Goal: Task Accomplishment & Management: Use online tool/utility

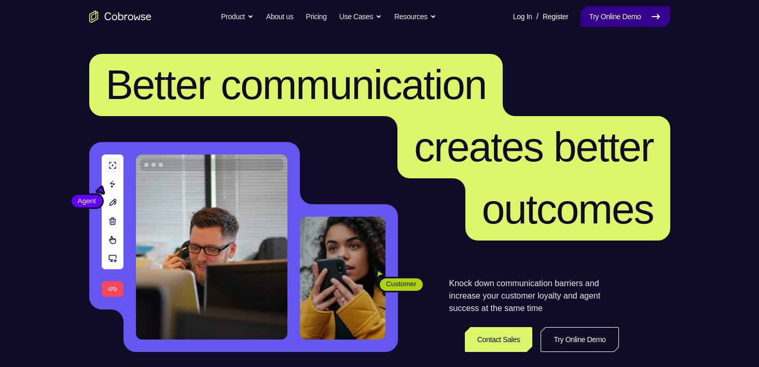
click at [619, 20] on link "Try Online Demo" at bounding box center [625, 16] width 89 height 21
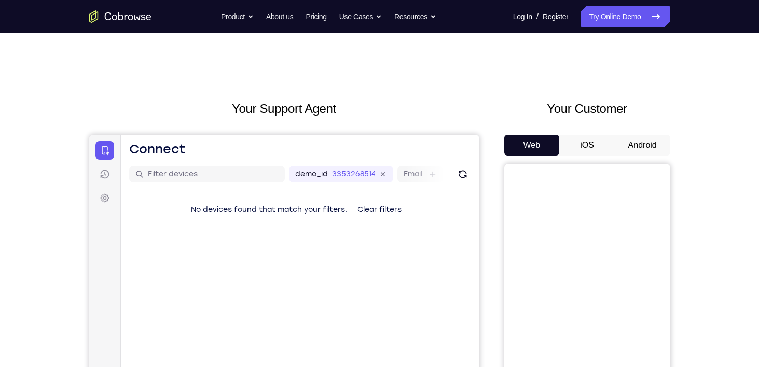
click at [656, 144] on button "Android" at bounding box center [643, 145] width 56 height 21
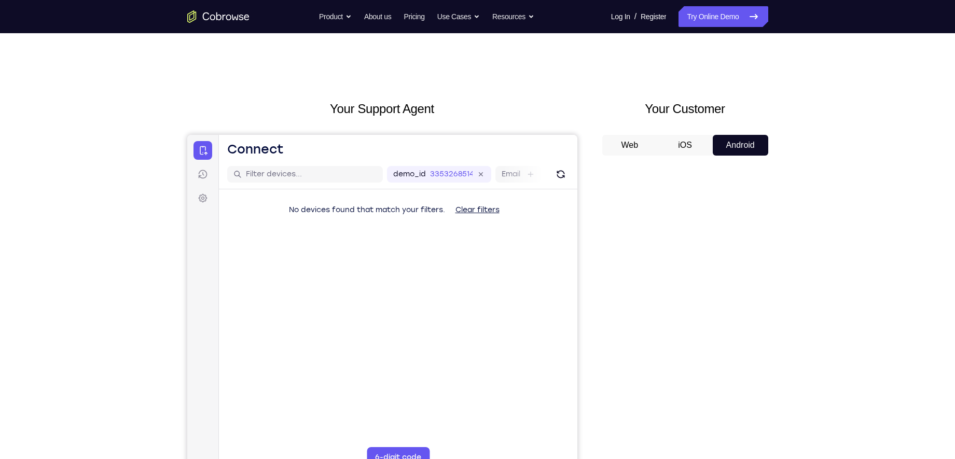
drag, startPoint x: 680, startPoint y: 1, endPoint x: 708, endPoint y: 92, distance: 95.2
click at [708, 92] on div "Your Support Agent Your Customer Web iOS Android Next Steps We’d be happy to gi…" at bounding box center [478, 375] width 664 height 684
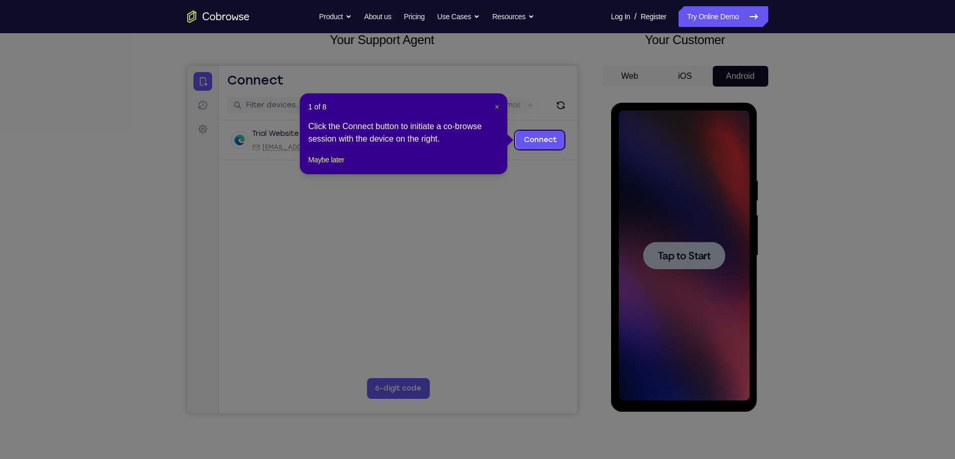
click at [495, 108] on span "×" at bounding box center [497, 107] width 4 height 8
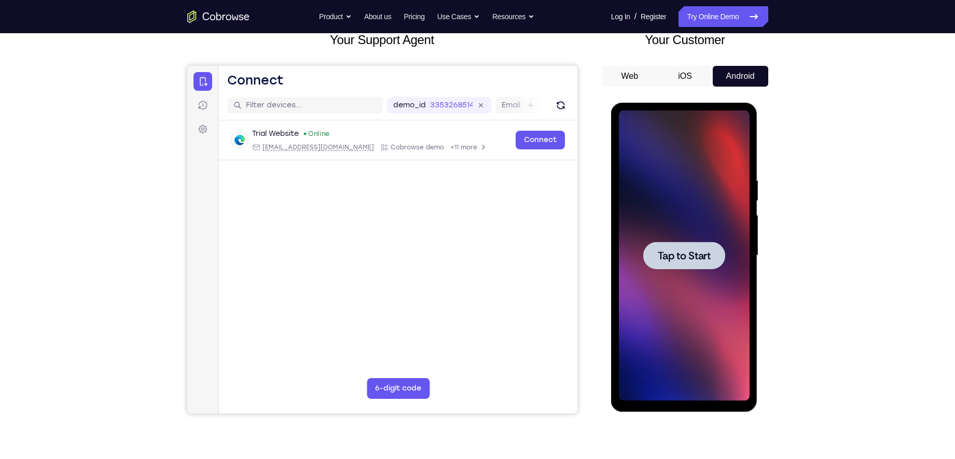
click at [681, 255] on span "Tap to Start" at bounding box center [684, 256] width 53 height 10
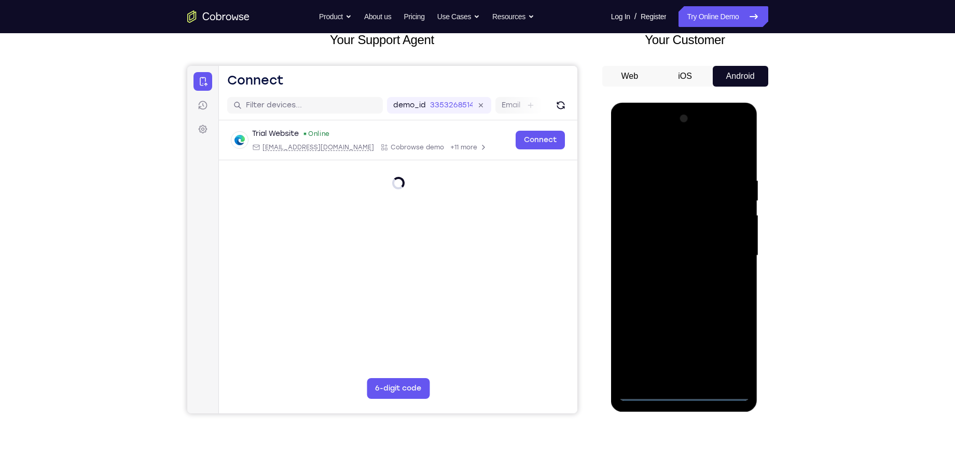
click at [686, 367] on div at bounding box center [684, 256] width 131 height 291
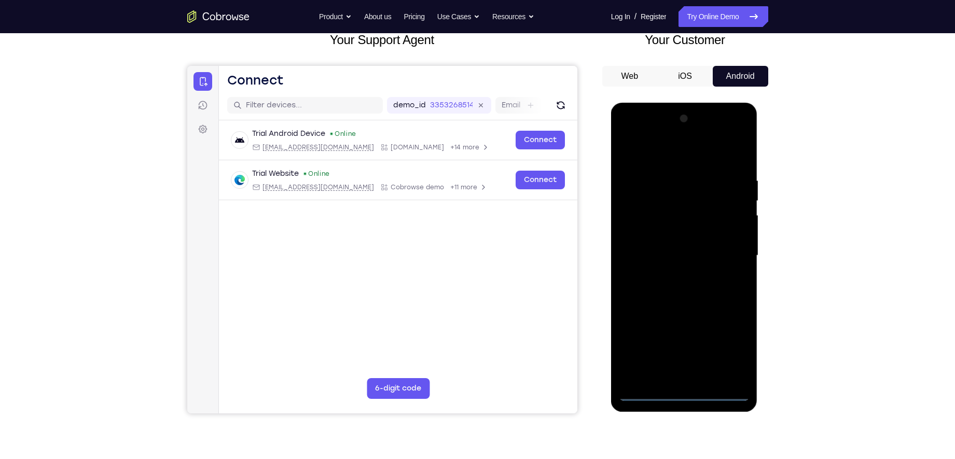
click at [726, 349] on div at bounding box center [684, 256] width 131 height 291
click at [646, 157] on div at bounding box center [684, 256] width 131 height 291
click at [726, 254] on div at bounding box center [684, 256] width 131 height 291
click at [670, 272] on div at bounding box center [684, 256] width 131 height 291
click at [664, 241] on div at bounding box center [684, 256] width 131 height 291
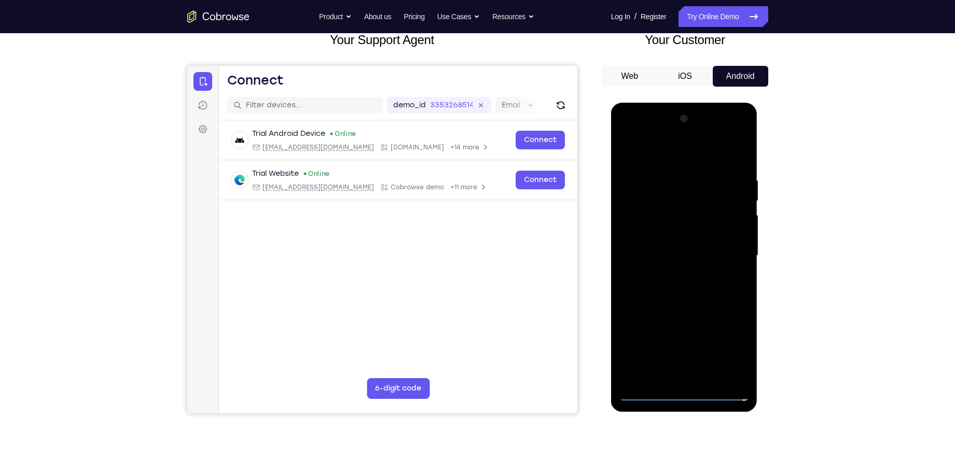
click at [663, 248] on div at bounding box center [684, 256] width 131 height 291
click at [674, 245] on div at bounding box center [684, 256] width 131 height 291
click at [734, 233] on div at bounding box center [684, 256] width 131 height 291
click at [709, 216] on div at bounding box center [684, 256] width 131 height 291
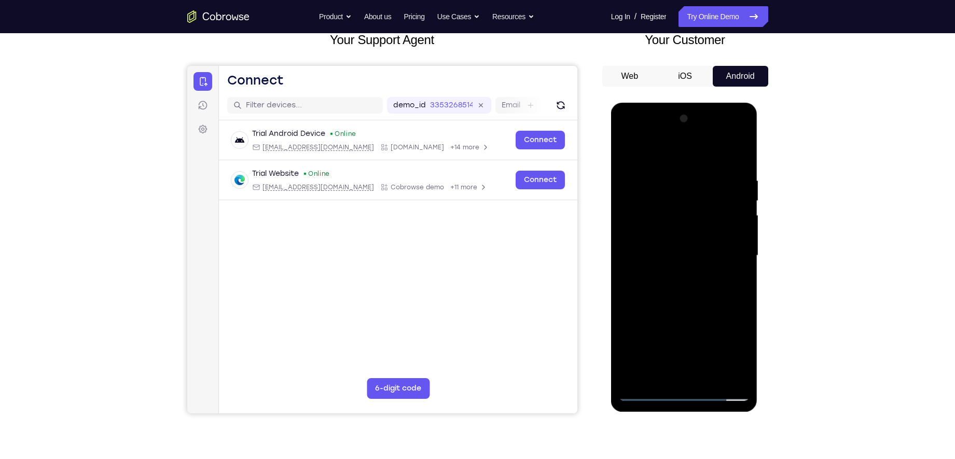
click at [690, 255] on div at bounding box center [684, 256] width 131 height 291
click at [692, 289] on div at bounding box center [684, 256] width 131 height 291
click at [687, 304] on div at bounding box center [684, 256] width 131 height 291
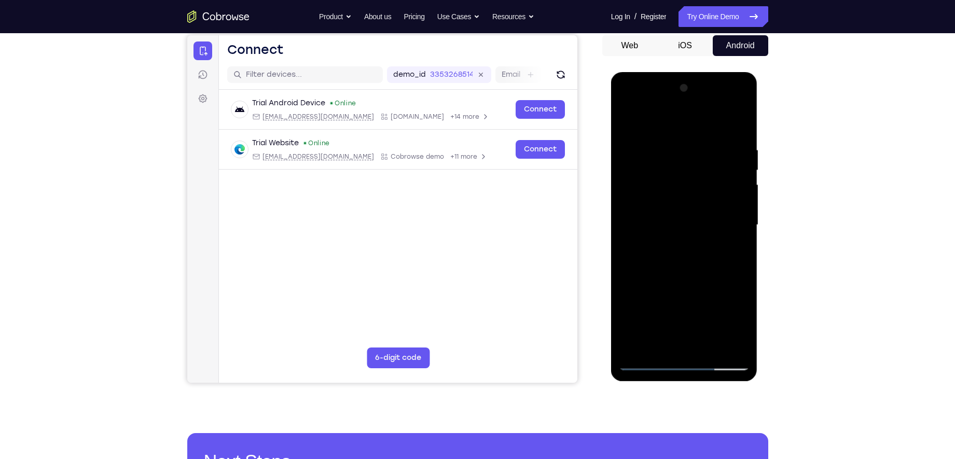
scroll to position [99, 0]
drag, startPoint x: 671, startPoint y: 259, endPoint x: 667, endPoint y: 178, distance: 81.0
click at [667, 178] on div at bounding box center [684, 225] width 131 height 291
drag, startPoint x: 695, startPoint y: 272, endPoint x: 699, endPoint y: 222, distance: 51.0
click at [699, 222] on div at bounding box center [684, 225] width 131 height 291
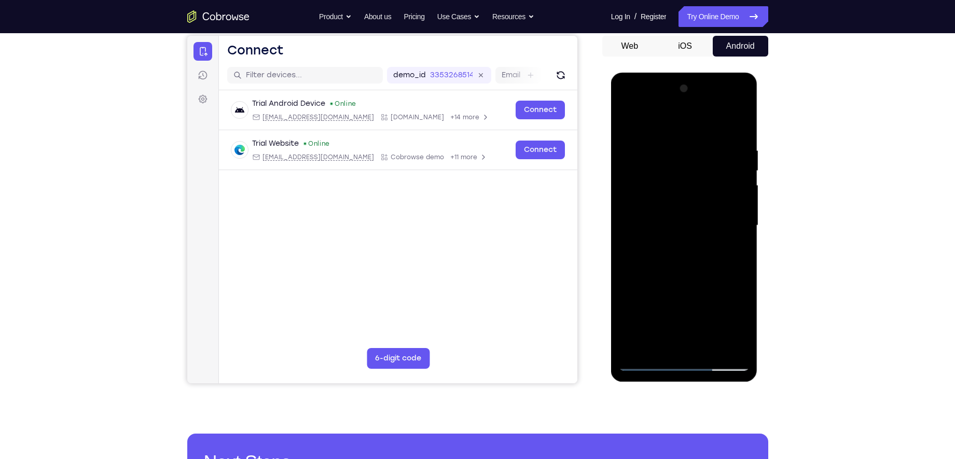
click at [708, 346] on div at bounding box center [684, 225] width 131 height 291
click at [696, 279] on div at bounding box center [684, 225] width 131 height 291
click at [656, 233] on div at bounding box center [684, 225] width 131 height 291
click at [681, 194] on div at bounding box center [684, 225] width 131 height 291
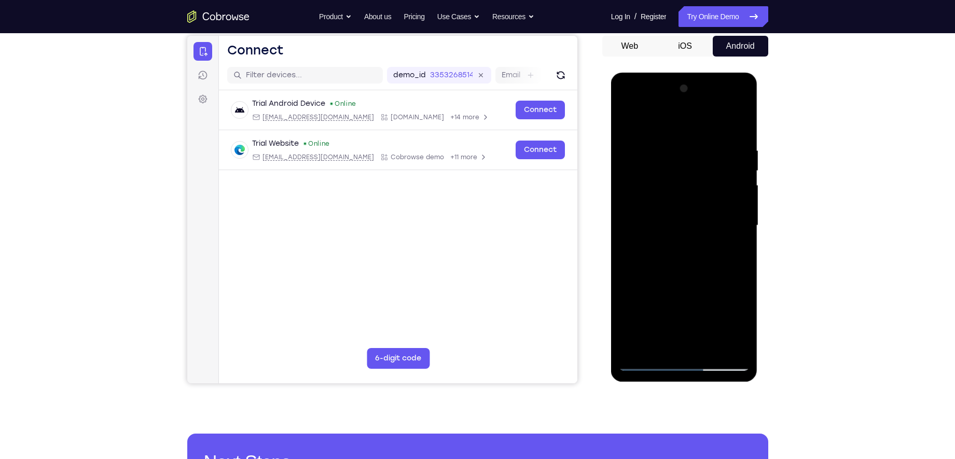
click at [681, 189] on div at bounding box center [684, 225] width 131 height 291
click at [681, 192] on div at bounding box center [684, 225] width 131 height 291
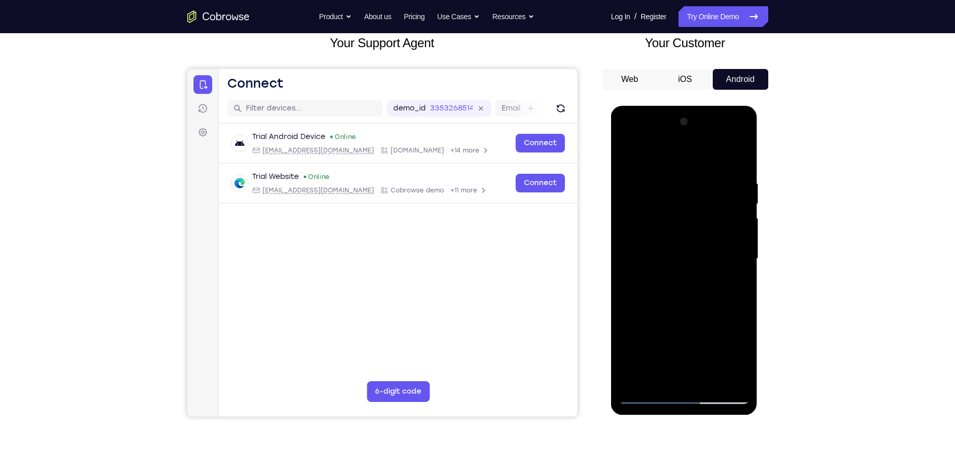
scroll to position [67, 0]
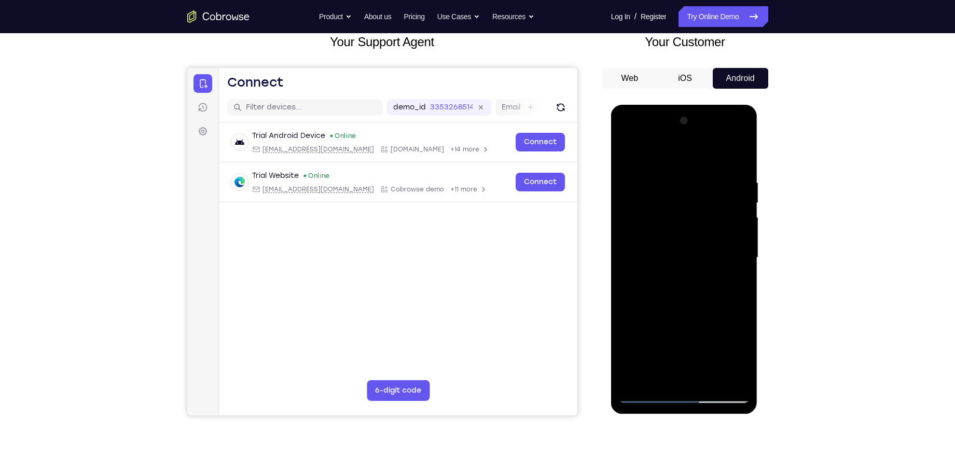
drag, startPoint x: 679, startPoint y: 319, endPoint x: 679, endPoint y: 204, distance: 115.2
click at [679, 204] on div at bounding box center [684, 258] width 131 height 291
click at [682, 278] on div at bounding box center [684, 258] width 131 height 291
click at [743, 205] on div at bounding box center [684, 258] width 131 height 291
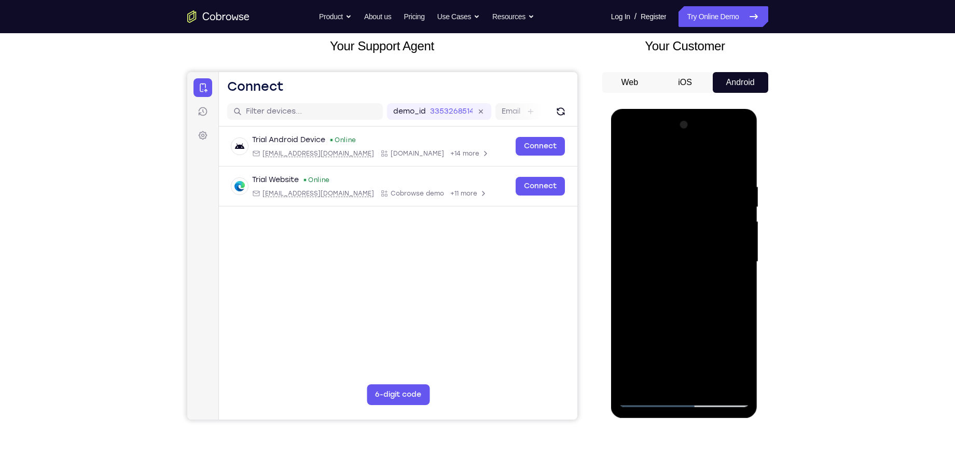
scroll to position [62, 0]
click at [742, 211] on div at bounding box center [684, 262] width 131 height 291
click at [740, 212] on div at bounding box center [684, 262] width 131 height 291
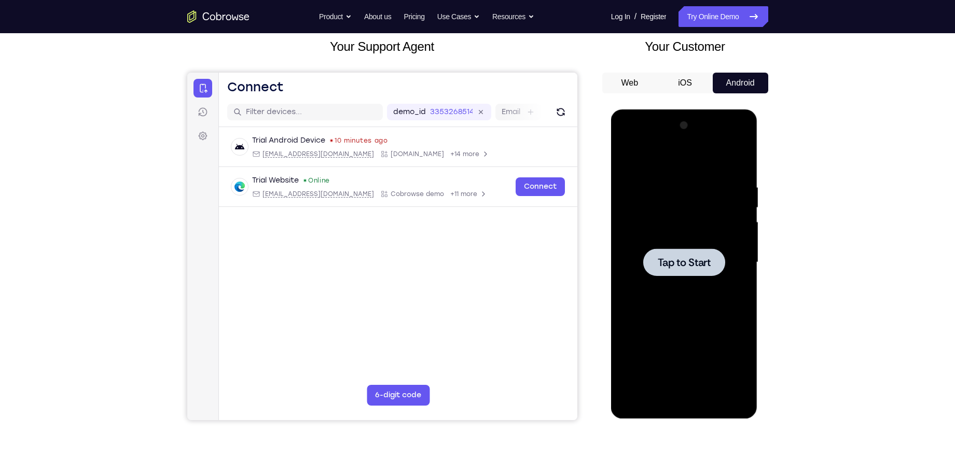
click at [680, 273] on div at bounding box center [684, 262] width 82 height 27
click at [685, 367] on div at bounding box center [684, 262] width 131 height 291
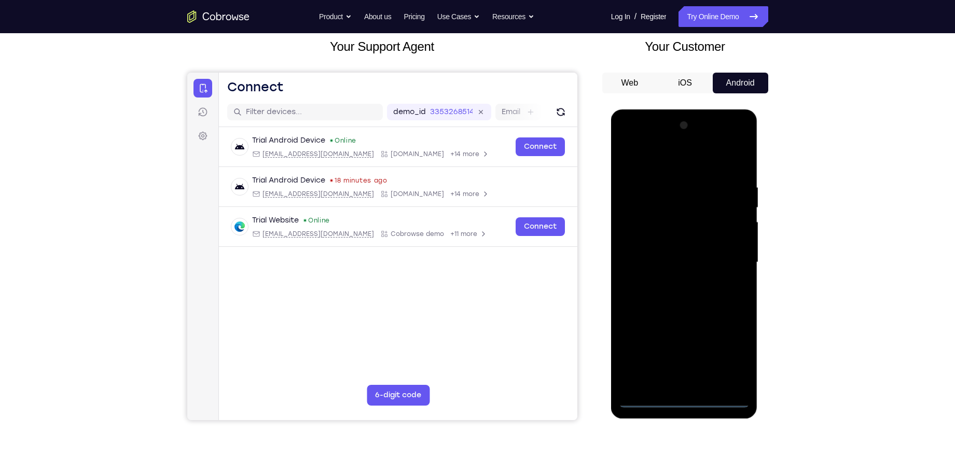
click at [736, 350] on div at bounding box center [684, 262] width 131 height 291
click at [661, 160] on div at bounding box center [684, 262] width 131 height 291
click at [729, 255] on div at bounding box center [684, 262] width 131 height 291
click at [674, 280] on div at bounding box center [684, 262] width 131 height 291
click at [673, 258] on div at bounding box center [684, 262] width 131 height 291
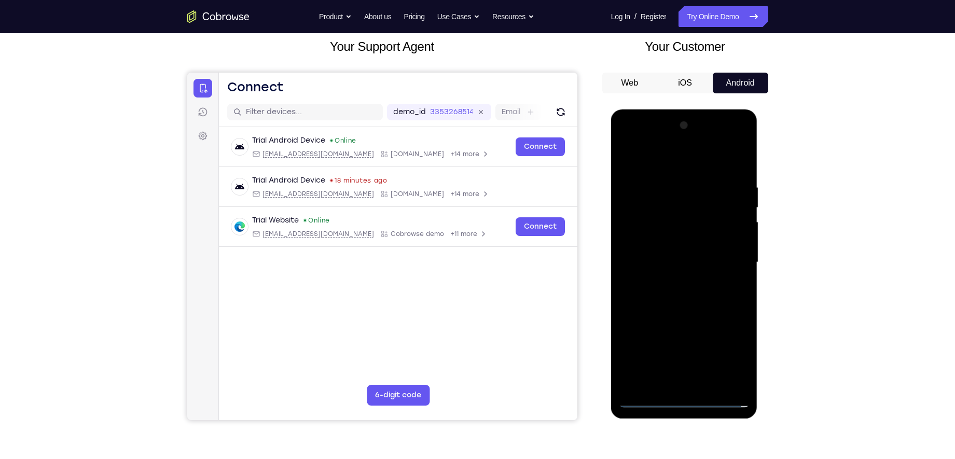
click at [670, 242] on div at bounding box center [684, 262] width 131 height 291
click at [677, 263] on div at bounding box center [684, 262] width 131 height 291
click at [696, 293] on div at bounding box center [684, 262] width 131 height 291
click at [683, 292] on div at bounding box center [684, 262] width 131 height 291
drag, startPoint x: 646, startPoint y: 167, endPoint x: 800, endPoint y: 223, distance: 163.5
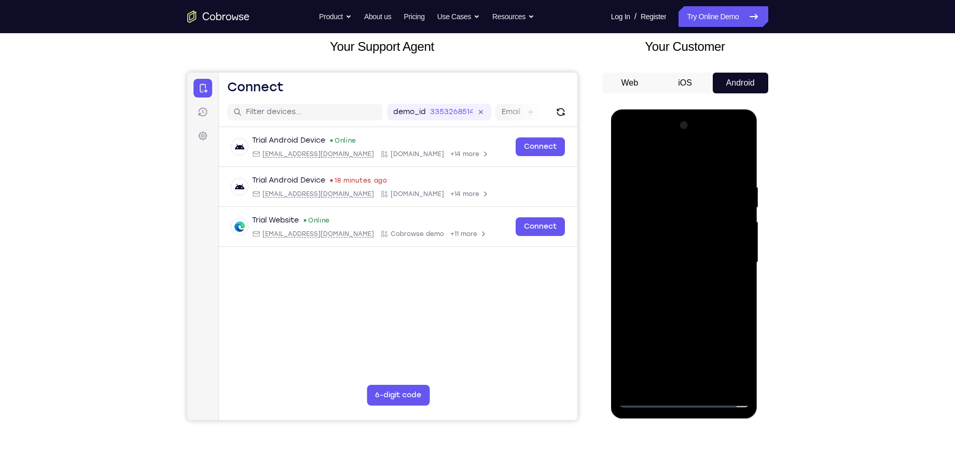
click at [758, 223] on html "Online web based iOS Simulators and Android Emulators. Run iPhone, iPad, Mobile…" at bounding box center [685, 264] width 148 height 311
click at [697, 302] on div at bounding box center [684, 262] width 131 height 291
click at [693, 294] on div at bounding box center [684, 262] width 131 height 291
click at [694, 297] on div at bounding box center [684, 262] width 131 height 291
click at [689, 311] on div at bounding box center [684, 262] width 131 height 291
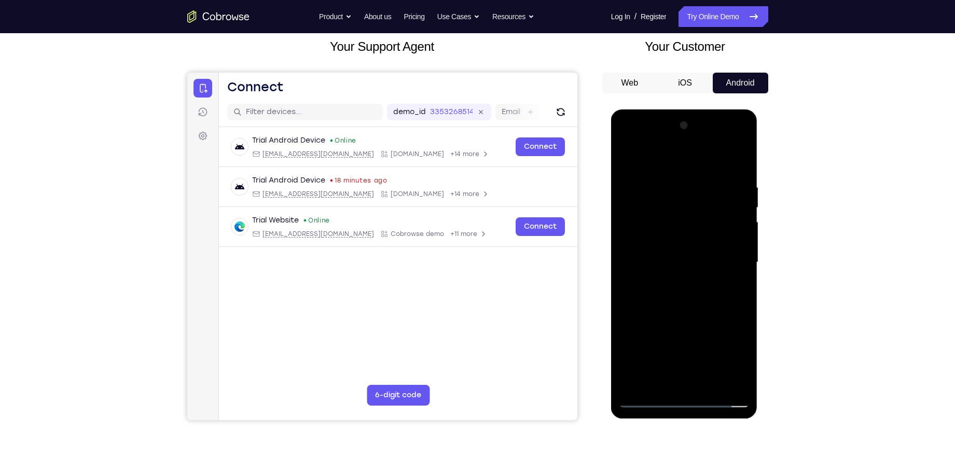
drag, startPoint x: 720, startPoint y: 309, endPoint x: 715, endPoint y: 275, distance: 34.0
click at [715, 275] on div at bounding box center [684, 262] width 131 height 291
click at [654, 226] on div at bounding box center [684, 262] width 131 height 291
click at [667, 285] on div at bounding box center [684, 262] width 131 height 291
click at [677, 234] on div at bounding box center [684, 262] width 131 height 291
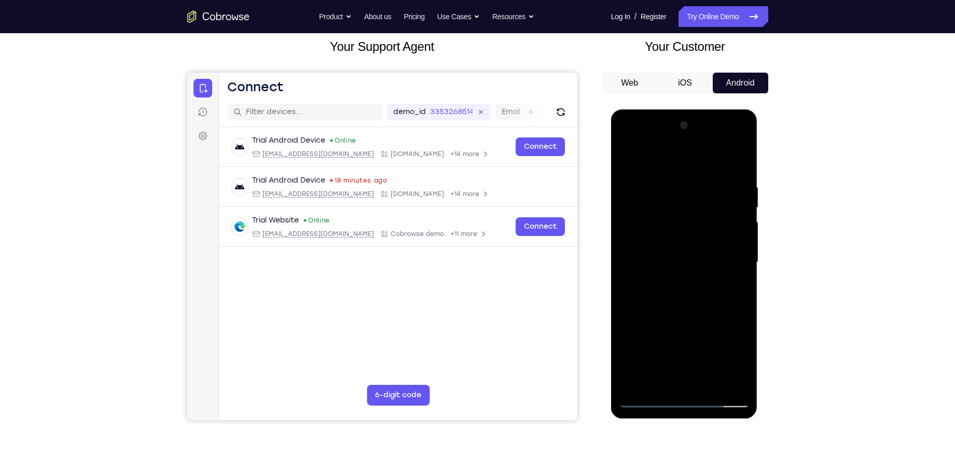
click at [677, 256] on div at bounding box center [684, 262] width 131 height 291
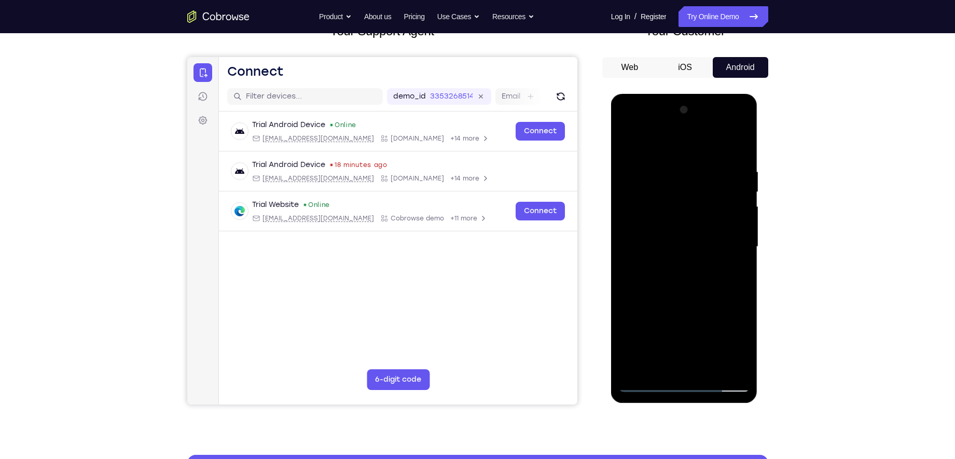
scroll to position [84, 0]
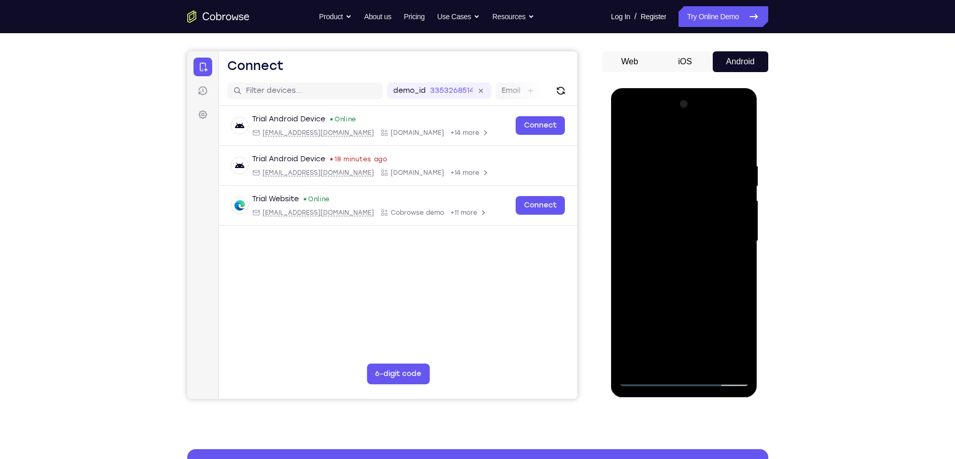
drag, startPoint x: 651, startPoint y: 143, endPoint x: 779, endPoint y: 134, distance: 128.9
click at [758, 134] on html "Online web based iOS Simulators and Android Emulators. Run iPhone, iPad, Mobile…" at bounding box center [685, 243] width 148 height 311
click at [744, 349] on div at bounding box center [684, 241] width 131 height 291
drag, startPoint x: 670, startPoint y: 301, endPoint x: 667, endPoint y: 240, distance: 61.8
click at [667, 240] on div at bounding box center [684, 241] width 131 height 291
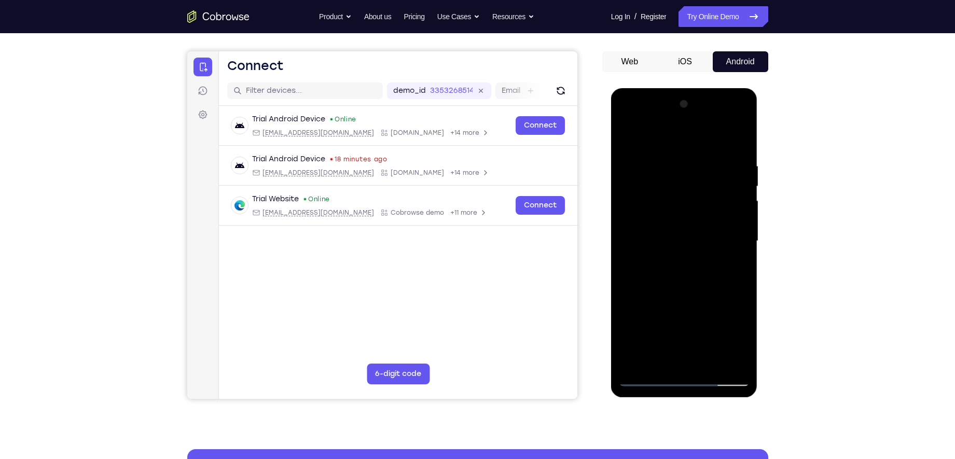
drag, startPoint x: 688, startPoint y: 209, endPoint x: 687, endPoint y: 138, distance: 70.6
click at [687, 138] on div at bounding box center [684, 241] width 131 height 291
drag, startPoint x: 693, startPoint y: 274, endPoint x: 689, endPoint y: 113, distance: 161.4
click at [689, 113] on div at bounding box center [684, 241] width 131 height 291
click at [710, 364] on div at bounding box center [684, 241] width 131 height 291
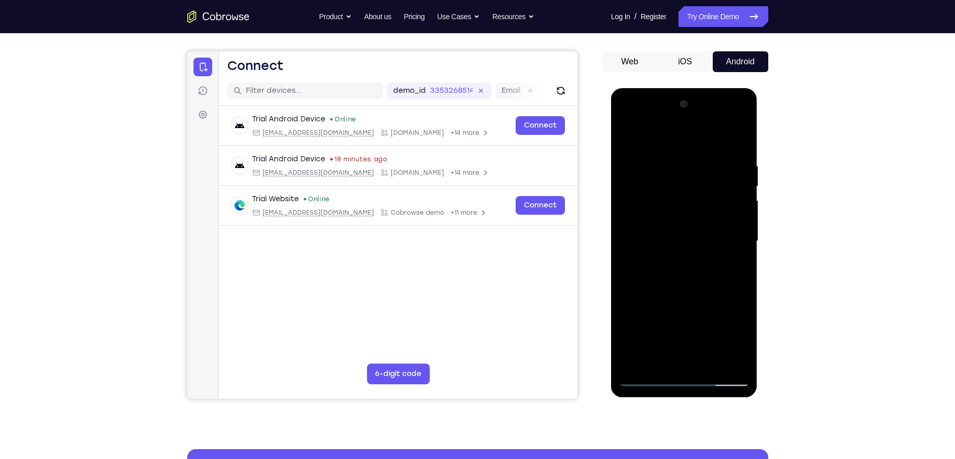
click at [690, 292] on div at bounding box center [684, 241] width 131 height 291
click at [655, 226] on div at bounding box center [684, 241] width 131 height 291
click at [651, 367] on div at bounding box center [684, 241] width 131 height 291
click at [643, 367] on div at bounding box center [684, 241] width 131 height 291
click at [711, 364] on div at bounding box center [684, 241] width 131 height 291
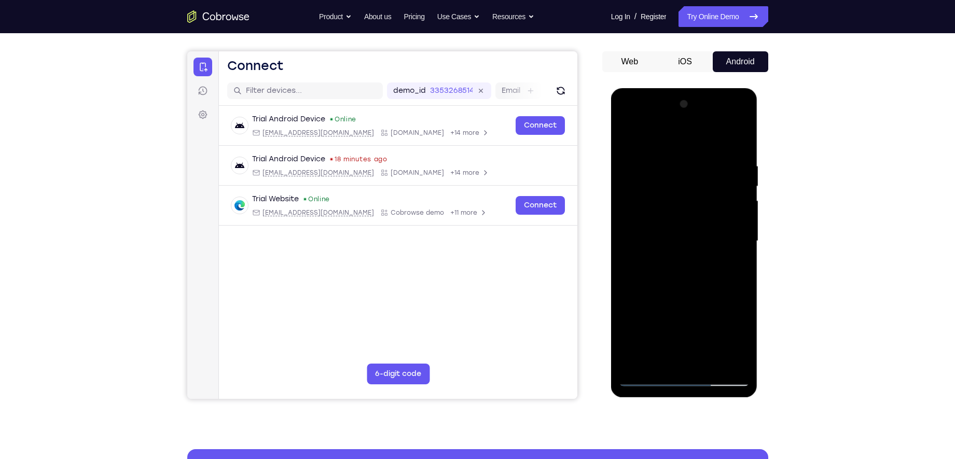
click at [663, 270] on div at bounding box center [684, 241] width 131 height 291
click at [653, 367] on div at bounding box center [684, 241] width 131 height 291
click at [647, 367] on div at bounding box center [684, 241] width 131 height 291
drag, startPoint x: 675, startPoint y: 322, endPoint x: 683, endPoint y: 172, distance: 150.1
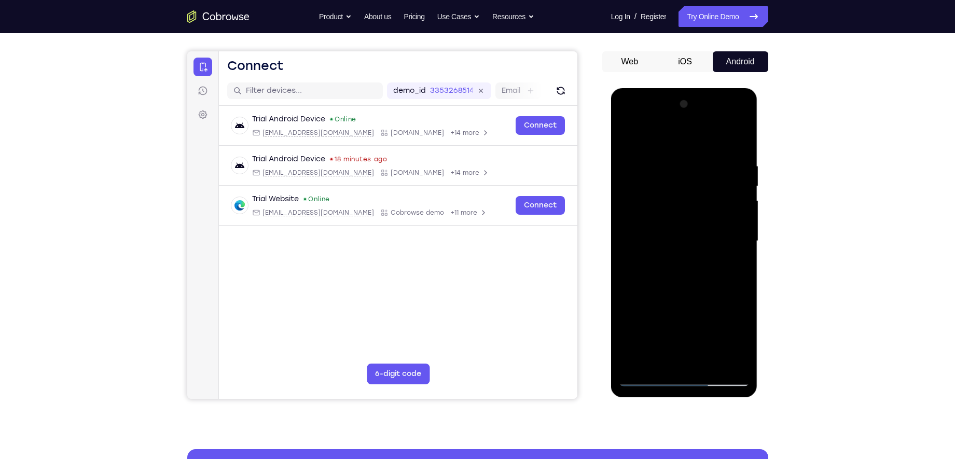
click at [683, 172] on div at bounding box center [684, 241] width 131 height 291
drag, startPoint x: 678, startPoint y: 308, endPoint x: 710, endPoint y: 88, distance: 222.8
click at [710, 88] on div at bounding box center [684, 242] width 147 height 309
click at [742, 244] on div at bounding box center [684, 241] width 131 height 291
click at [625, 242] on div at bounding box center [684, 241] width 131 height 291
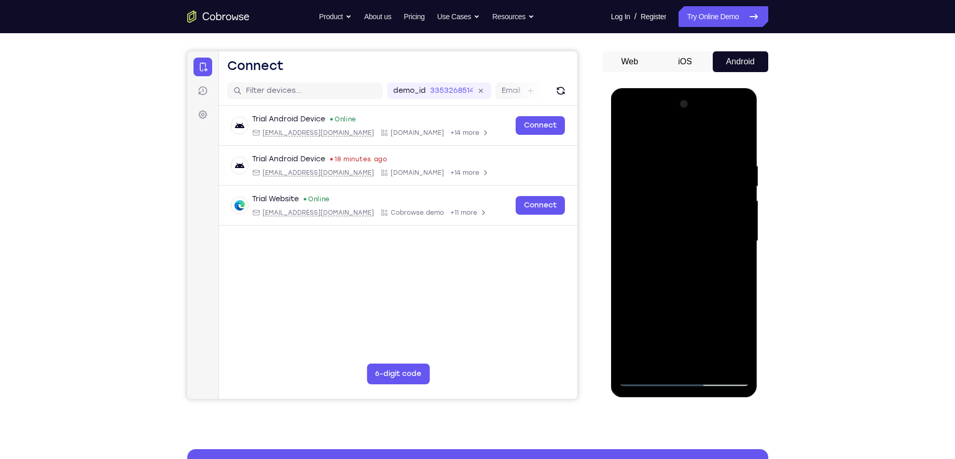
click at [673, 149] on div at bounding box center [684, 241] width 131 height 291
drag, startPoint x: 684, startPoint y: 218, endPoint x: 689, endPoint y: 127, distance: 90.9
click at [689, 127] on div at bounding box center [684, 241] width 131 height 291
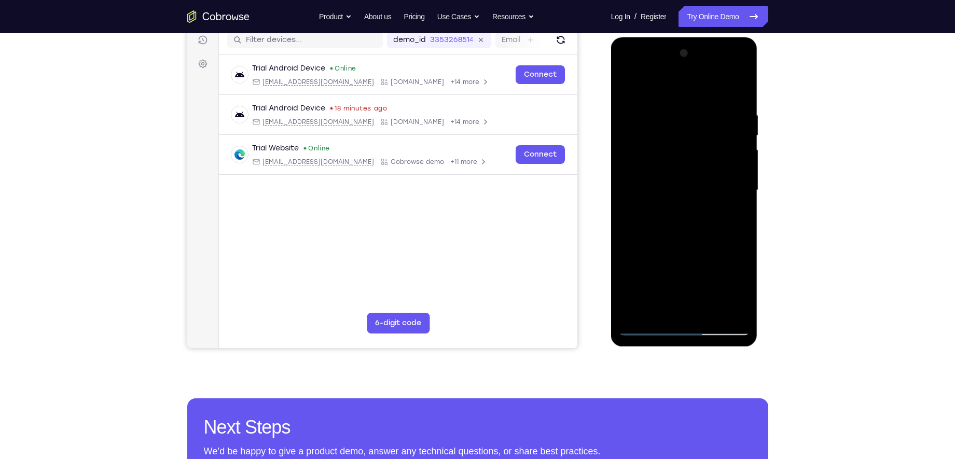
drag, startPoint x: 700, startPoint y: 211, endPoint x: 705, endPoint y: 166, distance: 44.9
click at [705, 166] on div at bounding box center [684, 190] width 131 height 291
drag, startPoint x: 664, startPoint y: 237, endPoint x: 664, endPoint y: 159, distance: 78.3
click at [664, 159] on div at bounding box center [684, 190] width 131 height 291
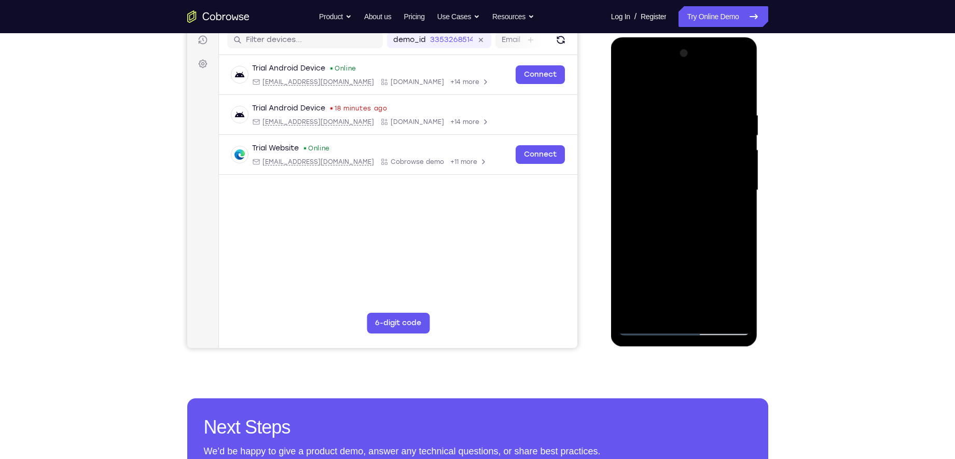
drag, startPoint x: 662, startPoint y: 240, endPoint x: 655, endPoint y: 129, distance: 111.8
click at [655, 129] on div at bounding box center [684, 190] width 131 height 291
drag, startPoint x: 655, startPoint y: 130, endPoint x: 649, endPoint y: 242, distance: 112.2
click at [649, 242] on div at bounding box center [684, 190] width 131 height 291
drag, startPoint x: 684, startPoint y: 276, endPoint x: 679, endPoint y: 163, distance: 112.7
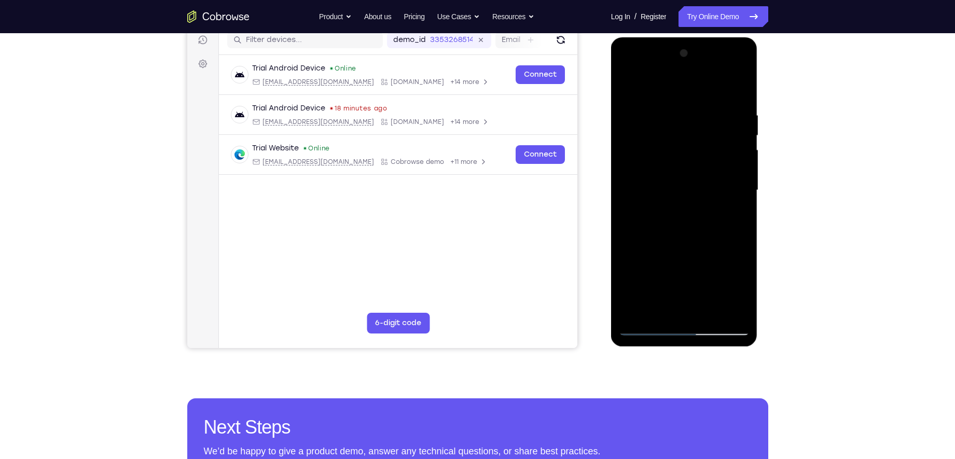
click at [679, 163] on div at bounding box center [684, 190] width 131 height 291
drag, startPoint x: 698, startPoint y: 273, endPoint x: 692, endPoint y: 165, distance: 108.6
click at [692, 165] on div at bounding box center [684, 190] width 131 height 291
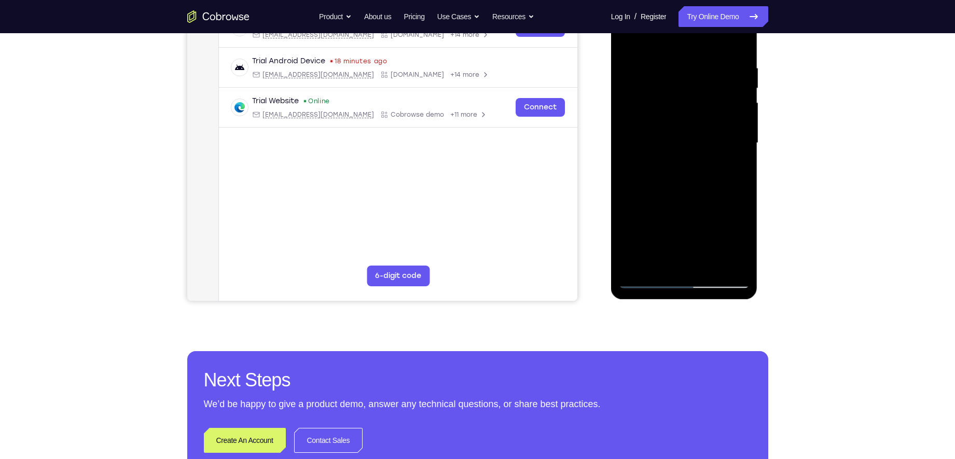
scroll to position [180, 0]
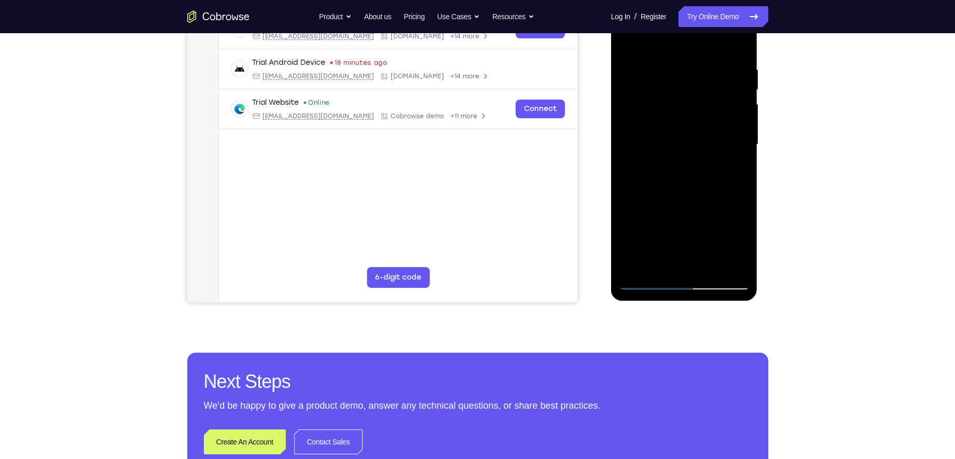
drag, startPoint x: 686, startPoint y: 226, endPoint x: 681, endPoint y: 136, distance: 89.9
click at [681, 136] on div at bounding box center [684, 144] width 131 height 291
drag, startPoint x: 687, startPoint y: 228, endPoint x: 691, endPoint y: 136, distance: 91.9
click at [691, 136] on div at bounding box center [684, 144] width 131 height 291
drag, startPoint x: 665, startPoint y: 118, endPoint x: 654, endPoint y: 162, distance: 45.4
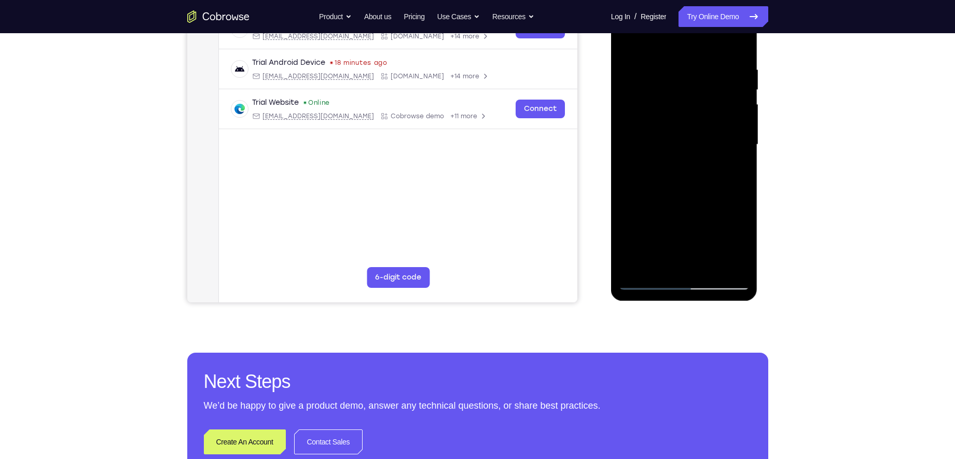
click at [654, 162] on div at bounding box center [684, 144] width 131 height 291
click at [667, 101] on div at bounding box center [684, 144] width 131 height 291
click at [744, 197] on div at bounding box center [684, 144] width 131 height 291
drag, startPoint x: 696, startPoint y: 213, endPoint x: 691, endPoint y: 113, distance: 100.2
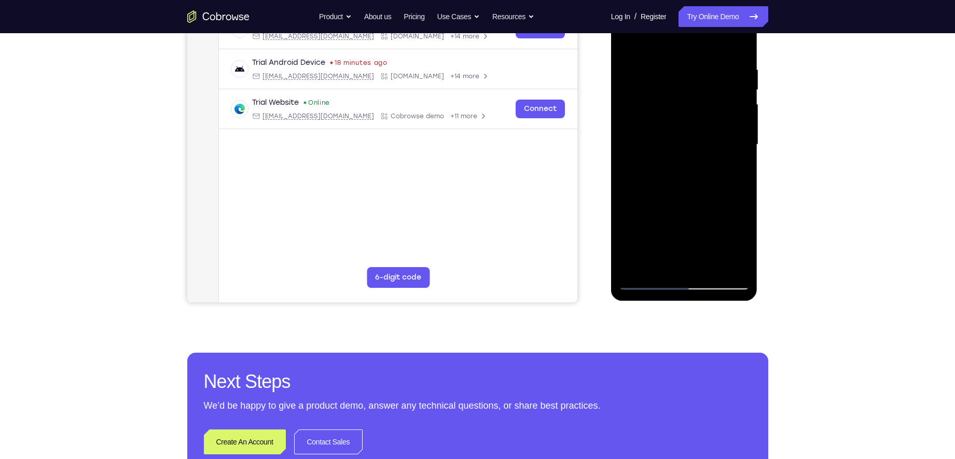
click at [691, 113] on div at bounding box center [684, 144] width 131 height 291
drag, startPoint x: 698, startPoint y: 213, endPoint x: 697, endPoint y: 119, distance: 93.4
click at [697, 119] on div at bounding box center [684, 144] width 131 height 291
drag, startPoint x: 700, startPoint y: 119, endPoint x: 693, endPoint y: 158, distance: 39.6
click at [693, 158] on div at bounding box center [684, 144] width 131 height 291
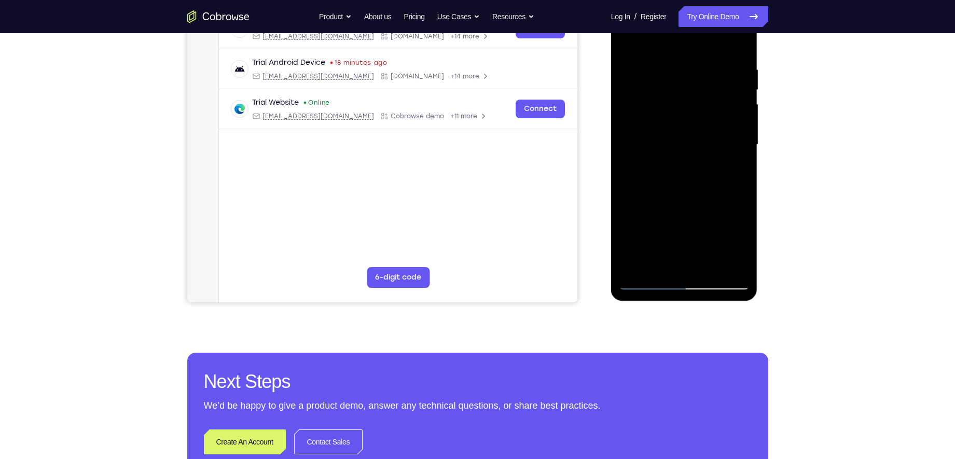
click at [736, 122] on div at bounding box center [684, 144] width 131 height 291
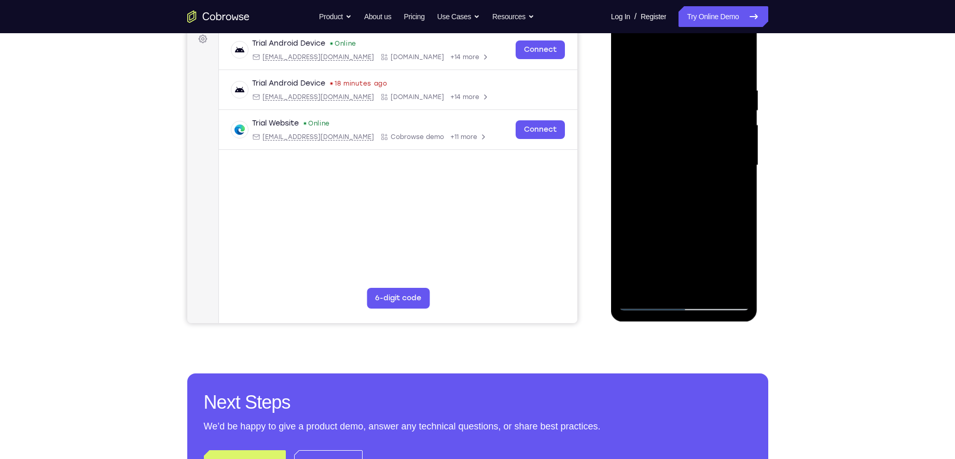
scroll to position [154, 0]
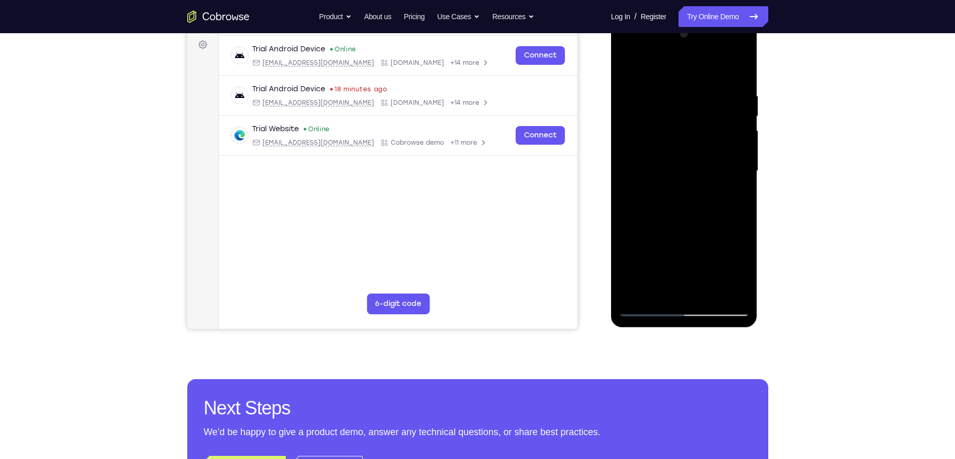
click at [742, 155] on div at bounding box center [684, 171] width 131 height 291
drag, startPoint x: 702, startPoint y: 217, endPoint x: 702, endPoint y: 85, distance: 131.8
click at [702, 89] on div at bounding box center [684, 171] width 131 height 291
drag, startPoint x: 699, startPoint y: 122, endPoint x: 667, endPoint y: 209, distance: 91.8
click at [667, 209] on div at bounding box center [684, 171] width 131 height 291
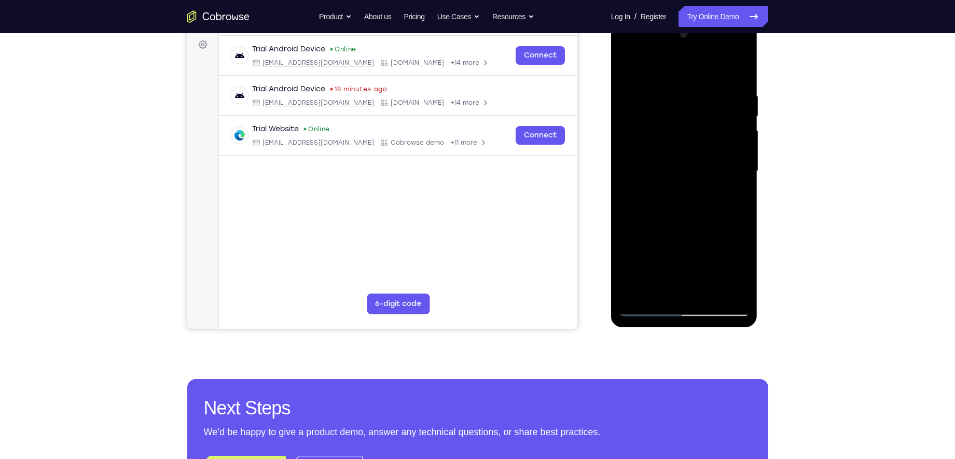
drag, startPoint x: 671, startPoint y: 183, endPoint x: 659, endPoint y: 266, distance: 83.3
click at [659, 266] on div at bounding box center [684, 171] width 131 height 291
click at [656, 252] on div at bounding box center [684, 171] width 131 height 291
drag, startPoint x: 692, startPoint y: 168, endPoint x: 688, endPoint y: 183, distance: 16.1
click at [688, 183] on div at bounding box center [684, 171] width 131 height 291
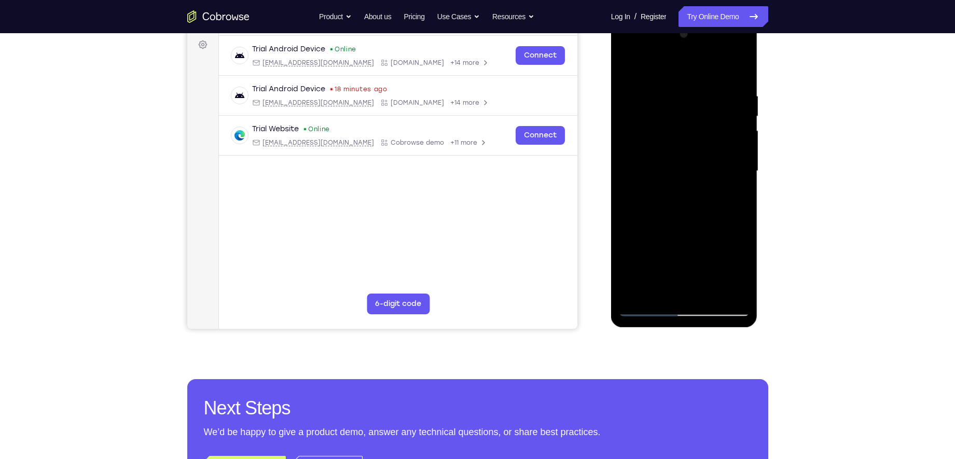
click at [741, 164] on div at bounding box center [684, 171] width 131 height 291
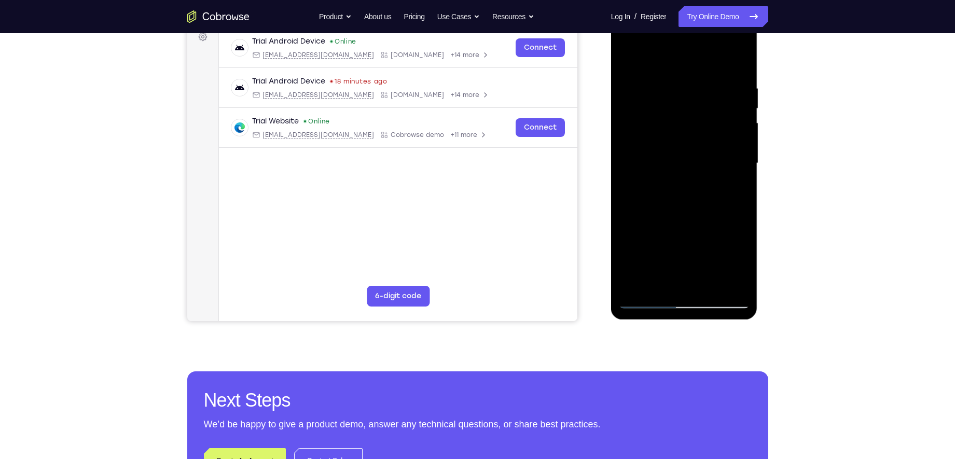
scroll to position [147, 0]
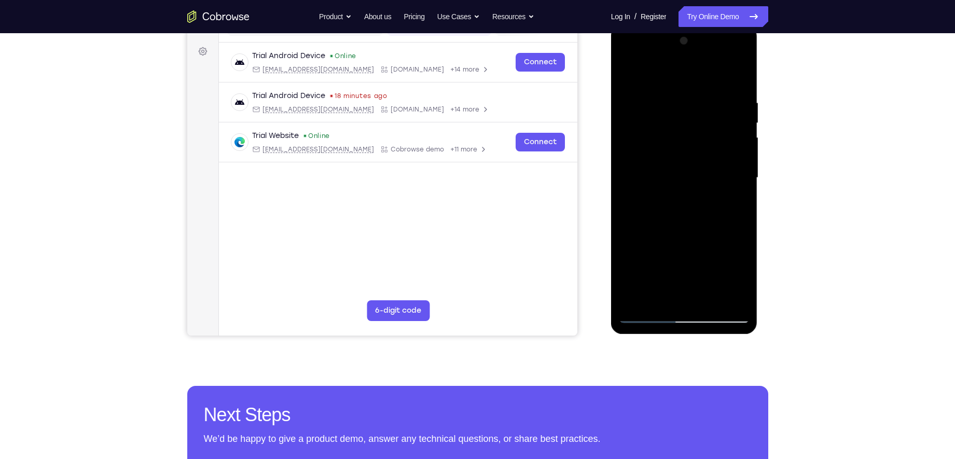
click at [743, 169] on div at bounding box center [684, 178] width 131 height 291
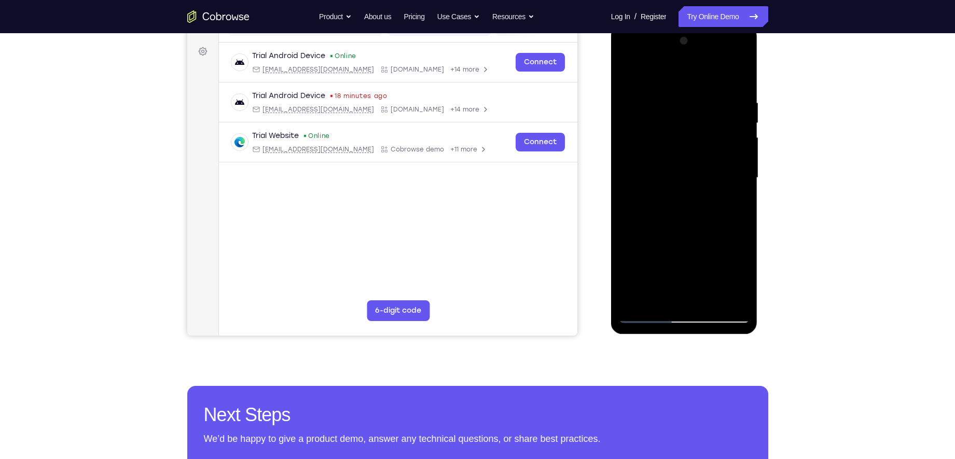
click at [743, 169] on div at bounding box center [684, 178] width 131 height 291
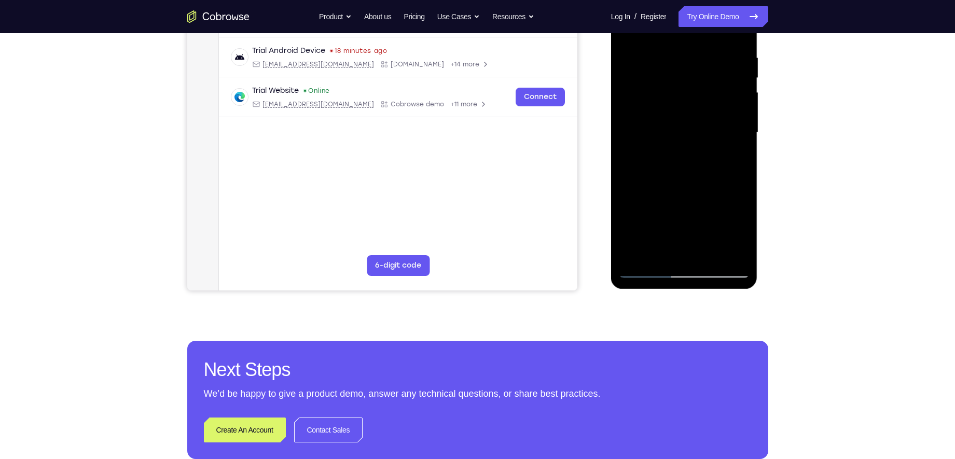
scroll to position [161, 0]
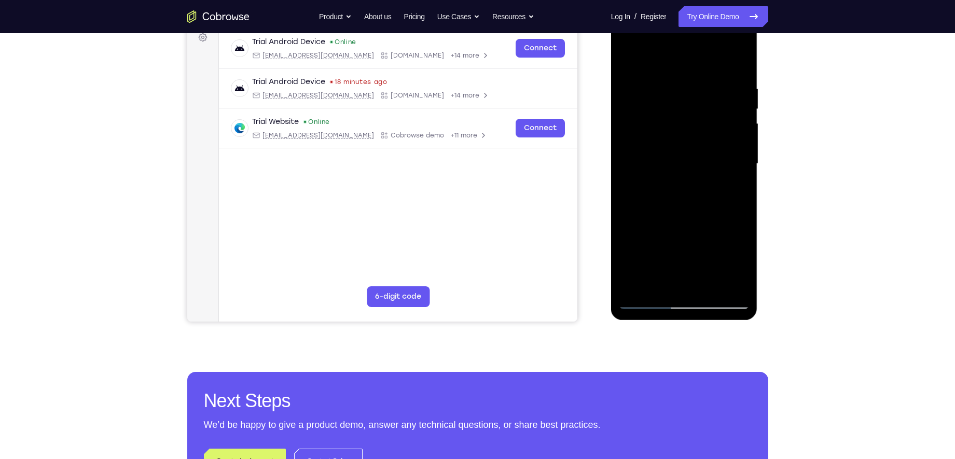
click at [742, 156] on div at bounding box center [684, 164] width 131 height 291
click at [742, 157] on div at bounding box center [684, 164] width 131 height 291
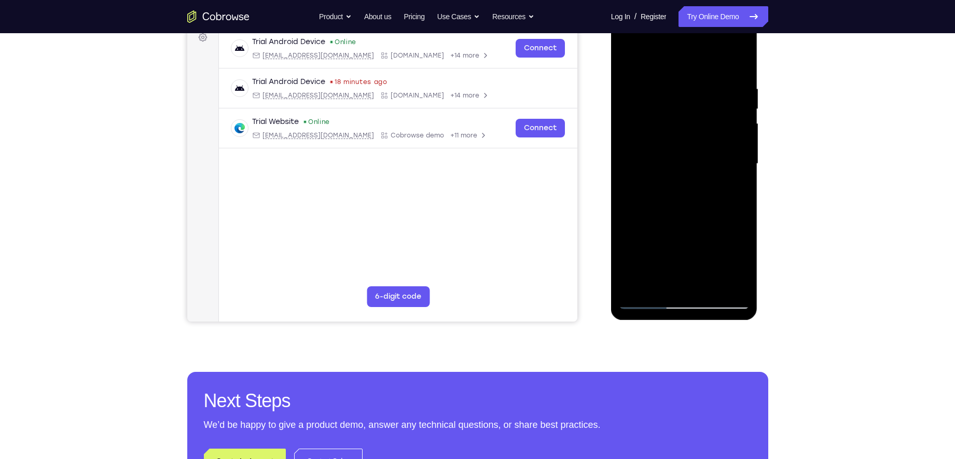
click at [742, 157] on div at bounding box center [684, 164] width 131 height 291
click at [623, 155] on div at bounding box center [684, 164] width 131 height 291
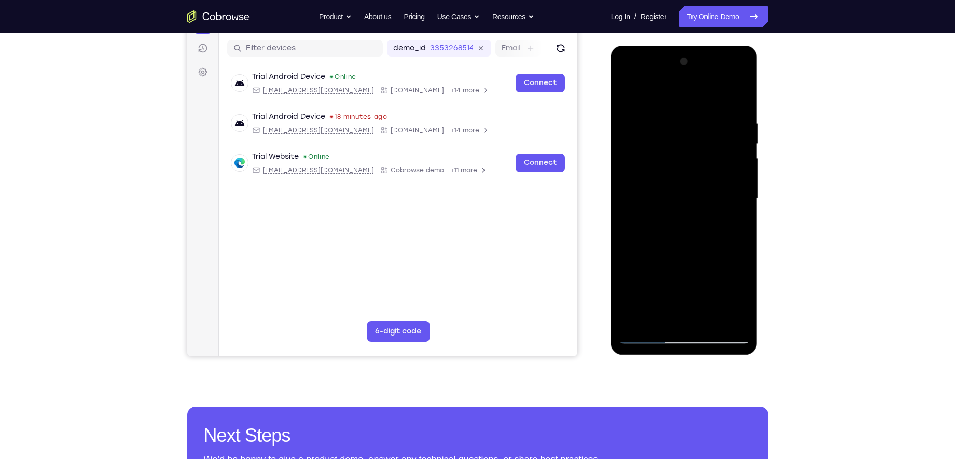
scroll to position [121, 0]
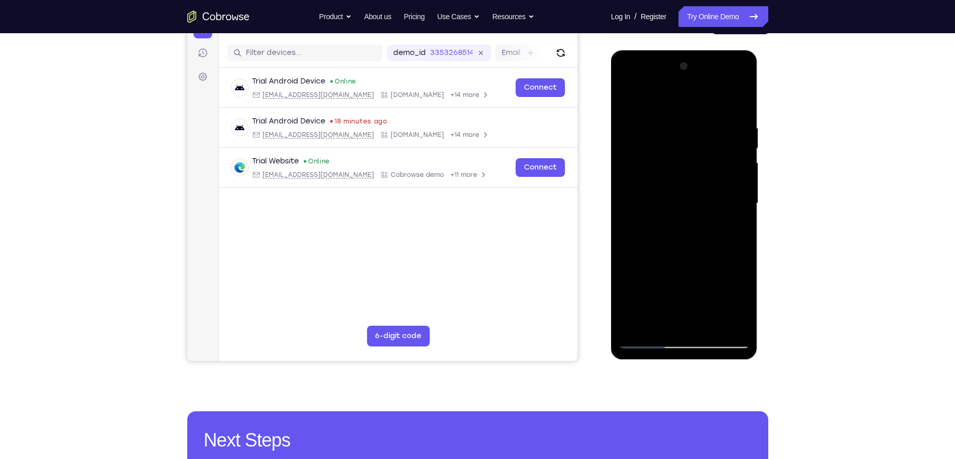
click at [740, 195] on div at bounding box center [684, 203] width 131 height 291
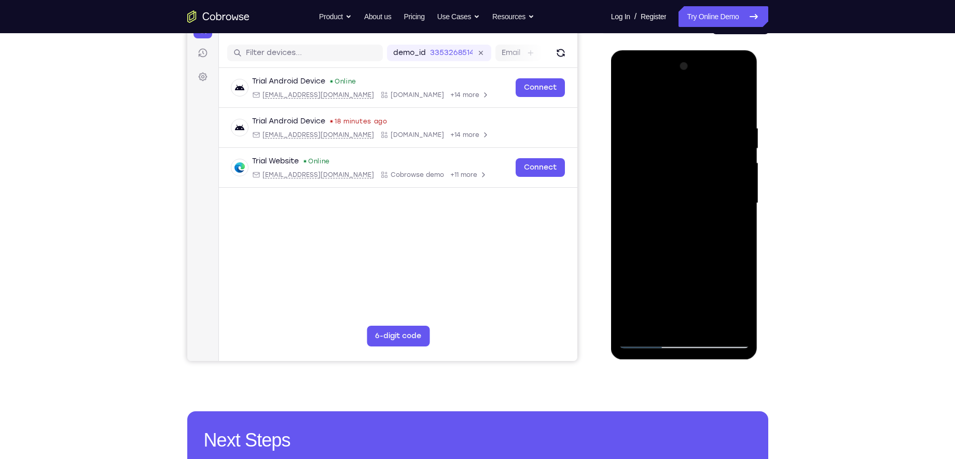
click at [626, 193] on div at bounding box center [684, 203] width 131 height 291
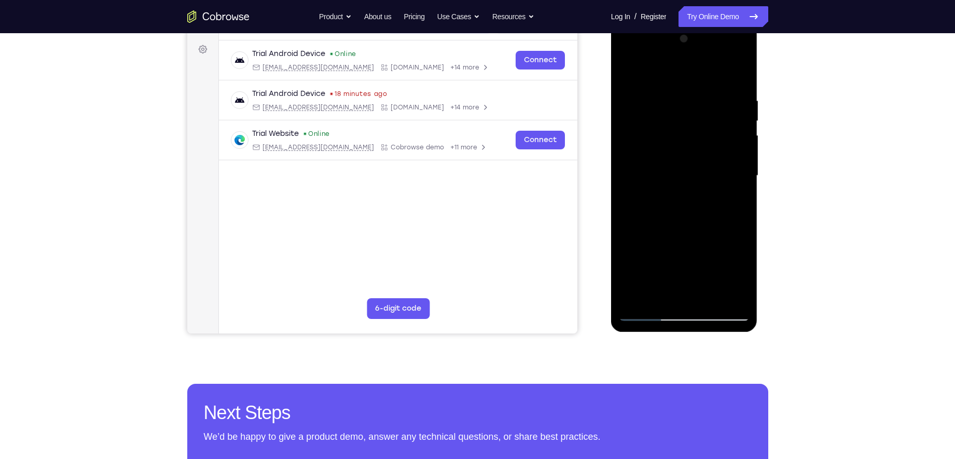
scroll to position [146, 0]
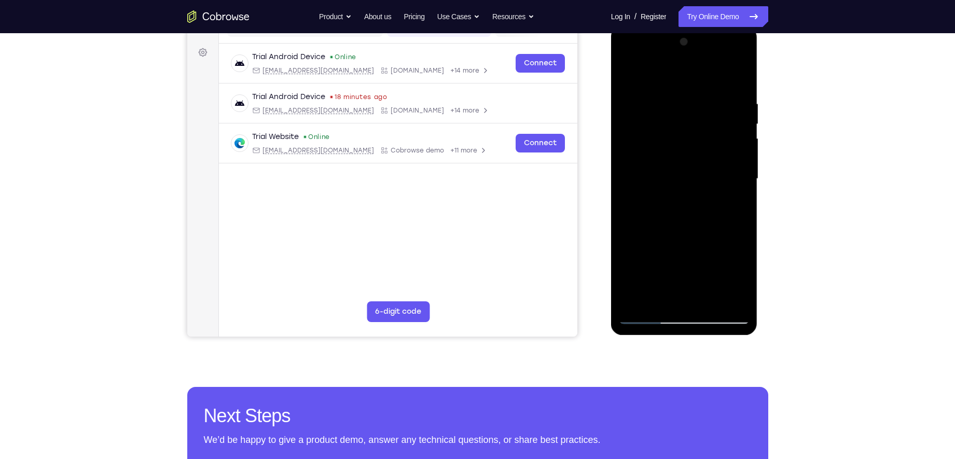
click at [743, 169] on div at bounding box center [684, 179] width 131 height 291
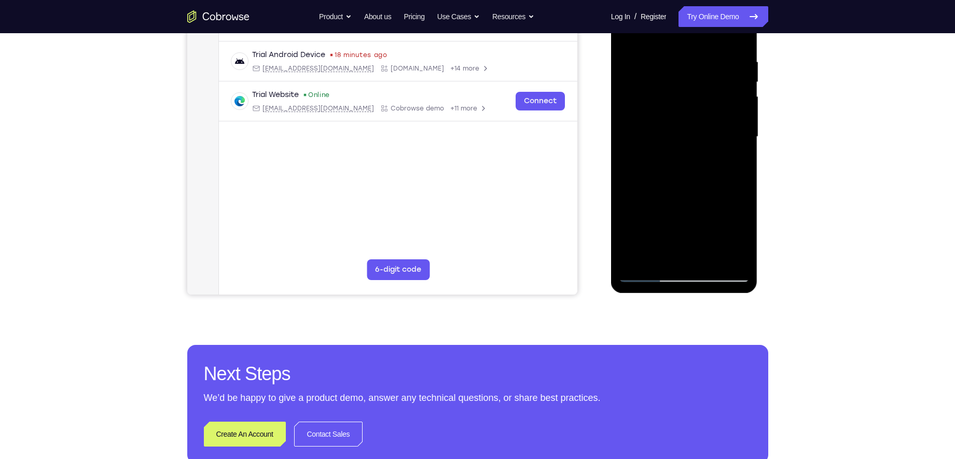
scroll to position [190, 0]
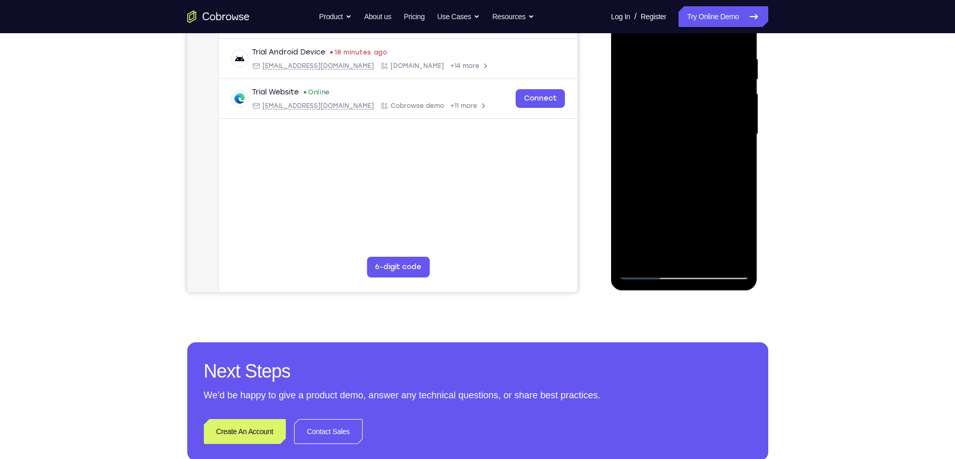
click at [710, 259] on div at bounding box center [684, 134] width 131 height 291
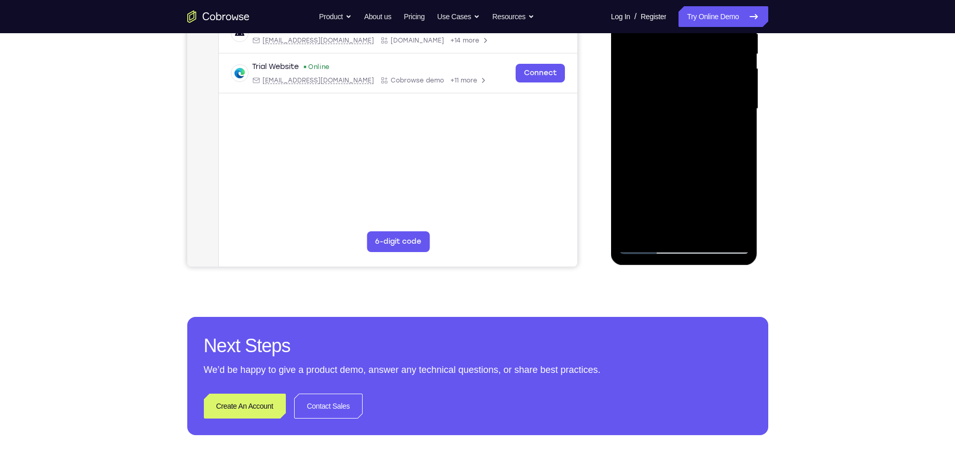
click at [645, 246] on div at bounding box center [684, 109] width 131 height 291
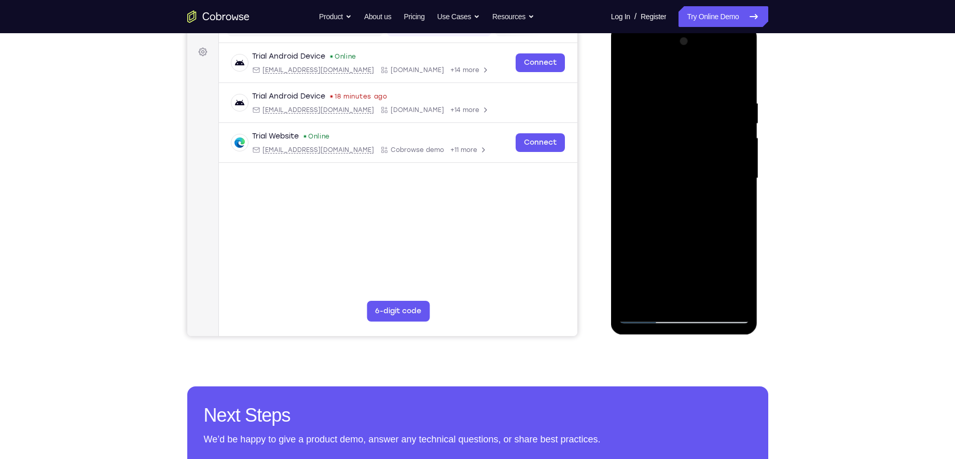
scroll to position [146, 0]
click at [703, 87] on div at bounding box center [684, 179] width 131 height 291
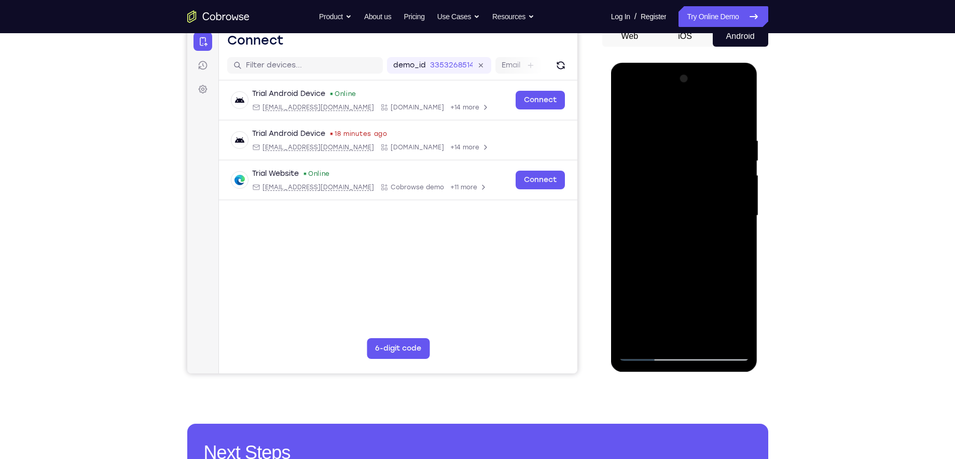
scroll to position [107, 0]
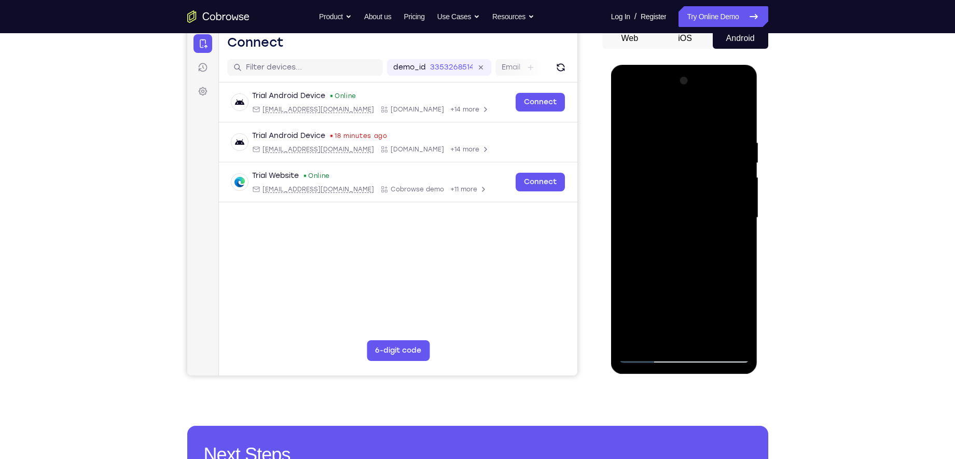
click at [721, 199] on div at bounding box center [684, 218] width 131 height 291
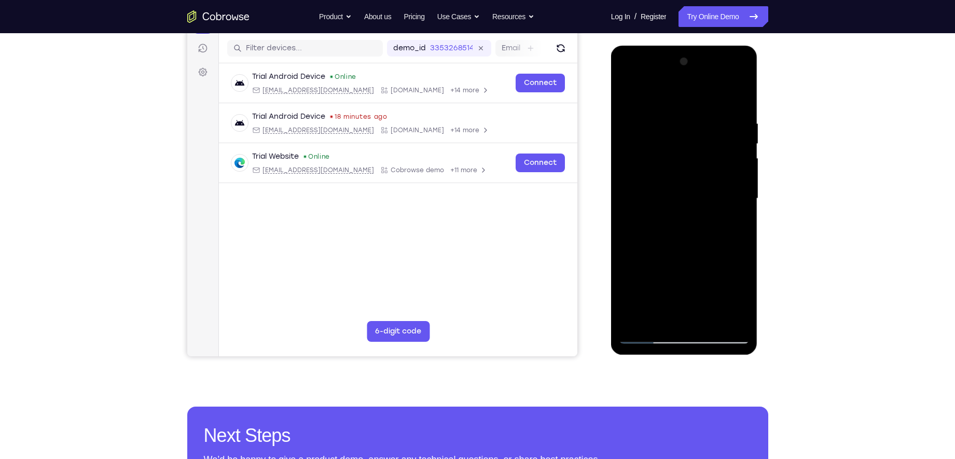
click at [721, 199] on div at bounding box center [684, 198] width 131 height 291
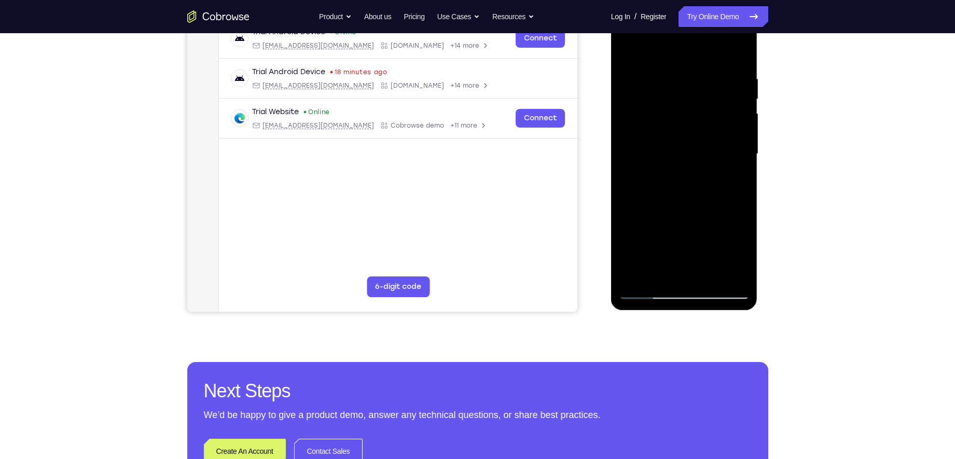
scroll to position [168, 0]
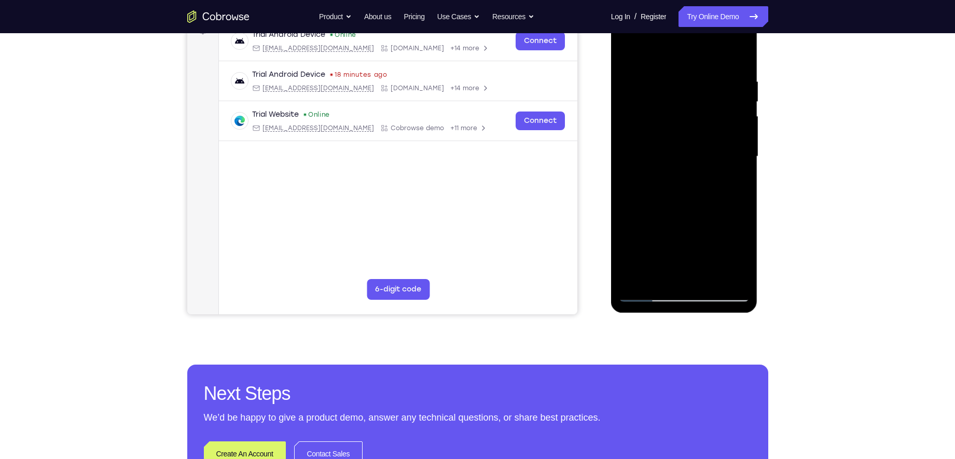
click at [740, 153] on div at bounding box center [684, 156] width 131 height 291
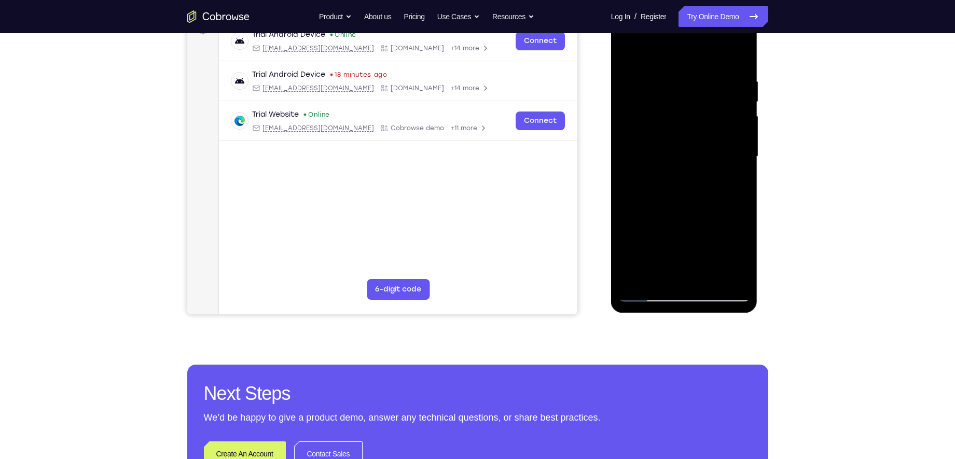
click at [740, 153] on div at bounding box center [684, 156] width 131 height 291
click at [734, 103] on div at bounding box center [684, 156] width 131 height 291
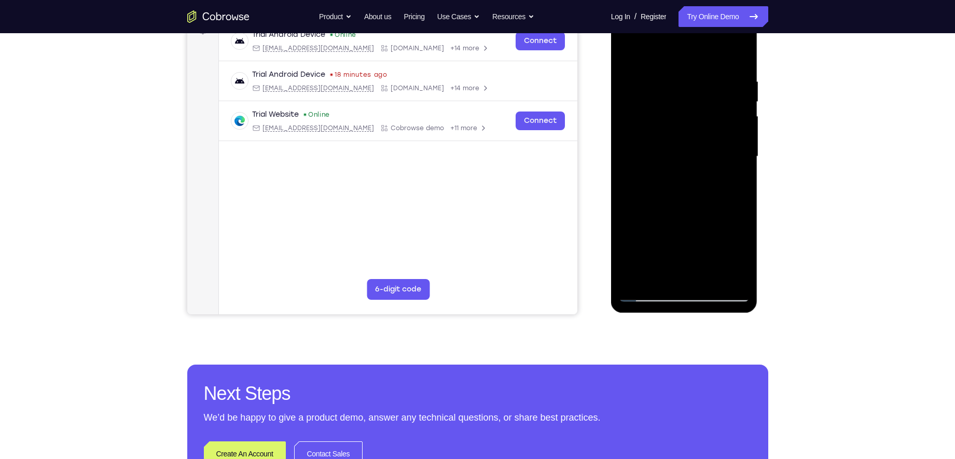
click at [720, 107] on div at bounding box center [684, 156] width 131 height 291
click at [740, 99] on div at bounding box center [684, 156] width 131 height 291
click at [730, 89] on div at bounding box center [684, 156] width 131 height 291
drag, startPoint x: 728, startPoint y: 80, endPoint x: 699, endPoint y: 127, distance: 54.7
click at [699, 127] on div at bounding box center [684, 156] width 131 height 291
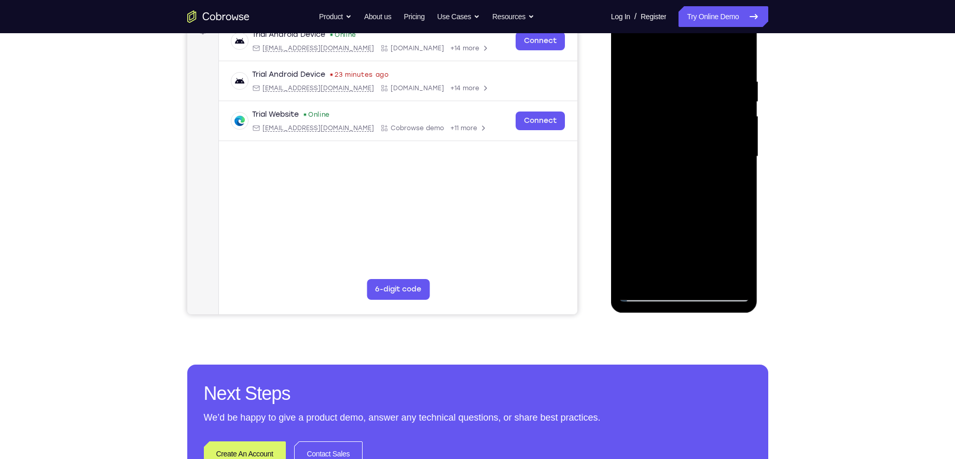
click at [738, 95] on div at bounding box center [684, 156] width 131 height 291
click at [740, 54] on div at bounding box center [684, 156] width 131 height 291
click at [706, 278] on div at bounding box center [684, 156] width 131 height 291
drag, startPoint x: 672, startPoint y: 163, endPoint x: 664, endPoint y: 217, distance: 54.1
click at [664, 217] on div at bounding box center [684, 156] width 131 height 291
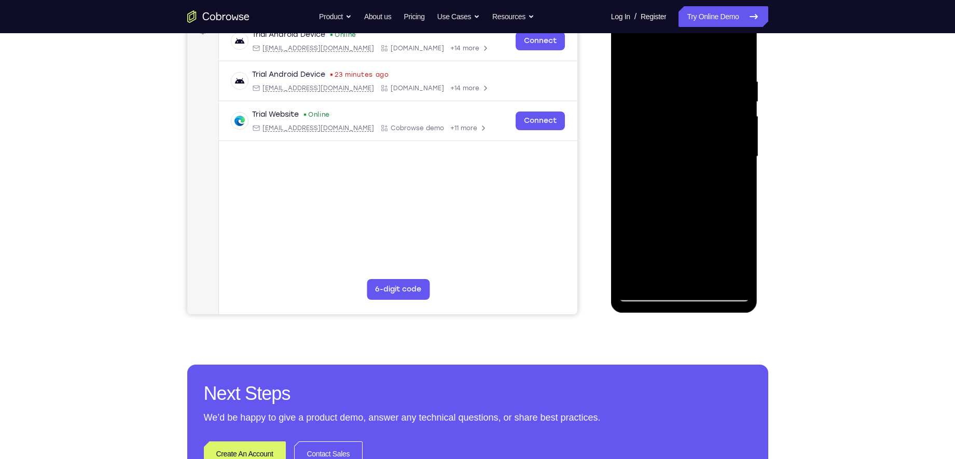
click at [669, 142] on div at bounding box center [684, 156] width 131 height 291
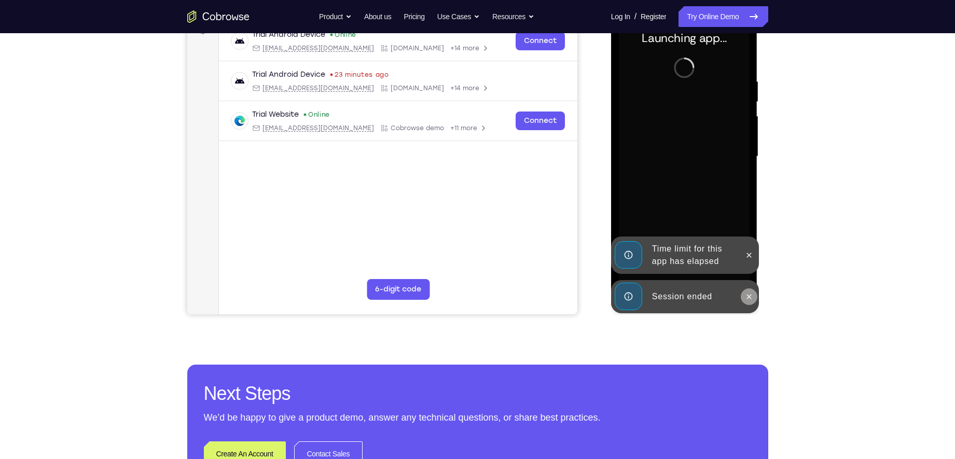
click at [749, 297] on icon at bounding box center [749, 297] width 8 height 8
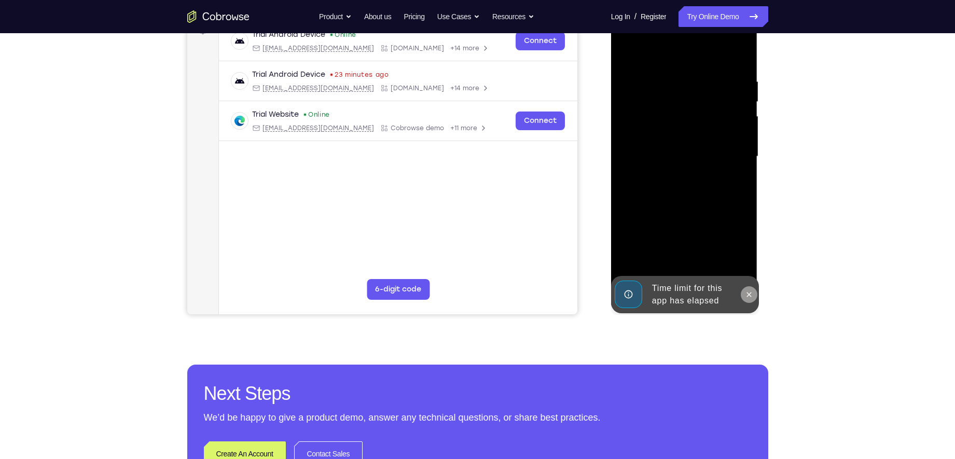
click at [749, 293] on icon at bounding box center [749, 295] width 8 height 8
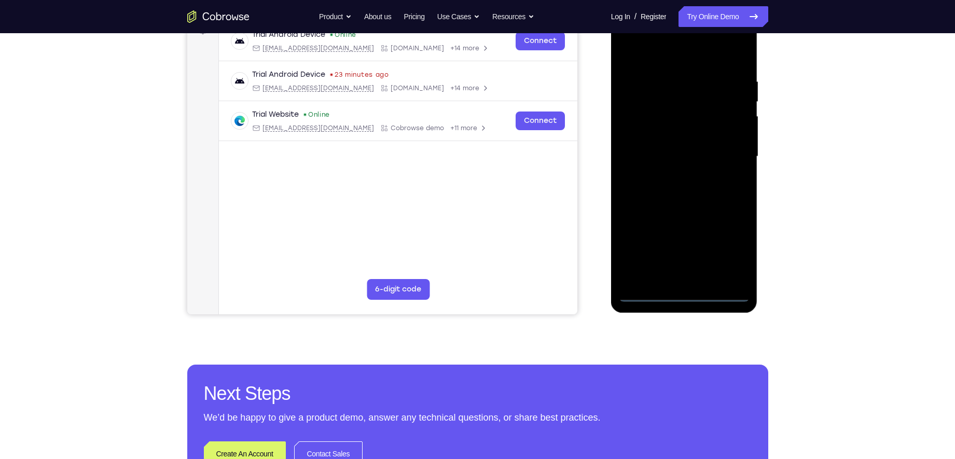
click at [687, 293] on div at bounding box center [684, 156] width 131 height 291
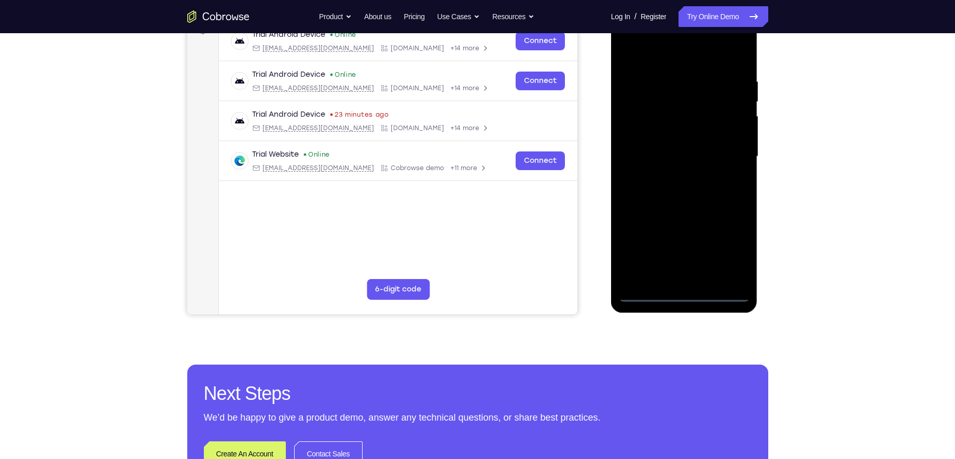
click at [735, 246] on div at bounding box center [684, 156] width 131 height 291
click at [656, 58] on div at bounding box center [684, 156] width 131 height 291
click at [733, 156] on div at bounding box center [684, 156] width 131 height 291
click at [669, 176] on div at bounding box center [684, 156] width 131 height 291
click at [672, 152] on div at bounding box center [684, 156] width 131 height 291
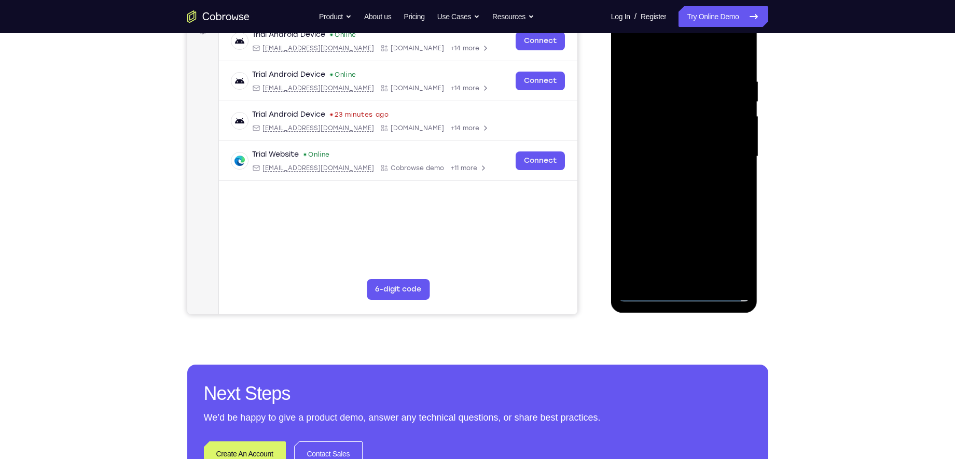
click at [672, 139] on div at bounding box center [684, 156] width 131 height 291
click at [674, 159] on div at bounding box center [684, 156] width 131 height 291
click at [688, 194] on div at bounding box center [684, 156] width 131 height 291
click at [685, 182] on div at bounding box center [684, 156] width 131 height 291
click at [683, 194] on div at bounding box center [684, 156] width 131 height 291
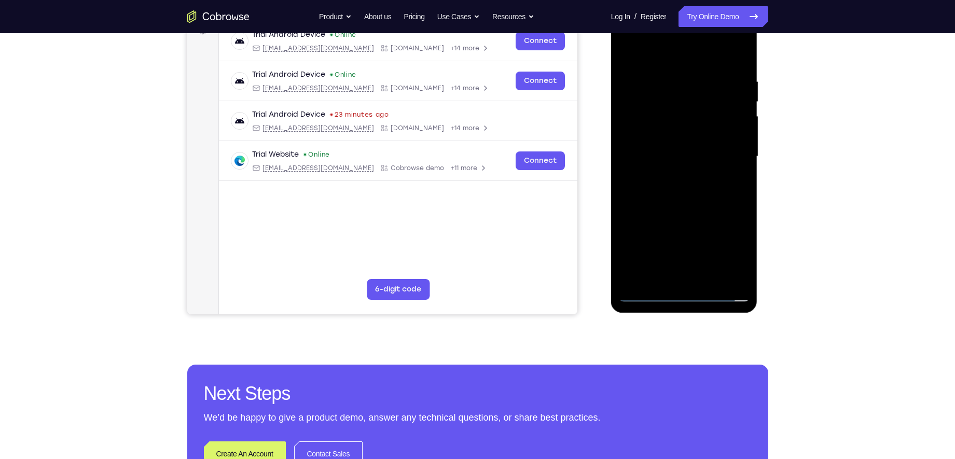
click at [672, 204] on div at bounding box center [684, 156] width 131 height 291
click at [710, 281] on div at bounding box center [684, 156] width 131 height 291
click at [680, 209] on div at bounding box center [684, 156] width 131 height 291
click at [682, 147] on div at bounding box center [684, 156] width 131 height 291
click at [649, 297] on div at bounding box center [684, 156] width 131 height 291
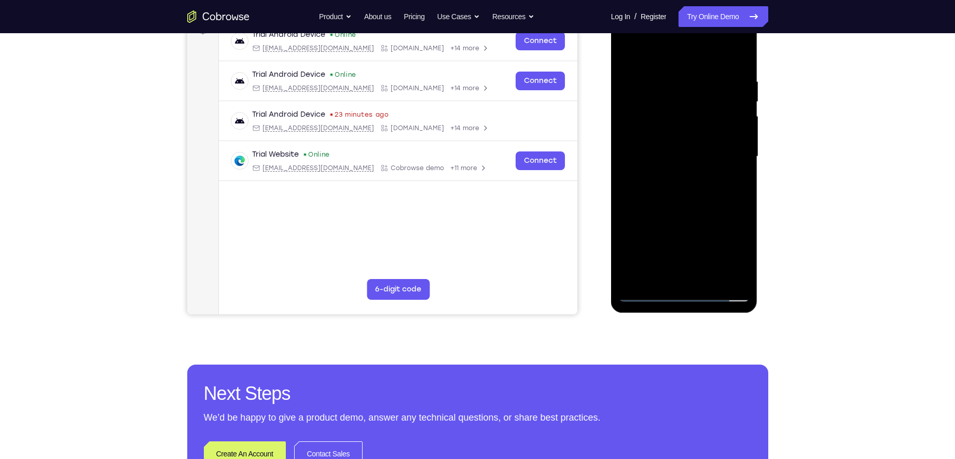
click at [669, 139] on div at bounding box center [684, 156] width 131 height 291
click at [641, 295] on div at bounding box center [684, 156] width 131 height 291
click at [743, 203] on div at bounding box center [684, 156] width 131 height 291
click at [743, 202] on div at bounding box center [684, 156] width 131 height 291
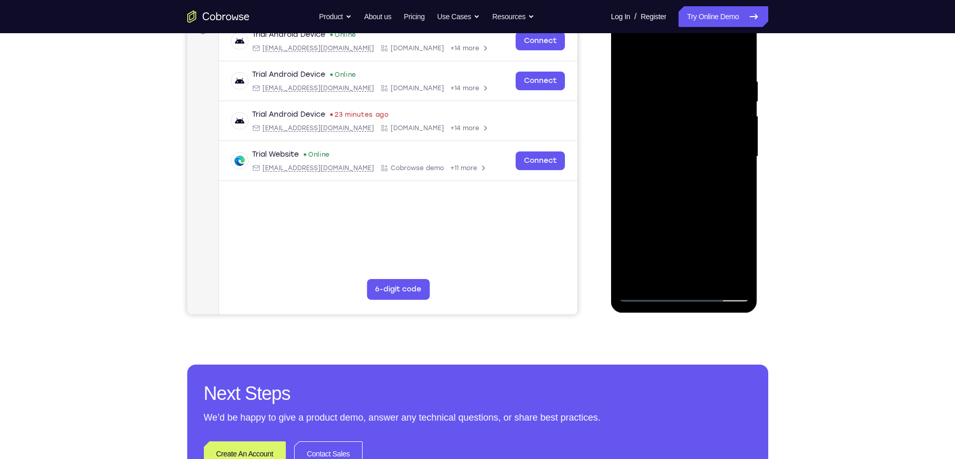
click at [743, 202] on div at bounding box center [684, 156] width 131 height 291
drag, startPoint x: 719, startPoint y: 218, endPoint x: 707, endPoint y: 133, distance: 86.0
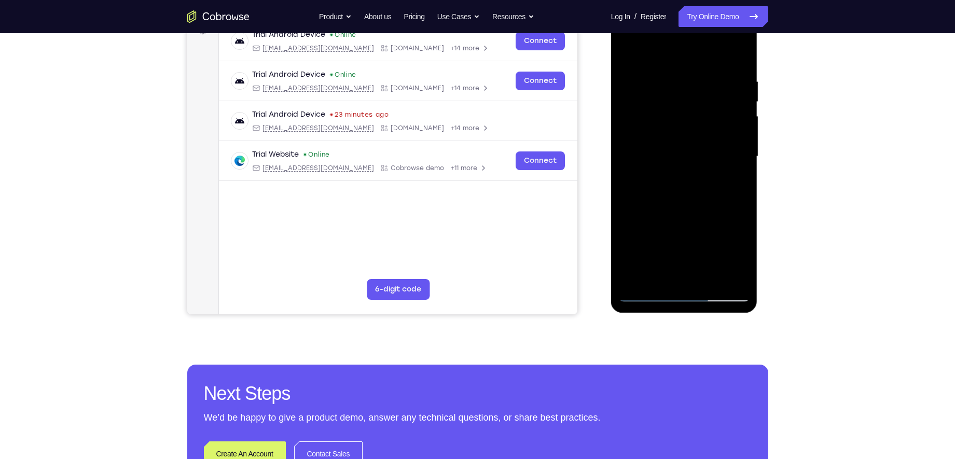
click at [707, 133] on div at bounding box center [684, 156] width 131 height 291
click at [709, 279] on div at bounding box center [684, 156] width 131 height 291
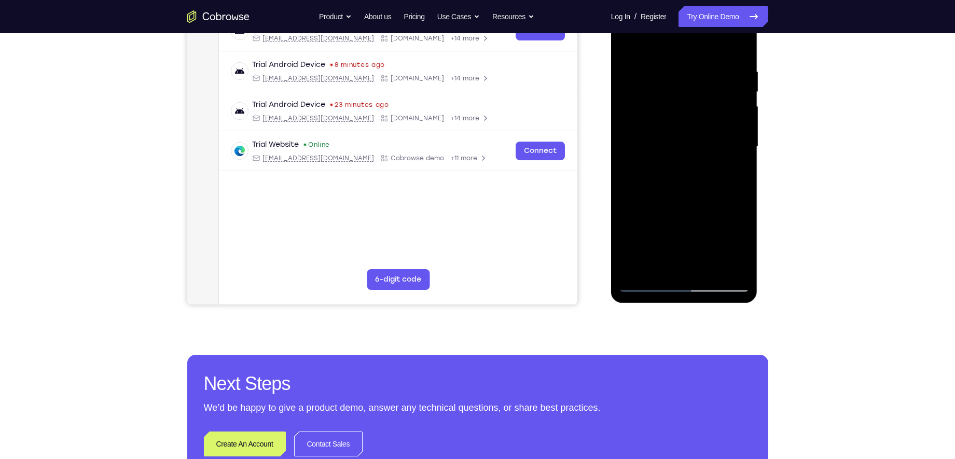
scroll to position [139, 0]
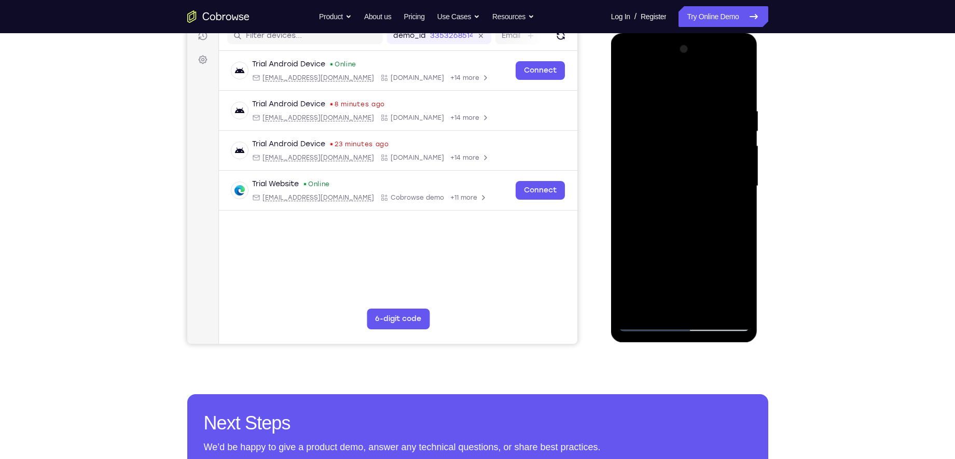
click at [736, 115] on div at bounding box center [684, 186] width 131 height 291
click at [641, 116] on div at bounding box center [684, 186] width 131 height 291
click at [695, 217] on div at bounding box center [684, 186] width 131 height 291
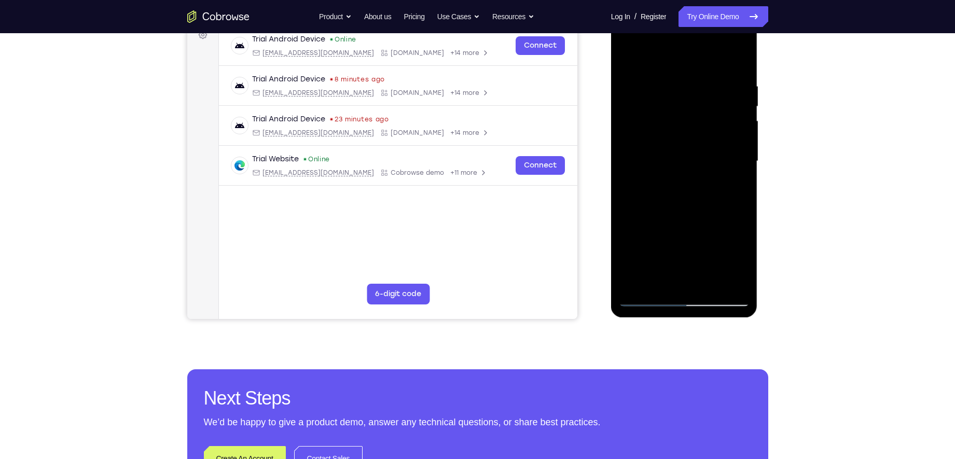
click at [674, 174] on div at bounding box center [684, 161] width 131 height 291
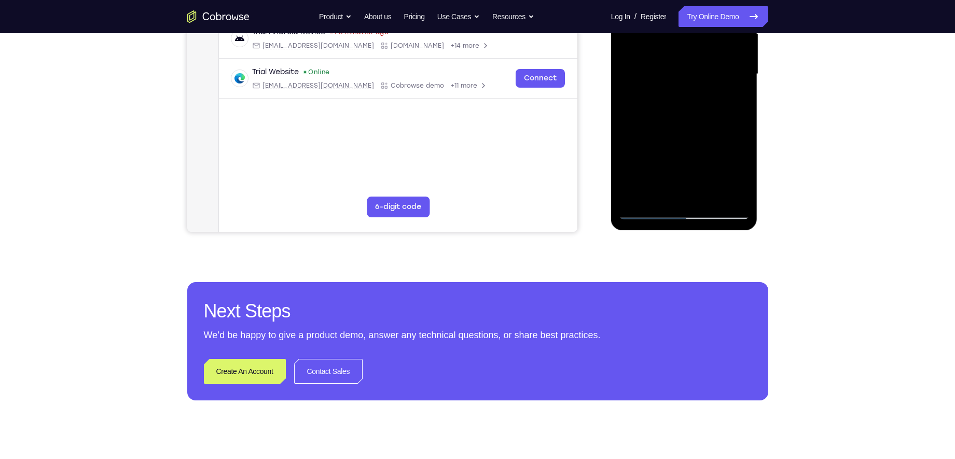
scroll to position [251, 0]
click at [648, 210] on div at bounding box center [684, 73] width 131 height 291
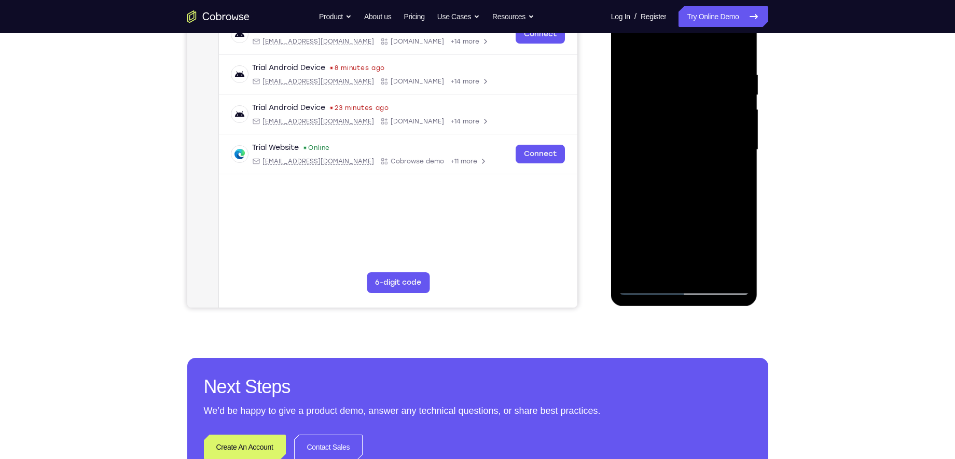
scroll to position [175, 0]
click at [714, 272] on div at bounding box center [684, 149] width 131 height 291
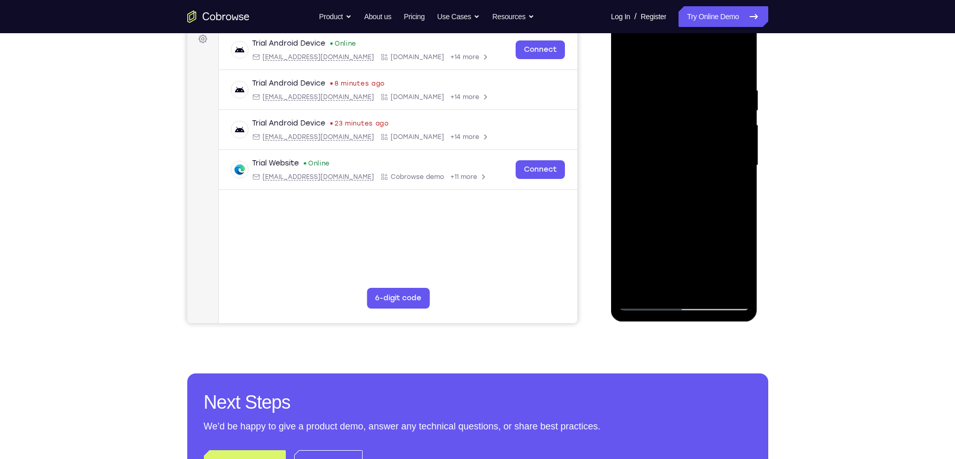
scroll to position [159, 0]
click at [654, 200] on div at bounding box center [684, 166] width 131 height 291
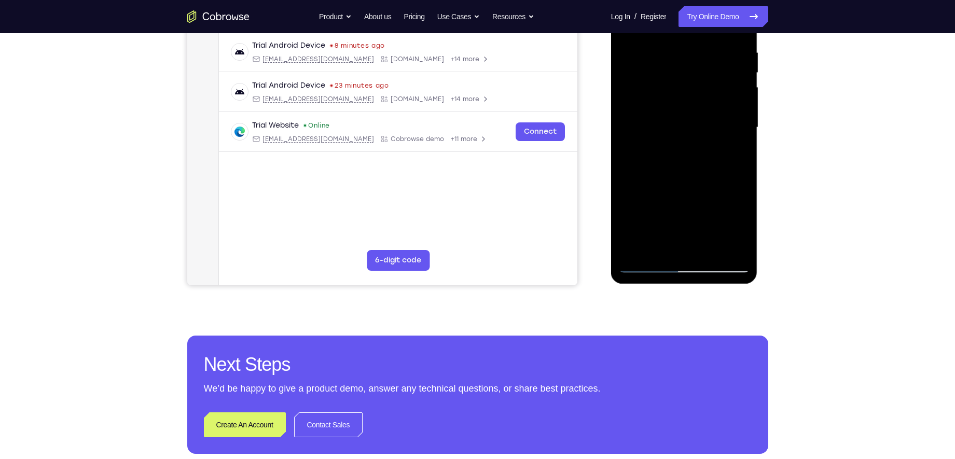
click at [648, 263] on div at bounding box center [684, 127] width 131 height 291
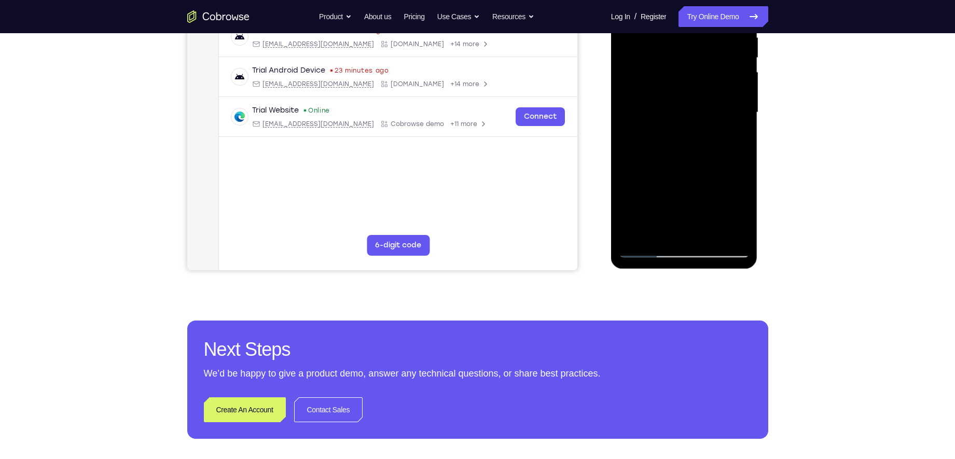
drag, startPoint x: 703, startPoint y: 162, endPoint x: 707, endPoint y: 127, distance: 35.0
click at [707, 127] on div at bounding box center [684, 112] width 131 height 291
drag, startPoint x: 692, startPoint y: 175, endPoint x: 680, endPoint y: 116, distance: 60.3
click at [680, 116] on div at bounding box center [684, 112] width 131 height 291
drag, startPoint x: 666, startPoint y: 181, endPoint x: 665, endPoint y: 235, distance: 54.0
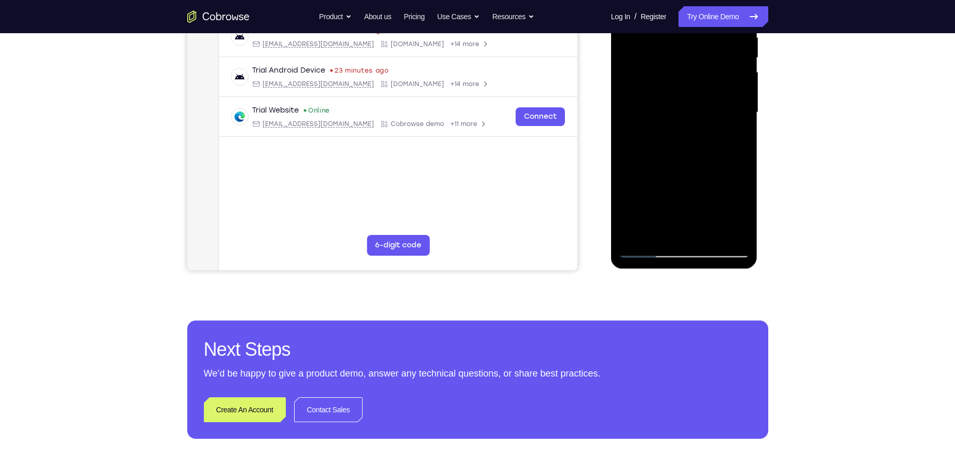
click at [665, 235] on div at bounding box center [684, 112] width 131 height 291
drag, startPoint x: 668, startPoint y: 172, endPoint x: 656, endPoint y: 247, distance: 76.1
click at [656, 247] on div at bounding box center [684, 112] width 131 height 291
click at [663, 112] on span "Tap to Start" at bounding box center [684, 112] width 53 height 10
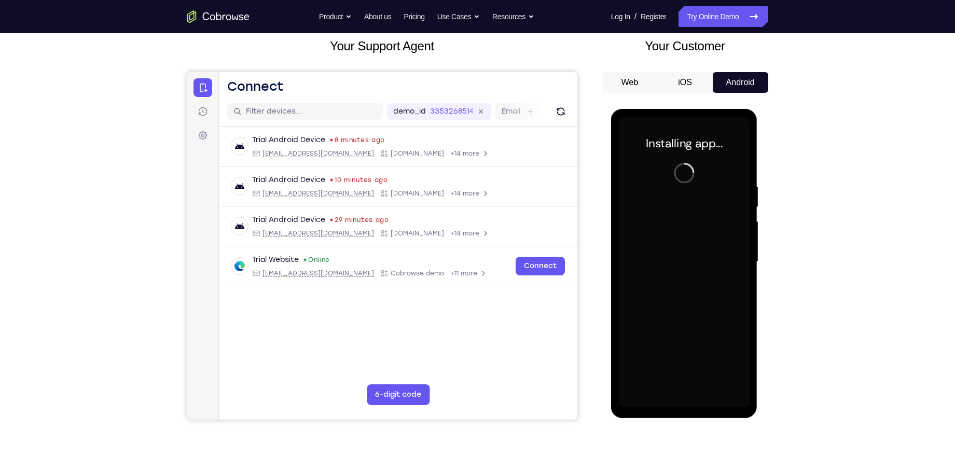
scroll to position [85, 0]
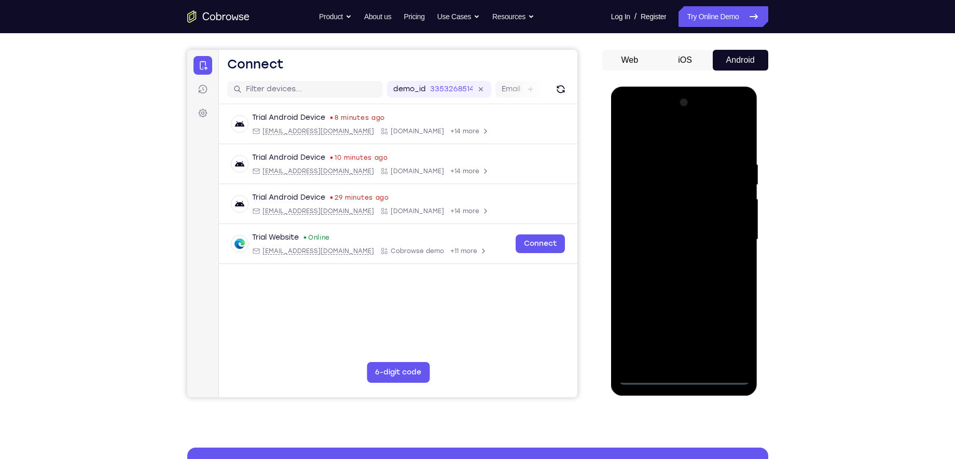
click at [687, 367] on div at bounding box center [684, 239] width 131 height 291
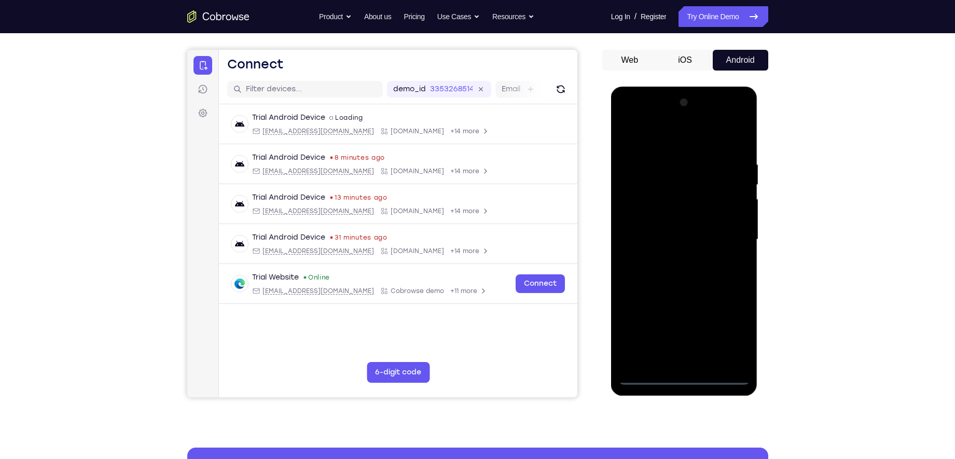
click at [726, 336] on div at bounding box center [684, 239] width 131 height 291
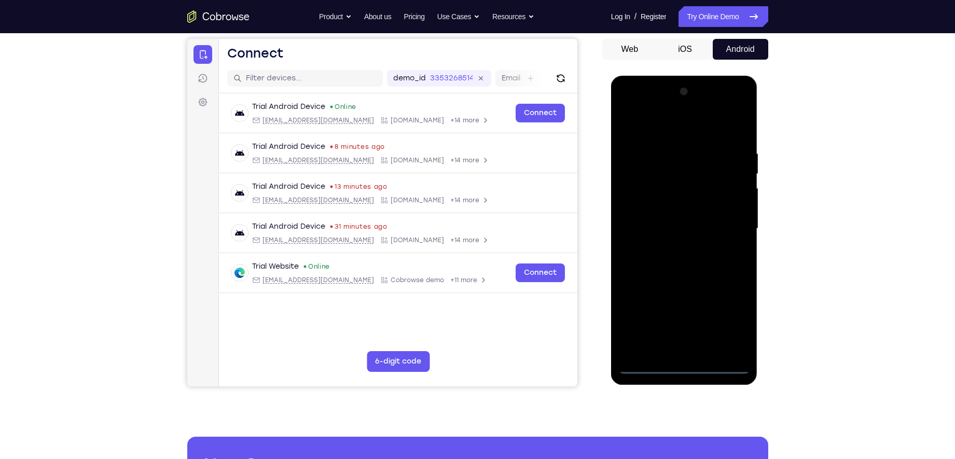
scroll to position [96, 0]
click at [648, 122] on div at bounding box center [684, 228] width 131 height 291
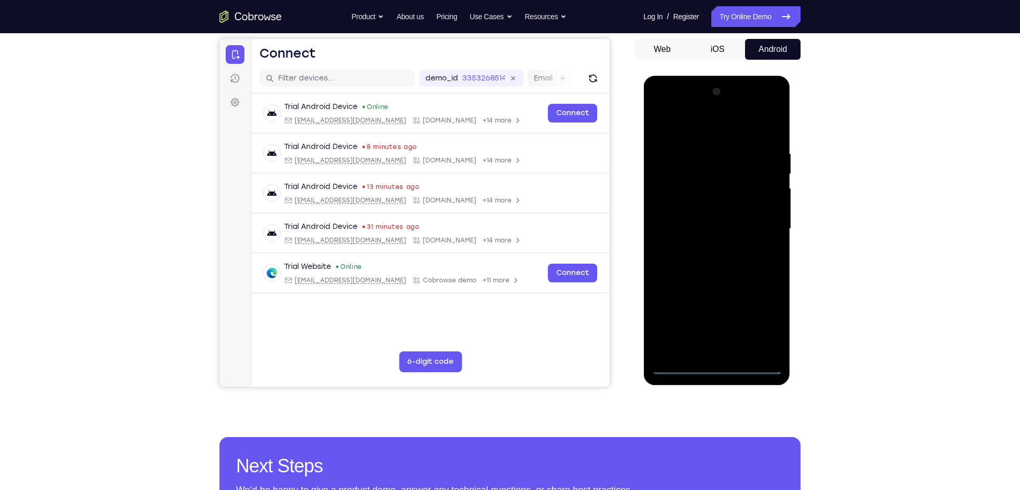
click at [758, 224] on div at bounding box center [716, 229] width 131 height 291
click at [702, 250] on div at bounding box center [716, 229] width 131 height 291
click at [713, 205] on div at bounding box center [716, 229] width 131 height 291
click at [716, 208] on div at bounding box center [716, 229] width 131 height 291
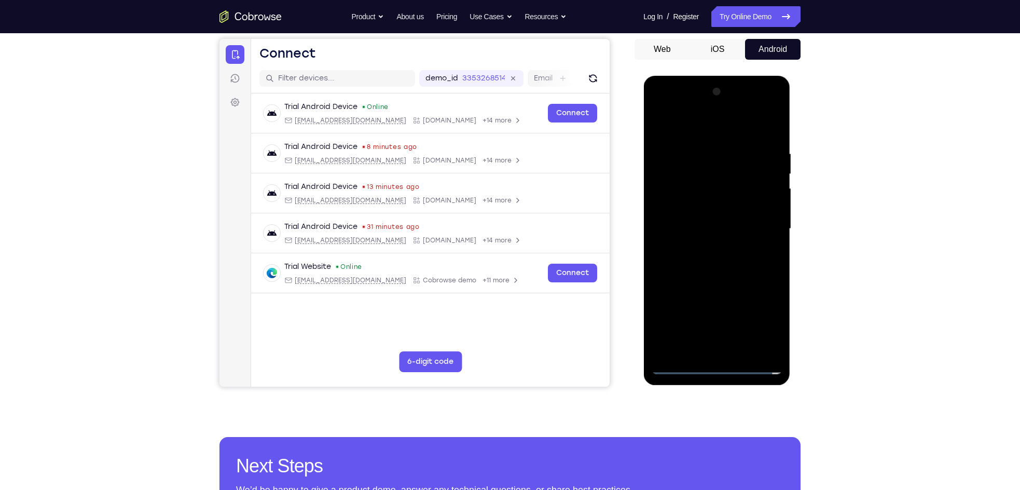
click at [716, 208] on div at bounding box center [716, 229] width 131 height 291
click at [758, 202] on div "Your Support Agent Your Customer Web iOS Android Next Steps We’d be happy to gi…" at bounding box center [510, 279] width 1020 height 684
click at [714, 211] on div at bounding box center [716, 229] width 131 height 291
click at [714, 207] on div at bounding box center [716, 229] width 131 height 291
click at [758, 202] on div "Your Support Agent Your Customer Web iOS Android Next Steps We’d be happy to gi…" at bounding box center [510, 279] width 664 height 684
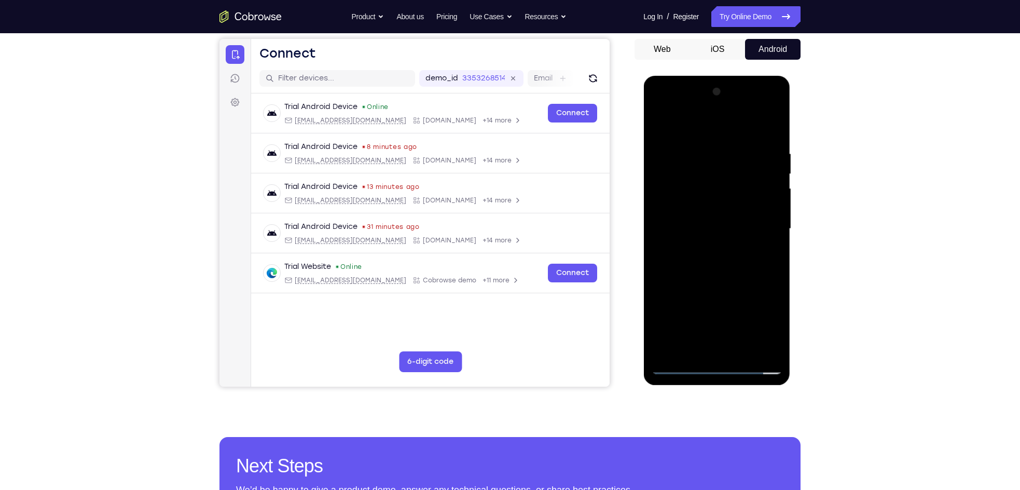
click at [758, 247] on div "Your Support Agent Your Customer Web iOS Android Next Steps We’d be happy to gi…" at bounding box center [510, 279] width 664 height 684
click at [728, 207] on div at bounding box center [716, 229] width 131 height 291
click at [714, 224] on div at bounding box center [716, 229] width 131 height 291
click at [712, 249] on div at bounding box center [716, 229] width 131 height 291
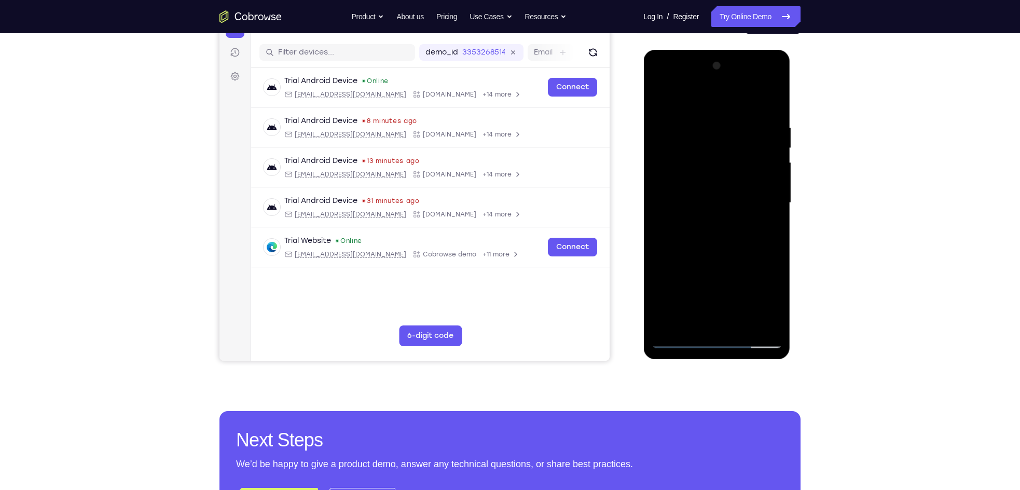
scroll to position [120, 0]
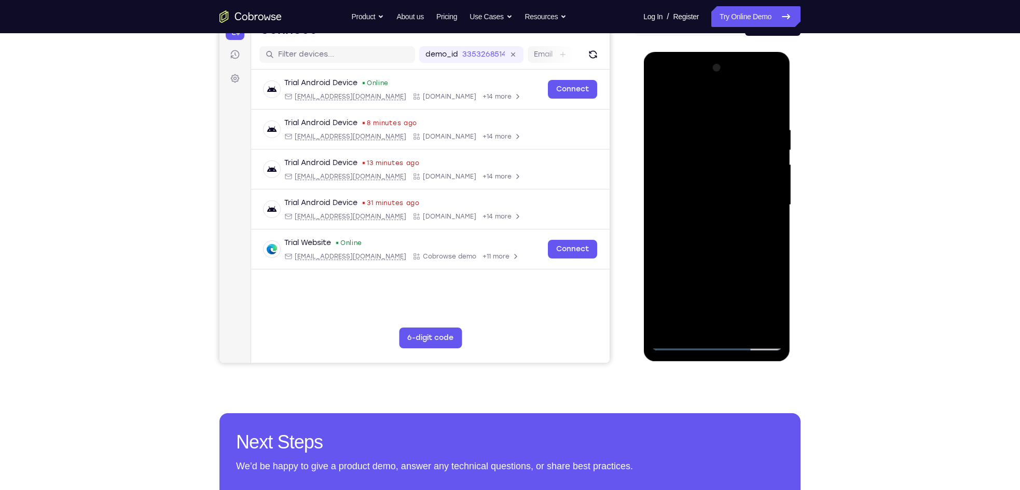
click at [710, 225] on div at bounding box center [716, 205] width 131 height 291
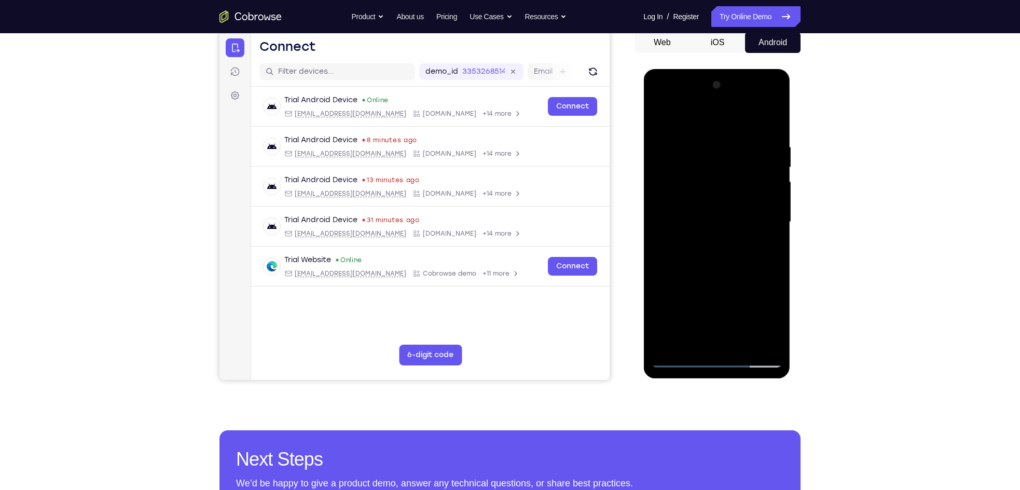
click at [711, 198] on div at bounding box center [716, 222] width 131 height 291
click at [707, 212] on div at bounding box center [716, 222] width 131 height 291
click at [707, 216] on div at bounding box center [716, 222] width 131 height 291
click at [708, 241] on div at bounding box center [716, 222] width 131 height 291
drag, startPoint x: 701, startPoint y: 117, endPoint x: 808, endPoint y: 109, distance: 106.6
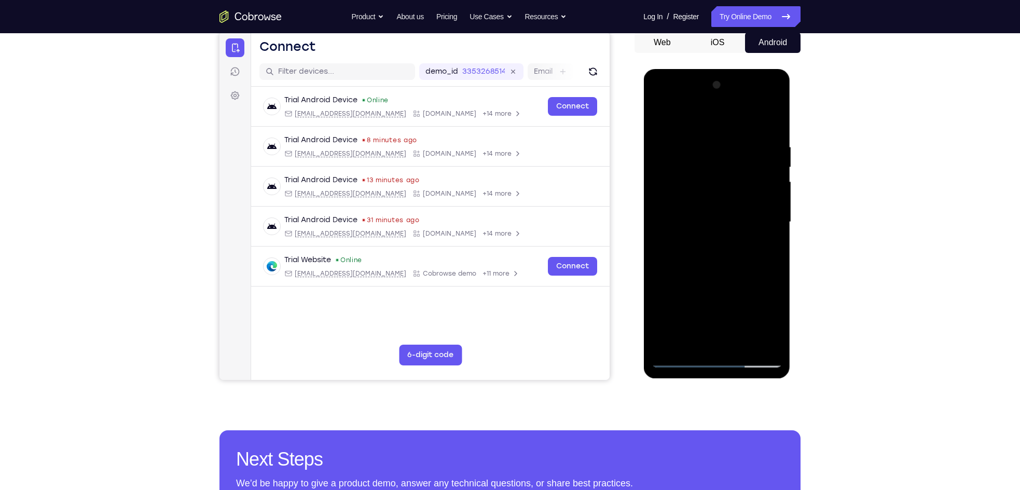
click at [758, 109] on html "Online web based iOS Simulators and Android Emulators. Run iPhone, iPad, Mobile…" at bounding box center [717, 224] width 148 height 311
click at [712, 198] on div at bounding box center [716, 222] width 131 height 291
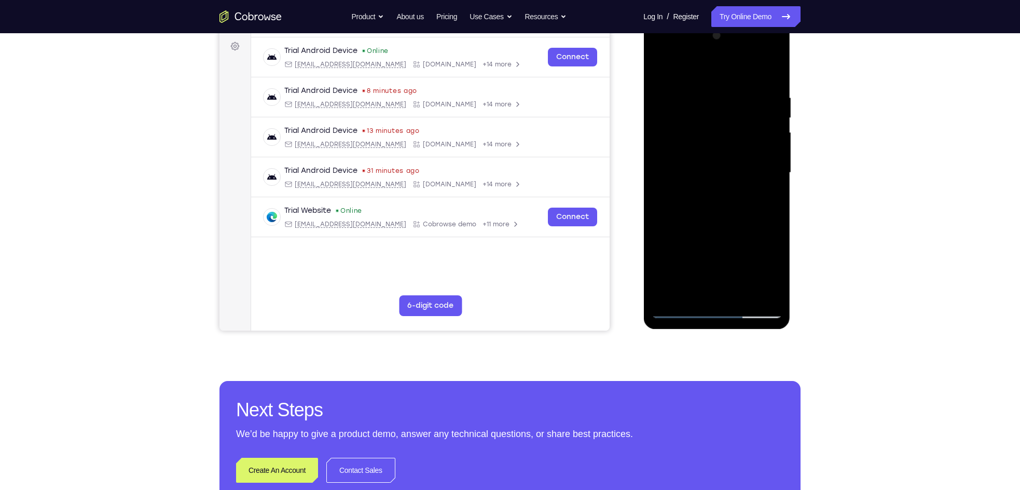
scroll to position [154, 0]
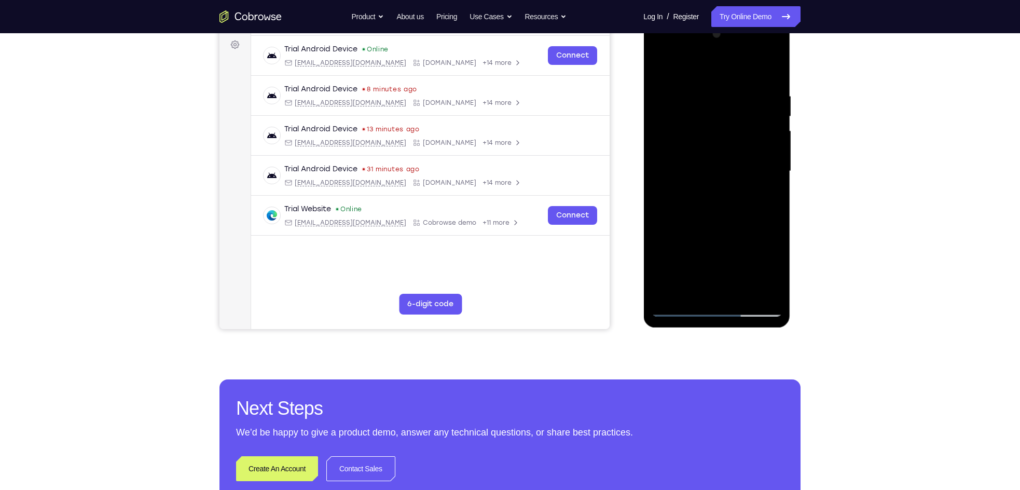
click at [741, 291] on div at bounding box center [716, 171] width 131 height 291
click at [721, 229] on div at bounding box center [716, 171] width 131 height 291
click at [683, 160] on div at bounding box center [716, 171] width 131 height 291
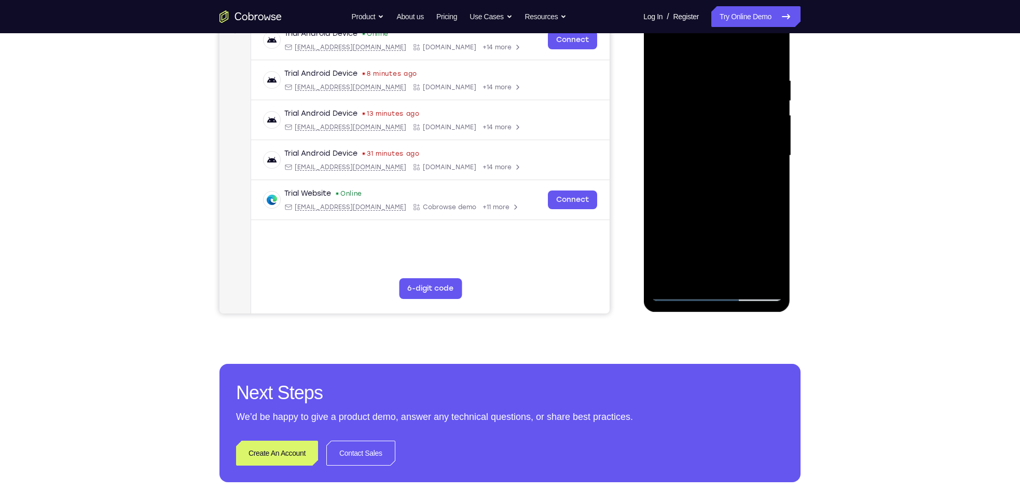
scroll to position [170, 0]
drag, startPoint x: 689, startPoint y: 234, endPoint x: 775, endPoint y: 239, distance: 85.8
click at [758, 239] on div at bounding box center [716, 155] width 131 height 291
drag, startPoint x: 746, startPoint y: 236, endPoint x: 673, endPoint y: 239, distance: 72.7
click at [673, 239] on div at bounding box center [716, 155] width 131 height 291
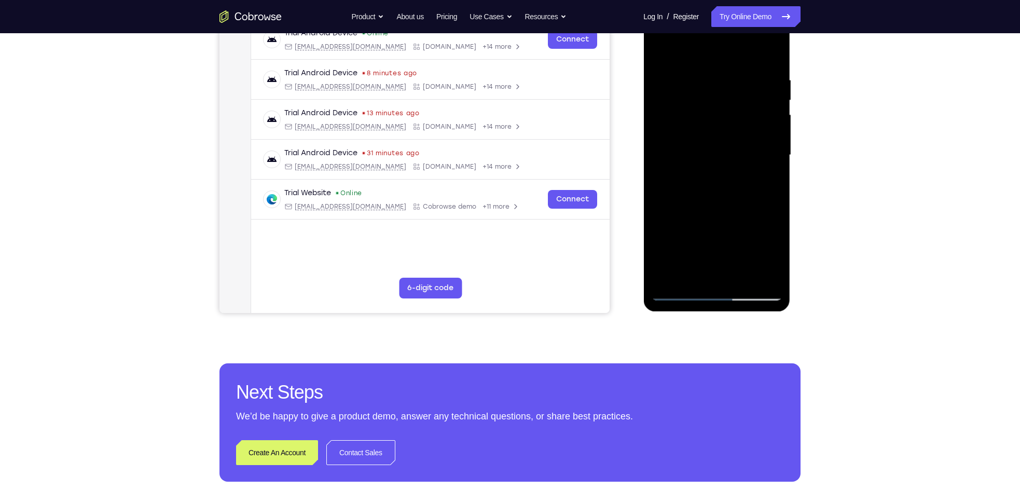
click at [756, 234] on div at bounding box center [716, 155] width 131 height 291
click at [758, 233] on div at bounding box center [716, 155] width 131 height 291
click at [733, 198] on div at bounding box center [716, 155] width 131 height 291
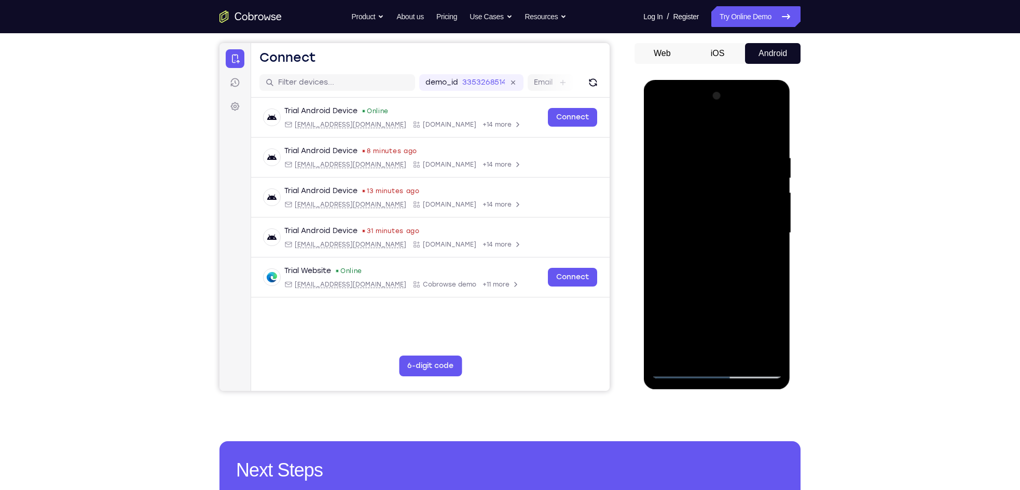
scroll to position [91, 0]
click at [702, 166] on div at bounding box center [716, 233] width 131 height 291
drag, startPoint x: 713, startPoint y: 271, endPoint x: 713, endPoint y: 159, distance: 112.1
click at [713, 159] on div at bounding box center [716, 233] width 131 height 291
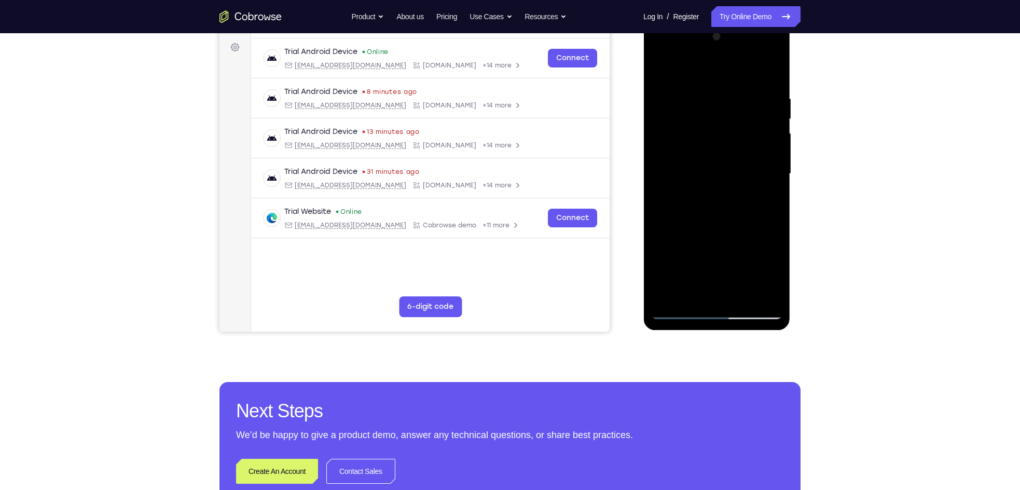
scroll to position [153, 0]
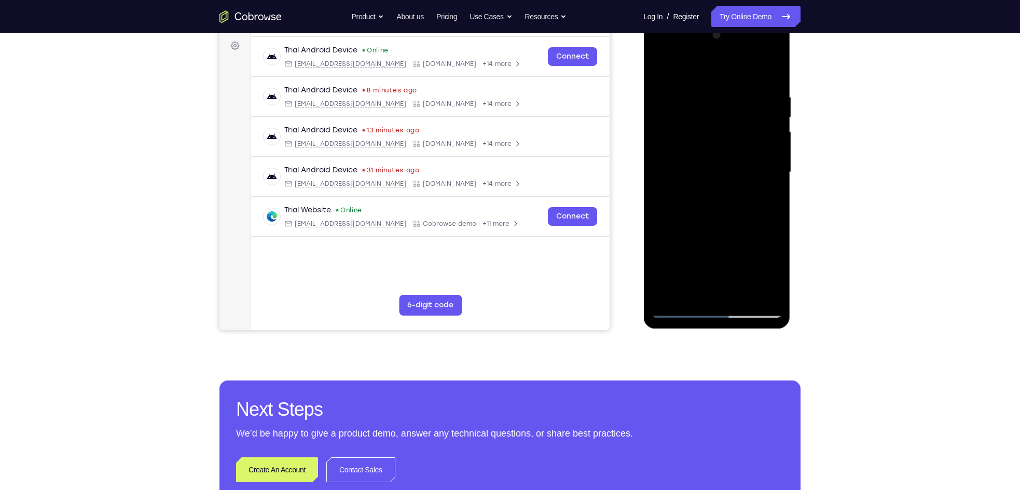
click at [715, 294] on div at bounding box center [716, 172] width 131 height 291
drag, startPoint x: 722, startPoint y: 175, endPoint x: 724, endPoint y: 160, distance: 15.1
click at [724, 160] on div at bounding box center [716, 172] width 131 height 291
drag, startPoint x: 704, startPoint y: 270, endPoint x: 708, endPoint y: 156, distance: 114.2
click at [708, 156] on div at bounding box center [716, 172] width 131 height 291
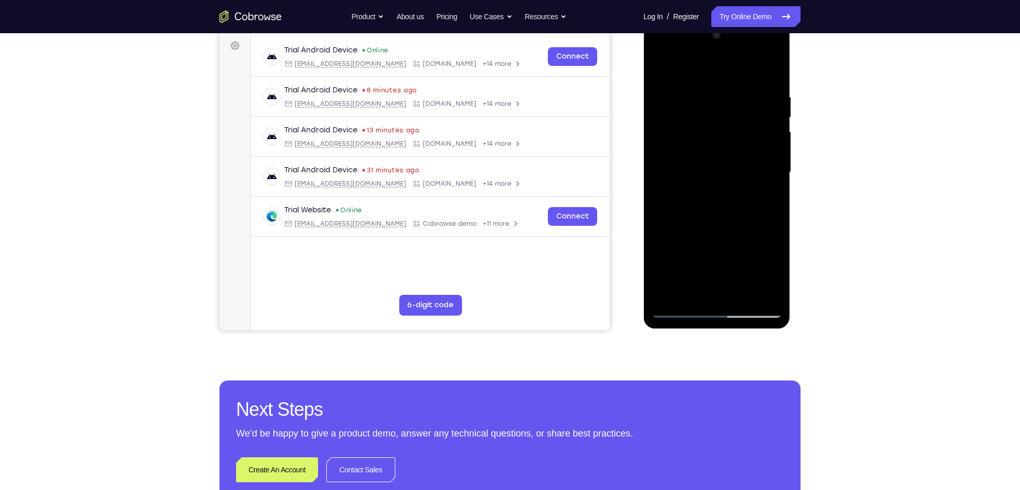
drag, startPoint x: 680, startPoint y: 275, endPoint x: 688, endPoint y: 168, distance: 107.7
click at [688, 168] on div at bounding box center [716, 172] width 131 height 291
drag, startPoint x: 682, startPoint y: 278, endPoint x: 693, endPoint y: 158, distance: 120.3
click at [693, 158] on div at bounding box center [716, 172] width 131 height 291
drag, startPoint x: 672, startPoint y: 278, endPoint x: 672, endPoint y: 173, distance: 105.3
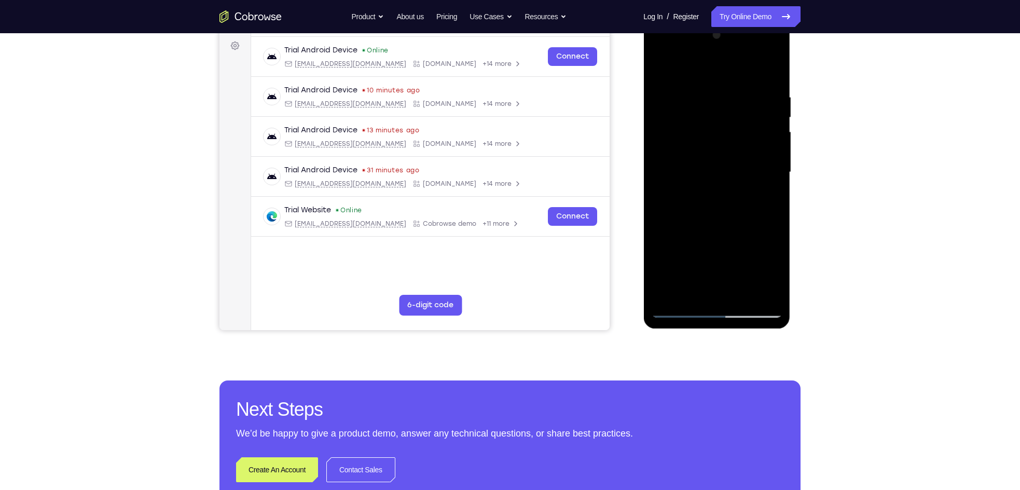
click at [672, 173] on div at bounding box center [716, 172] width 131 height 291
click at [669, 265] on div at bounding box center [716, 172] width 131 height 291
click at [691, 166] on div at bounding box center [716, 172] width 131 height 291
click at [758, 287] on div at bounding box center [716, 172] width 131 height 291
click at [678, 310] on div at bounding box center [716, 172] width 131 height 291
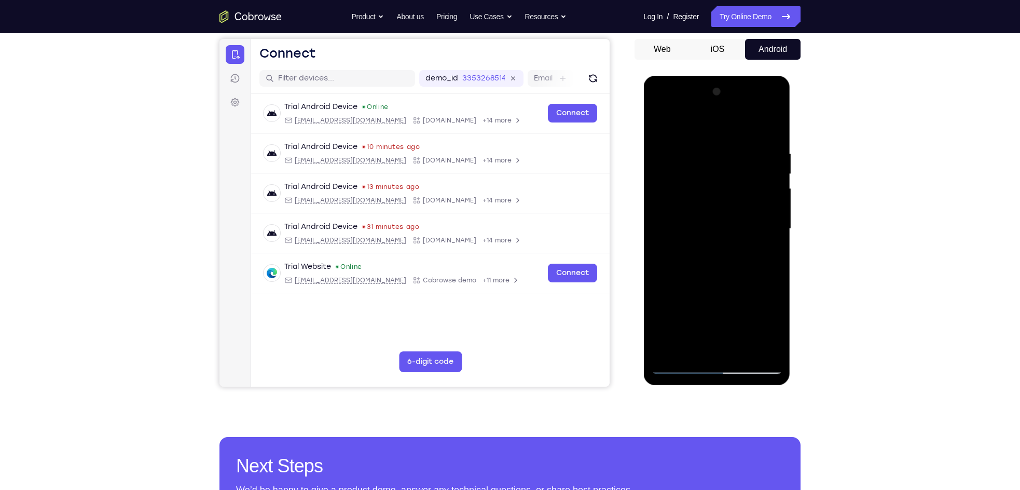
scroll to position [95, 0]
click at [688, 215] on div at bounding box center [716, 229] width 131 height 291
click at [758, 277] on div at bounding box center [716, 229] width 131 height 291
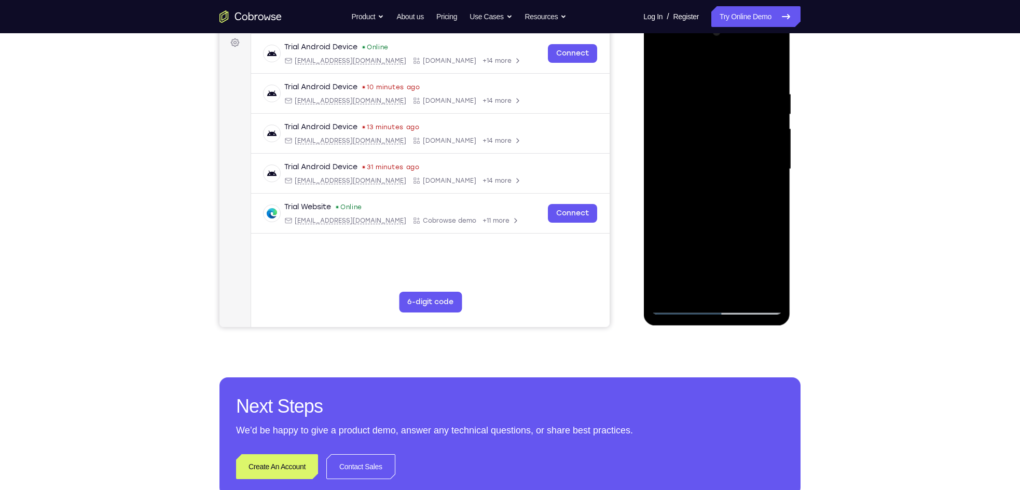
scroll to position [157, 0]
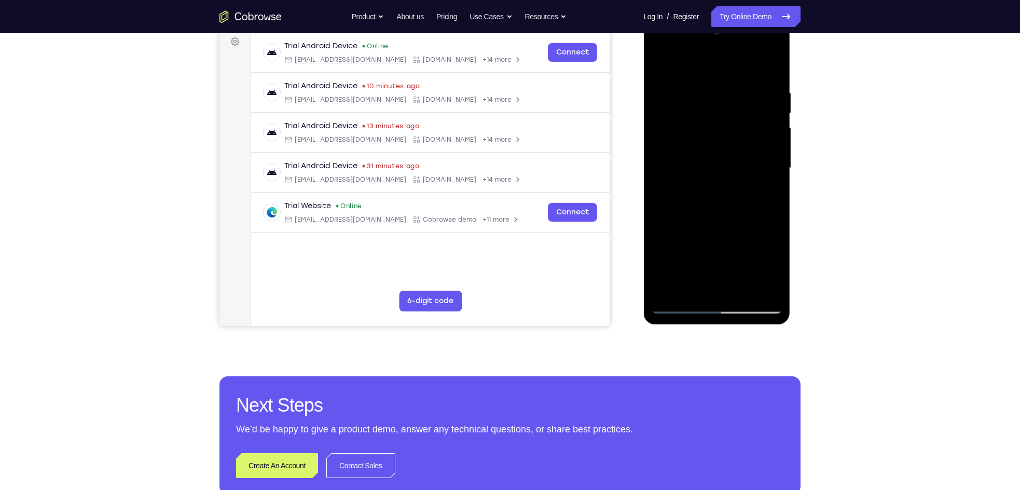
click at [680, 309] on div at bounding box center [716, 168] width 131 height 291
click at [680, 306] on div at bounding box center [716, 168] width 131 height 291
click at [691, 288] on div at bounding box center [716, 168] width 131 height 291
click at [704, 245] on div at bounding box center [716, 168] width 131 height 291
click at [717, 247] on div at bounding box center [716, 168] width 131 height 291
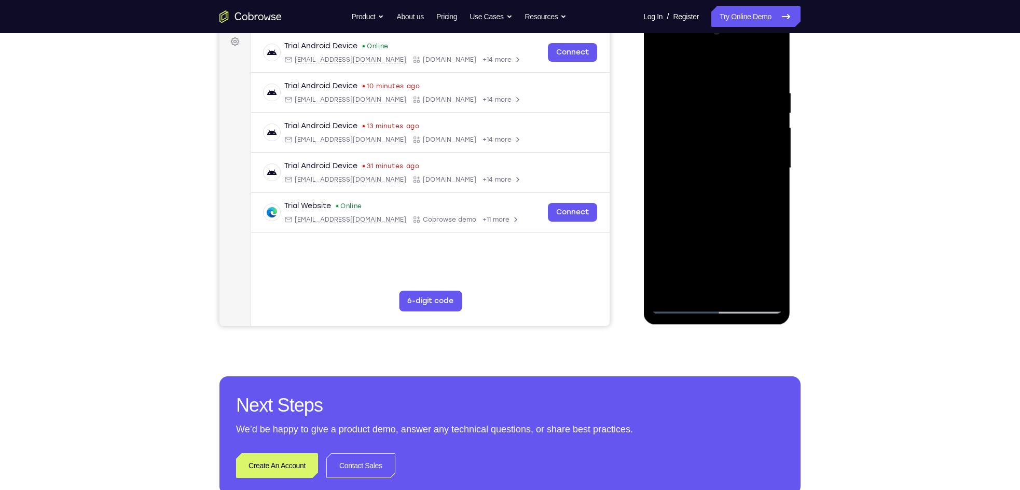
click at [719, 283] on div at bounding box center [716, 168] width 131 height 291
click at [749, 249] on div at bounding box center [716, 168] width 131 height 291
click at [726, 228] on div at bounding box center [716, 168] width 131 height 291
click at [691, 270] on div at bounding box center [716, 168] width 131 height 291
click at [703, 233] on div at bounding box center [716, 168] width 131 height 291
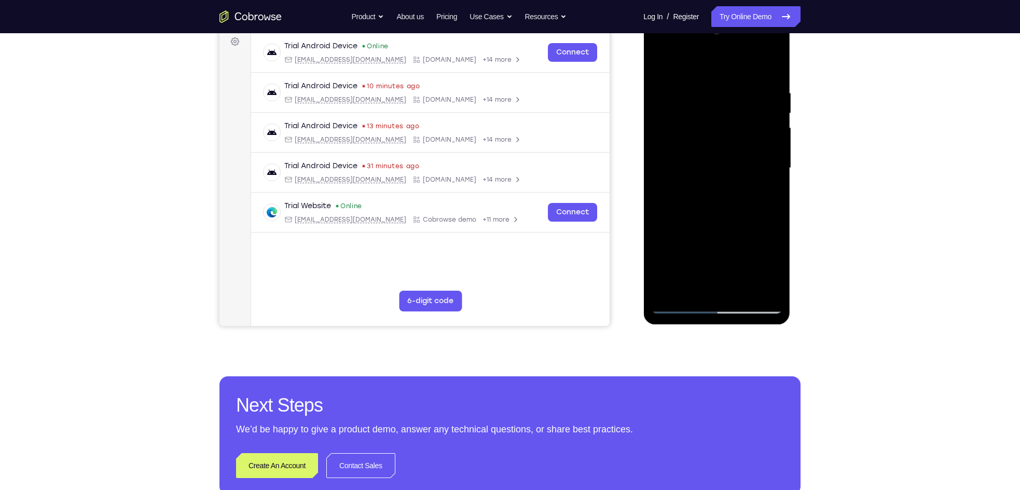
click at [743, 226] on div at bounding box center [716, 168] width 131 height 291
click at [730, 267] on div at bounding box center [716, 168] width 131 height 291
click at [655, 245] on div at bounding box center [716, 168] width 131 height 291
click at [720, 292] on div at bounding box center [716, 168] width 131 height 291
click at [758, 273] on div at bounding box center [716, 168] width 131 height 291
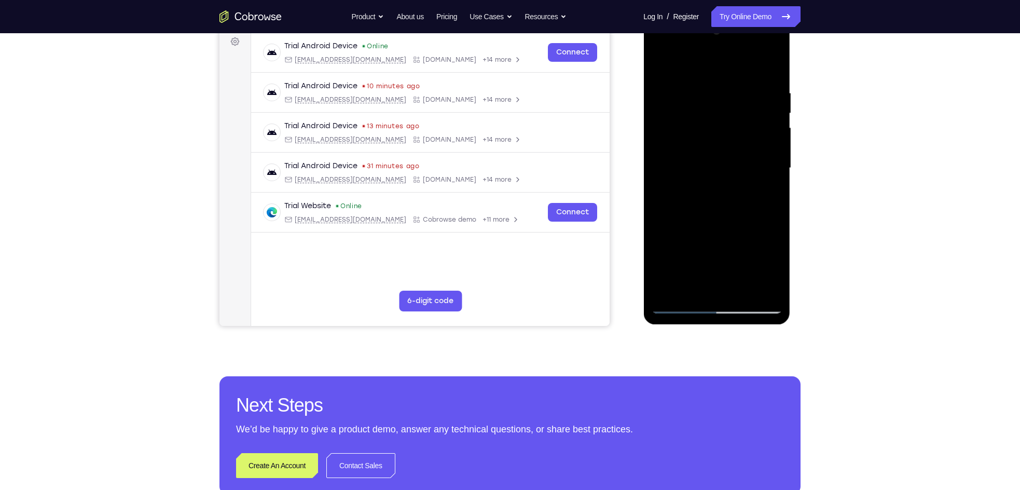
click at [718, 251] on div at bounding box center [716, 168] width 131 height 291
click at [722, 286] on div at bounding box center [716, 168] width 131 height 291
click at [691, 252] on div at bounding box center [716, 168] width 131 height 291
click at [673, 252] on div at bounding box center [716, 168] width 131 height 291
click at [711, 286] on div at bounding box center [716, 168] width 131 height 291
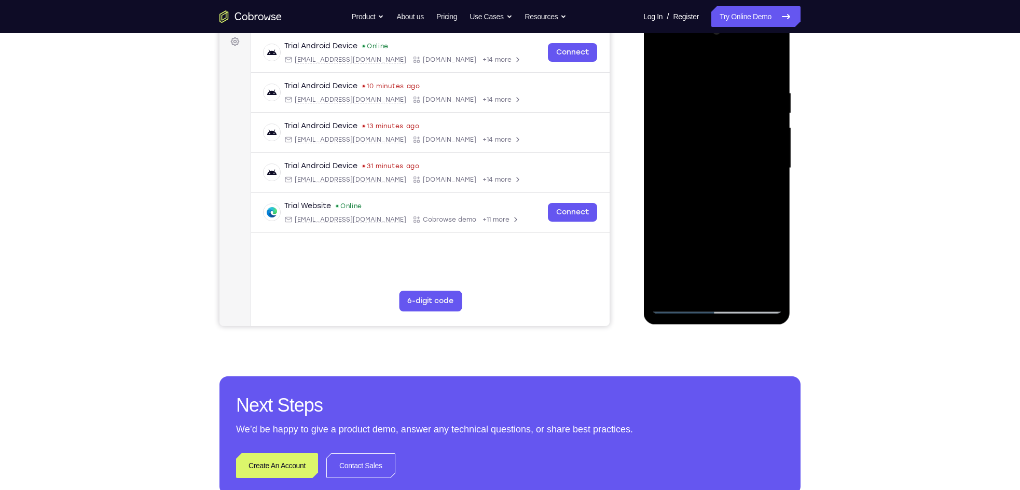
click at [758, 247] on div at bounding box center [716, 168] width 131 height 291
click at [726, 268] on div at bounding box center [716, 168] width 131 height 291
click at [681, 251] on div at bounding box center [716, 168] width 131 height 291
click at [671, 250] on div at bounding box center [716, 168] width 131 height 291
click at [725, 287] on div at bounding box center [716, 168] width 131 height 291
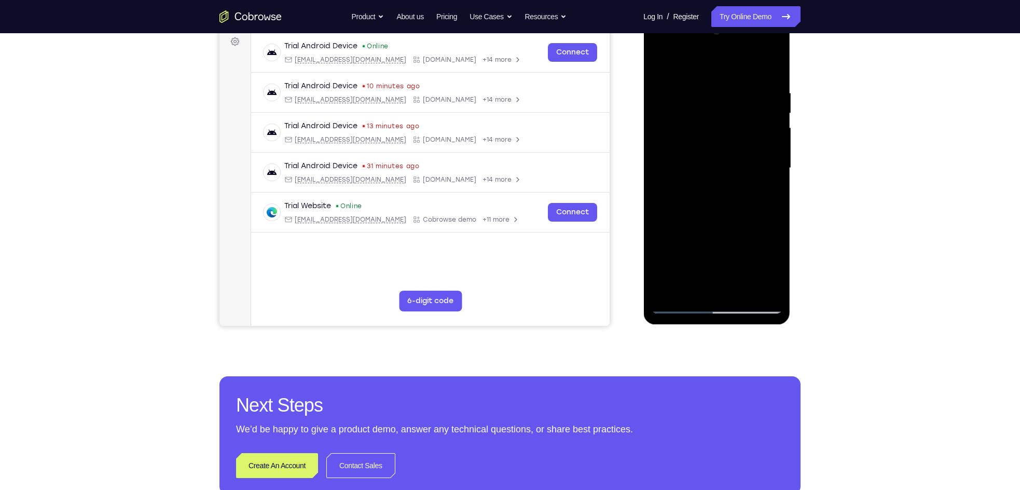
click at [714, 243] on div at bounding box center [716, 168] width 131 height 291
click at [739, 246] on div at bounding box center [716, 168] width 131 height 291
click at [758, 246] on div at bounding box center [716, 168] width 131 height 291
click at [724, 283] on div at bounding box center [716, 168] width 131 height 291
click at [688, 247] on div at bounding box center [716, 168] width 131 height 291
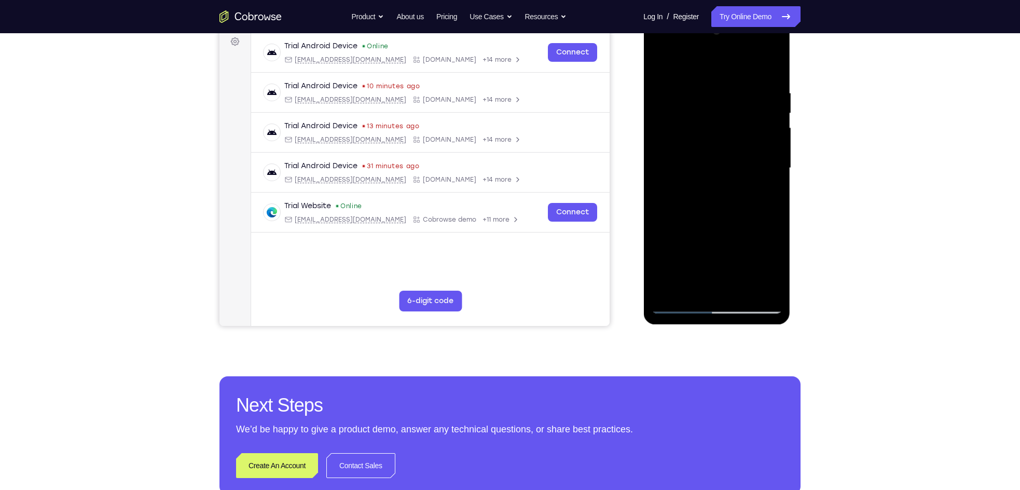
click at [725, 251] on div at bounding box center [716, 168] width 131 height 291
click at [758, 230] on div at bounding box center [716, 168] width 131 height 291
click at [728, 248] on div at bounding box center [716, 168] width 131 height 291
click at [705, 268] on div at bounding box center [716, 168] width 131 height 291
click at [713, 282] on div at bounding box center [716, 168] width 131 height 291
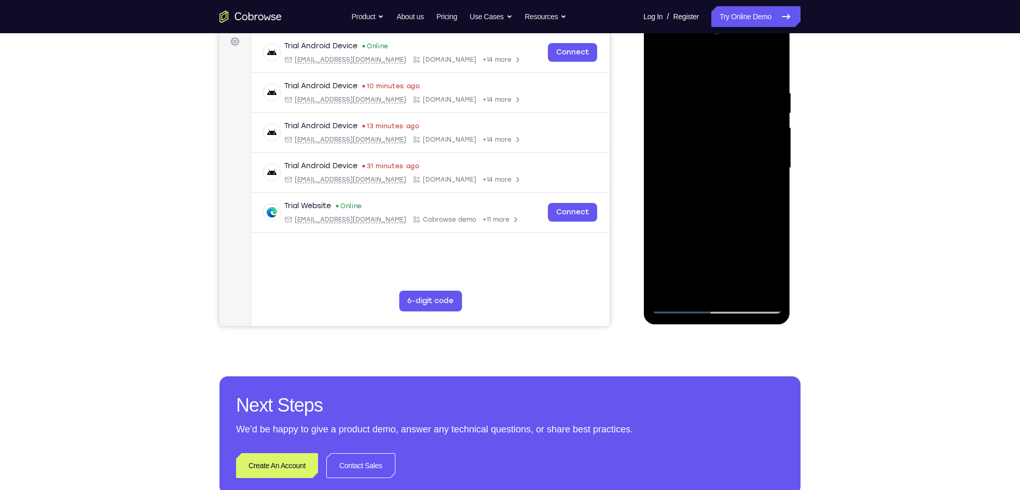
click at [713, 254] on div at bounding box center [716, 168] width 131 height 291
click at [701, 251] on div at bounding box center [716, 168] width 131 height 291
click at [714, 249] on div at bounding box center [716, 168] width 131 height 291
click at [748, 248] on div at bounding box center [716, 168] width 131 height 291
click at [715, 251] on div at bounding box center [716, 168] width 131 height 291
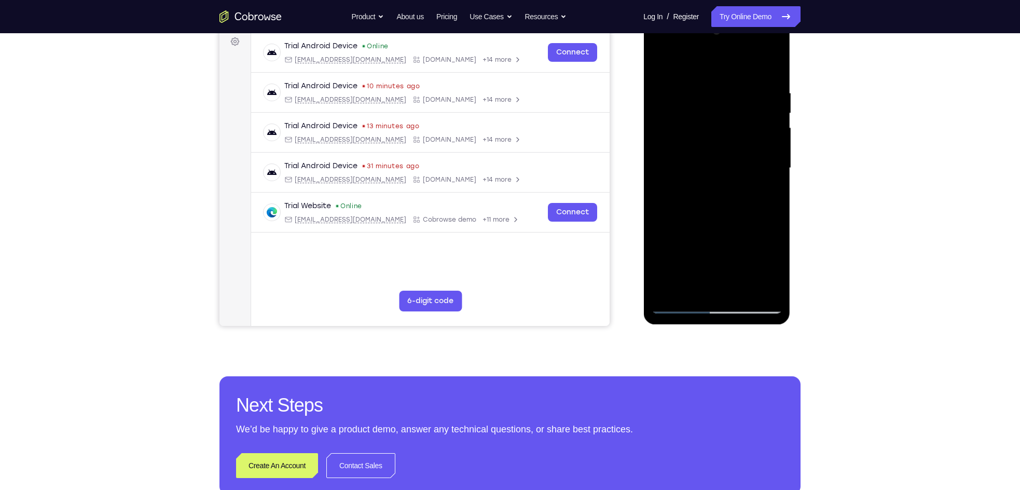
click at [758, 240] on div at bounding box center [716, 168] width 131 height 291
click at [734, 250] on div at bounding box center [716, 168] width 131 height 291
click at [715, 215] on div at bounding box center [716, 168] width 131 height 291
click at [715, 245] on div at bounding box center [716, 168] width 131 height 291
click at [708, 250] on div at bounding box center [716, 168] width 131 height 291
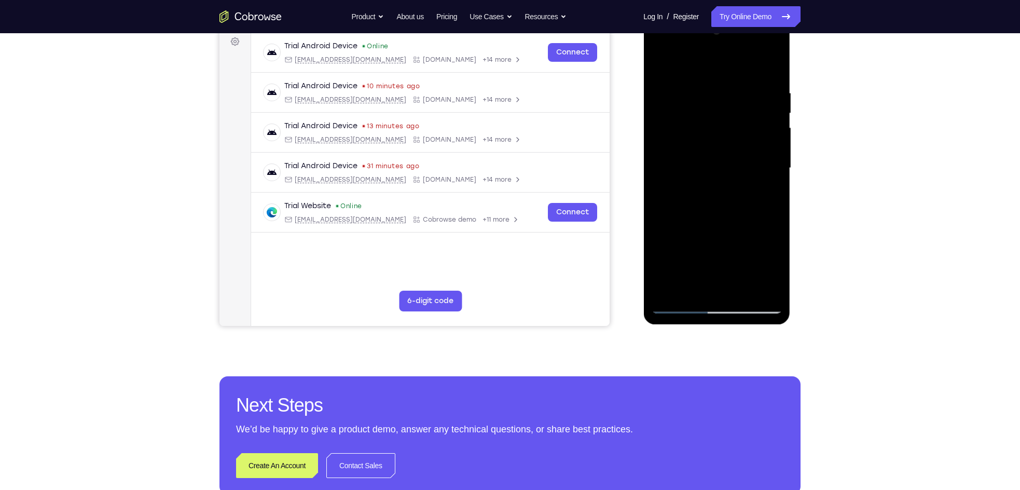
click at [745, 233] on div at bounding box center [716, 168] width 131 height 291
click at [716, 252] on div at bounding box center [716, 168] width 131 height 291
click at [758, 266] on div at bounding box center [716, 168] width 131 height 291
click at [677, 251] on div at bounding box center [716, 168] width 131 height 291
click at [741, 231] on div at bounding box center [716, 168] width 131 height 291
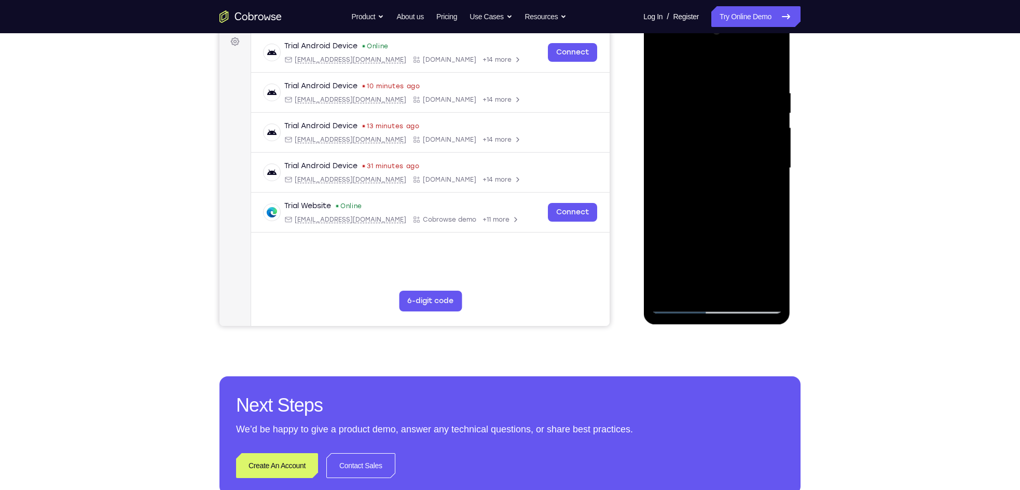
click at [718, 288] on div at bounding box center [716, 168] width 131 height 291
click at [717, 252] on div at bounding box center [716, 168] width 131 height 291
click at [744, 254] on div at bounding box center [716, 168] width 131 height 291
click at [717, 251] on div at bounding box center [716, 168] width 131 height 291
click at [718, 284] on div at bounding box center [716, 168] width 131 height 291
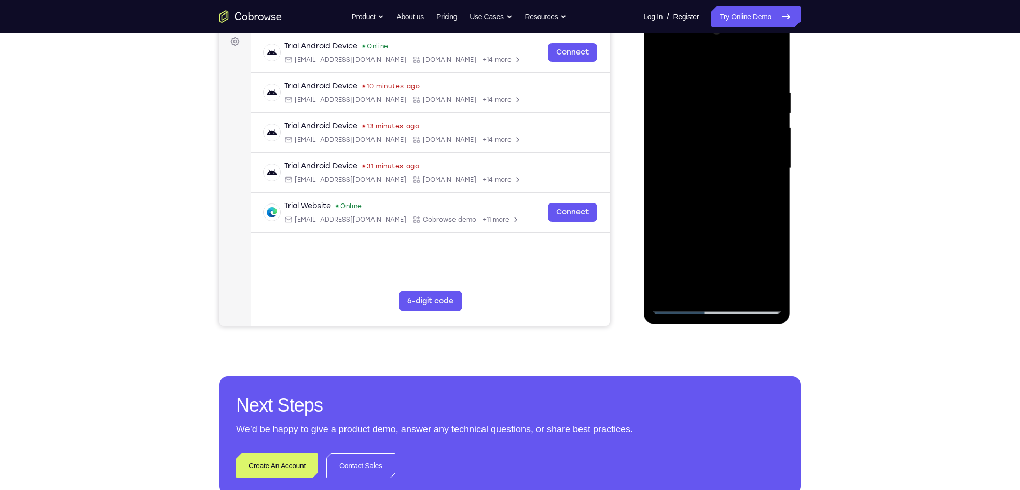
click at [694, 251] on div at bounding box center [716, 168] width 131 height 291
click at [694, 270] on div at bounding box center [716, 168] width 131 height 291
click at [659, 229] on div at bounding box center [716, 168] width 131 height 291
click at [726, 267] on div at bounding box center [716, 168] width 131 height 291
click at [721, 284] on div at bounding box center [716, 168] width 131 height 291
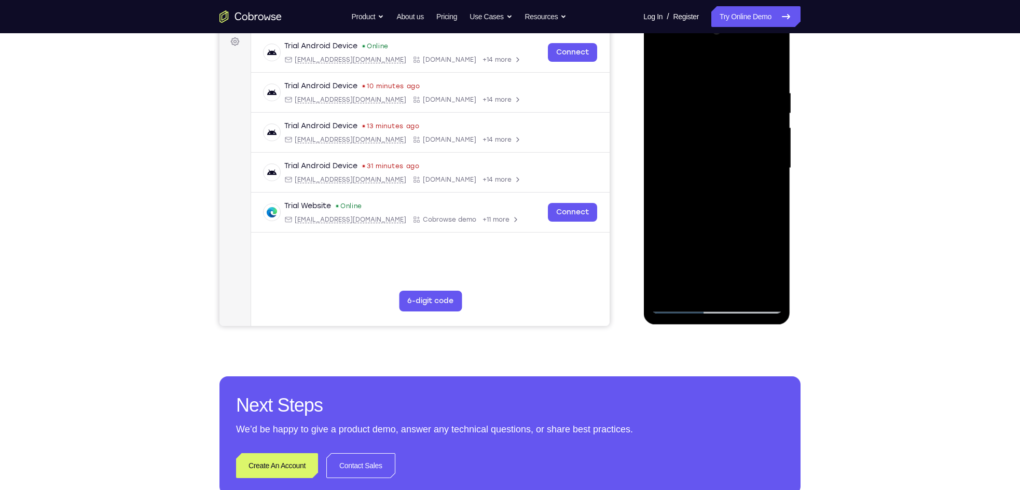
click at [693, 250] on div at bounding box center [716, 168] width 131 height 291
click at [758, 231] on div at bounding box center [716, 168] width 131 height 291
click at [697, 250] on div at bounding box center [716, 168] width 131 height 291
click at [707, 275] on div at bounding box center [716, 168] width 131 height 291
click at [758, 265] on div at bounding box center [716, 168] width 131 height 291
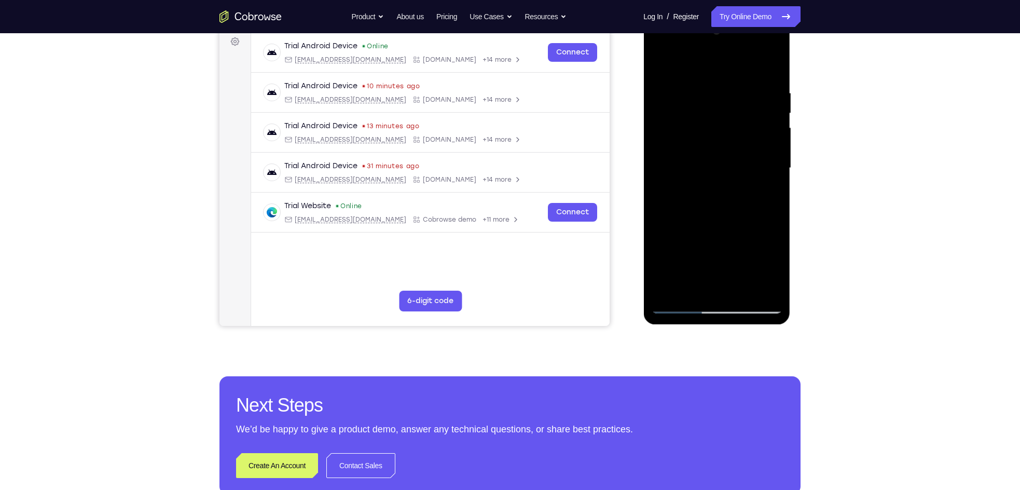
click at [722, 288] on div at bounding box center [716, 168] width 131 height 291
click at [719, 247] on div at bounding box center [716, 168] width 131 height 291
click at [711, 248] on div at bounding box center [716, 168] width 131 height 291
click at [751, 250] on div at bounding box center [716, 168] width 131 height 291
click at [720, 250] on div at bounding box center [716, 168] width 131 height 291
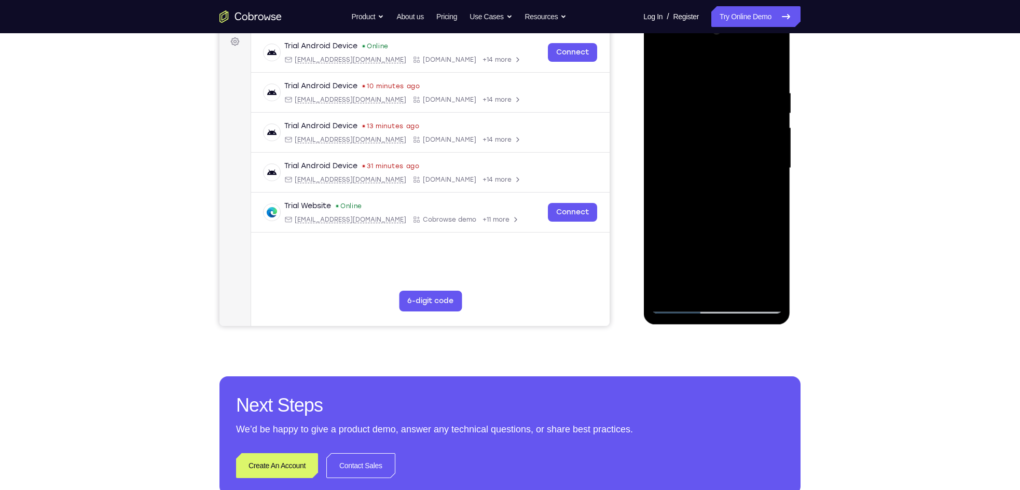
click at [758, 249] on div at bounding box center [716, 168] width 131 height 291
click at [739, 251] on div at bounding box center [716, 168] width 131 height 291
click at [729, 285] on div at bounding box center [716, 168] width 131 height 291
click at [716, 250] on div at bounding box center [716, 168] width 131 height 291
click at [708, 249] on div at bounding box center [716, 168] width 131 height 291
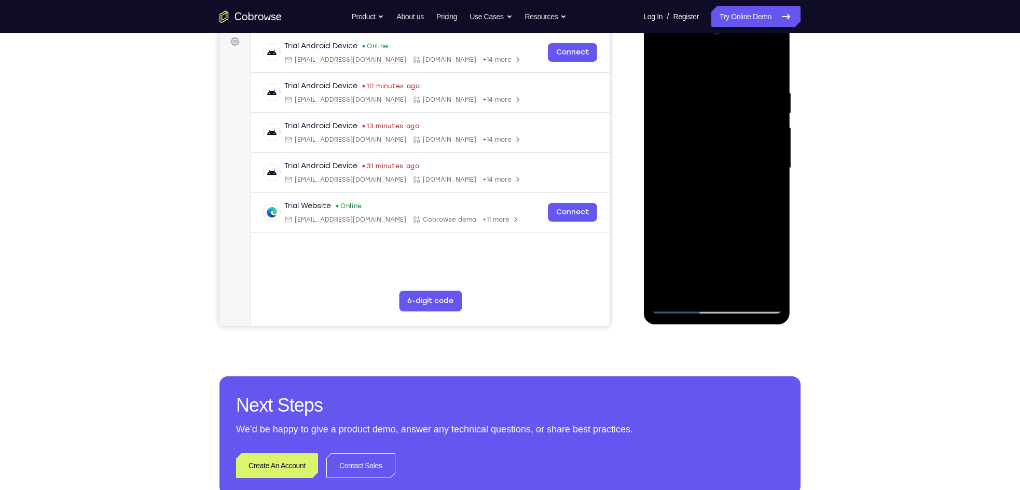
click at [738, 231] on div at bounding box center [716, 168] width 131 height 291
click at [717, 250] on div at bounding box center [716, 168] width 131 height 291
click at [758, 270] on div at bounding box center [716, 168] width 131 height 291
click at [684, 256] on div at bounding box center [716, 168] width 131 height 291
click at [740, 231] on div at bounding box center [716, 168] width 131 height 291
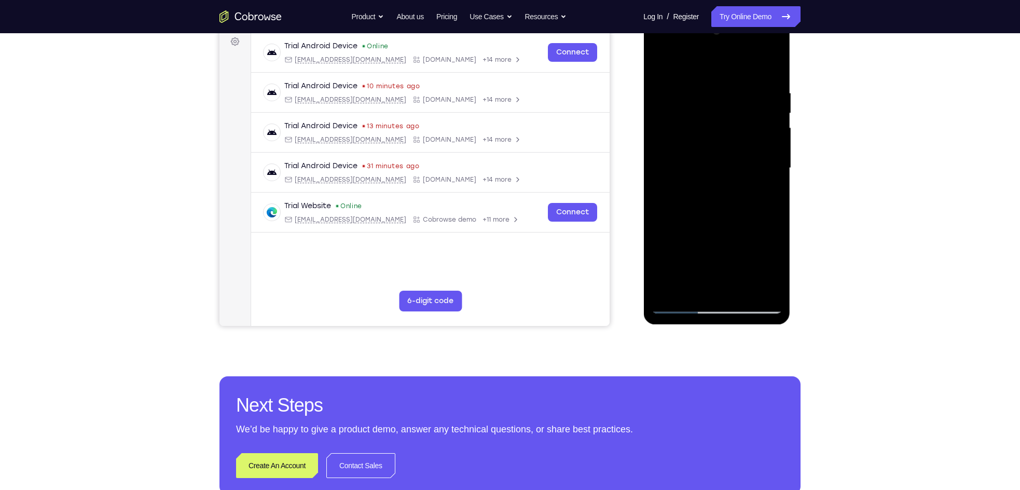
click at [734, 290] on div at bounding box center [716, 168] width 131 height 291
click at [691, 251] on div at bounding box center [716, 168] width 131 height 291
click at [673, 250] on div at bounding box center [716, 168] width 131 height 291
click at [721, 291] on div at bounding box center [716, 168] width 131 height 291
click at [725, 231] on div at bounding box center [716, 168] width 131 height 291
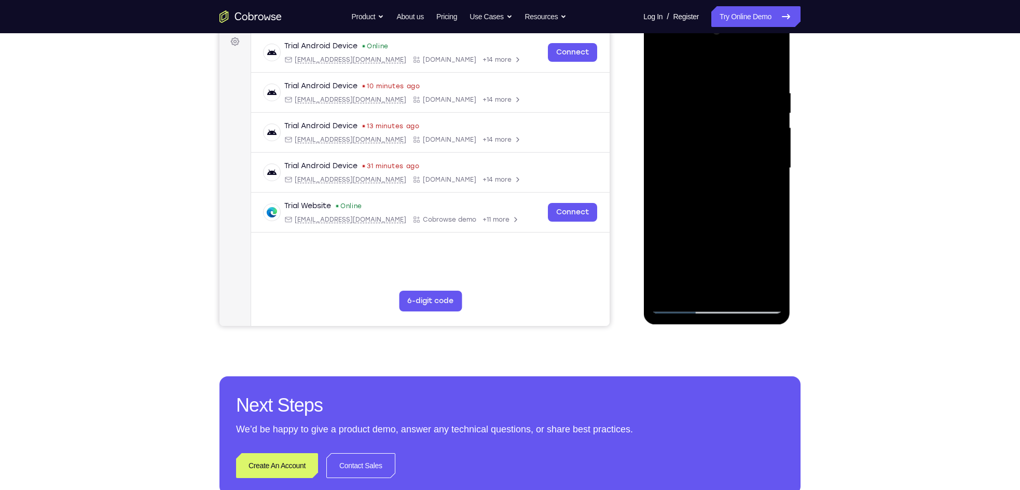
click at [658, 250] on div at bounding box center [716, 168] width 131 height 291
click at [712, 250] on div at bounding box center [716, 168] width 131 height 291
click at [740, 250] on div at bounding box center [716, 168] width 131 height 291
click at [721, 290] on div at bounding box center [716, 168] width 131 height 291
click at [712, 252] on div at bounding box center [716, 168] width 131 height 291
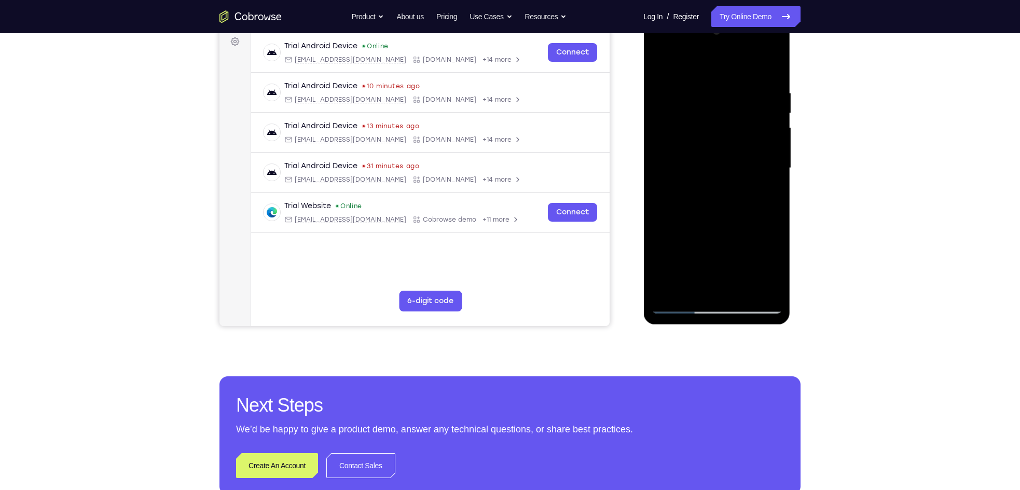
click at [665, 230] on div at bounding box center [716, 168] width 131 height 291
click at [703, 250] on div at bounding box center [716, 168] width 131 height 291
click at [714, 250] on div at bounding box center [716, 168] width 131 height 291
click at [713, 287] on div at bounding box center [716, 168] width 131 height 291
click at [693, 252] on div at bounding box center [716, 168] width 131 height 291
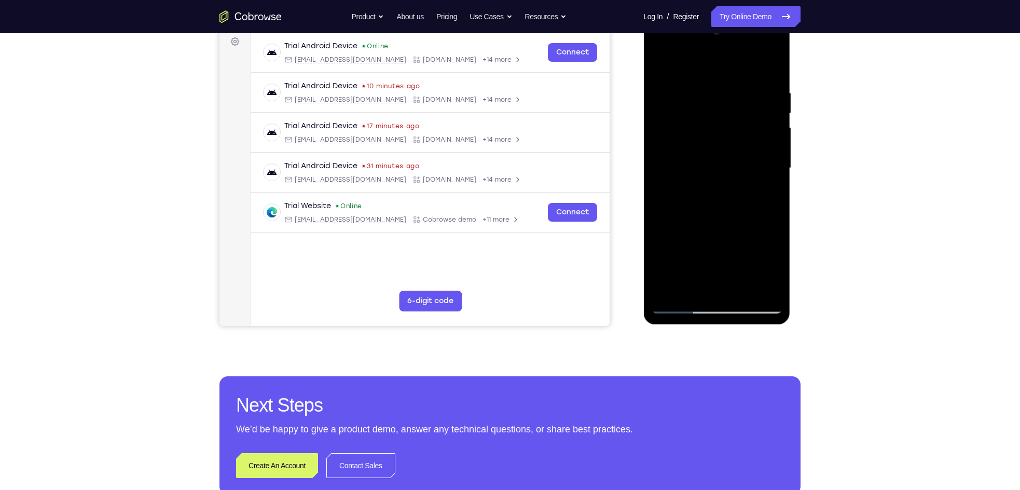
click at [754, 233] on div at bounding box center [716, 168] width 131 height 291
click at [693, 269] on div at bounding box center [716, 168] width 131 height 291
click at [758, 227] on div at bounding box center [716, 168] width 131 height 291
click at [718, 285] on div at bounding box center [716, 168] width 131 height 291
click at [692, 249] on div at bounding box center [716, 168] width 131 height 291
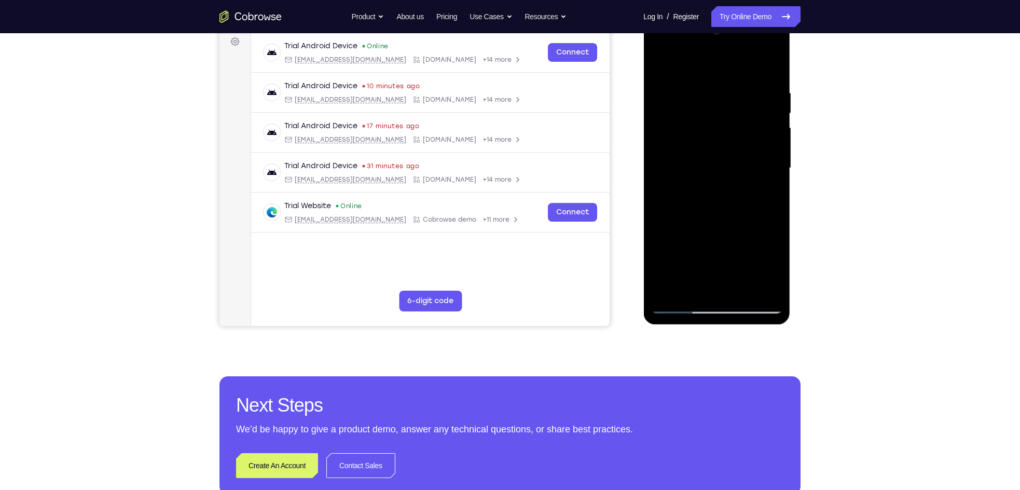
click at [716, 251] on div at bounding box center [716, 168] width 131 height 291
click at [707, 252] on div at bounding box center [716, 168] width 131 height 291
click at [681, 250] on div at bounding box center [716, 168] width 131 height 291
click at [706, 252] on div at bounding box center [716, 168] width 131 height 291
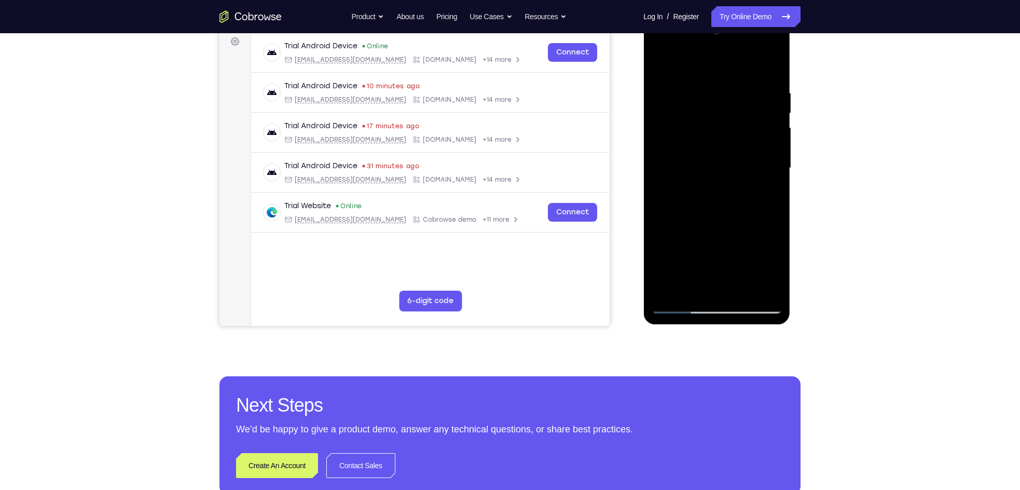
click at [711, 290] on div at bounding box center [716, 168] width 131 height 291
click at [752, 249] on div at bounding box center [716, 168] width 131 height 291
click at [725, 251] on div at bounding box center [716, 168] width 131 height 291
click at [715, 250] on div at bounding box center [716, 168] width 131 height 291
click at [749, 233] on div at bounding box center [716, 168] width 131 height 291
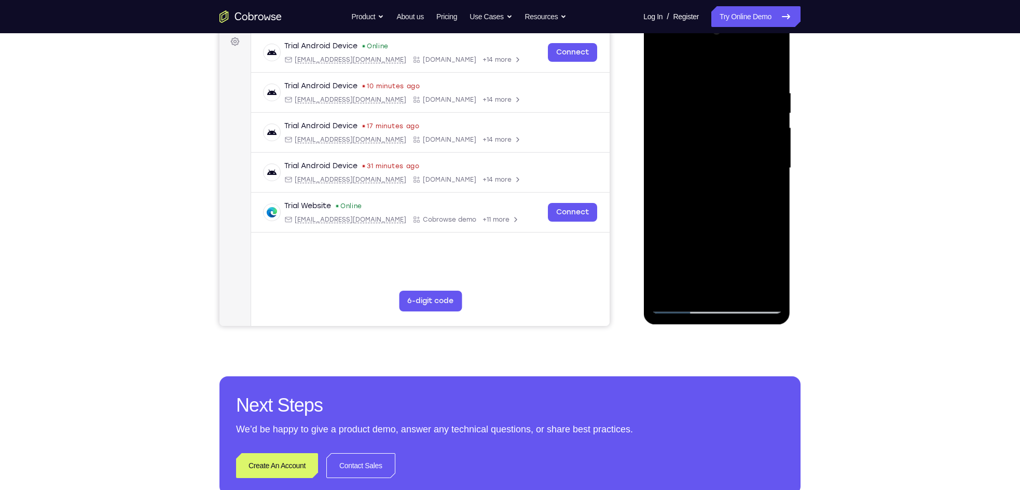
click at [697, 266] on div at bounding box center [716, 168] width 131 height 291
click at [715, 287] on div at bounding box center [716, 168] width 131 height 291
click at [705, 228] on div at bounding box center [716, 168] width 131 height 291
click at [705, 267] on div at bounding box center [716, 168] width 131 height 291
click at [712, 291] on div at bounding box center [716, 168] width 131 height 291
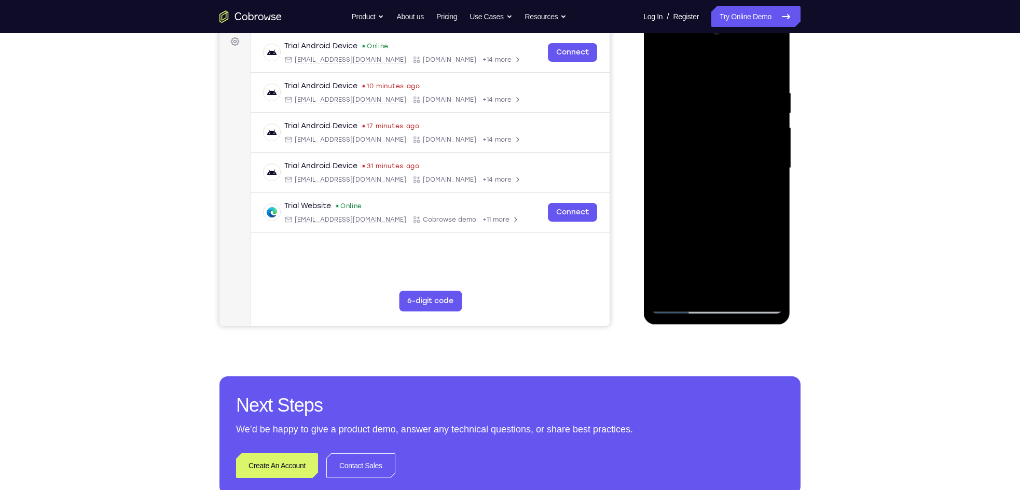
click at [713, 247] on div at bounding box center [716, 168] width 131 height 291
click at [702, 247] on div at bounding box center [716, 168] width 131 height 291
click at [715, 248] on div at bounding box center [716, 168] width 131 height 291
click at [758, 233] on div at bounding box center [716, 168] width 131 height 291
click at [714, 249] on div at bounding box center [716, 168] width 131 height 291
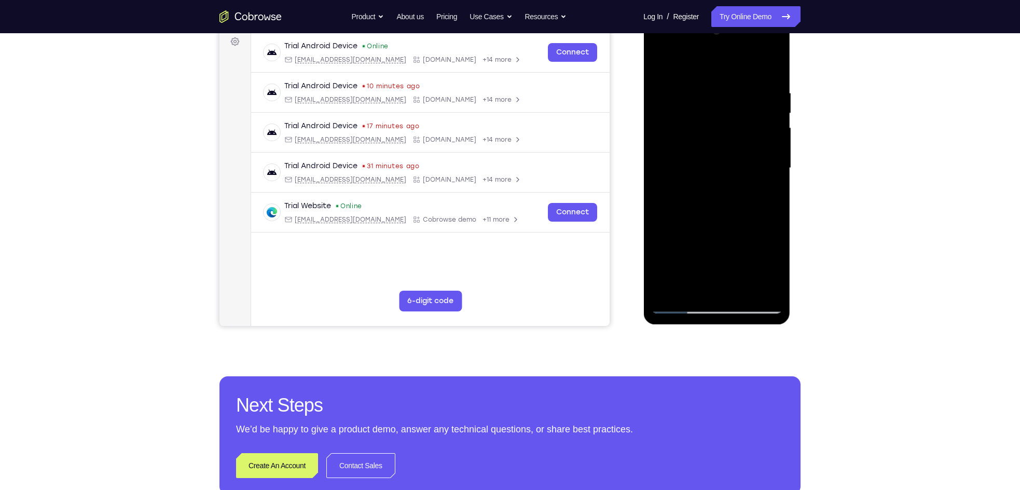
click at [738, 270] on div at bounding box center [716, 168] width 131 height 291
click at [716, 242] on div at bounding box center [716, 168] width 131 height 291
click at [729, 247] on div at bounding box center [716, 168] width 131 height 291
click at [726, 288] on div at bounding box center [716, 168] width 131 height 291
click at [693, 250] on div at bounding box center [716, 168] width 131 height 291
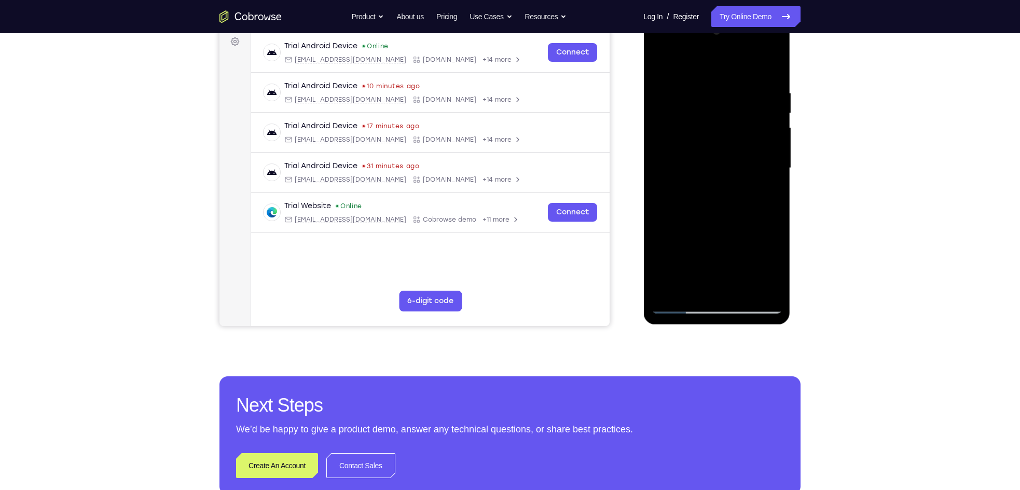
click at [679, 243] on div at bounding box center [716, 168] width 131 height 291
click at [758, 245] on div at bounding box center [716, 168] width 131 height 291
click at [731, 266] on div at bounding box center [716, 168] width 131 height 291
click at [740, 255] on div at bounding box center [716, 168] width 131 height 291
click at [732, 282] on div at bounding box center [716, 168] width 131 height 291
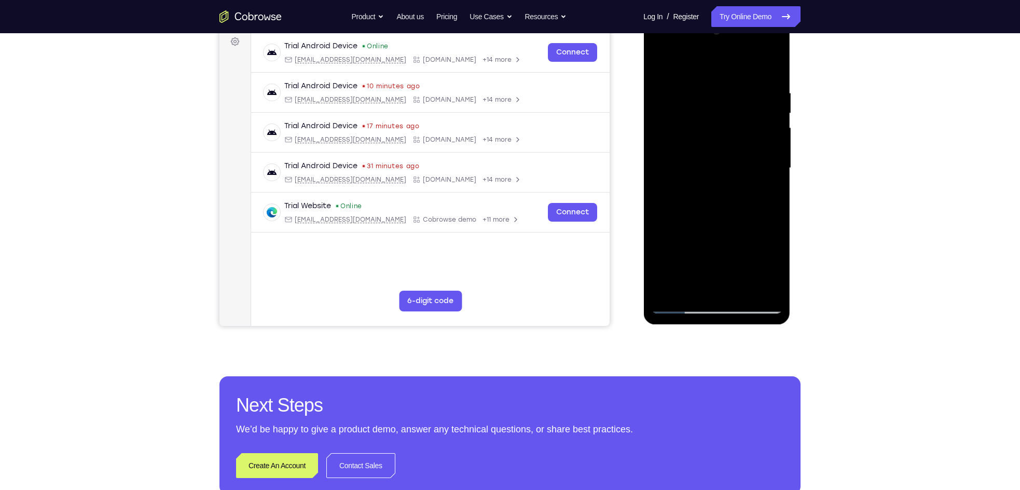
click at [758, 253] on div at bounding box center [716, 168] width 131 height 291
click at [703, 252] on div at bounding box center [716, 168] width 131 height 291
click at [736, 232] on div at bounding box center [716, 168] width 131 height 291
click at [709, 286] on div at bounding box center [716, 168] width 131 height 291
click at [741, 233] on div at bounding box center [716, 168] width 131 height 291
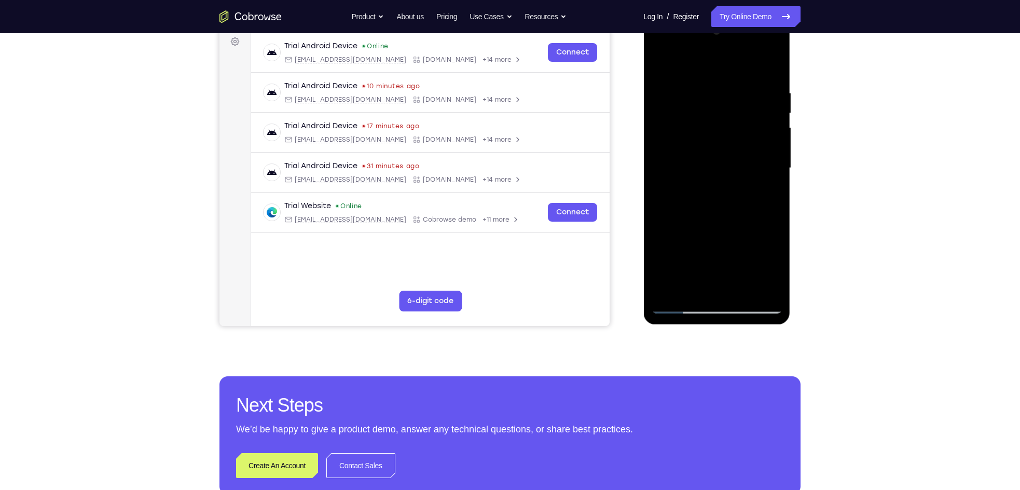
click at [717, 249] on div at bounding box center [716, 168] width 131 height 291
click at [758, 267] on div at bounding box center [716, 168] width 131 height 291
click at [704, 272] on div at bounding box center [716, 168] width 131 height 291
click at [758, 191] on div at bounding box center [716, 168] width 131 height 291
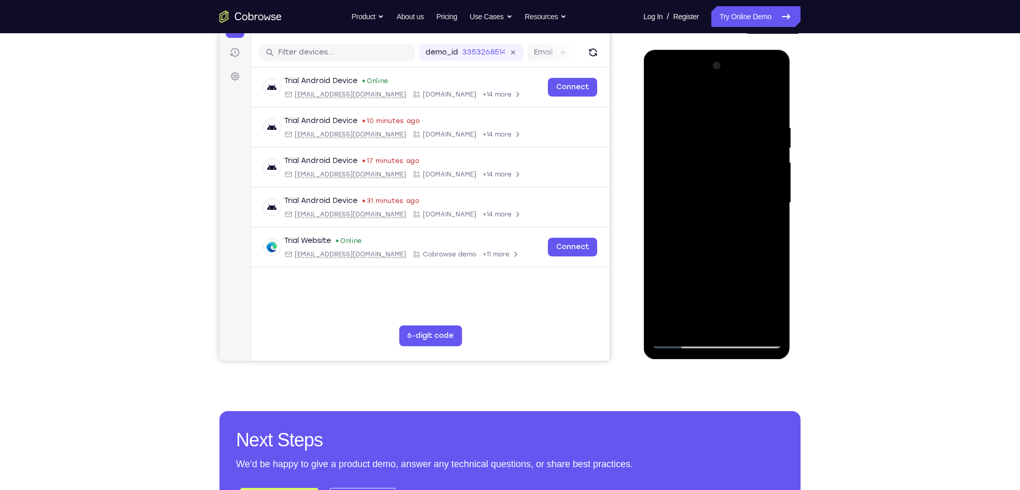
scroll to position [120, 0]
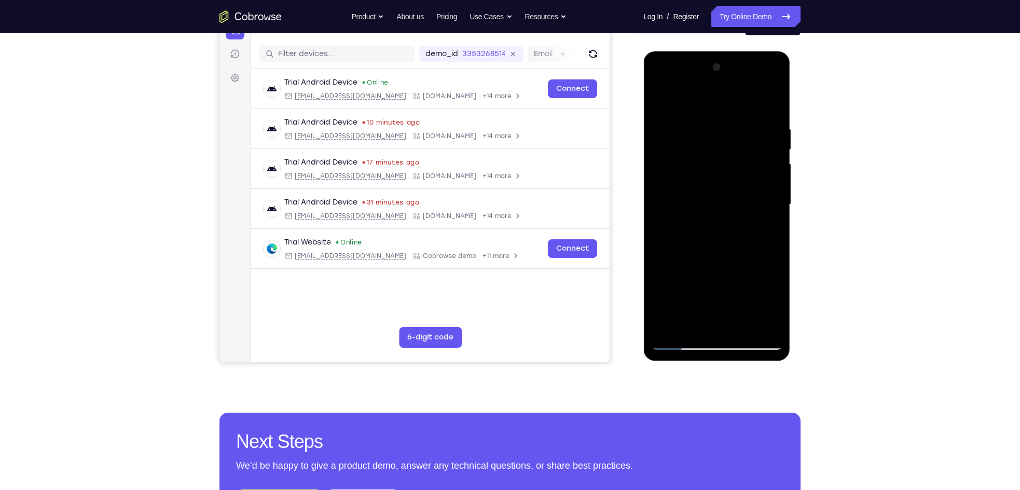
click at [707, 147] on div at bounding box center [716, 204] width 131 height 291
click at [717, 239] on div at bounding box center [716, 204] width 131 height 291
click at [754, 289] on div at bounding box center [716, 204] width 131 height 291
click at [672, 268] on div at bounding box center [716, 204] width 131 height 291
click at [689, 304] on div at bounding box center [716, 204] width 131 height 291
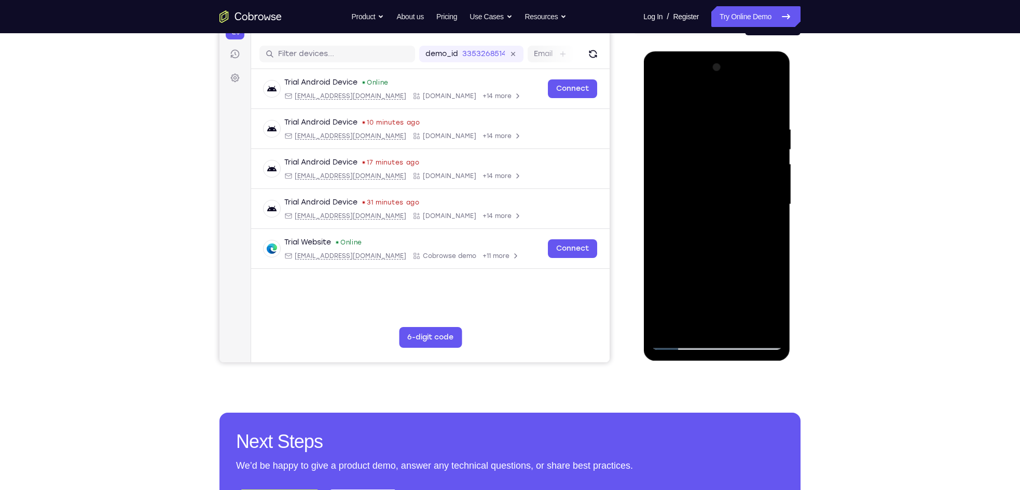
click at [717, 321] on div at bounding box center [716, 204] width 131 height 291
click at [717, 284] on div at bounding box center [716, 204] width 131 height 291
click at [708, 286] on div at bounding box center [716, 204] width 131 height 291
click at [710, 245] on div at bounding box center [716, 204] width 131 height 291
click at [695, 266] on div at bounding box center [716, 204] width 131 height 291
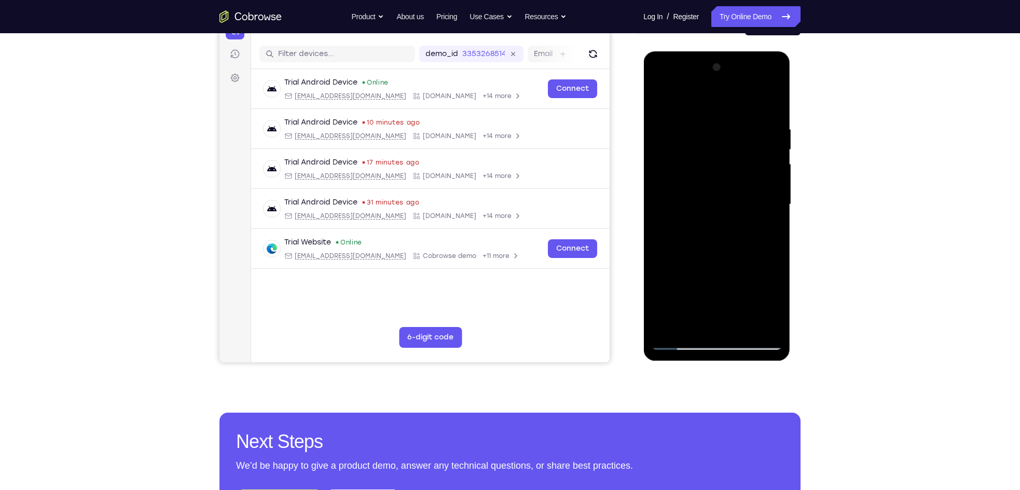
click at [705, 308] on div at bounding box center [716, 204] width 131 height 291
click at [718, 249] on div at bounding box center [716, 204] width 131 height 291
click at [668, 265] on div at bounding box center [716, 204] width 131 height 291
click at [703, 283] on div at bounding box center [716, 204] width 131 height 291
click at [717, 285] on div at bounding box center [716, 204] width 131 height 291
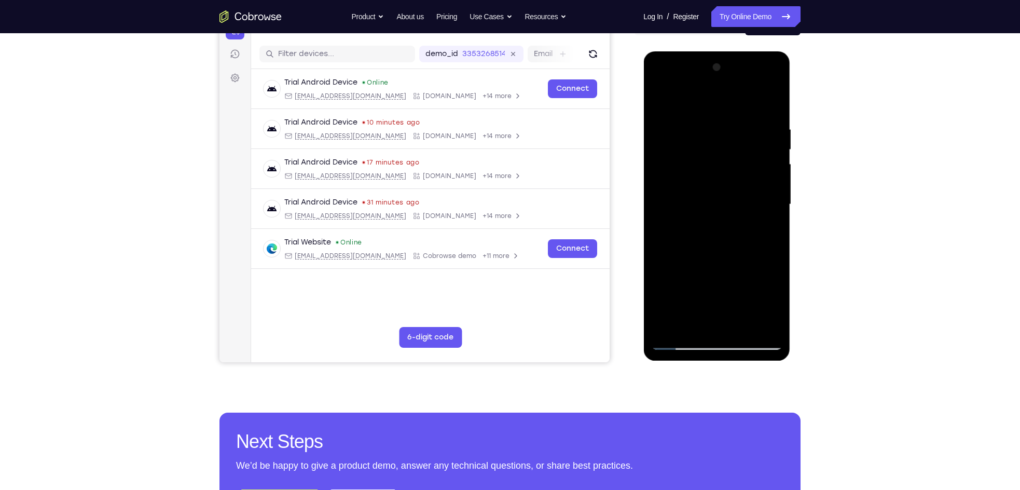
click at [758, 265] on div at bounding box center [716, 204] width 131 height 291
click at [720, 319] on div at bounding box center [716, 204] width 131 height 291
click at [669, 289] on div at bounding box center [716, 204] width 131 height 291
click at [715, 284] on div at bounding box center [716, 204] width 131 height 291
click at [704, 285] on div at bounding box center [716, 204] width 131 height 291
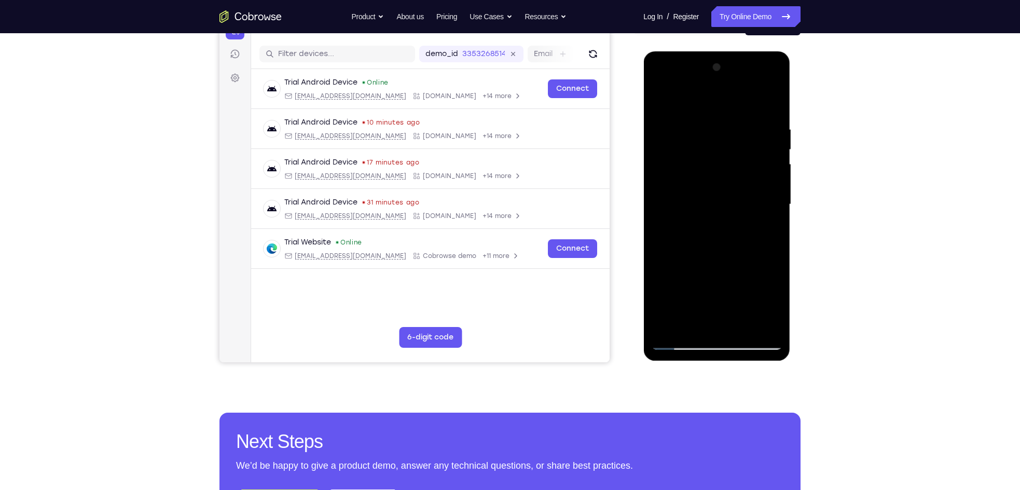
click at [752, 287] on div at bounding box center [716, 204] width 131 height 291
click at [758, 231] on div at bounding box center [716, 204] width 131 height 291
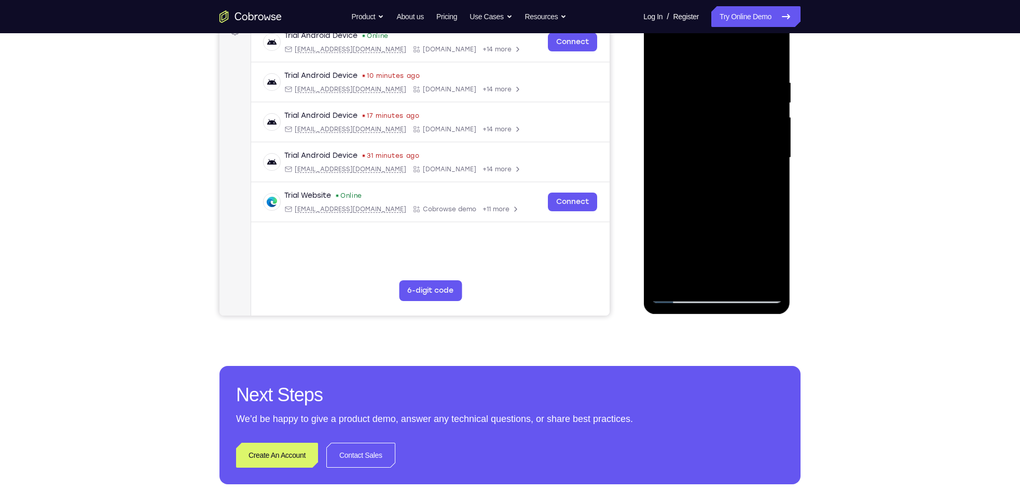
scroll to position [168, 0]
click at [679, 292] on div at bounding box center [716, 157] width 131 height 291
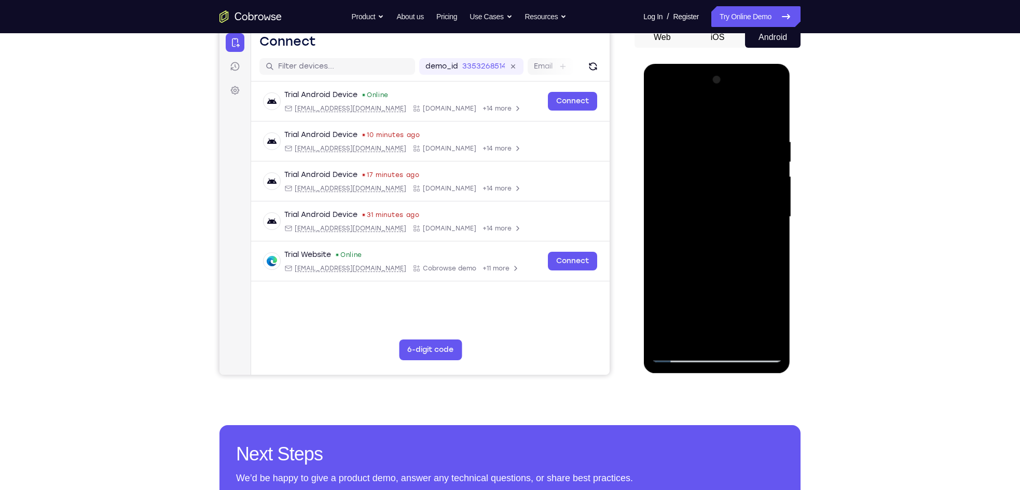
scroll to position [102, 0]
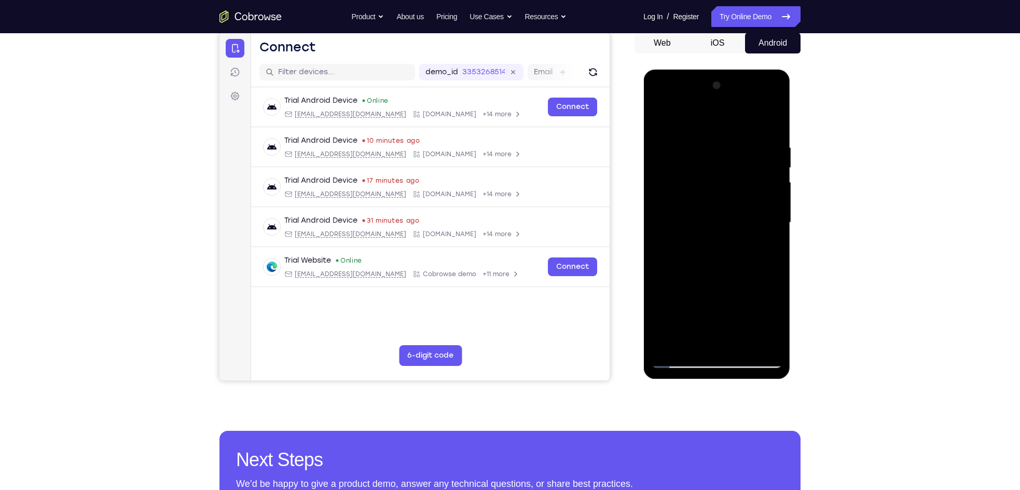
click at [682, 363] on div at bounding box center [716, 222] width 131 height 291
click at [719, 197] on div at bounding box center [716, 222] width 131 height 291
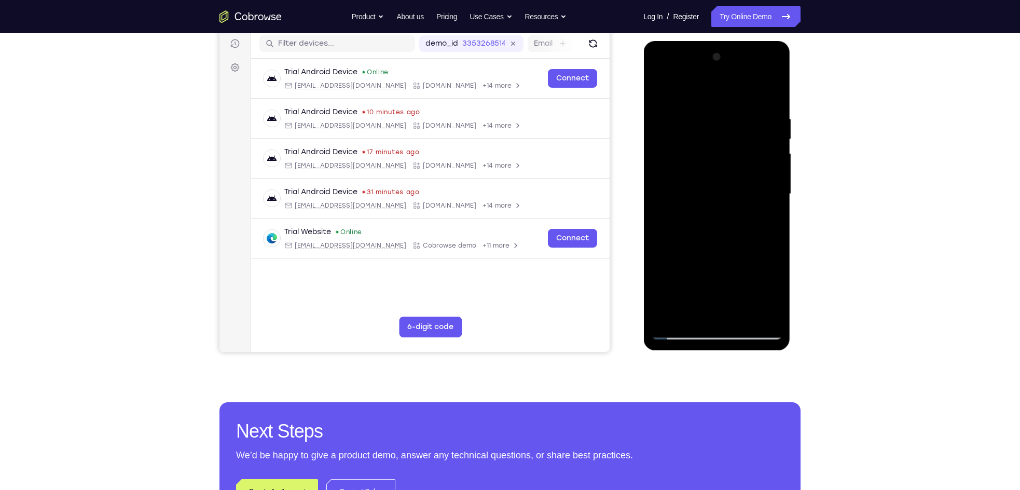
scroll to position [141, 0]
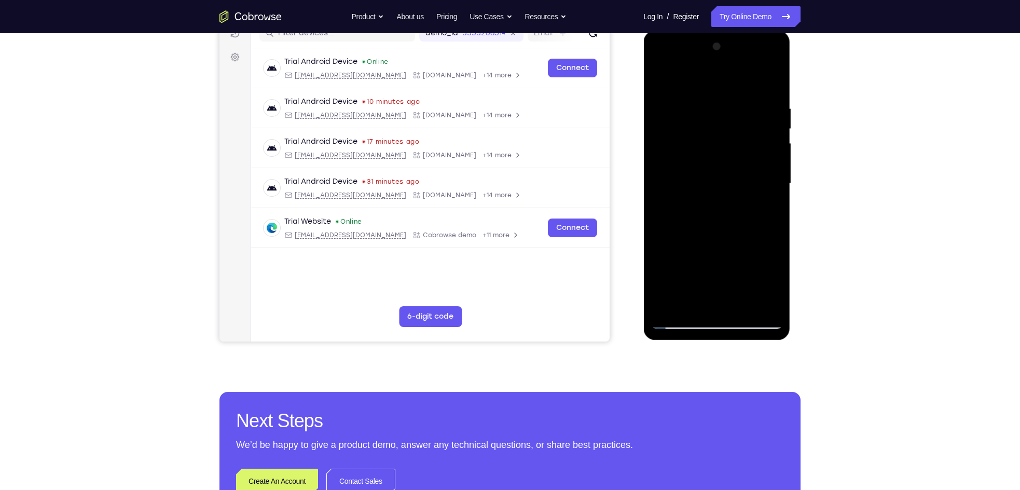
click at [696, 104] on div at bounding box center [716, 183] width 131 height 291
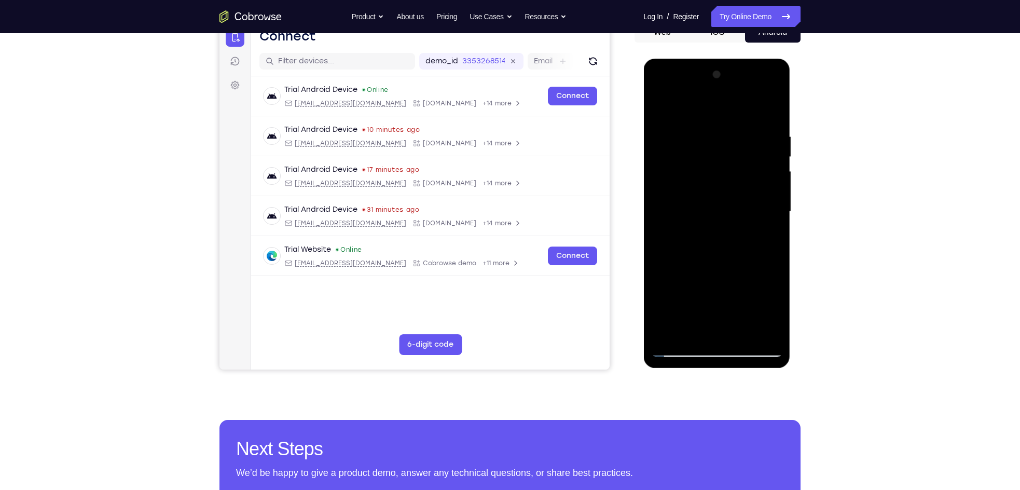
scroll to position [140, 0]
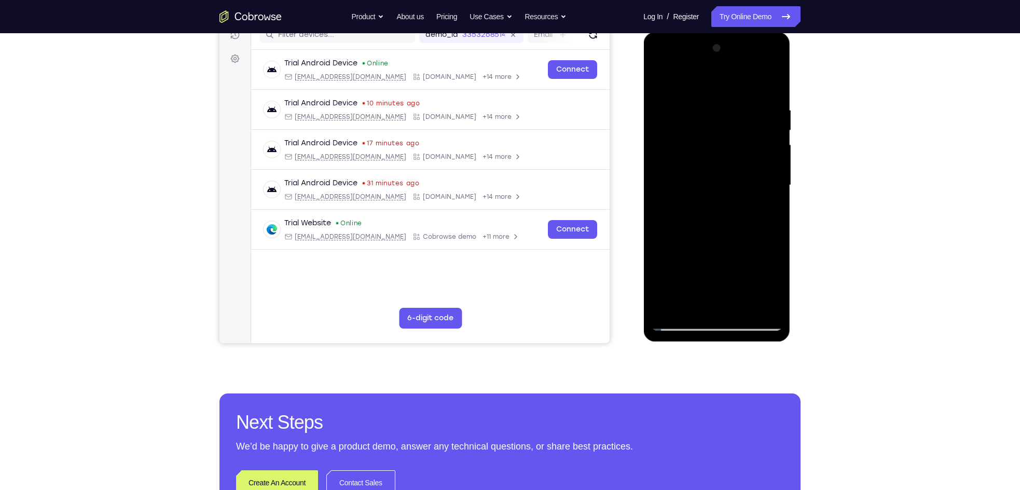
click at [758, 173] on div at bounding box center [716, 185] width 131 height 291
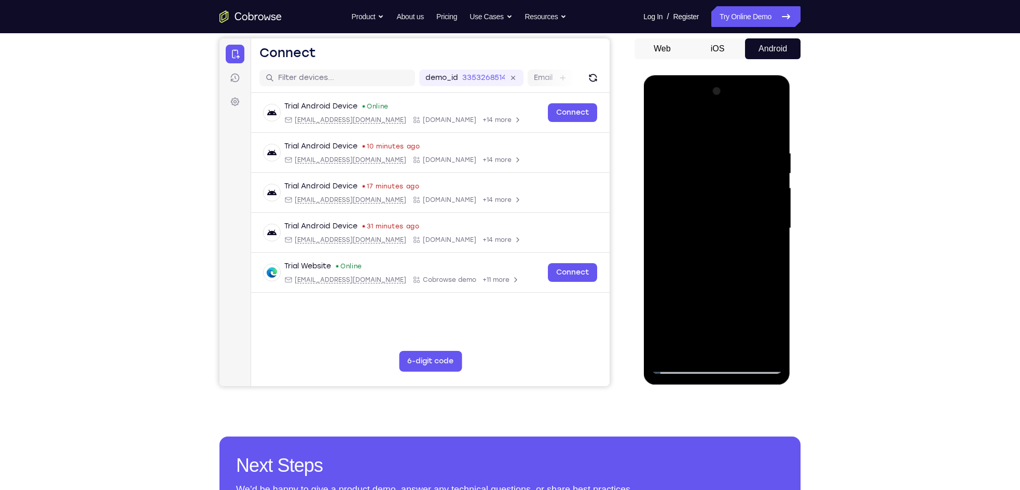
scroll to position [92, 0]
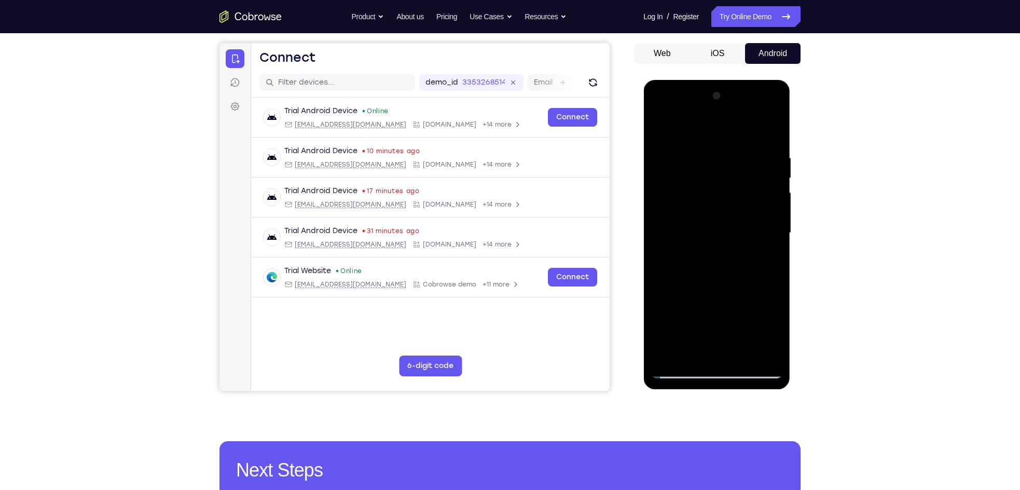
click at [758, 135] on div at bounding box center [716, 233] width 131 height 291
click at [739, 149] on div at bounding box center [716, 233] width 131 height 291
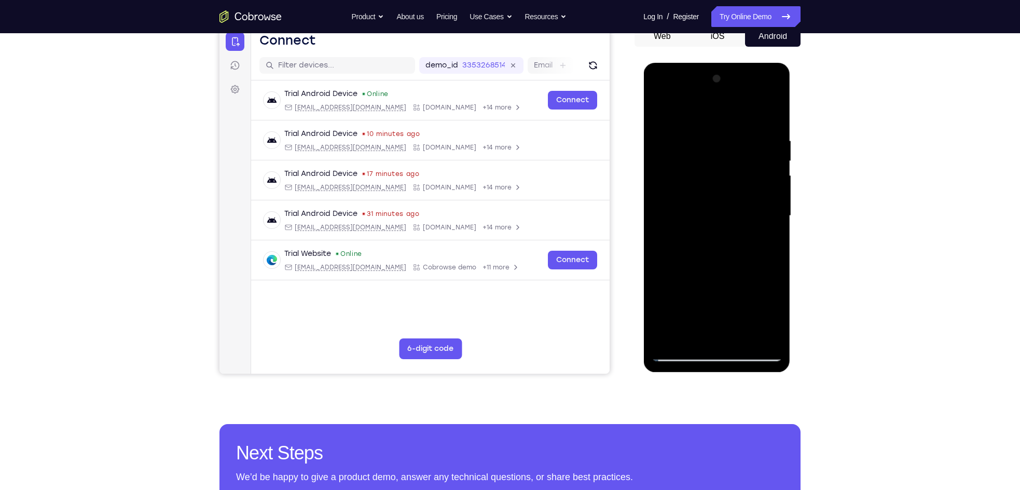
scroll to position [109, 0]
click at [758, 114] on div at bounding box center [716, 215] width 131 height 291
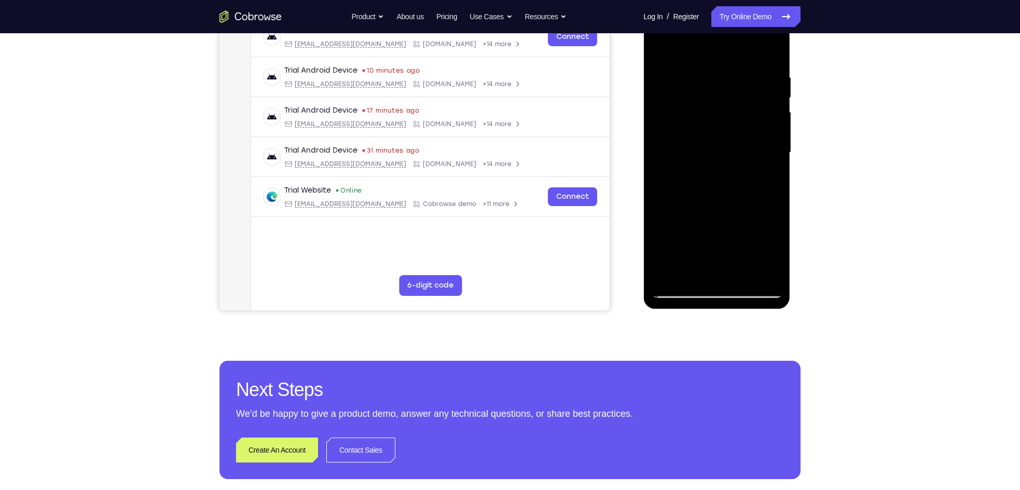
scroll to position [174, 0]
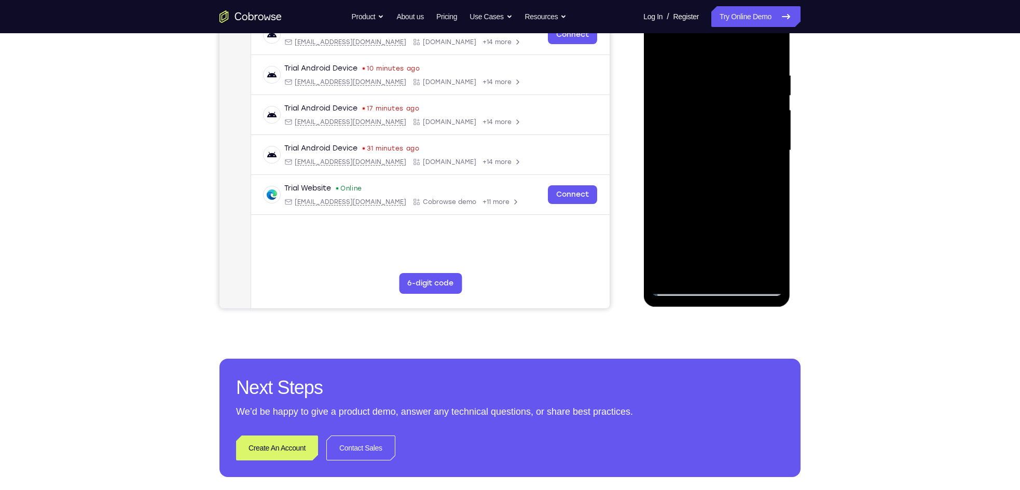
click at [740, 271] on div at bounding box center [716, 150] width 131 height 291
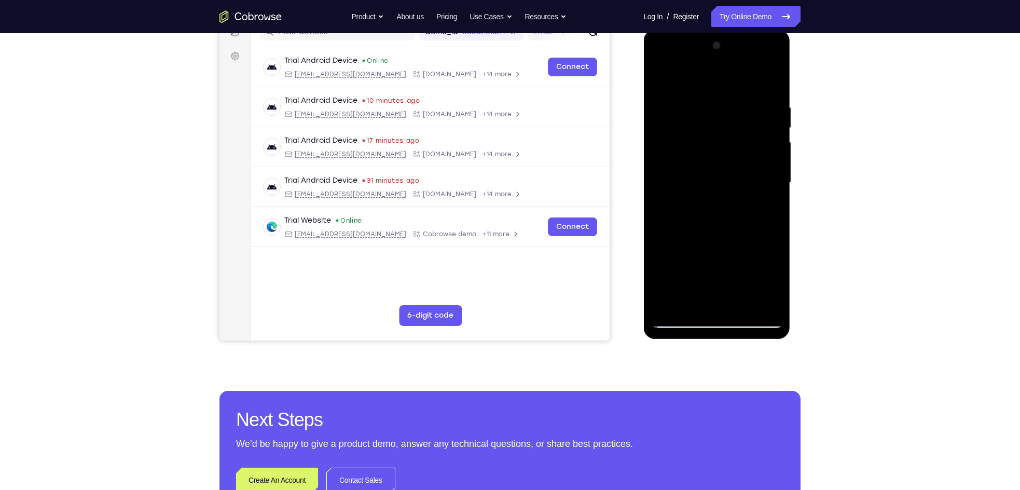
scroll to position [142, 0]
click at [742, 307] on div at bounding box center [716, 183] width 131 height 291
click at [679, 316] on div at bounding box center [716, 183] width 131 height 291
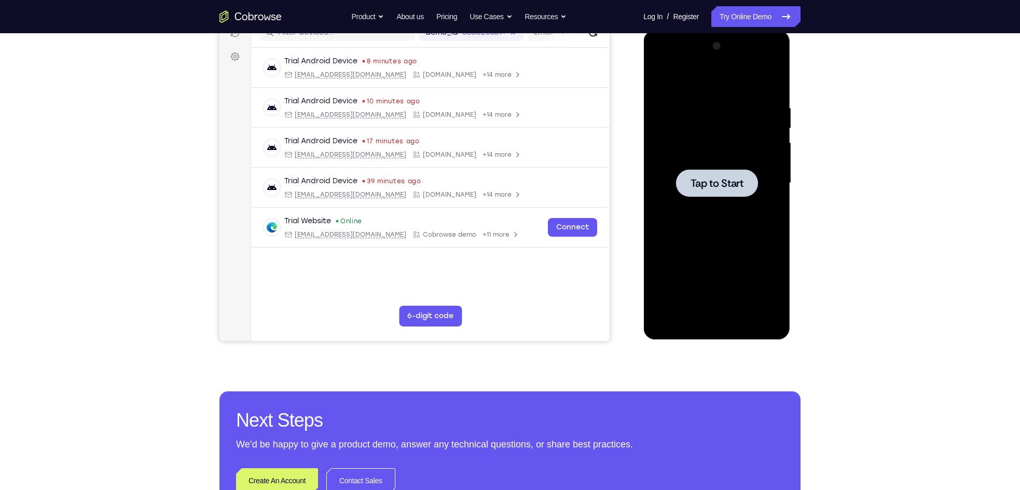
click at [695, 178] on span "Tap to Start" at bounding box center [716, 183] width 53 height 10
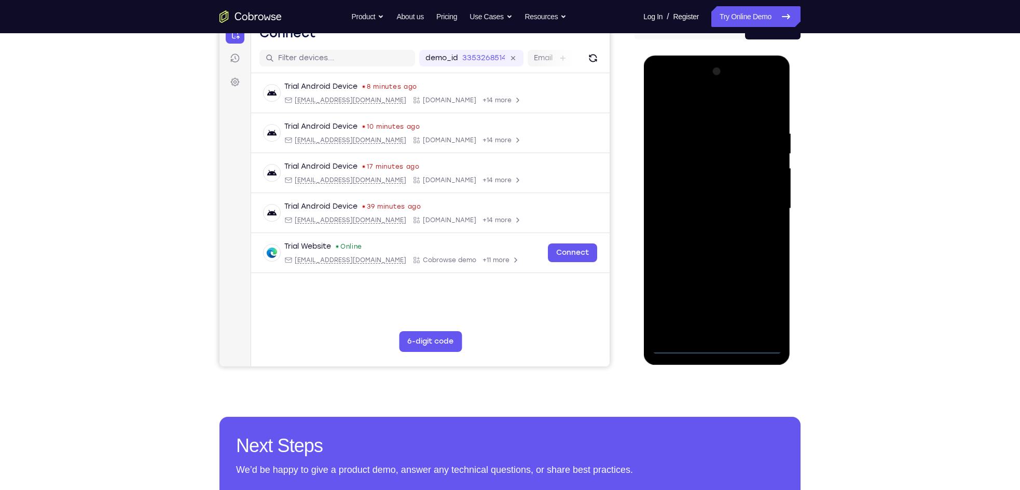
scroll to position [114, 0]
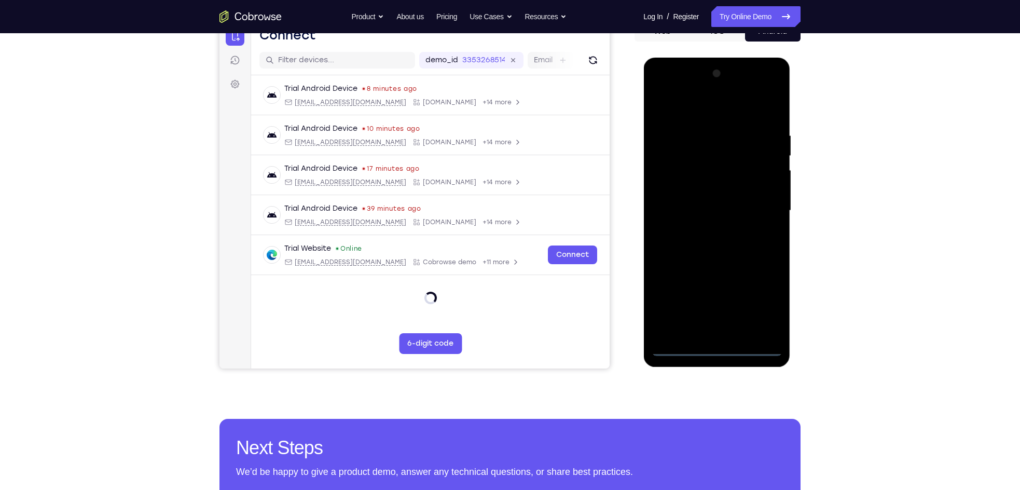
click at [715, 347] on div at bounding box center [716, 210] width 131 height 291
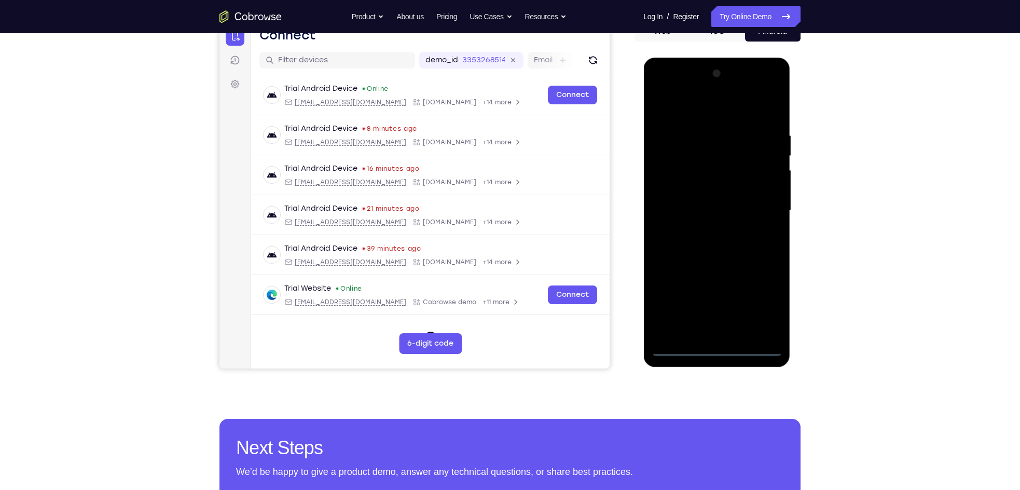
click at [758, 308] on div at bounding box center [716, 210] width 131 height 291
click at [688, 112] on div at bounding box center [716, 210] width 131 height 291
click at [758, 205] on div at bounding box center [716, 210] width 131 height 291
click at [706, 229] on div at bounding box center [716, 210] width 131 height 291
click at [721, 197] on div at bounding box center [716, 210] width 131 height 291
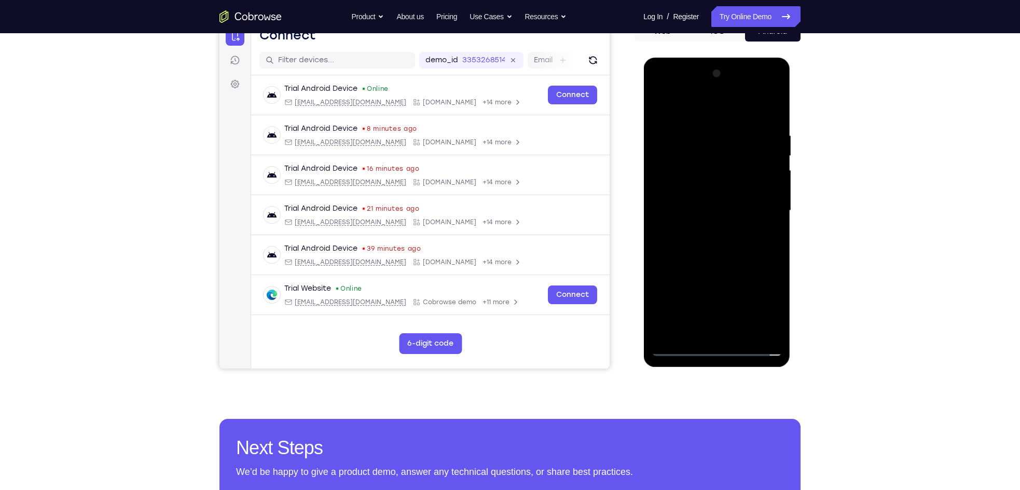
click at [717, 189] on div at bounding box center [716, 210] width 131 height 291
click at [758, 190] on div at bounding box center [716, 210] width 131 height 291
click at [747, 210] on div at bounding box center [716, 210] width 131 height 291
click at [711, 258] on div at bounding box center [716, 210] width 131 height 291
click at [742, 336] on div at bounding box center [716, 210] width 131 height 291
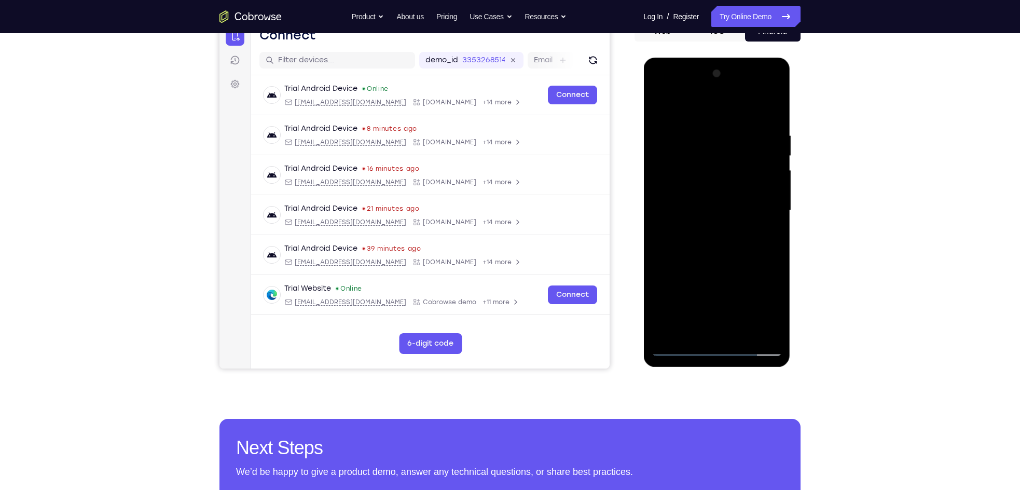
click at [730, 269] on div at bounding box center [716, 210] width 131 height 291
click at [719, 198] on div at bounding box center [716, 210] width 131 height 291
click at [678, 352] on div at bounding box center [716, 210] width 131 height 291
click at [732, 142] on div at bounding box center [716, 210] width 131 height 291
click at [665, 301] on div at bounding box center [716, 210] width 131 height 291
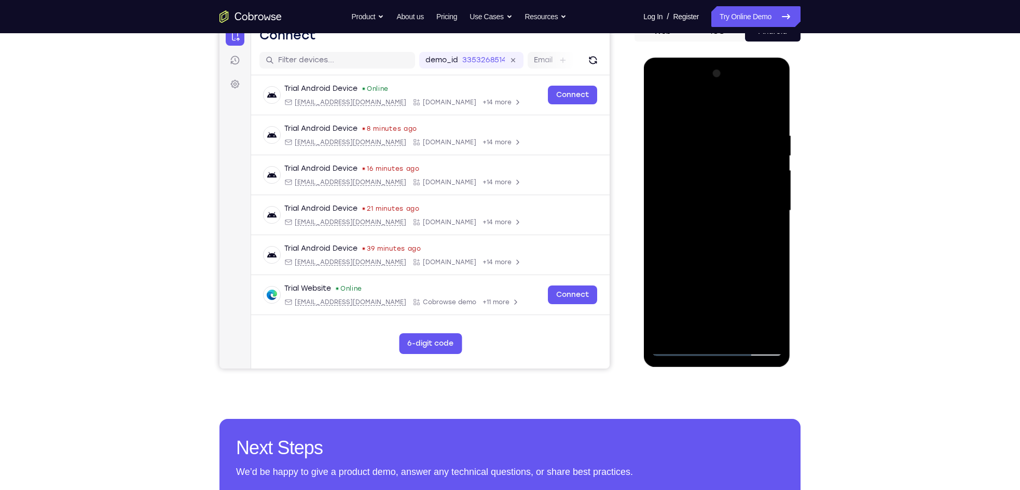
click at [665, 301] on div at bounding box center [716, 210] width 131 height 291
drag, startPoint x: 679, startPoint y: 104, endPoint x: 826, endPoint y: 141, distance: 151.2
click at [758, 141] on html "Online web based iOS Simulators and Android Emulators. Run iPhone, iPad, Mobile…" at bounding box center [717, 213] width 148 height 311
click at [688, 291] on div at bounding box center [716, 210] width 131 height 291
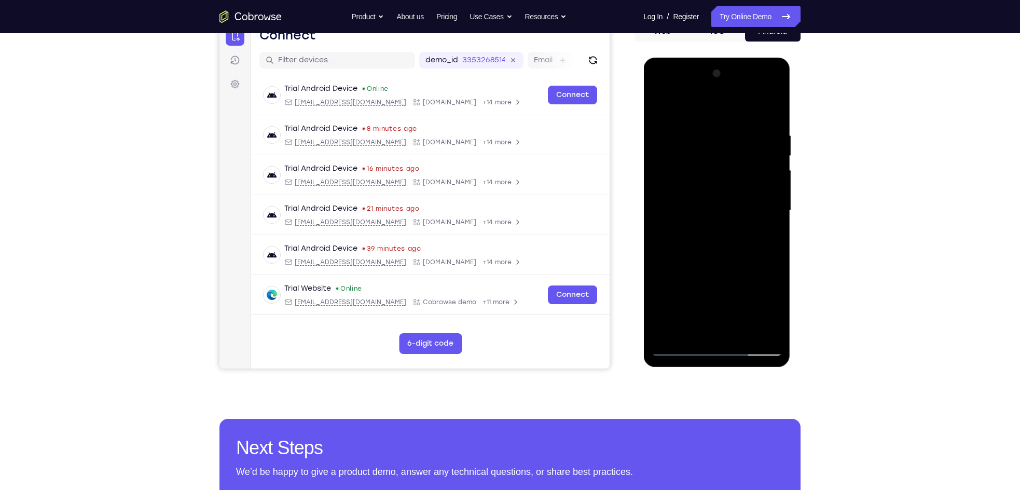
click at [684, 350] on div at bounding box center [716, 210] width 131 height 291
click at [740, 336] on div at bounding box center [716, 210] width 131 height 291
click at [672, 243] on div at bounding box center [716, 210] width 131 height 291
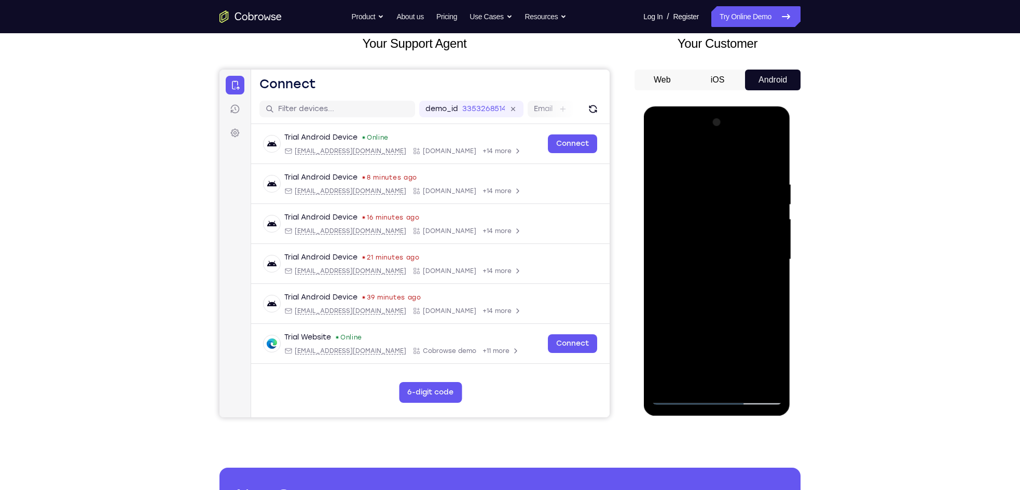
scroll to position [62, 0]
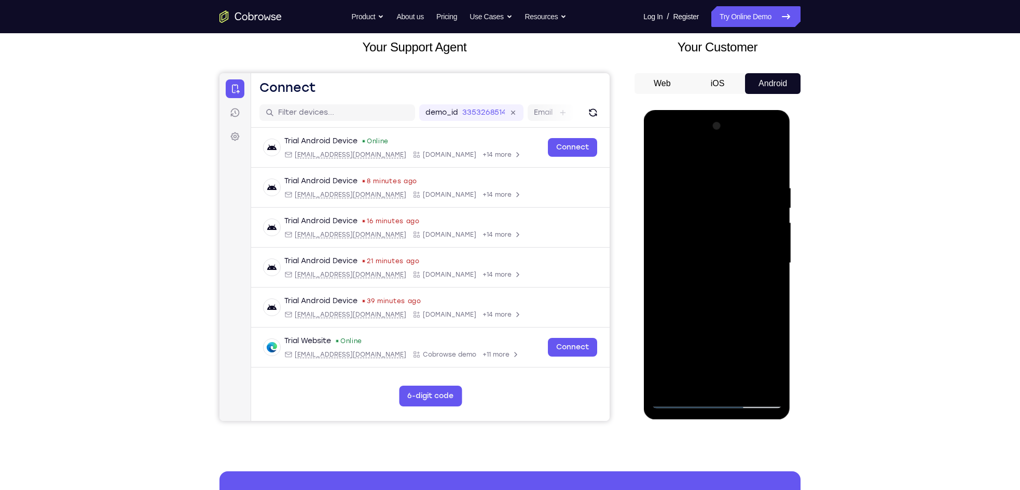
click at [675, 162] on div at bounding box center [716, 263] width 131 height 291
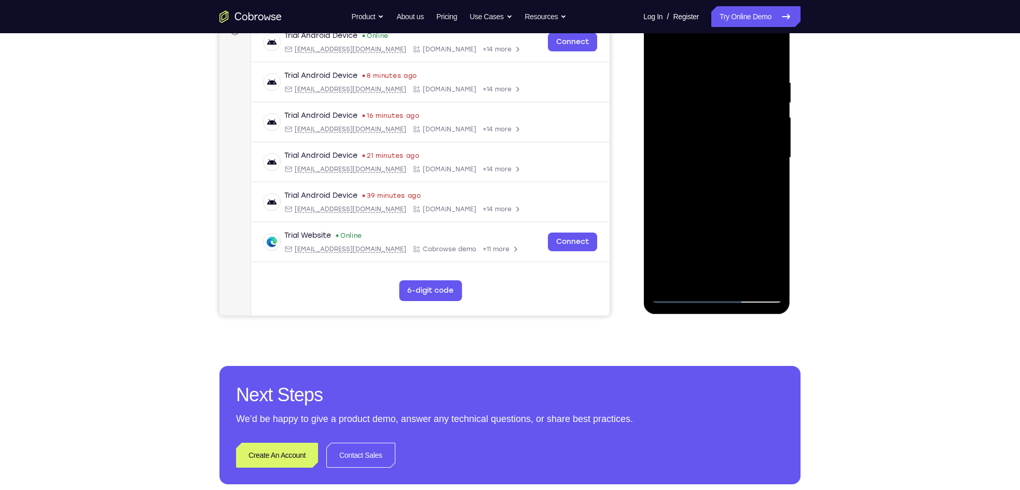
scroll to position [168, 0]
drag, startPoint x: 738, startPoint y: 241, endPoint x: 742, endPoint y: 172, distance: 69.7
click at [742, 172] on div at bounding box center [716, 157] width 131 height 291
click at [679, 195] on div at bounding box center [716, 157] width 131 height 291
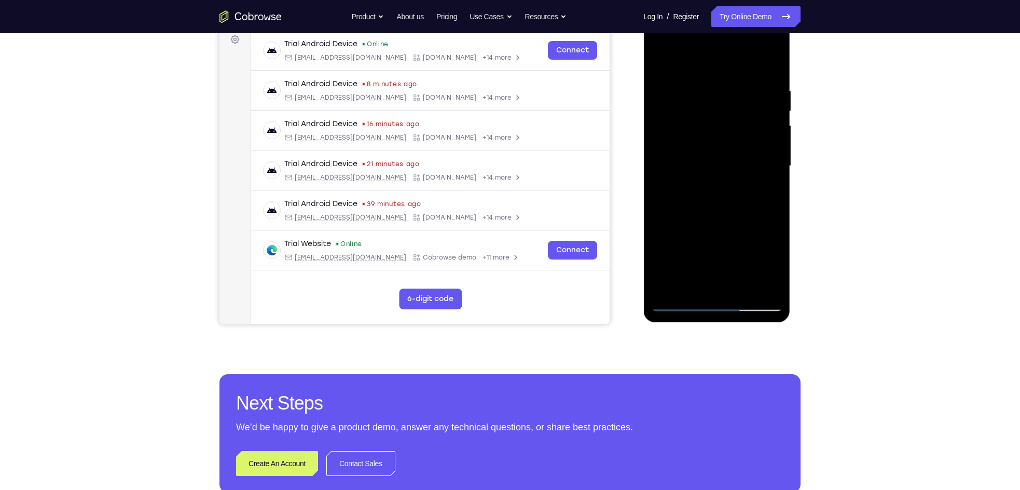
scroll to position [155, 0]
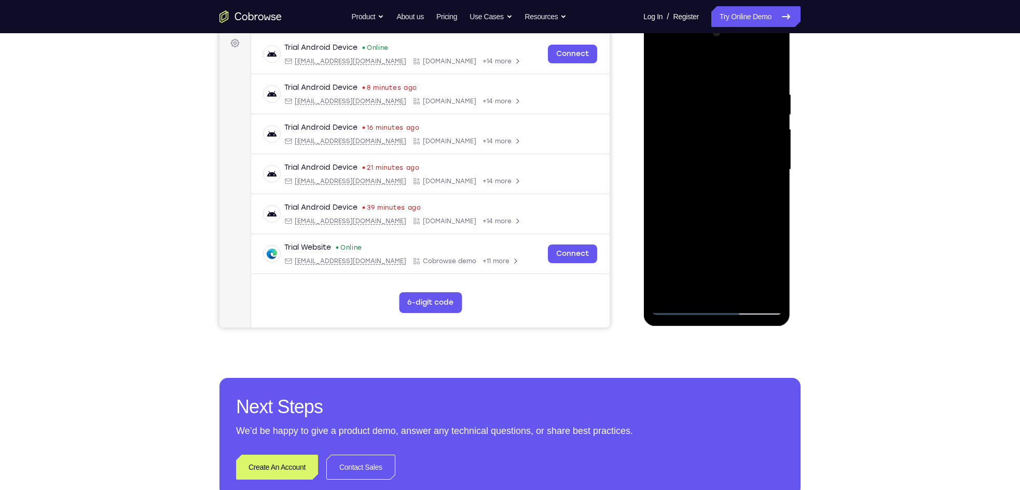
drag, startPoint x: 689, startPoint y: 182, endPoint x: 679, endPoint y: 235, distance: 53.9
click at [679, 235] on div at bounding box center [716, 169] width 131 height 291
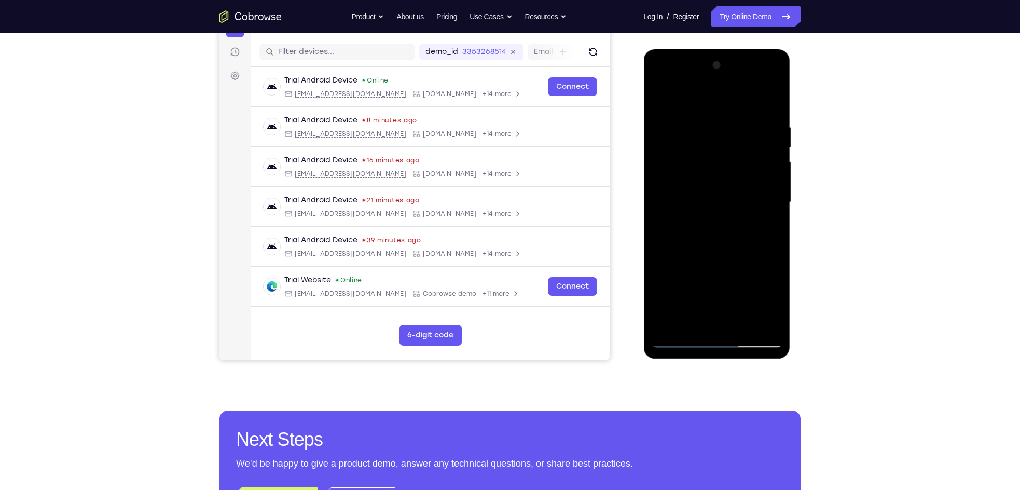
scroll to position [122, 0]
click at [758, 202] on div at bounding box center [716, 203] width 131 height 291
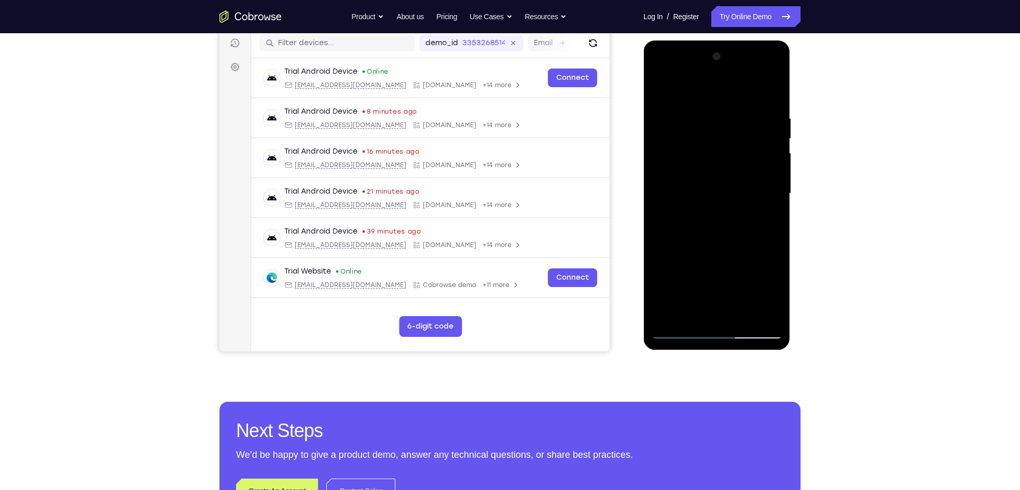
scroll to position [132, 0]
click at [655, 191] on div at bounding box center [716, 193] width 131 height 291
click at [758, 191] on div at bounding box center [716, 193] width 131 height 291
click at [656, 190] on div at bounding box center [716, 193] width 131 height 291
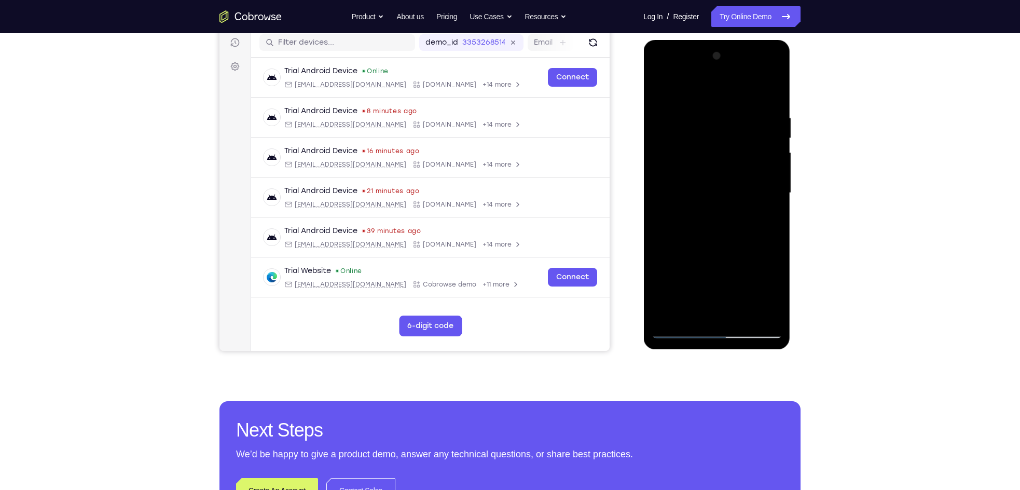
click at [758, 189] on div at bounding box center [716, 193] width 131 height 291
click at [658, 189] on div at bounding box center [716, 193] width 131 height 291
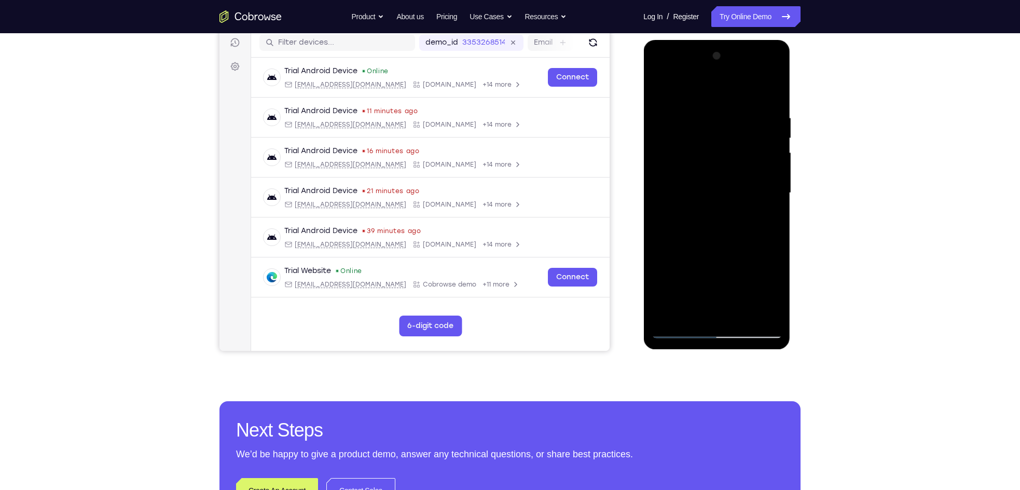
click at [758, 191] on div at bounding box center [716, 193] width 131 height 291
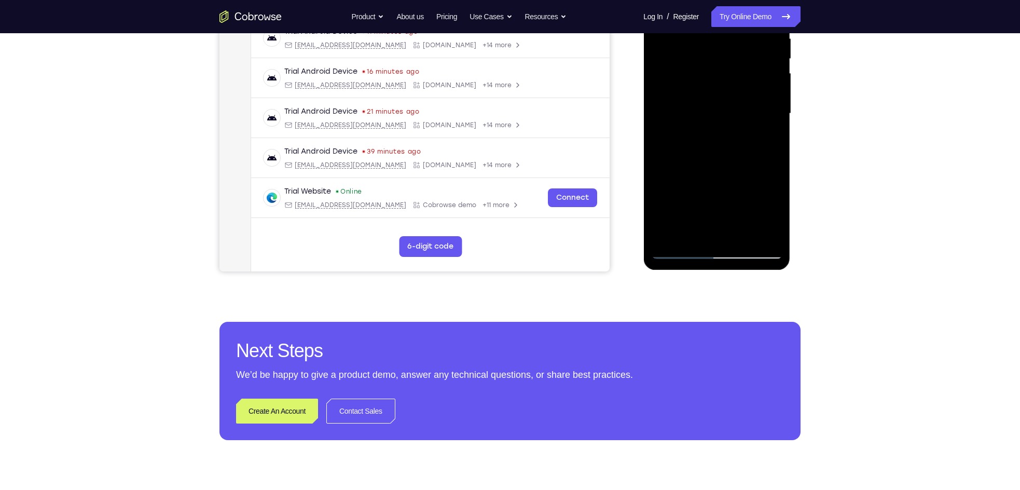
scroll to position [212, 0]
click at [686, 240] on div at bounding box center [716, 113] width 131 height 291
click at [678, 249] on div at bounding box center [716, 113] width 131 height 291
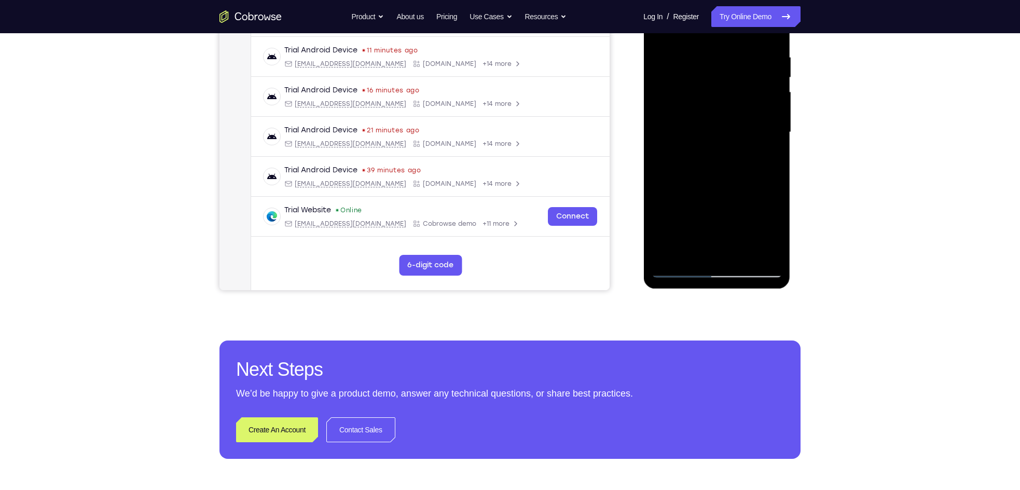
scroll to position [214, 0]
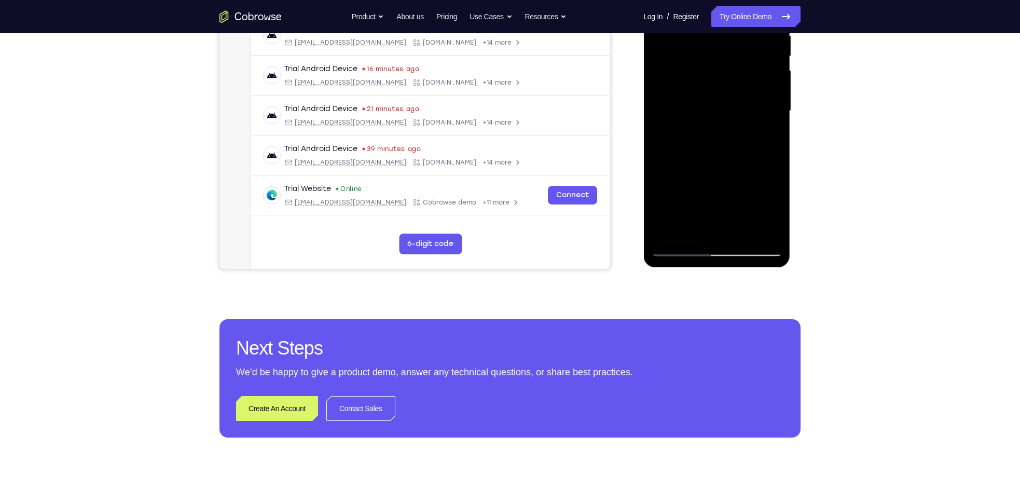
click at [679, 249] on div at bounding box center [716, 111] width 131 height 291
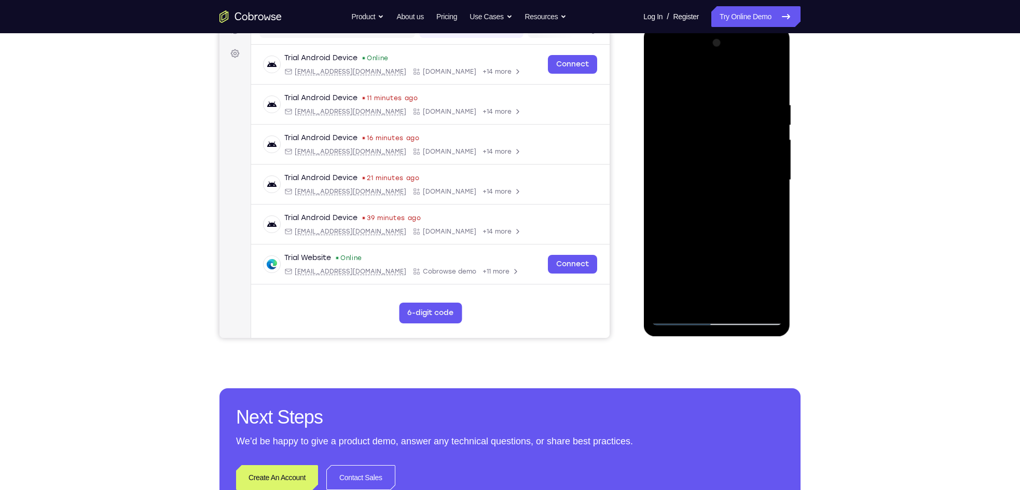
scroll to position [139, 0]
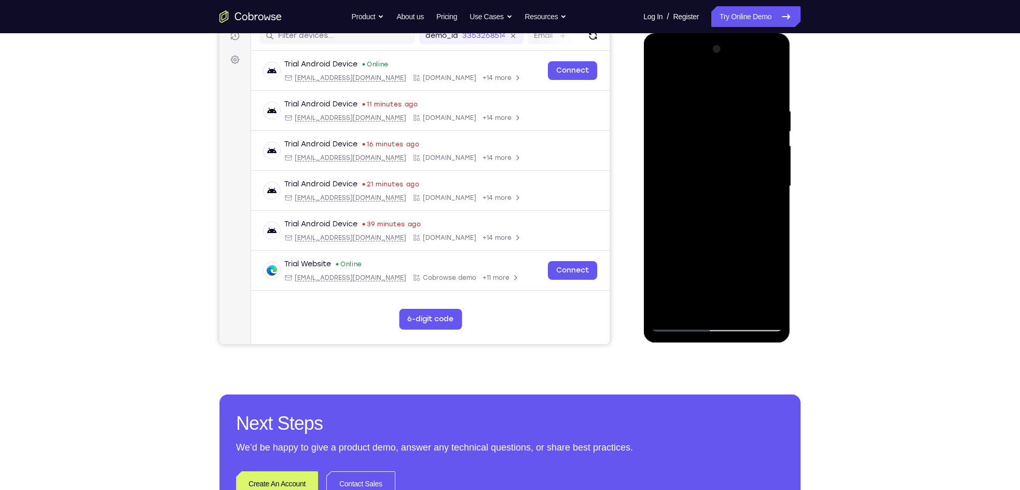
click at [670, 121] on div at bounding box center [716, 186] width 131 height 291
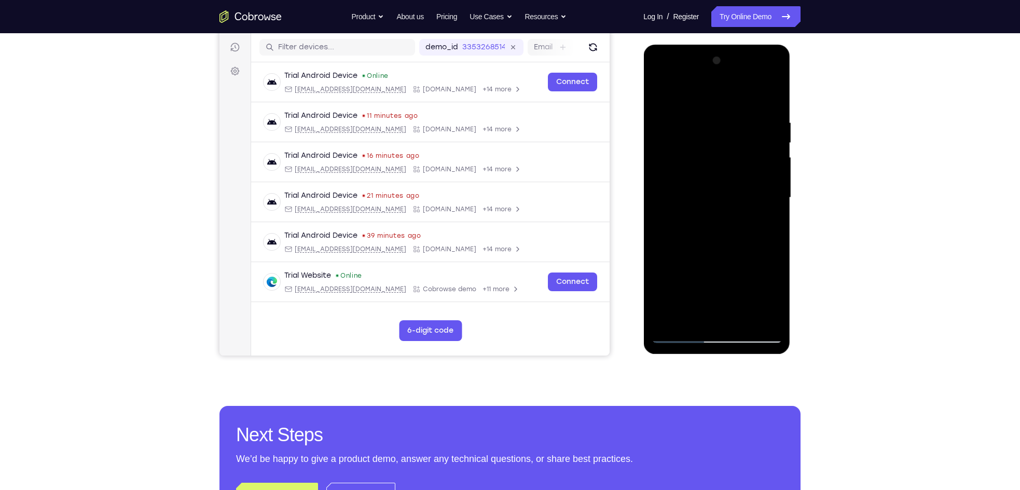
scroll to position [128, 0]
click at [758, 98] on div at bounding box center [716, 197] width 131 height 291
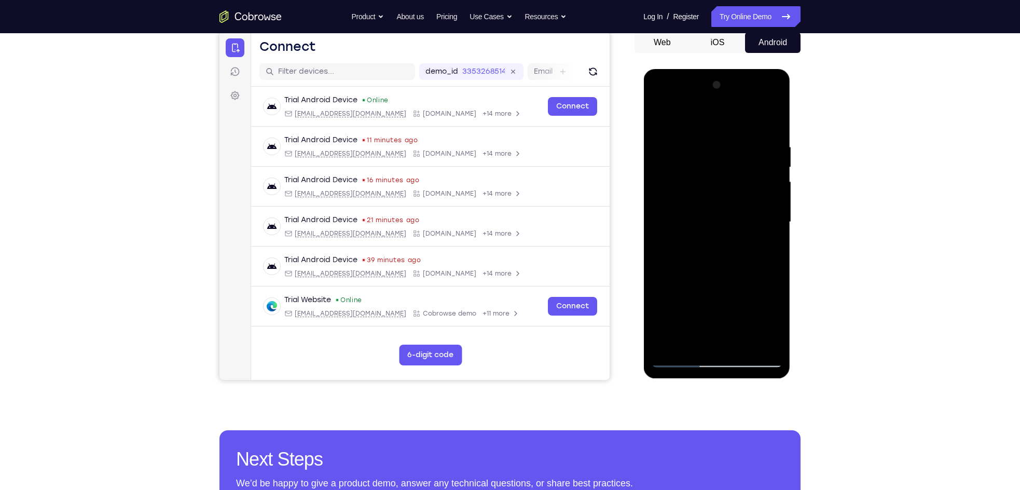
scroll to position [98, 0]
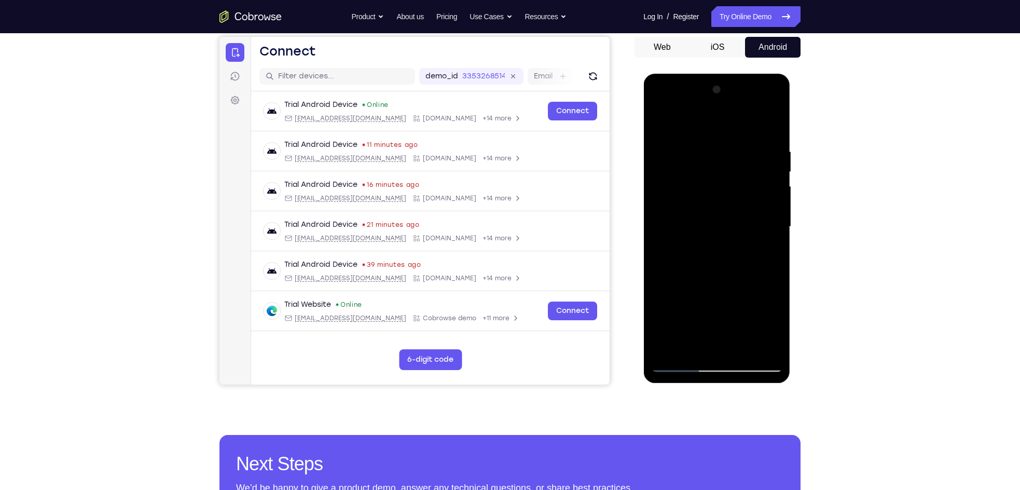
click at [758, 125] on div at bounding box center [716, 226] width 131 height 291
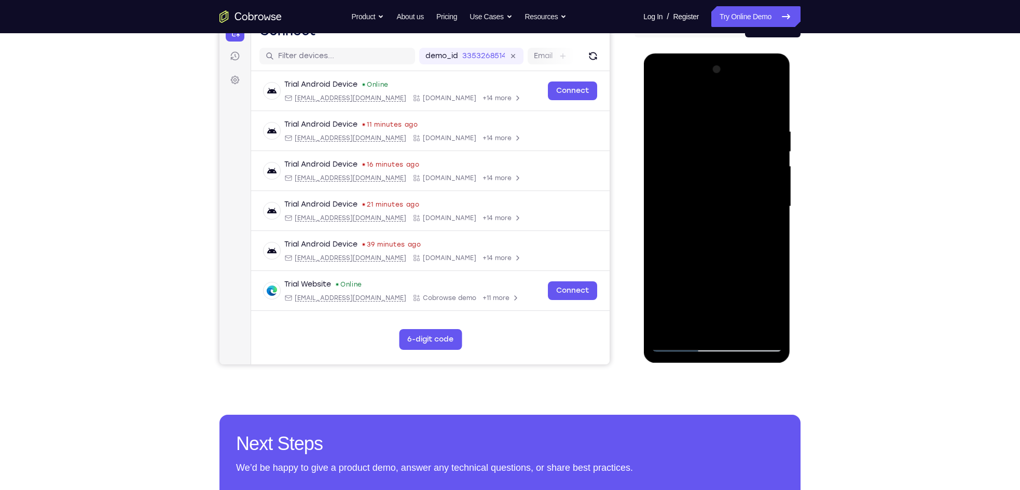
scroll to position [163, 0]
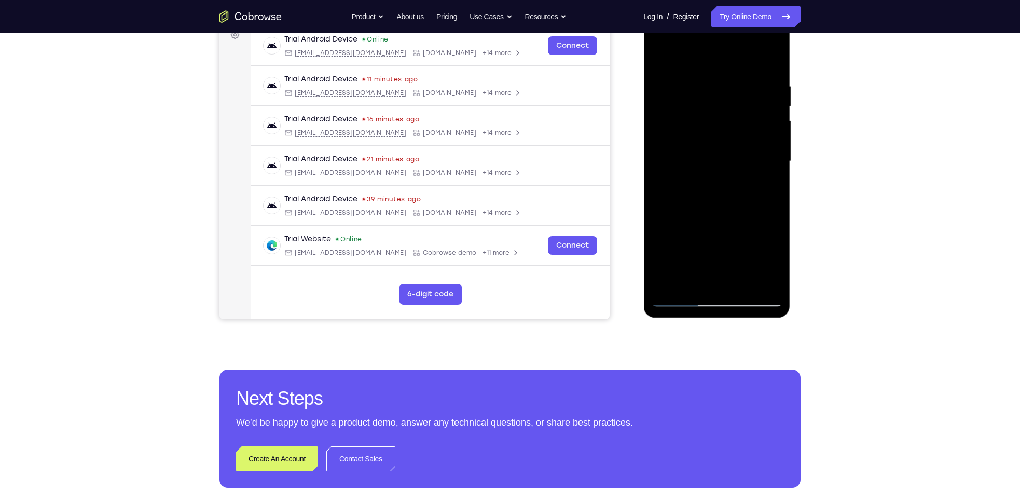
click at [740, 282] on div at bounding box center [716, 161] width 131 height 291
click at [722, 149] on div at bounding box center [716, 161] width 131 height 291
click at [748, 223] on div at bounding box center [716, 161] width 131 height 291
click at [758, 216] on div at bounding box center [716, 161] width 131 height 291
click at [734, 204] on div at bounding box center [716, 161] width 131 height 291
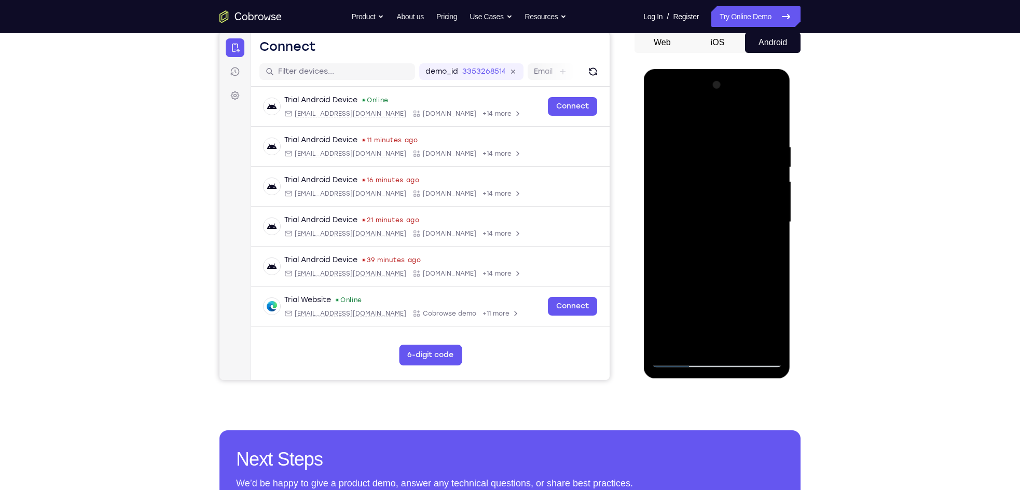
scroll to position [102, 0]
click at [697, 156] on div at bounding box center [716, 222] width 131 height 291
drag, startPoint x: 728, startPoint y: 229, endPoint x: 728, endPoint y: 172, distance: 57.6
click at [728, 172] on div at bounding box center [716, 222] width 131 height 291
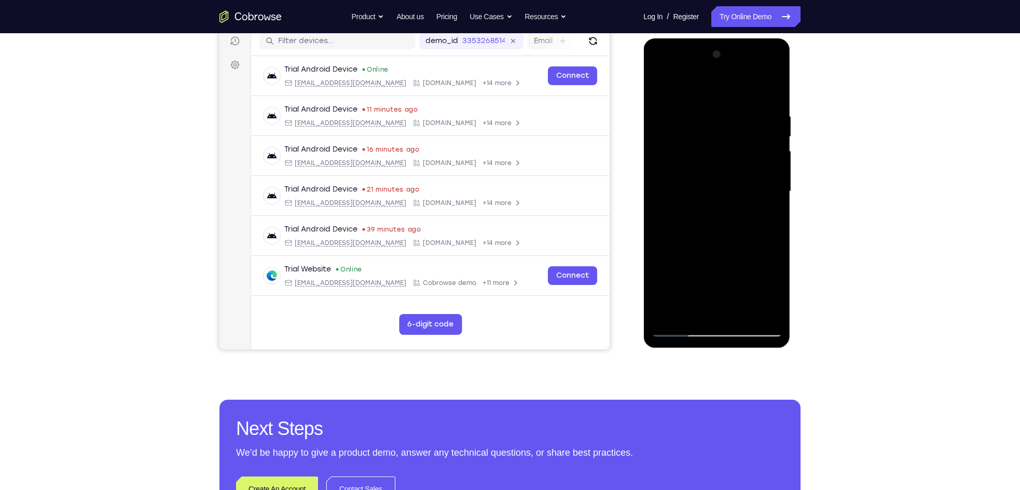
scroll to position [134, 0]
click at [715, 306] on div at bounding box center [716, 191] width 131 height 291
drag, startPoint x: 713, startPoint y: 194, endPoint x: 722, endPoint y: 126, distance: 69.0
click at [721, 132] on div at bounding box center [716, 191] width 131 height 291
click at [664, 265] on div at bounding box center [716, 191] width 131 height 291
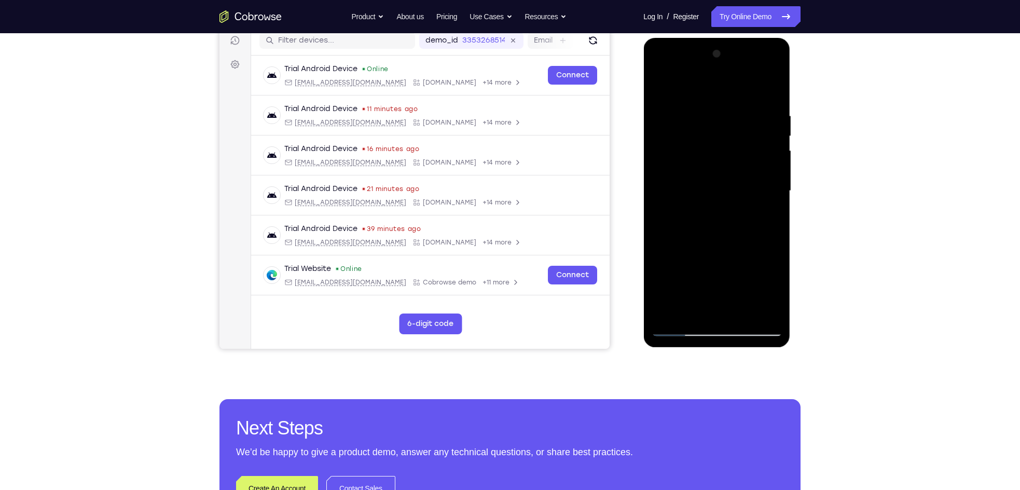
click at [677, 177] on div at bounding box center [716, 191] width 131 height 291
click at [758, 312] on div at bounding box center [716, 191] width 131 height 291
click at [682, 328] on div at bounding box center [716, 191] width 131 height 291
click at [687, 311] on div at bounding box center [716, 191] width 131 height 291
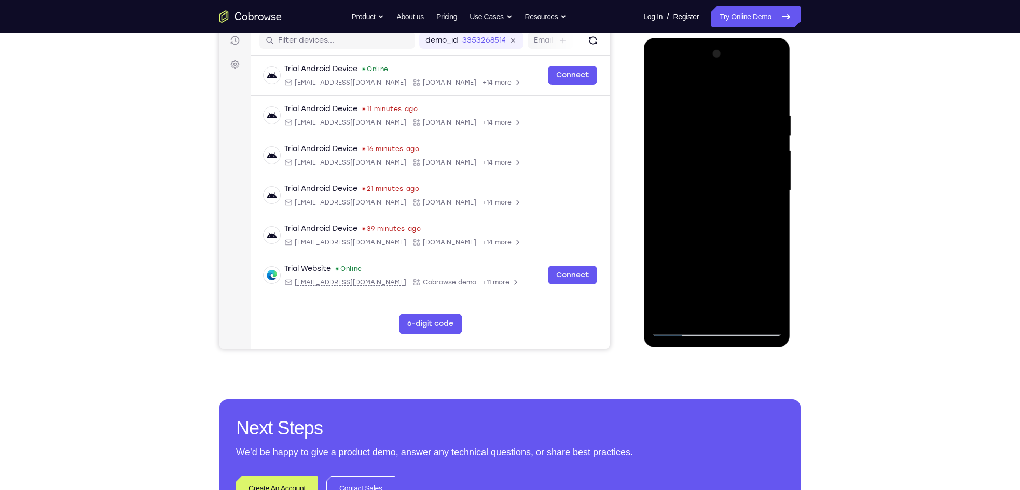
click at [758, 252] on div at bounding box center [716, 191] width 131 height 291
click at [754, 270] on div at bounding box center [716, 191] width 131 height 291
click at [679, 271] on div at bounding box center [716, 191] width 131 height 291
click at [713, 277] on div at bounding box center [716, 191] width 131 height 291
click at [725, 307] on div at bounding box center [716, 191] width 131 height 291
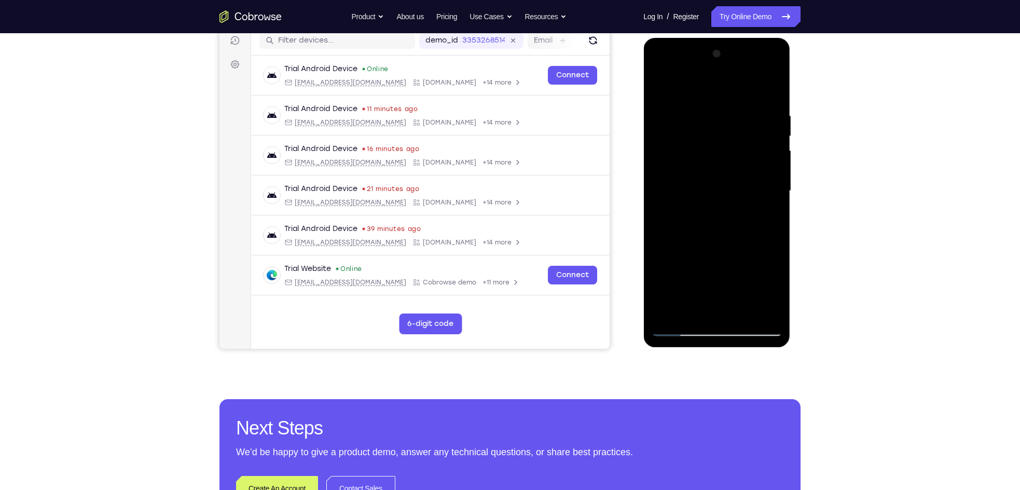
click at [714, 272] on div at bounding box center [716, 191] width 131 height 291
click at [727, 286] on div at bounding box center [716, 191] width 131 height 291
click at [702, 288] on div at bounding box center [716, 191] width 131 height 291
click at [735, 310] on div at bounding box center [716, 191] width 131 height 291
click at [692, 272] on div at bounding box center [716, 191] width 131 height 291
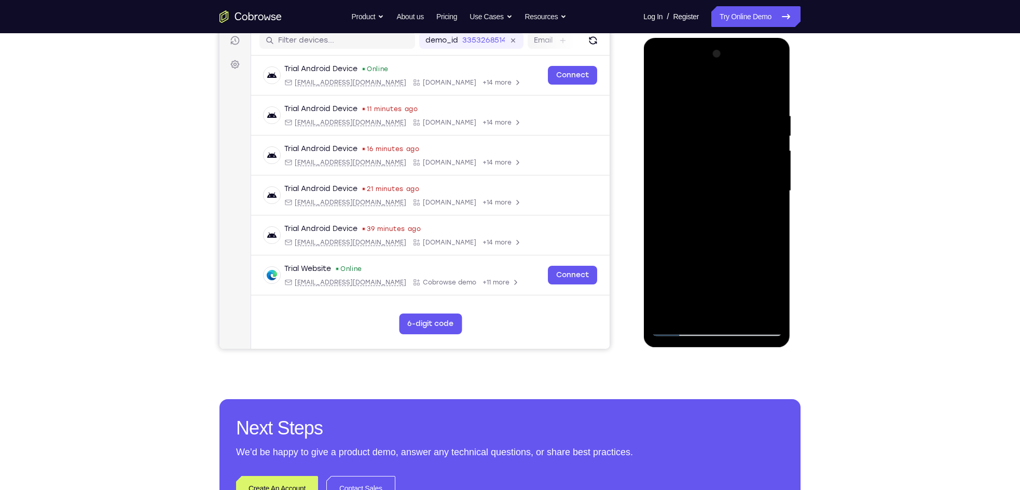
click at [715, 272] on div at bounding box center [716, 191] width 131 height 291
click at [706, 274] on div at bounding box center [716, 191] width 131 height 291
click at [681, 271] on div at bounding box center [716, 191] width 131 height 291
click at [704, 273] on div at bounding box center [716, 191] width 131 height 291
click at [758, 216] on div at bounding box center [716, 191] width 131 height 291
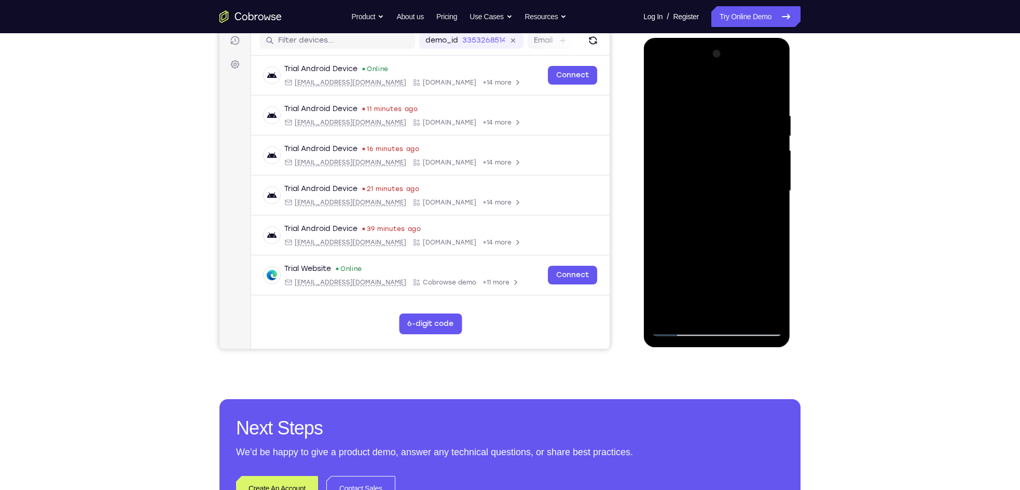
click at [683, 157] on div at bounding box center [716, 191] width 131 height 291
click at [692, 247] on div at bounding box center [716, 191] width 131 height 291
click at [724, 249] on div at bounding box center [716, 191] width 131 height 291
click at [714, 270] on div at bounding box center [716, 191] width 131 height 291
click at [695, 290] on div at bounding box center [716, 191] width 131 height 291
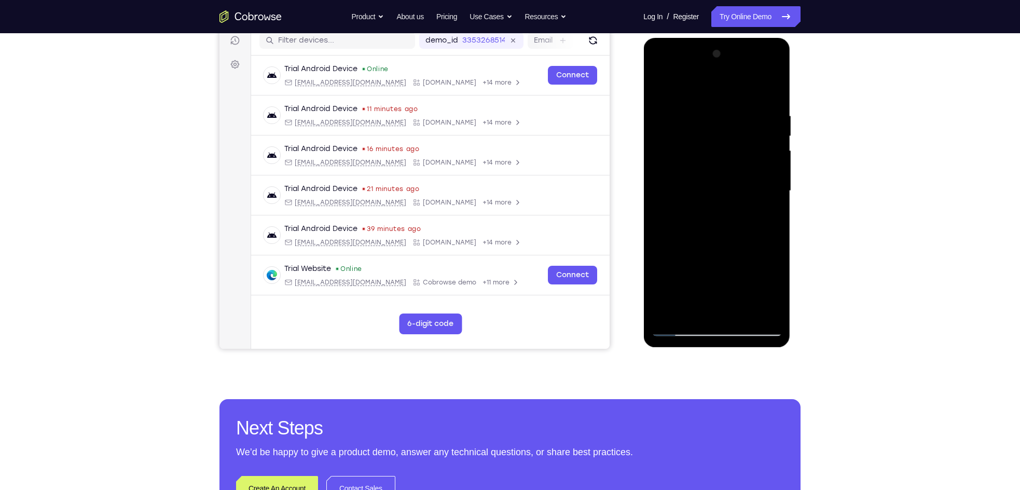
click at [703, 249] on div at bounding box center [716, 191] width 131 height 291
click at [716, 273] on div at bounding box center [716, 191] width 131 height 291
click at [738, 256] on div at bounding box center [716, 191] width 131 height 291
click at [713, 271] on div at bounding box center [716, 191] width 131 height 291
click at [678, 321] on div at bounding box center [716, 191] width 131 height 291
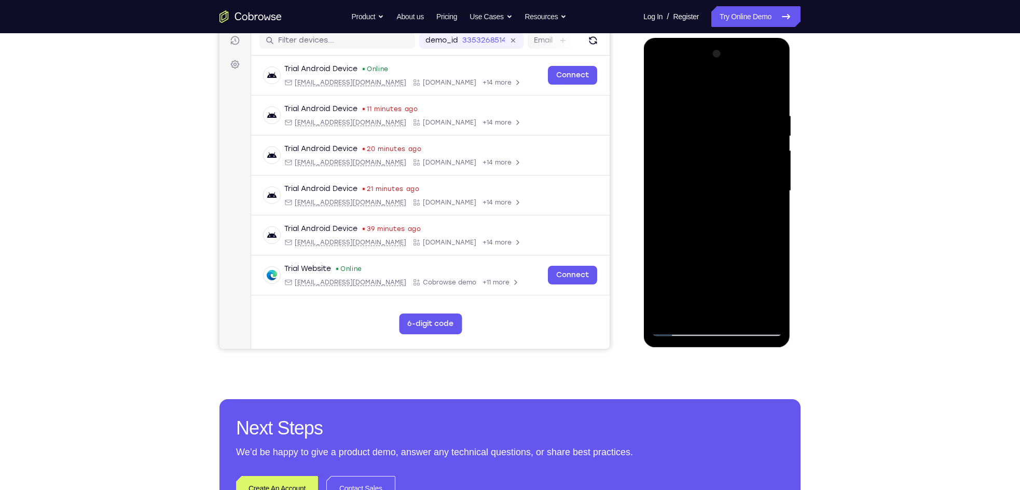
click at [678, 326] on div at bounding box center [716, 191] width 131 height 291
click at [742, 312] on div at bounding box center [716, 191] width 131 height 291
click at [688, 177] on div at bounding box center [716, 191] width 131 height 291
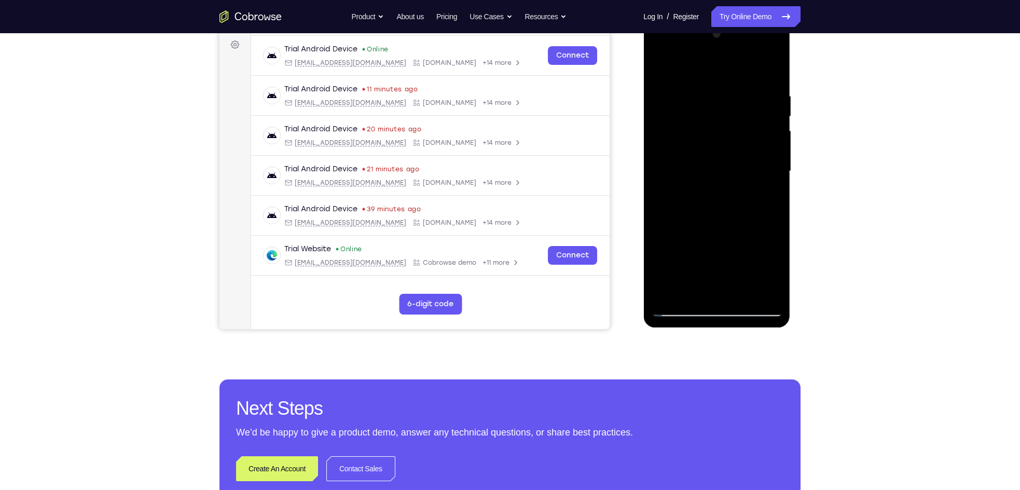
scroll to position [154, 0]
click at [683, 309] on div at bounding box center [716, 170] width 131 height 291
click at [713, 176] on span "Tap to Start" at bounding box center [716, 170] width 53 height 10
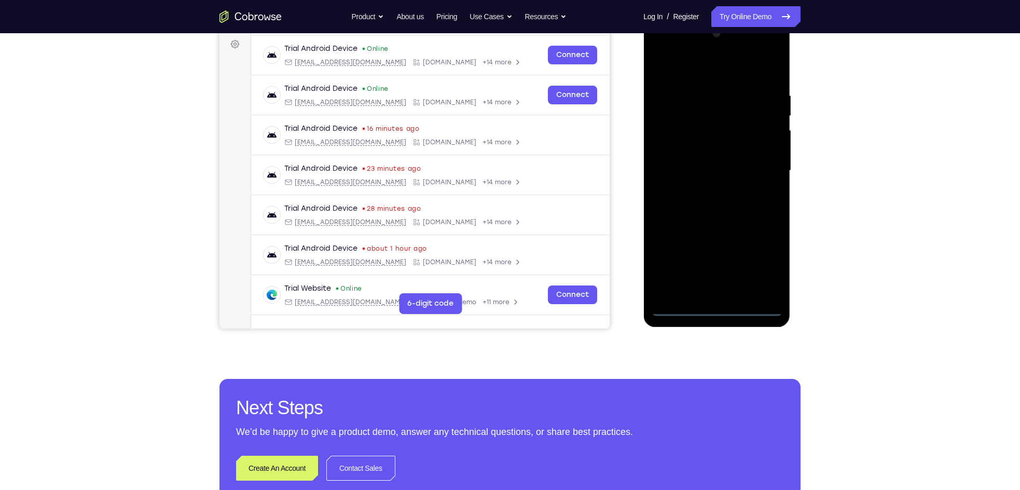
click at [716, 311] on div at bounding box center [716, 170] width 131 height 291
click at [758, 260] on div at bounding box center [716, 170] width 131 height 291
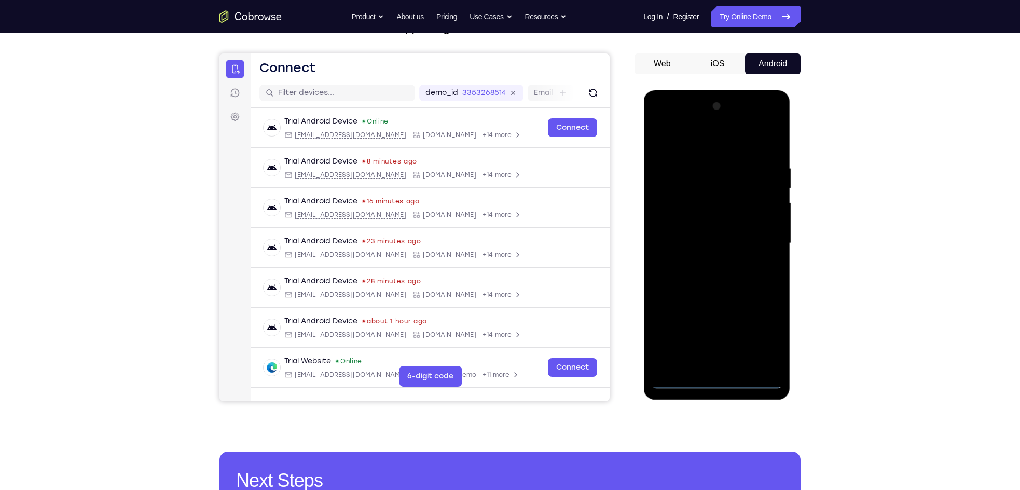
scroll to position [76, 0]
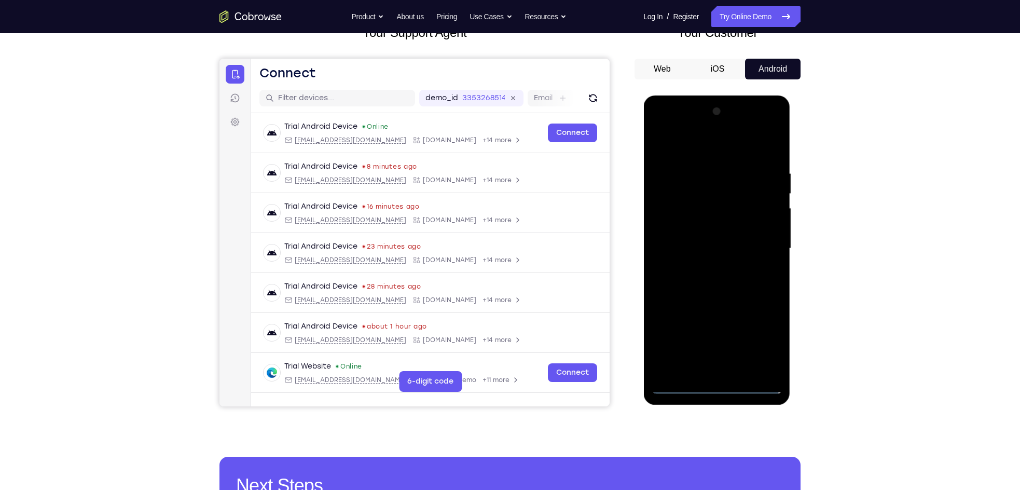
click at [671, 147] on div at bounding box center [716, 248] width 131 height 291
click at [691, 146] on div at bounding box center [716, 248] width 131 height 291
click at [685, 141] on div at bounding box center [716, 248] width 131 height 291
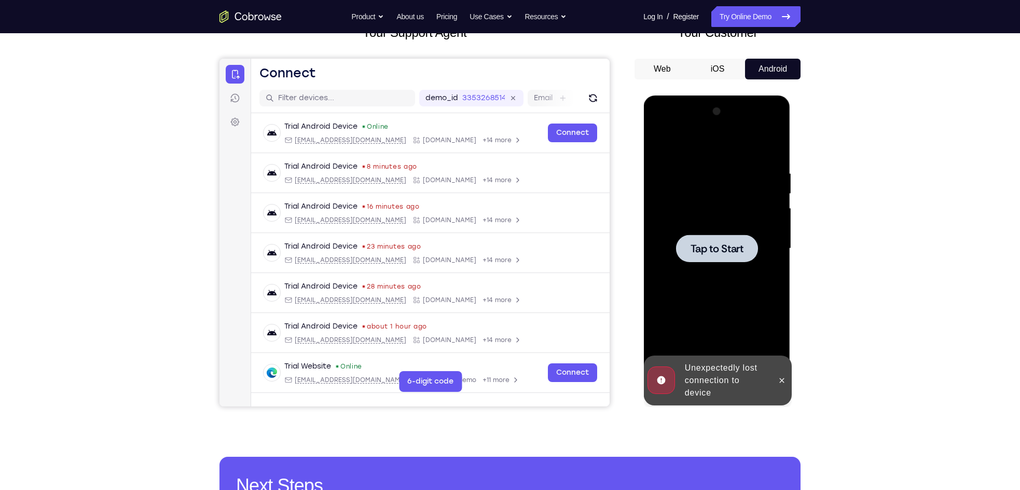
click at [717, 257] on div at bounding box center [716, 247] width 82 height 27
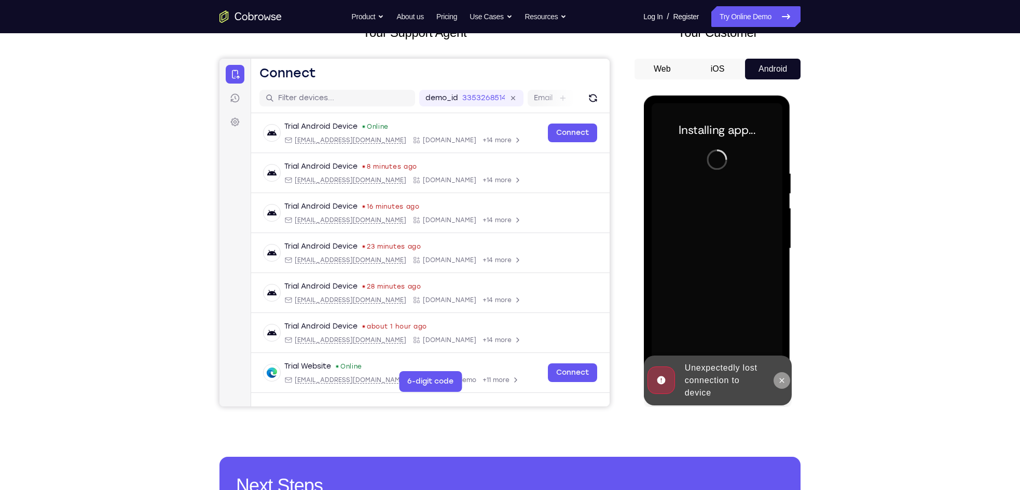
click at [758, 367] on button at bounding box center [781, 380] width 17 height 17
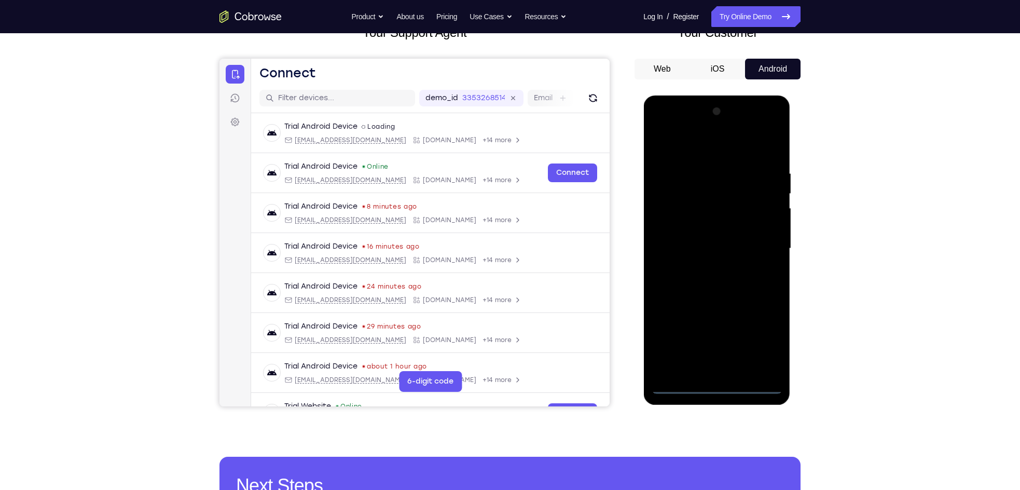
click at [714, 367] on div at bounding box center [716, 248] width 131 height 291
click at [758, 341] on div at bounding box center [716, 248] width 131 height 291
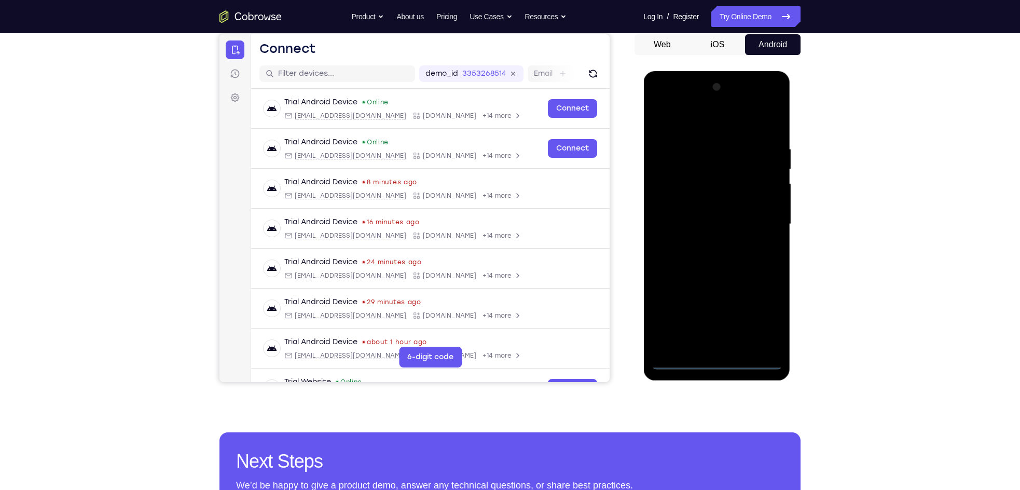
click at [691, 119] on div at bounding box center [716, 224] width 131 height 291
click at [758, 215] on div at bounding box center [716, 224] width 131 height 291
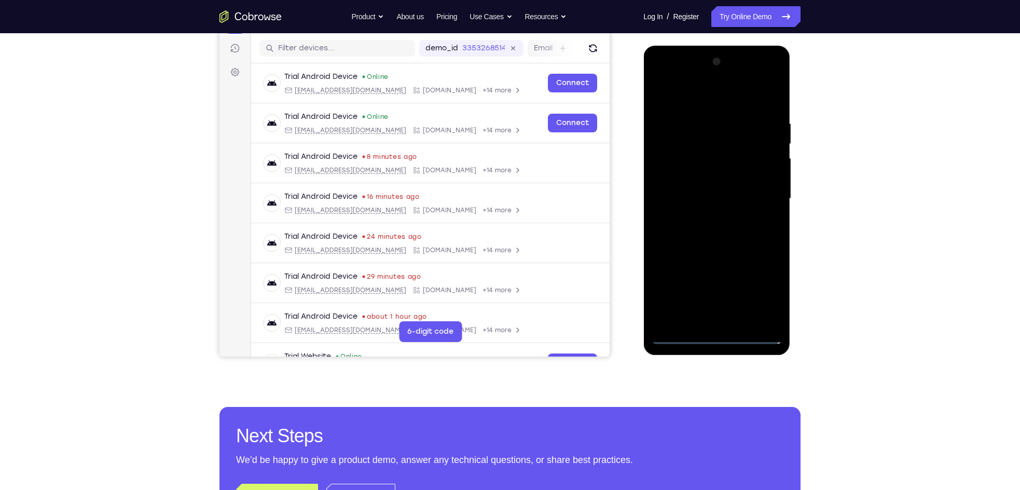
scroll to position [127, 0]
click at [708, 215] on div at bounding box center [716, 198] width 131 height 291
click at [709, 194] on div at bounding box center [716, 198] width 131 height 291
click at [709, 178] on div at bounding box center [716, 198] width 131 height 291
click at [711, 195] on div at bounding box center [716, 198] width 131 height 291
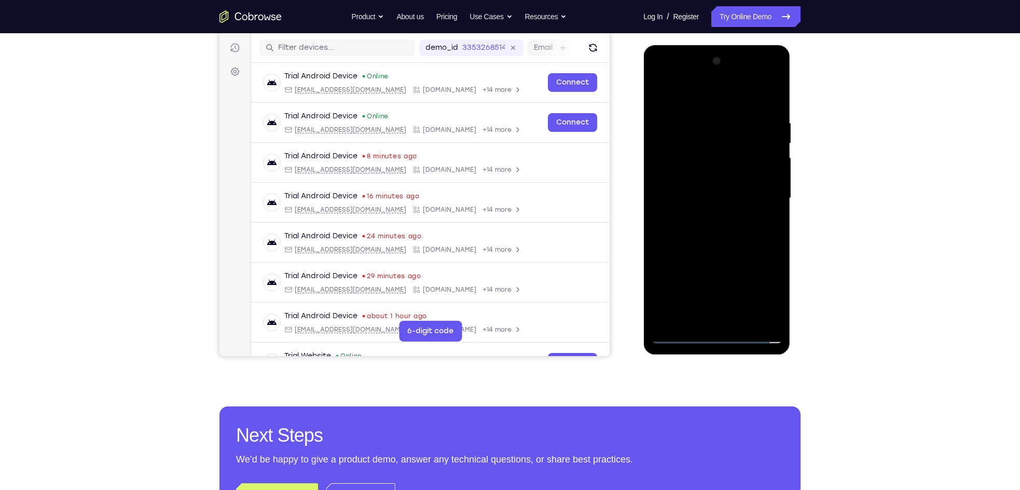
click at [725, 233] on div at bounding box center [716, 198] width 131 height 291
click at [725, 236] on div at bounding box center [716, 198] width 131 height 291
click at [726, 231] on div at bounding box center [716, 198] width 131 height 291
click at [719, 247] on div at bounding box center [716, 198] width 131 height 291
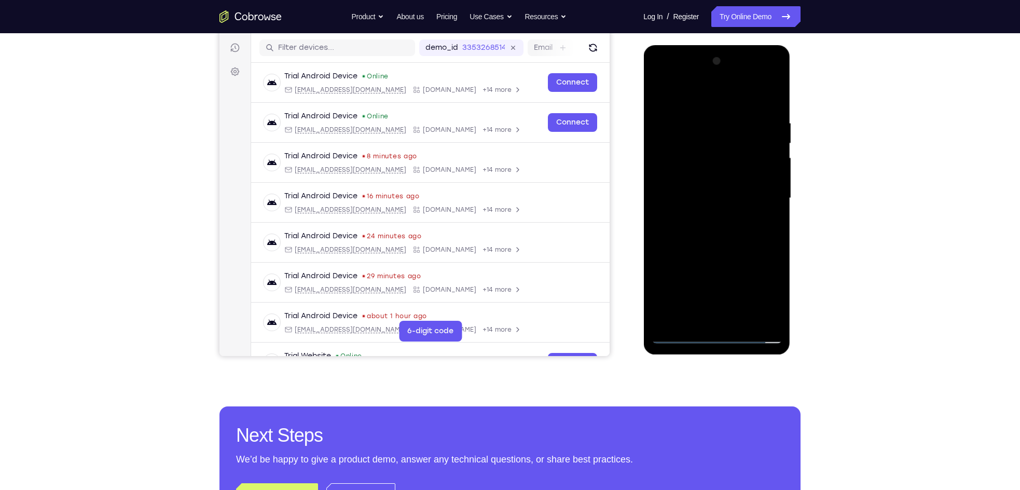
click at [742, 317] on div at bounding box center [716, 198] width 131 height 291
click at [716, 247] on div at bounding box center [716, 198] width 131 height 291
click at [736, 217] on div at bounding box center [716, 198] width 131 height 291
click at [721, 187] on div at bounding box center [716, 198] width 131 height 291
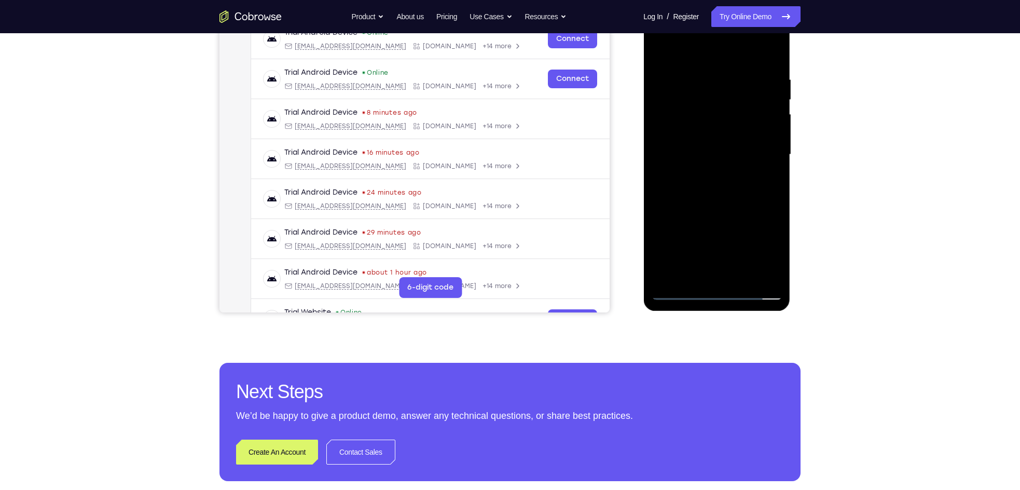
scroll to position [171, 0]
click at [685, 250] on div at bounding box center [716, 154] width 131 height 291
click at [683, 275] on div at bounding box center [716, 154] width 131 height 291
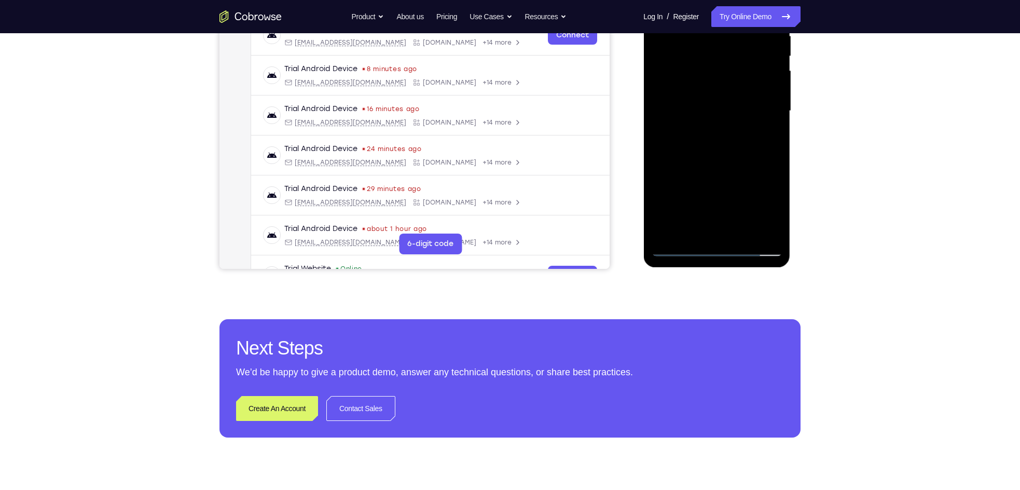
click at [733, 155] on div at bounding box center [716, 111] width 131 height 291
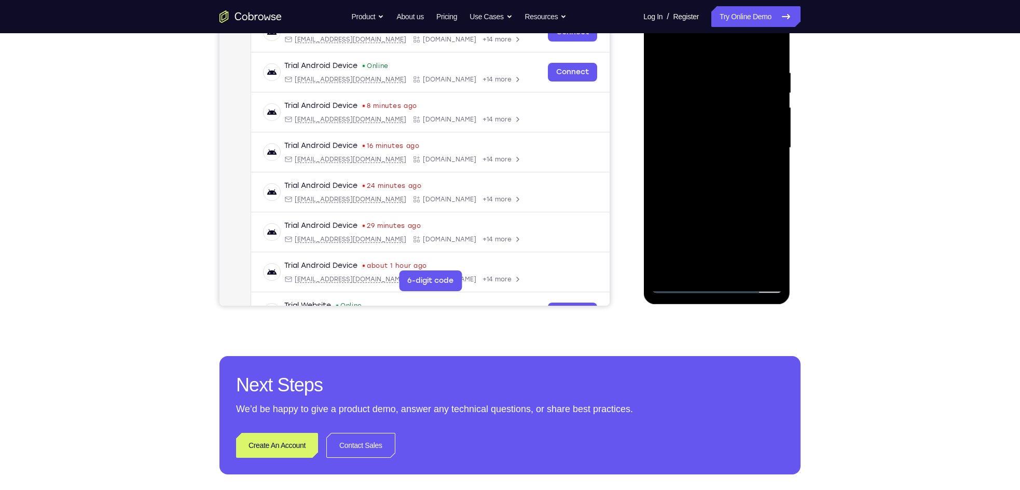
scroll to position [169, 0]
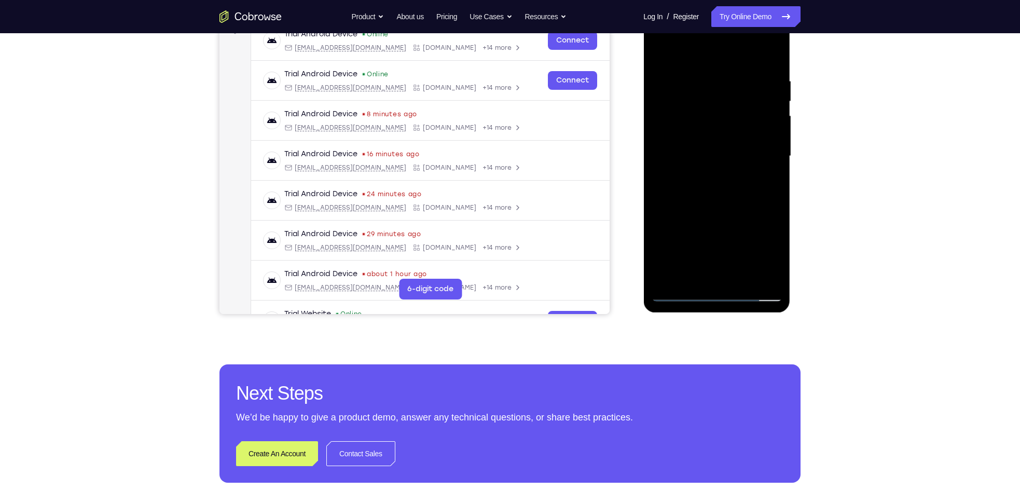
click at [691, 90] on div at bounding box center [716, 156] width 131 height 291
click at [709, 276] on div at bounding box center [716, 156] width 131 height 291
drag, startPoint x: 702, startPoint y: 229, endPoint x: 711, endPoint y: 113, distance: 116.6
click at [711, 113] on div at bounding box center [716, 156] width 131 height 291
drag, startPoint x: 693, startPoint y: 249, endPoint x: 716, endPoint y: 129, distance: 121.6
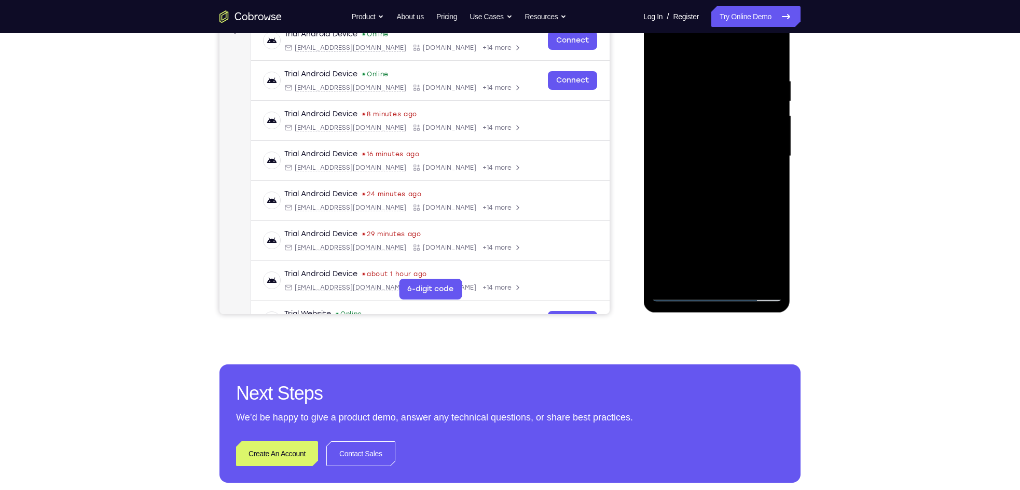
click at [716, 129] on div at bounding box center [716, 156] width 131 height 291
drag, startPoint x: 686, startPoint y: 259, endPoint x: 691, endPoint y: 131, distance: 128.2
click at [691, 131] on div at bounding box center [716, 156] width 131 height 291
drag, startPoint x: 664, startPoint y: 251, endPoint x: 674, endPoint y: 194, distance: 57.5
click at [674, 194] on div at bounding box center [716, 156] width 131 height 291
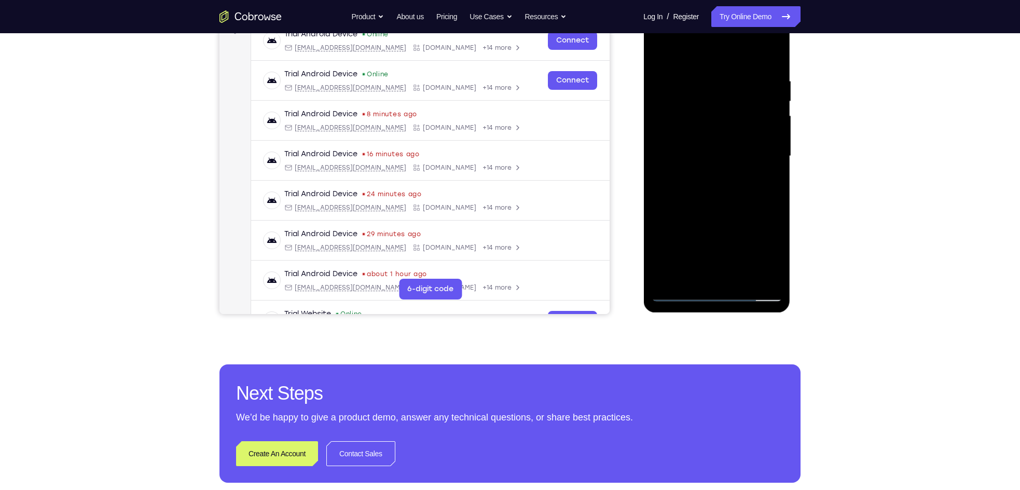
click at [669, 240] on div at bounding box center [716, 156] width 131 height 291
click at [671, 143] on div at bounding box center [716, 156] width 131 height 291
click at [758, 277] on div at bounding box center [716, 156] width 131 height 291
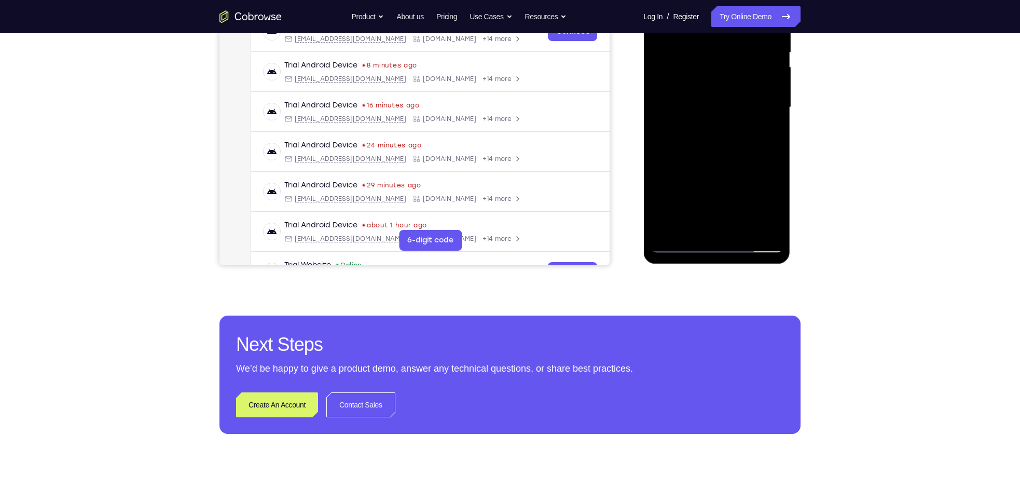
scroll to position [219, 0]
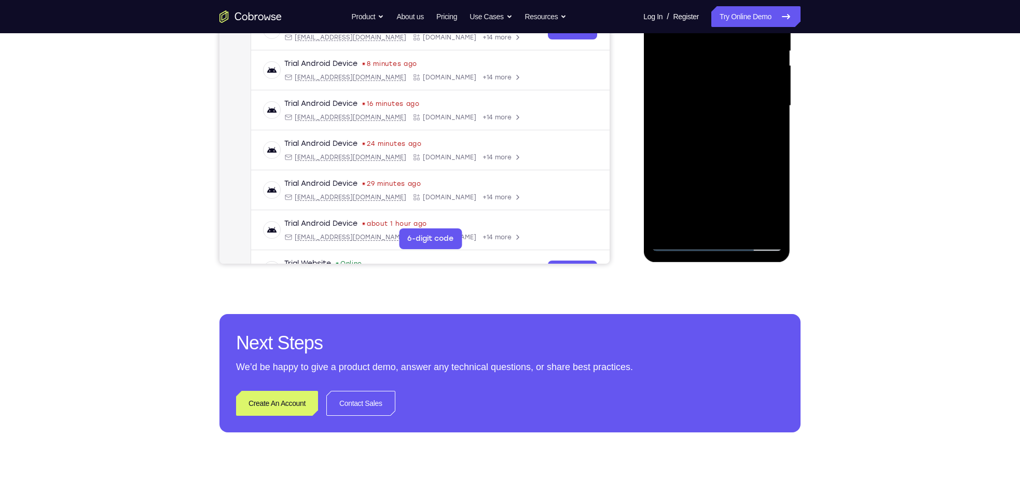
click at [672, 242] on div at bounding box center [716, 106] width 131 height 291
click at [686, 96] on div at bounding box center [716, 106] width 131 height 291
click at [758, 154] on div at bounding box center [716, 106] width 131 height 291
click at [678, 241] on div at bounding box center [716, 106] width 131 height 291
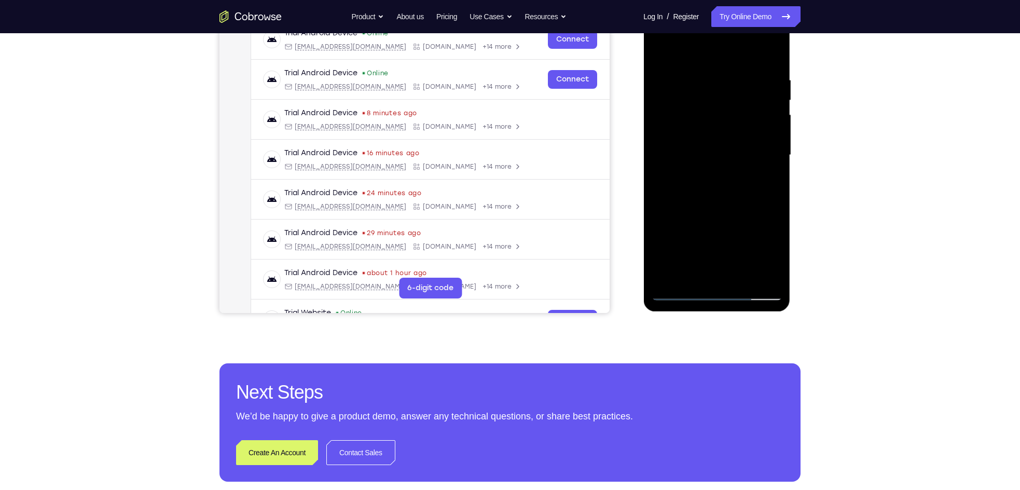
scroll to position [169, 0]
click at [688, 275] on div at bounding box center [716, 155] width 131 height 291
click at [715, 236] on div at bounding box center [716, 155] width 131 height 291
click at [758, 236] on div at bounding box center [716, 155] width 131 height 291
click at [683, 238] on div at bounding box center [716, 155] width 131 height 291
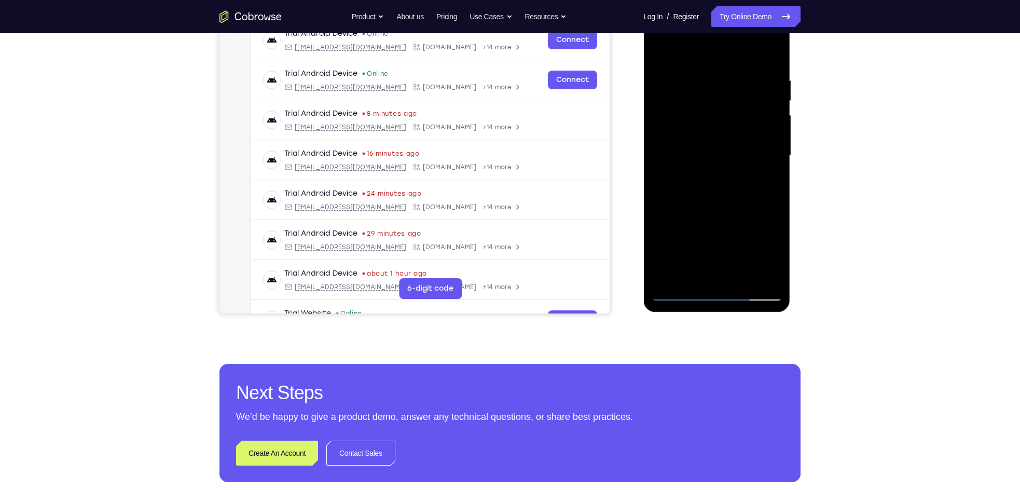
click at [758, 254] on div at bounding box center [716, 155] width 131 height 291
click at [721, 273] on div at bounding box center [716, 155] width 131 height 291
click at [668, 239] on div at bounding box center [716, 155] width 131 height 291
click at [753, 235] on div at bounding box center [716, 155] width 131 height 291
click at [723, 214] on div at bounding box center [716, 155] width 131 height 291
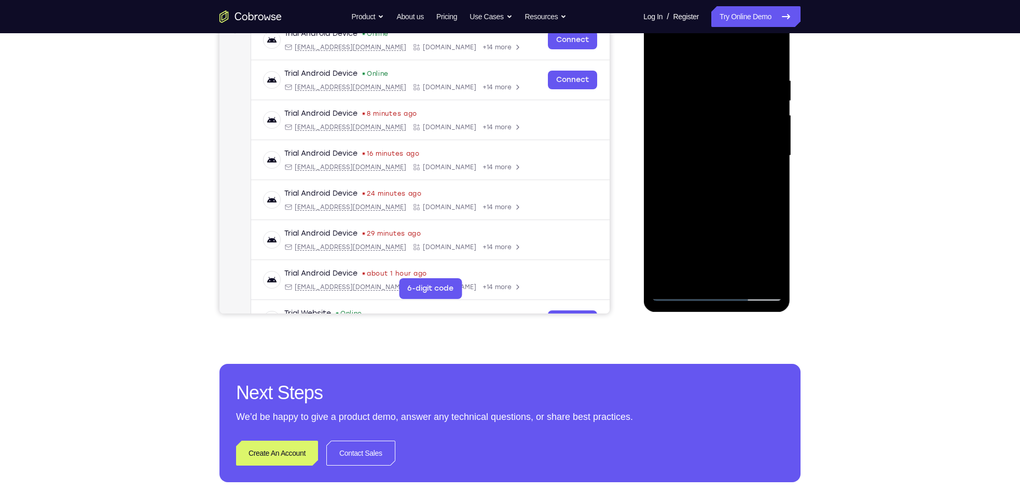
click at [728, 233] on div at bounding box center [716, 155] width 131 height 291
click at [703, 255] on div at bounding box center [716, 155] width 131 height 291
click at [710, 273] on div at bounding box center [716, 155] width 131 height 291
click at [693, 222] on div at bounding box center [716, 155] width 131 height 291
click at [692, 237] on div at bounding box center [716, 155] width 131 height 291
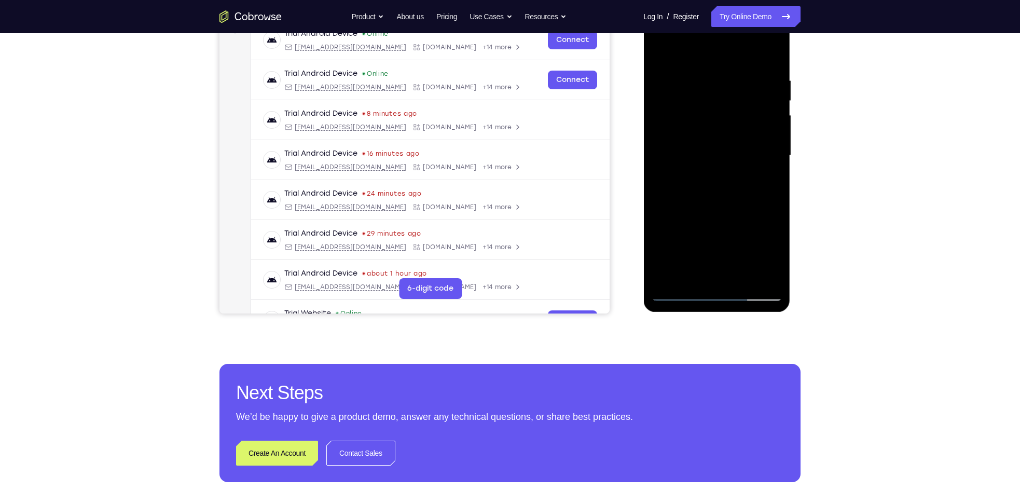
click at [703, 237] on div at bounding box center [716, 155] width 131 height 291
click at [719, 272] on div at bounding box center [716, 155] width 131 height 291
click at [758, 237] on div at bounding box center [716, 155] width 131 height 291
click at [758, 254] on div at bounding box center [716, 155] width 131 height 291
click at [715, 237] on div at bounding box center [716, 155] width 131 height 291
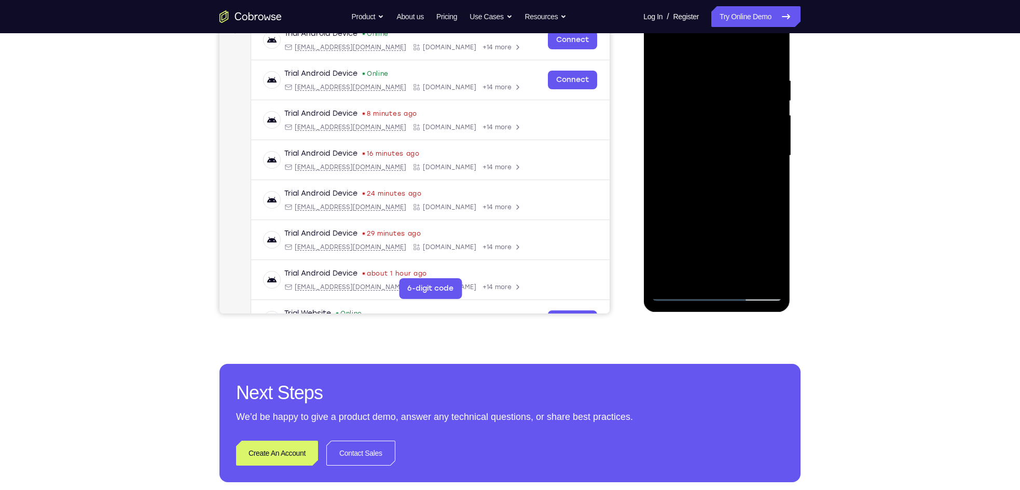
click at [716, 268] on div at bounding box center [716, 155] width 131 height 291
click at [725, 220] on div at bounding box center [716, 155] width 131 height 291
click at [739, 234] on div at bounding box center [716, 155] width 131 height 291
click at [722, 272] on div at bounding box center [716, 155] width 131 height 291
click at [712, 240] on div at bounding box center [716, 155] width 131 height 291
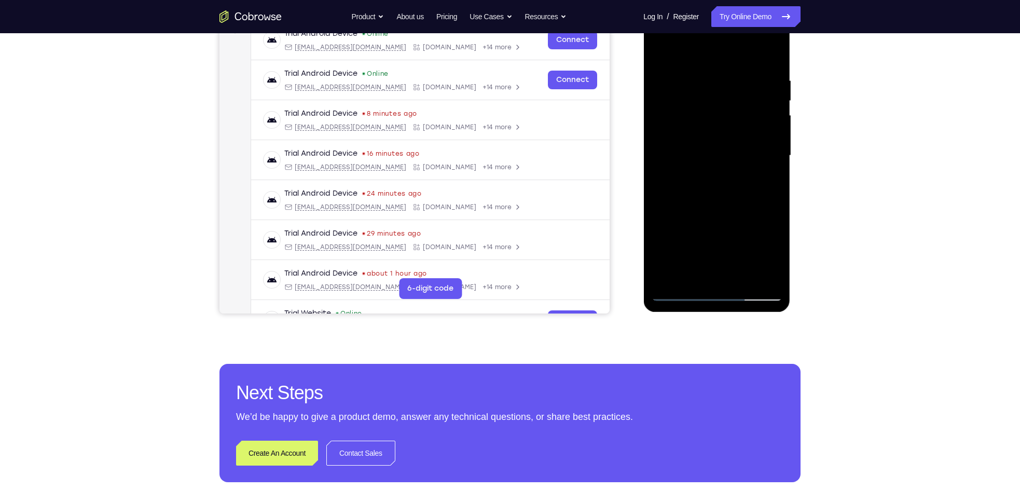
click at [703, 239] on div at bounding box center [716, 155] width 131 height 291
click at [758, 234] on div at bounding box center [716, 155] width 131 height 291
click at [708, 236] on div at bounding box center [716, 155] width 131 height 291
click at [682, 237] on div at bounding box center [716, 155] width 131 height 291
click at [740, 216] on div at bounding box center [716, 155] width 131 height 291
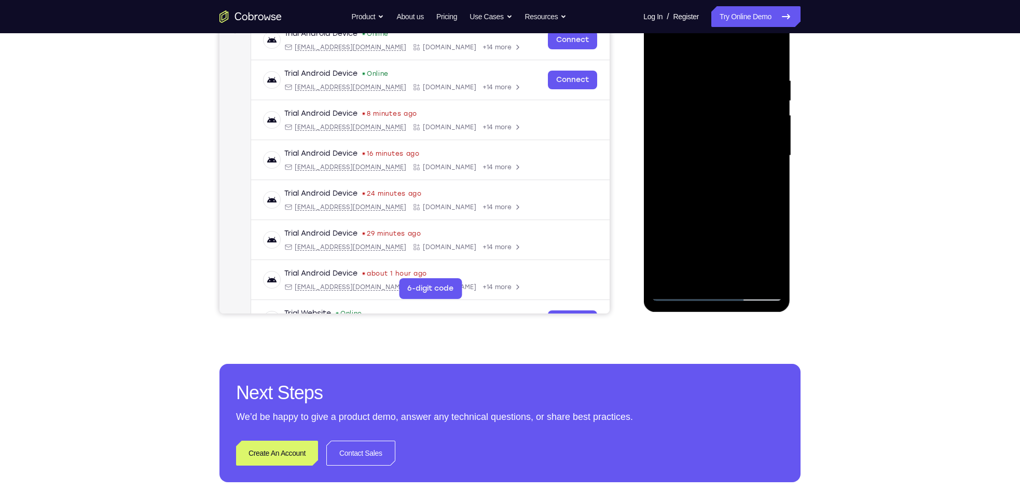
click at [722, 273] on div at bounding box center [716, 155] width 131 height 291
click at [715, 237] on div at bounding box center [716, 155] width 131 height 291
click at [708, 237] on div at bounding box center [716, 155] width 131 height 291
click at [758, 218] on div at bounding box center [716, 155] width 131 height 291
click at [722, 203] on div at bounding box center [716, 155] width 131 height 291
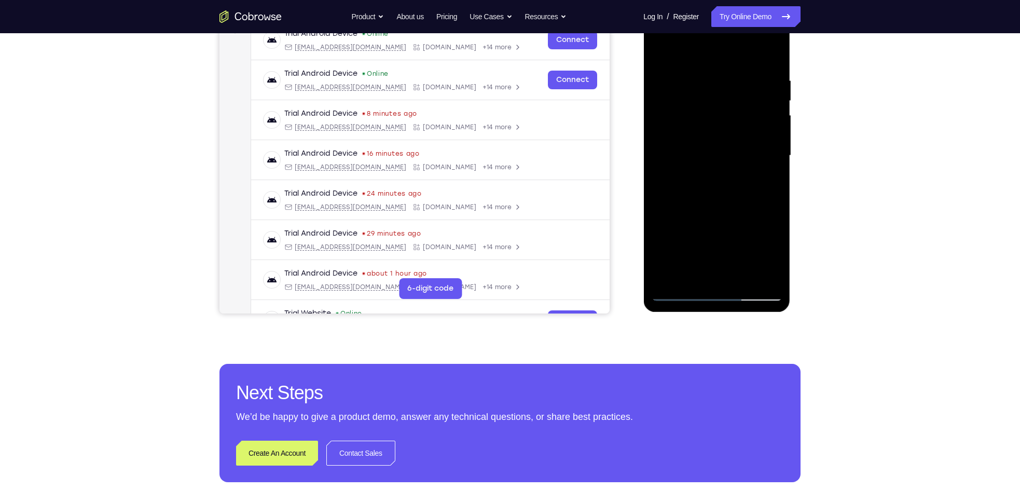
click at [719, 237] on div at bounding box center [716, 155] width 131 height 291
click at [736, 239] on div at bounding box center [716, 155] width 131 height 291
click at [703, 239] on div at bounding box center [716, 155] width 131 height 291
click at [717, 201] on div at bounding box center [716, 155] width 131 height 291
click at [741, 258] on div at bounding box center [716, 155] width 131 height 291
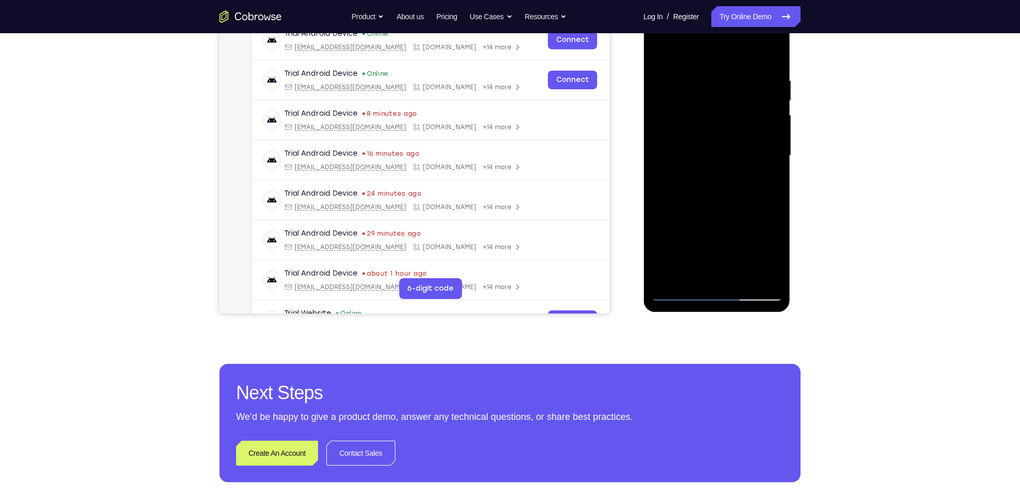
click at [681, 237] on div at bounding box center [716, 155] width 131 height 291
click at [739, 215] on div at bounding box center [716, 155] width 131 height 291
click at [753, 239] on div at bounding box center [716, 155] width 131 height 291
click at [725, 277] on div at bounding box center [716, 155] width 131 height 291
click at [691, 238] on div at bounding box center [716, 155] width 131 height 291
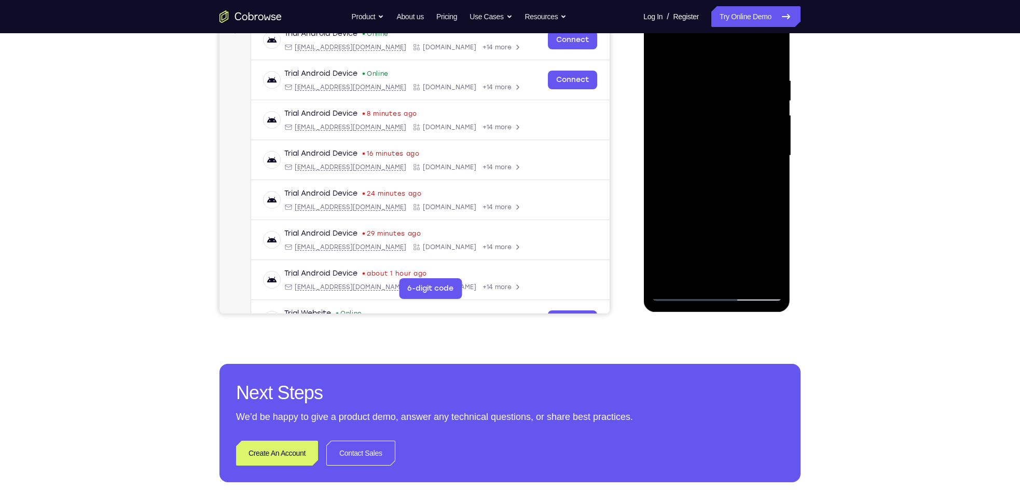
click at [718, 233] on div at bounding box center [716, 155] width 131 height 291
click at [704, 237] on div at bounding box center [716, 155] width 131 height 291
click at [749, 255] on div at bounding box center [716, 155] width 131 height 291
click at [696, 238] on div at bounding box center [716, 155] width 131 height 291
click at [758, 237] on div at bounding box center [716, 155] width 131 height 291
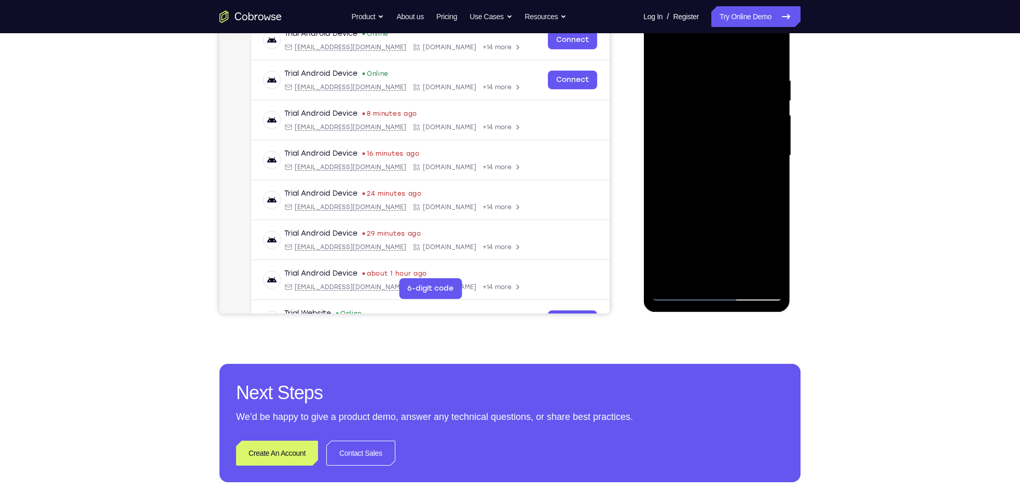
click at [721, 275] on div at bounding box center [716, 155] width 131 height 291
click at [695, 241] on div at bounding box center [716, 155] width 131 height 291
click at [668, 239] on div at bounding box center [716, 155] width 131 height 291
click at [719, 278] on div at bounding box center [716, 155] width 131 height 291
click at [695, 239] on div at bounding box center [716, 155] width 131 height 291
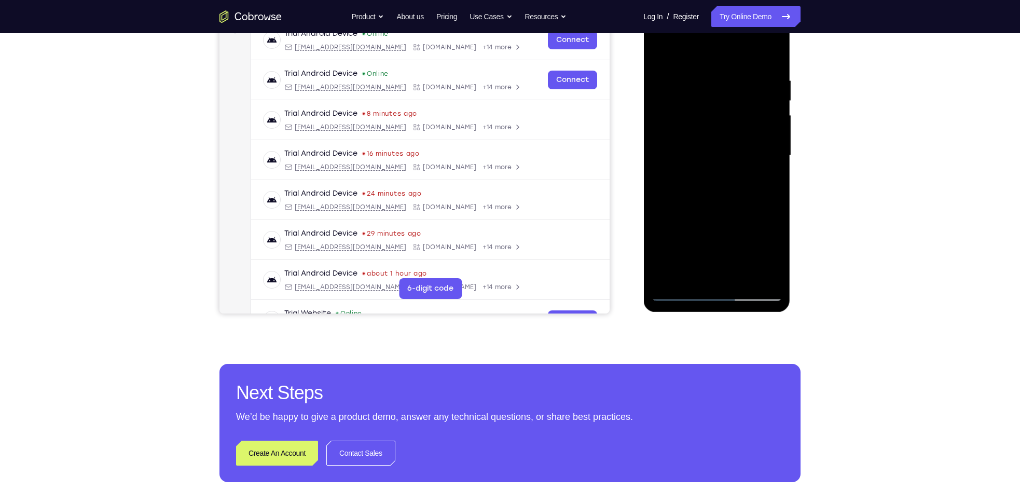
click at [758, 254] on div at bounding box center [716, 155] width 131 height 291
click at [691, 254] on div at bounding box center [716, 155] width 131 height 291
click at [668, 239] on div at bounding box center [716, 155] width 131 height 291
click at [711, 272] on div at bounding box center [716, 155] width 131 height 291
click at [758, 236] on div at bounding box center [716, 155] width 131 height 291
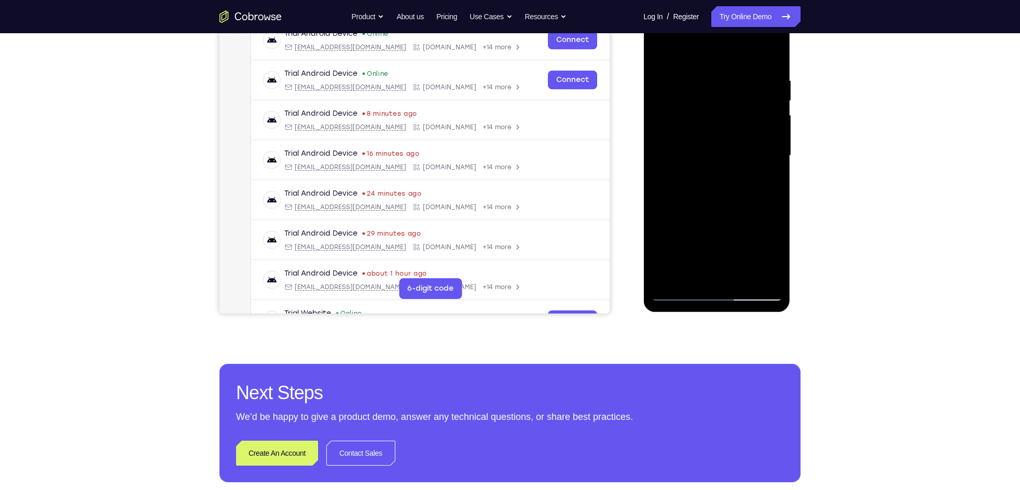
click at [694, 238] on div at bounding box center [716, 155] width 131 height 291
click at [720, 274] on div at bounding box center [716, 155] width 131 height 291
click at [737, 216] on div at bounding box center [716, 155] width 131 height 291
click at [749, 236] on div at bounding box center [716, 155] width 131 height 291
click at [713, 236] on div at bounding box center [716, 155] width 131 height 291
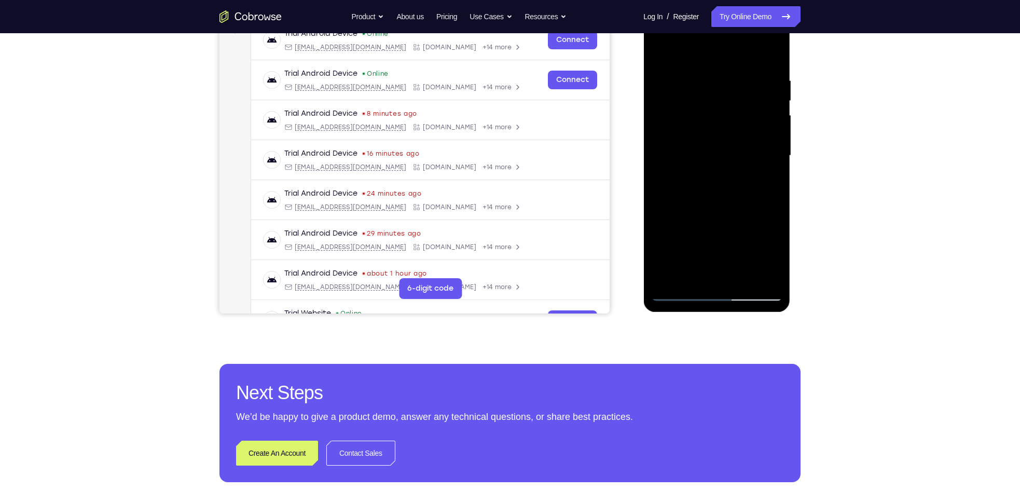
click at [724, 268] on div at bounding box center [716, 155] width 131 height 291
click at [694, 236] on div at bounding box center [716, 155] width 131 height 291
click at [684, 238] on div at bounding box center [716, 155] width 131 height 291
click at [724, 239] on div at bounding box center [716, 155] width 131 height 291
click at [750, 218] on div at bounding box center [716, 155] width 131 height 291
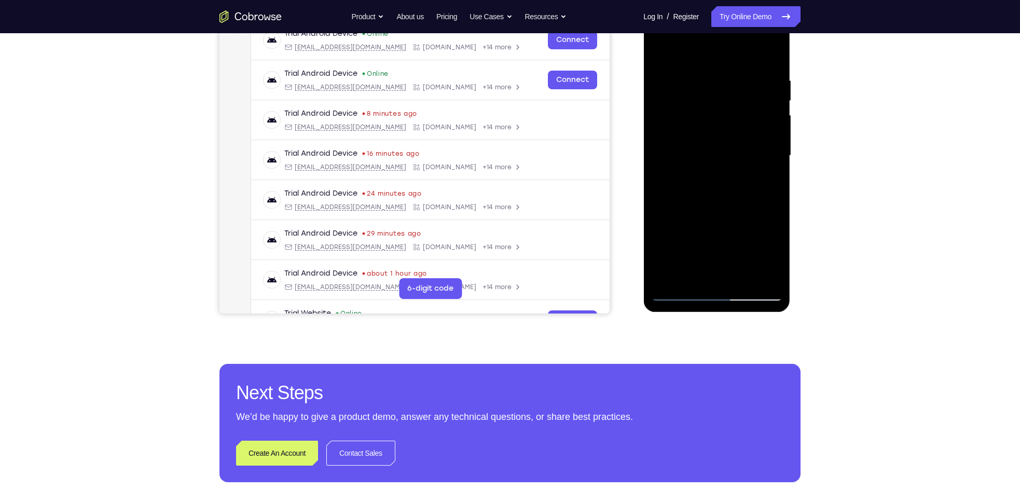
click at [691, 256] on div at bounding box center [716, 155] width 131 height 291
click at [758, 218] on div at bounding box center [716, 155] width 131 height 291
click at [728, 256] on div at bounding box center [716, 155] width 131 height 291
click at [726, 281] on div at bounding box center [716, 155] width 131 height 291
click at [749, 255] on div at bounding box center [716, 155] width 131 height 291
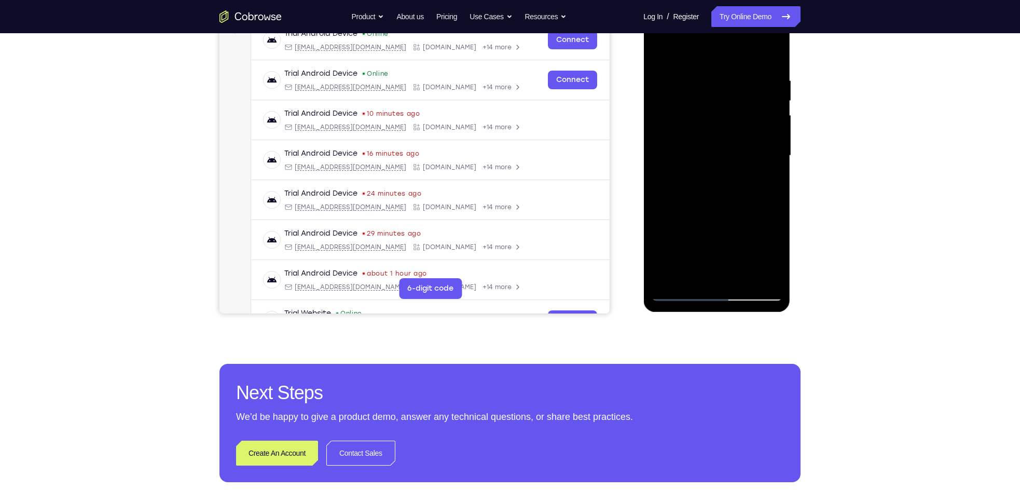
click at [696, 238] on div at bounding box center [716, 155] width 131 height 291
click at [717, 234] on div at bounding box center [716, 155] width 131 height 291
click at [758, 236] on div at bounding box center [716, 155] width 131 height 291
click at [733, 271] on div at bounding box center [716, 155] width 131 height 291
click at [729, 262] on div at bounding box center [716, 155] width 131 height 291
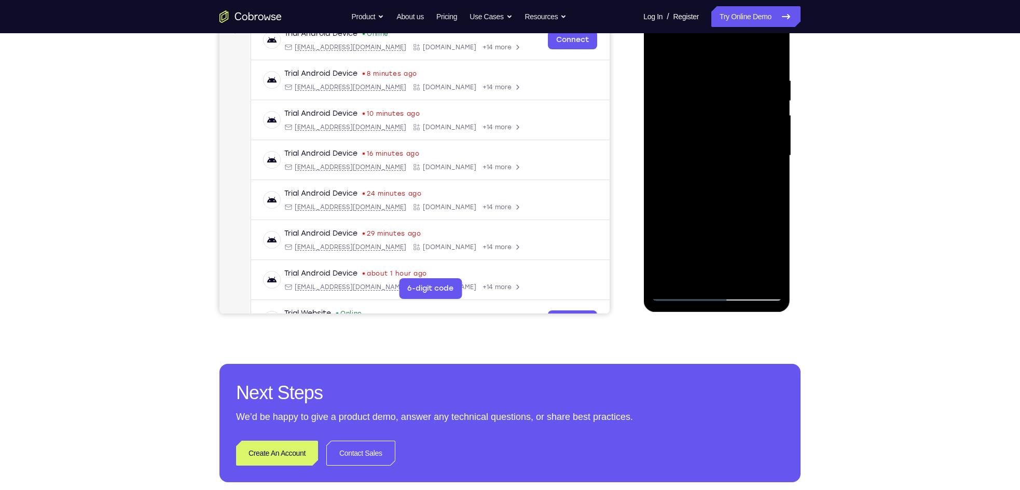
click at [721, 232] on div at bounding box center [716, 155] width 131 height 291
click at [758, 217] on div at bounding box center [716, 155] width 131 height 291
click at [741, 233] on div at bounding box center [716, 155] width 131 height 291
click at [715, 237] on div at bounding box center [716, 155] width 131 height 291
click at [709, 281] on div at bounding box center [716, 155] width 131 height 291
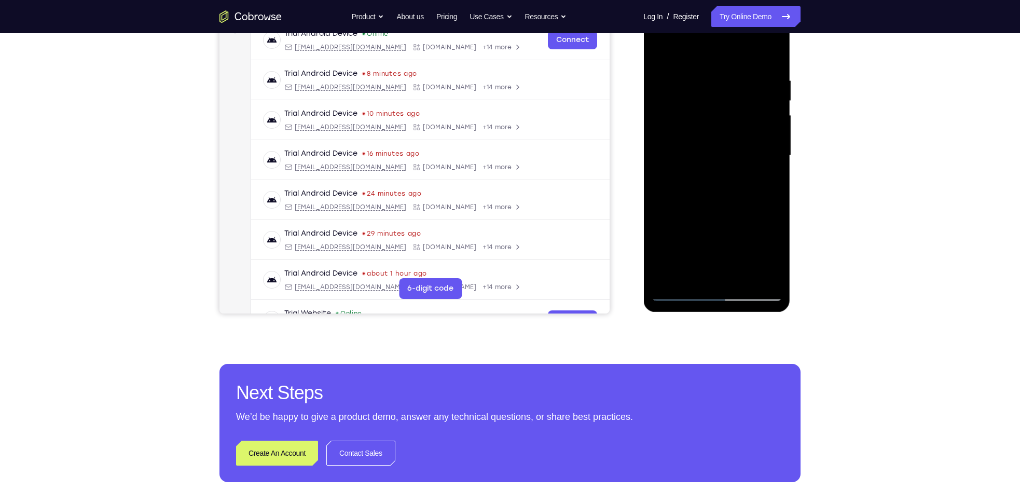
click at [750, 252] on div at bounding box center [716, 155] width 131 height 291
click at [692, 242] on div at bounding box center [716, 155] width 131 height 291
click at [720, 239] on div at bounding box center [716, 155] width 131 height 291
click at [758, 232] on div at bounding box center [716, 155] width 131 height 291
click at [739, 275] on div at bounding box center [716, 155] width 131 height 291
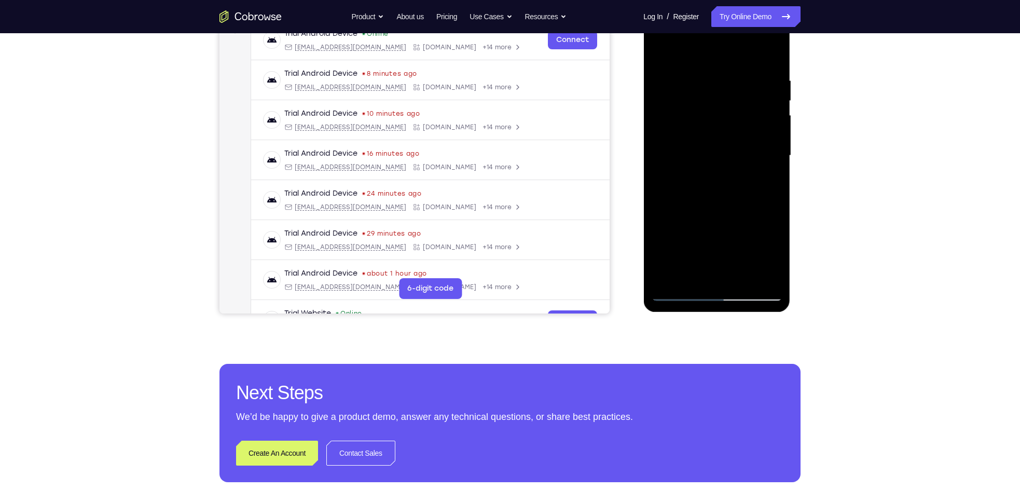
click at [758, 258] on div at bounding box center [716, 155] width 131 height 291
click at [758, 237] on div at bounding box center [716, 155] width 131 height 291
click at [715, 235] on div at bounding box center [716, 155] width 131 height 291
click at [728, 236] on div at bounding box center [716, 155] width 131 height 291
click at [692, 256] on div at bounding box center [716, 155] width 131 height 291
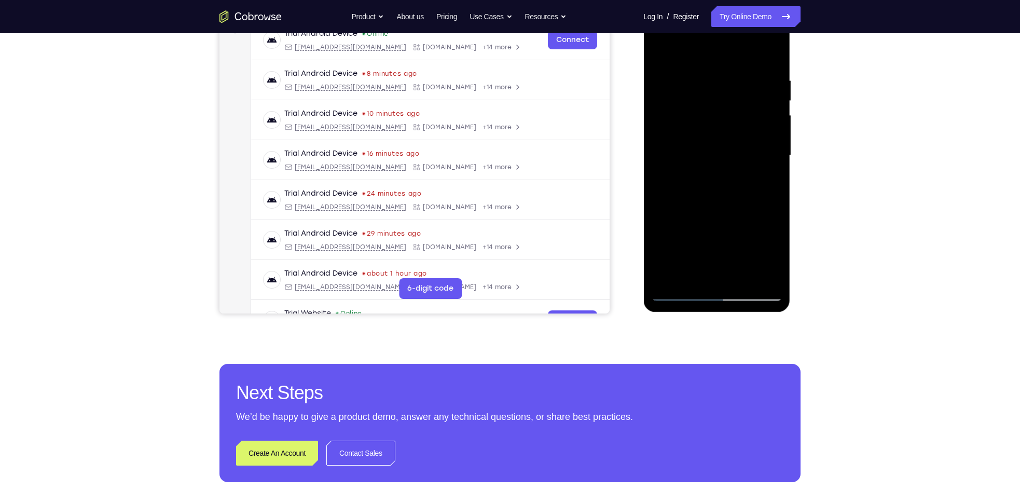
click at [740, 218] on div at bounding box center [716, 155] width 131 height 291
click at [758, 181] on div at bounding box center [716, 155] width 131 height 291
click at [737, 220] on div at bounding box center [716, 155] width 131 height 291
click at [707, 253] on div at bounding box center [716, 155] width 131 height 291
click at [714, 274] on div at bounding box center [716, 155] width 131 height 291
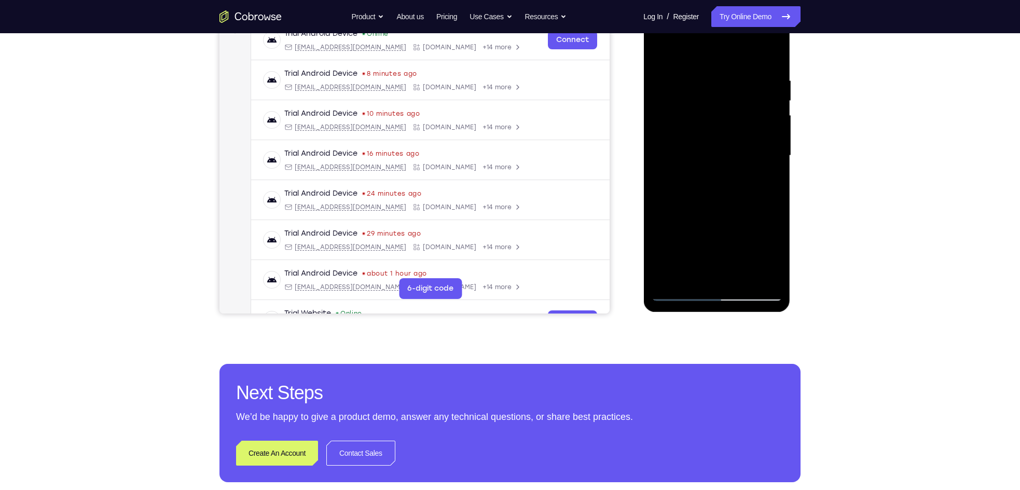
click at [708, 241] on div at bounding box center [716, 155] width 131 height 291
click at [674, 236] on div at bounding box center [716, 155] width 131 height 291
click at [736, 217] on div at bounding box center [716, 155] width 131 height 291
click at [725, 277] on div at bounding box center [716, 155] width 131 height 291
click at [751, 238] on div at bounding box center [716, 155] width 131 height 291
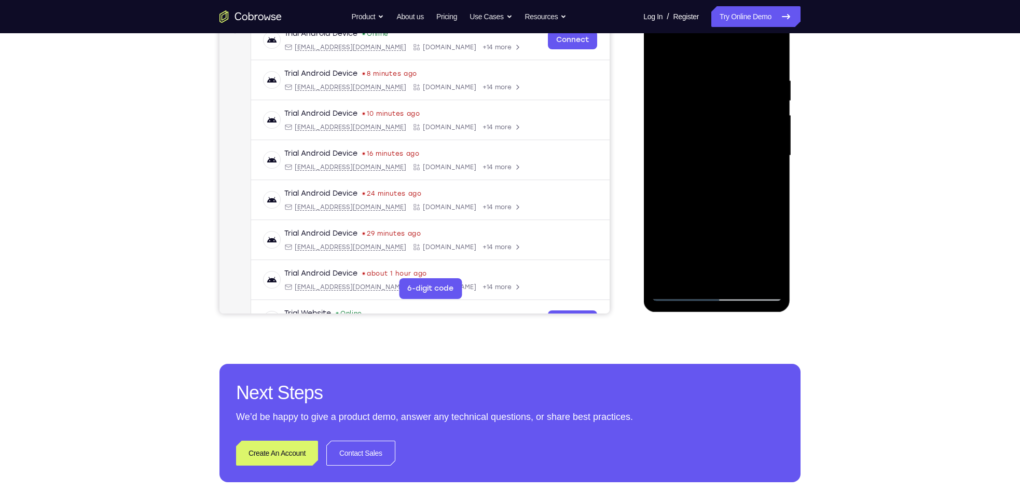
click at [725, 220] on div at bounding box center [716, 155] width 131 height 291
click at [752, 236] on div at bounding box center [716, 155] width 131 height 291
click at [727, 254] on div at bounding box center [716, 155] width 131 height 291
click at [700, 236] on div at bounding box center [716, 155] width 131 height 291
click at [738, 219] on div at bounding box center [716, 155] width 131 height 291
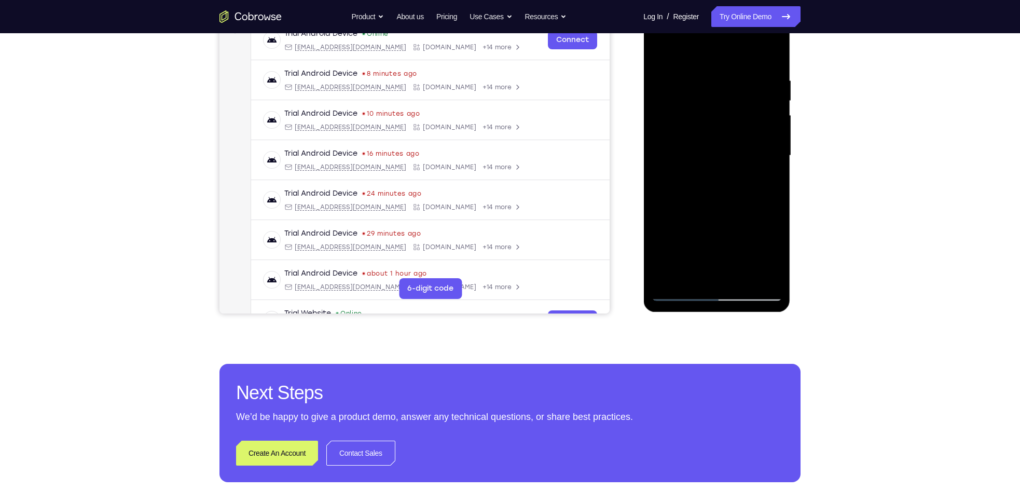
click at [721, 280] on div at bounding box center [716, 155] width 131 height 291
click at [706, 213] on div at bounding box center [716, 155] width 131 height 291
click at [705, 252] on div at bounding box center [716, 155] width 131 height 291
click at [707, 270] on div at bounding box center [716, 155] width 131 height 291
click at [713, 275] on div at bounding box center [716, 155] width 131 height 291
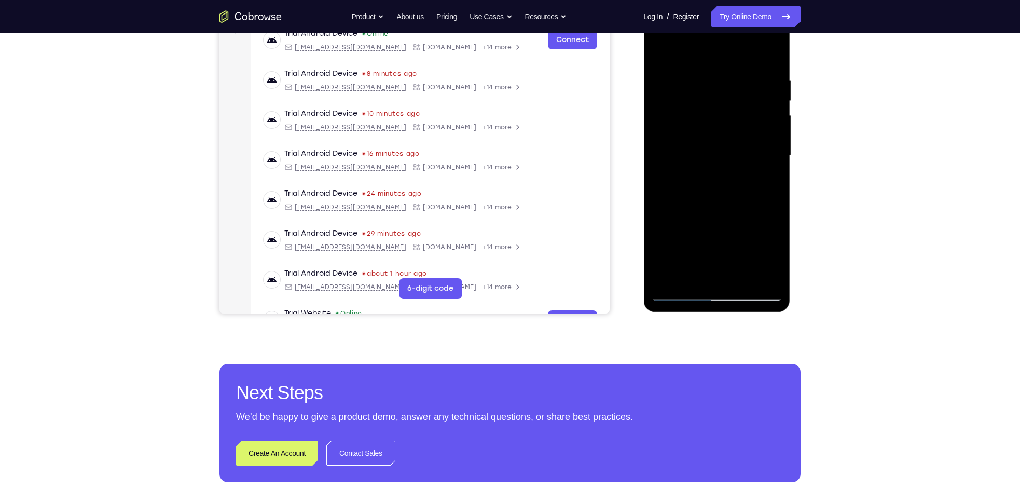
click at [709, 218] on div at bounding box center [716, 155] width 131 height 291
click at [758, 253] on div at bounding box center [716, 155] width 131 height 291
click at [758, 181] on div at bounding box center [716, 155] width 131 height 291
click at [679, 288] on div at bounding box center [716, 155] width 131 height 291
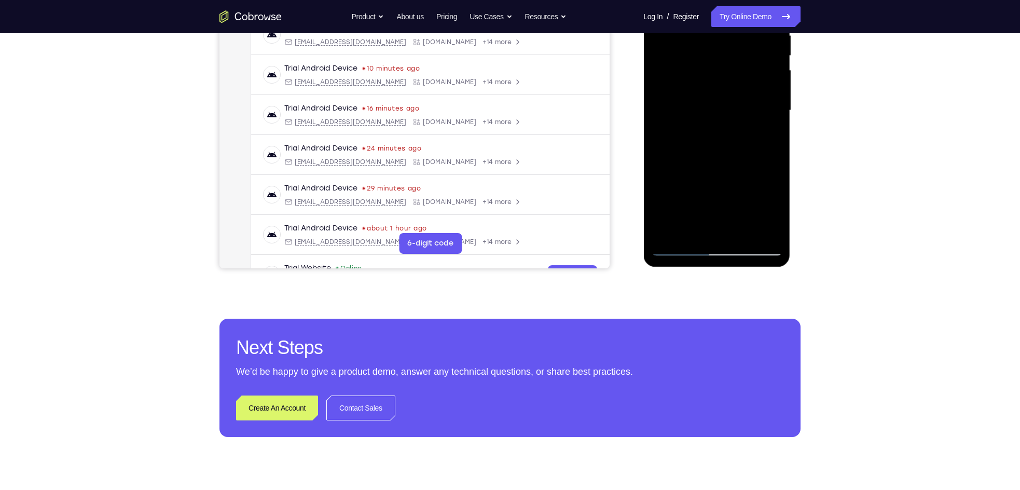
scroll to position [217, 0]
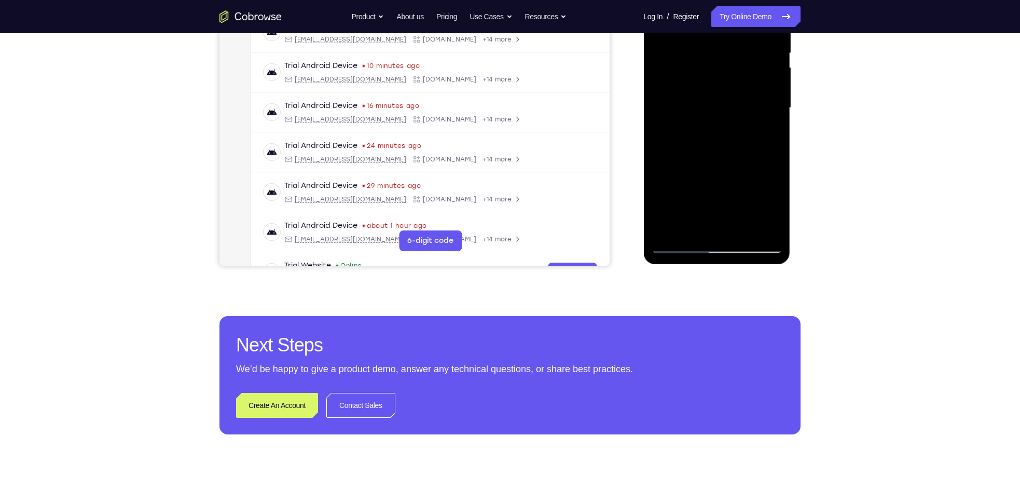
click at [678, 246] on div at bounding box center [716, 108] width 131 height 291
click at [680, 246] on div at bounding box center [716, 108] width 131 height 291
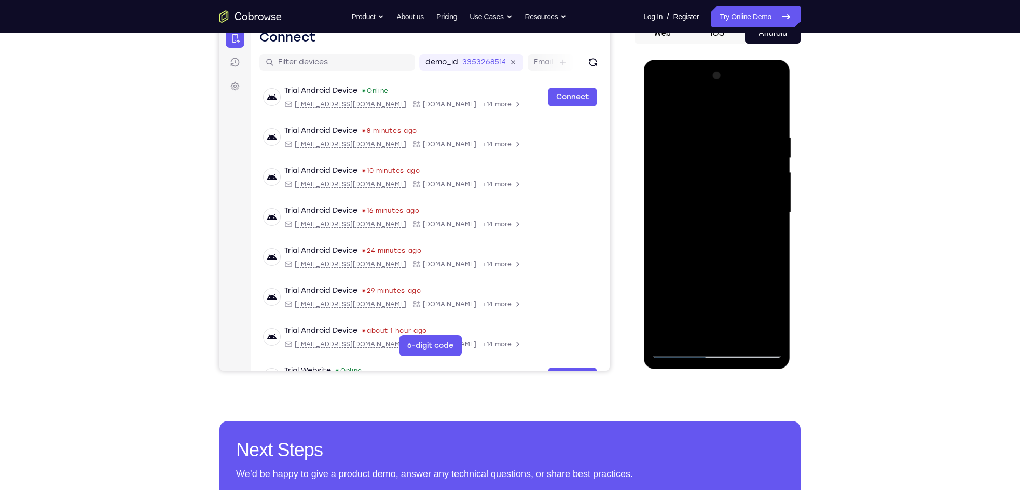
scroll to position [158, 0]
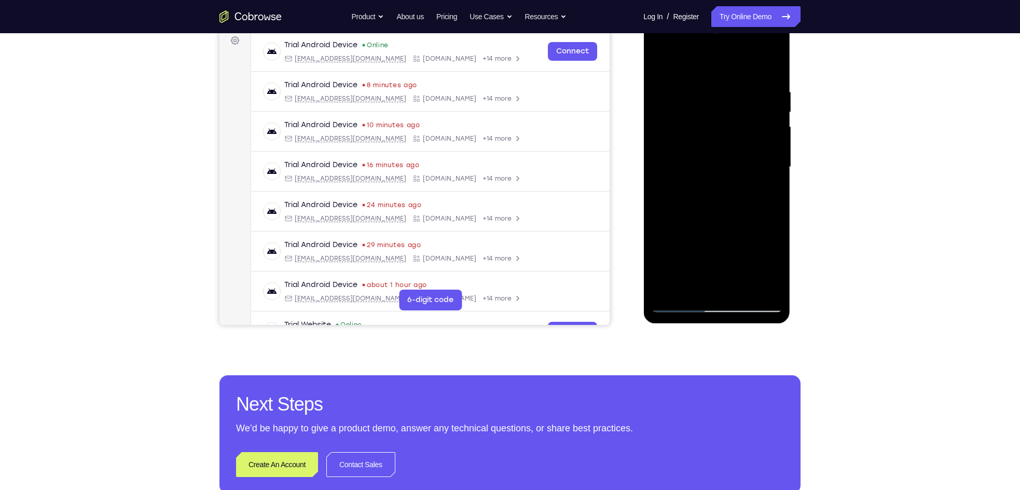
click at [758, 216] on div at bounding box center [716, 167] width 131 height 291
drag, startPoint x: 749, startPoint y: 221, endPoint x: 751, endPoint y: 73, distance: 148.4
click at [751, 73] on div at bounding box center [716, 167] width 131 height 291
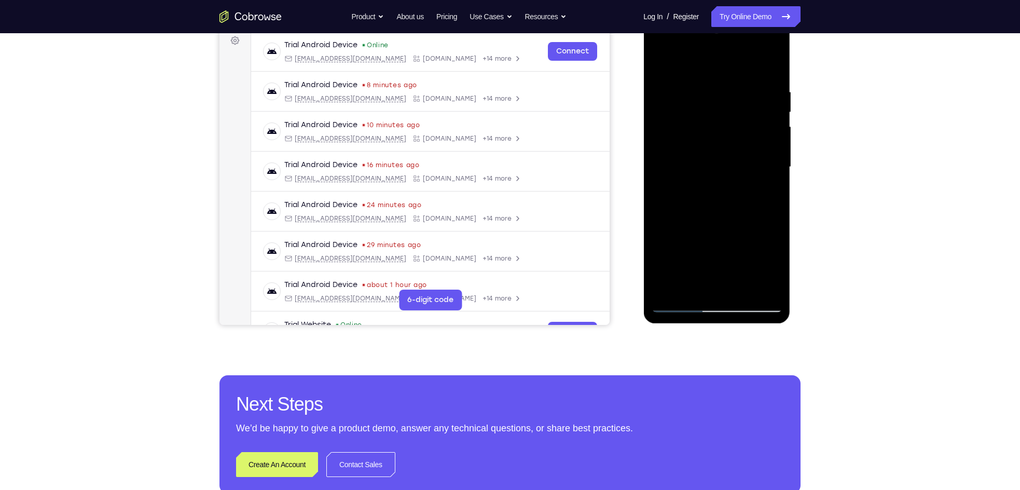
drag, startPoint x: 744, startPoint y: 88, endPoint x: 735, endPoint y: 195, distance: 107.3
click at [735, 195] on div at bounding box center [716, 167] width 131 height 291
drag, startPoint x: 735, startPoint y: 87, endPoint x: 725, endPoint y: 215, distance: 129.0
click at [725, 215] on div at bounding box center [716, 167] width 131 height 291
drag, startPoint x: 723, startPoint y: 134, endPoint x: 719, endPoint y: 190, distance: 55.7
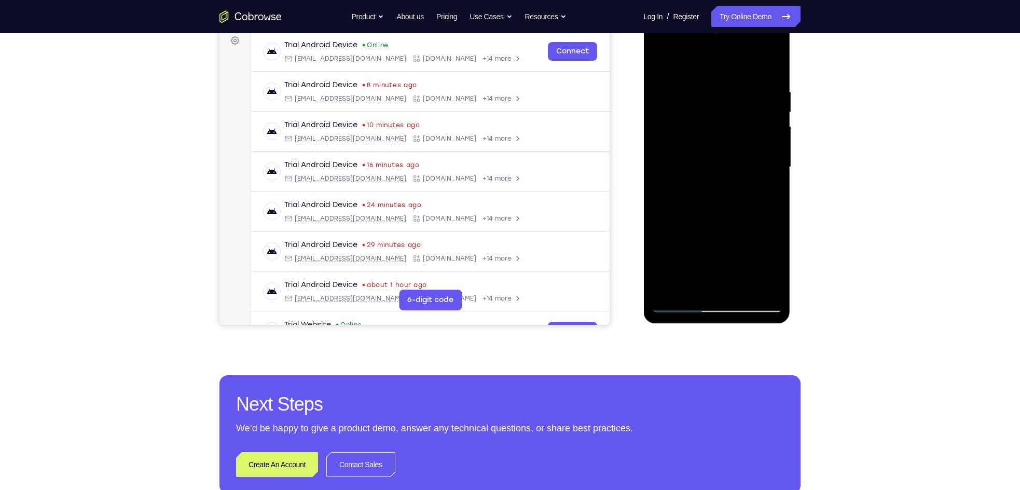
click at [719, 190] on div at bounding box center [716, 167] width 131 height 291
click at [736, 79] on div at bounding box center [716, 167] width 131 height 291
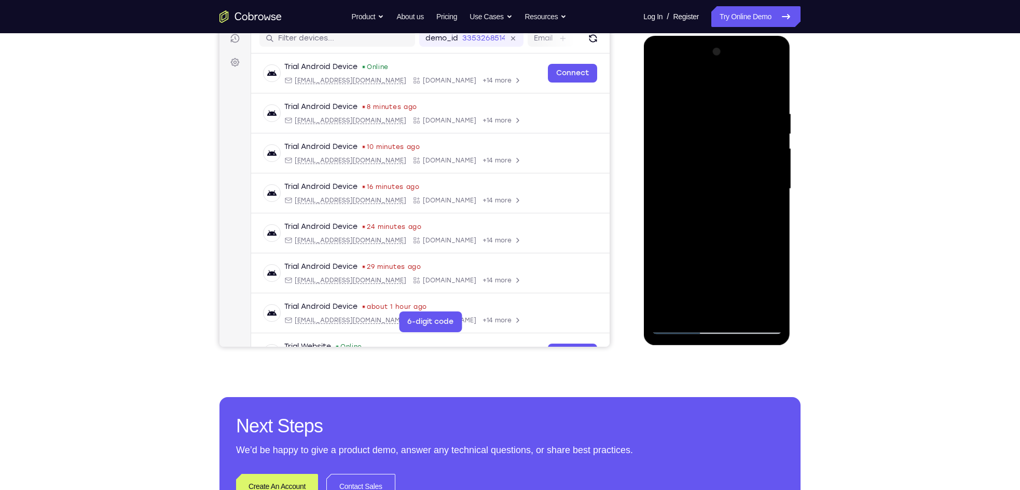
scroll to position [173, 0]
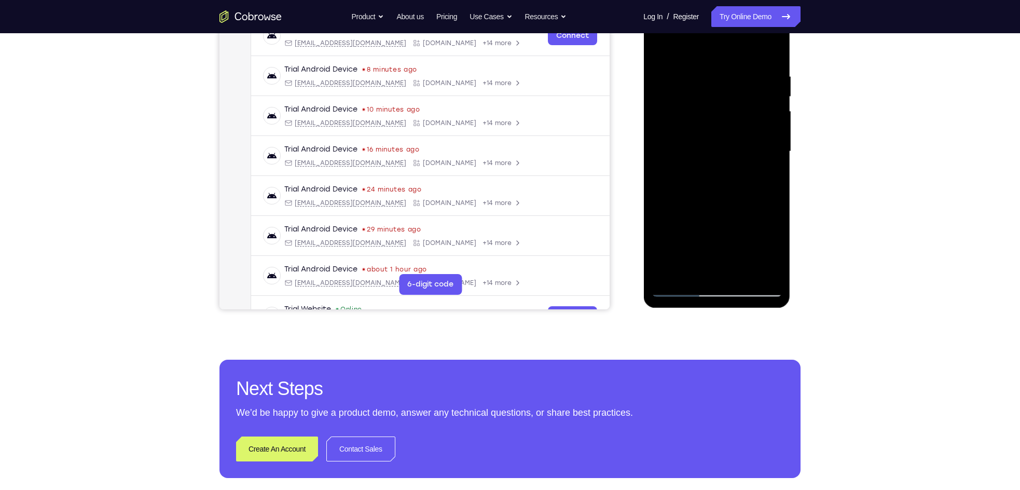
click at [757, 266] on div at bounding box center [716, 151] width 131 height 291
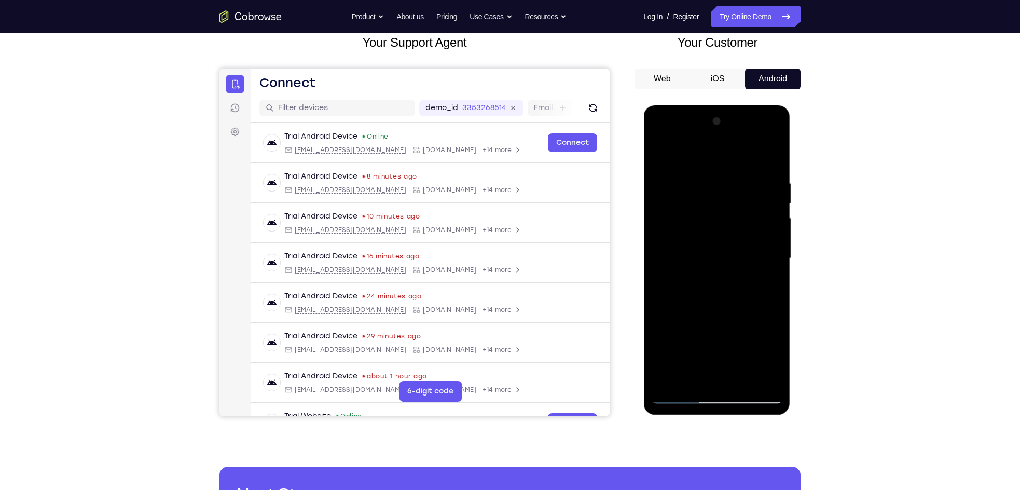
scroll to position [60, 0]
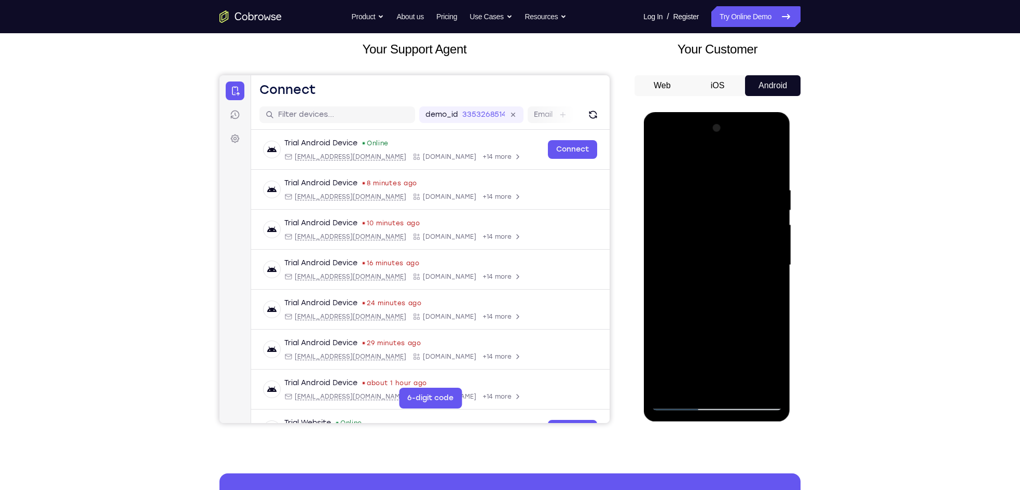
click at [688, 164] on div at bounding box center [716, 265] width 131 height 291
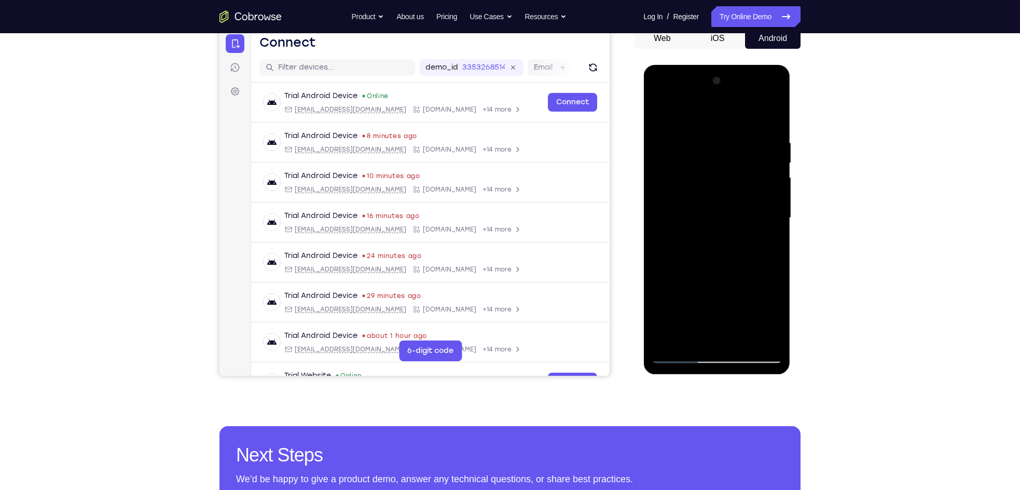
scroll to position [130, 0]
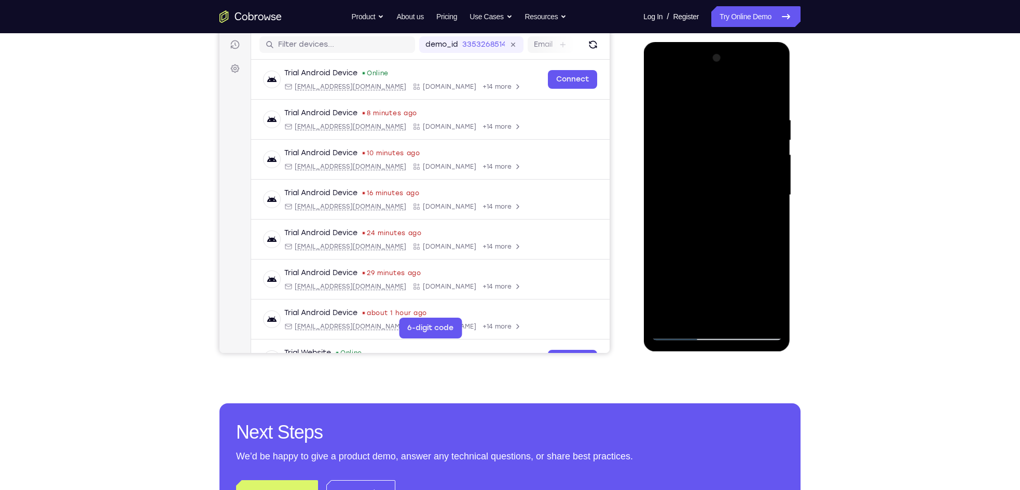
click at [722, 180] on div at bounding box center [716, 195] width 131 height 291
click at [715, 180] on div at bounding box center [716, 195] width 131 height 291
drag, startPoint x: 720, startPoint y: 245, endPoint x: 722, endPoint y: 187, distance: 58.1
click at [722, 187] on div at bounding box center [716, 195] width 131 height 291
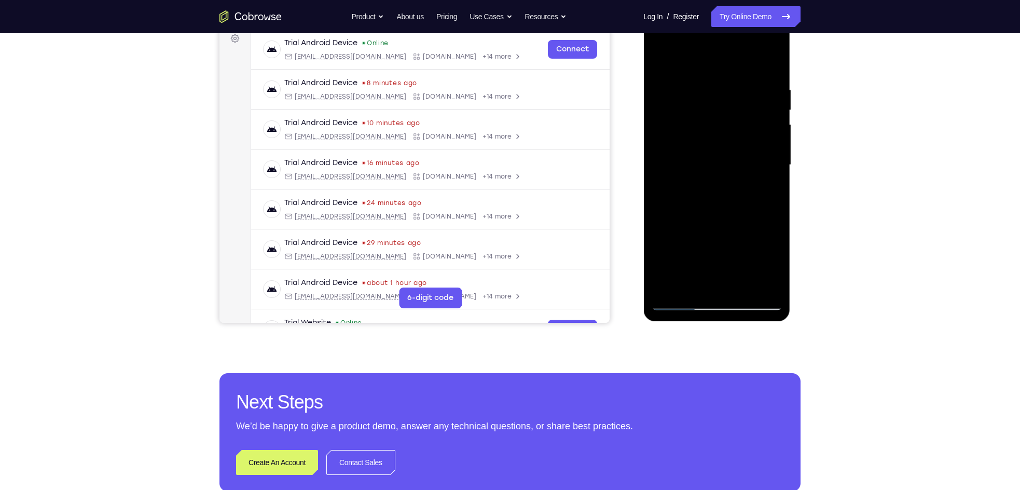
scroll to position [160, 0]
drag, startPoint x: 731, startPoint y: 231, endPoint x: 728, endPoint y: 181, distance: 50.5
click at [728, 181] on div at bounding box center [716, 164] width 131 height 291
drag, startPoint x: 720, startPoint y: 247, endPoint x: 717, endPoint y: 155, distance: 92.9
click at [717, 155] on div at bounding box center [716, 164] width 131 height 291
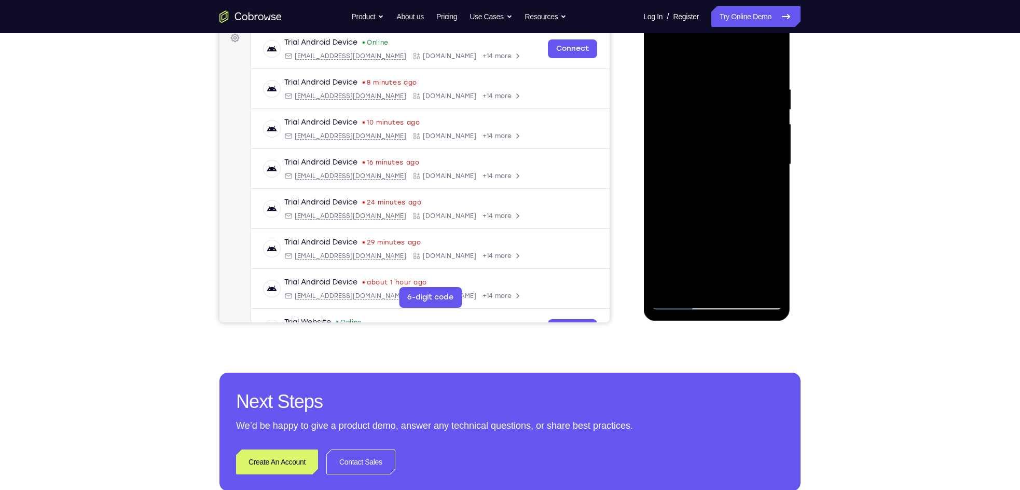
drag, startPoint x: 725, startPoint y: 237, endPoint x: 726, endPoint y: 178, distance: 58.6
click at [726, 178] on div at bounding box center [716, 164] width 131 height 291
drag, startPoint x: 717, startPoint y: 269, endPoint x: 721, endPoint y: 173, distance: 96.0
click at [721, 173] on div at bounding box center [716, 164] width 131 height 291
drag, startPoint x: 720, startPoint y: 143, endPoint x: 723, endPoint y: 313, distance: 170.7
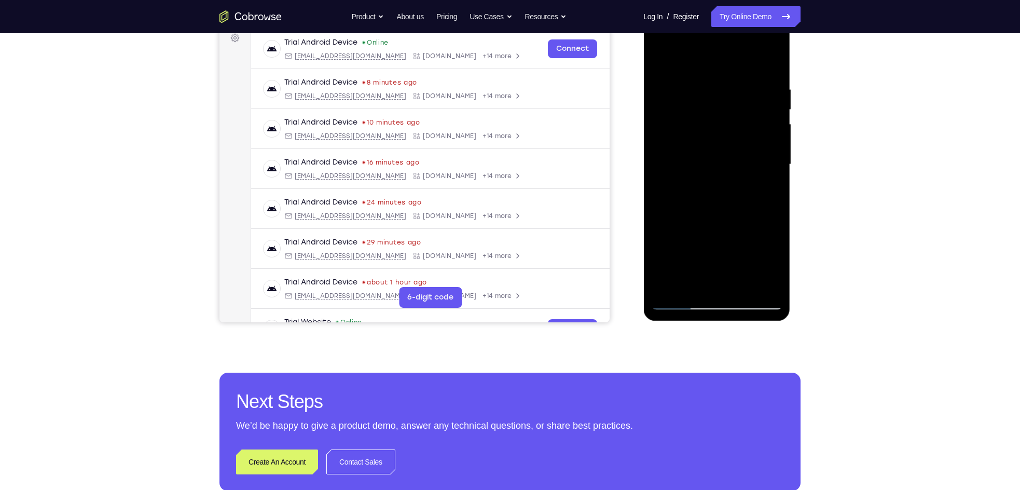
click at [723, 313] on div at bounding box center [716, 165] width 147 height 309
drag, startPoint x: 712, startPoint y: 199, endPoint x: 709, endPoint y: 249, distance: 50.4
click at [709, 249] on div at bounding box center [716, 164] width 131 height 291
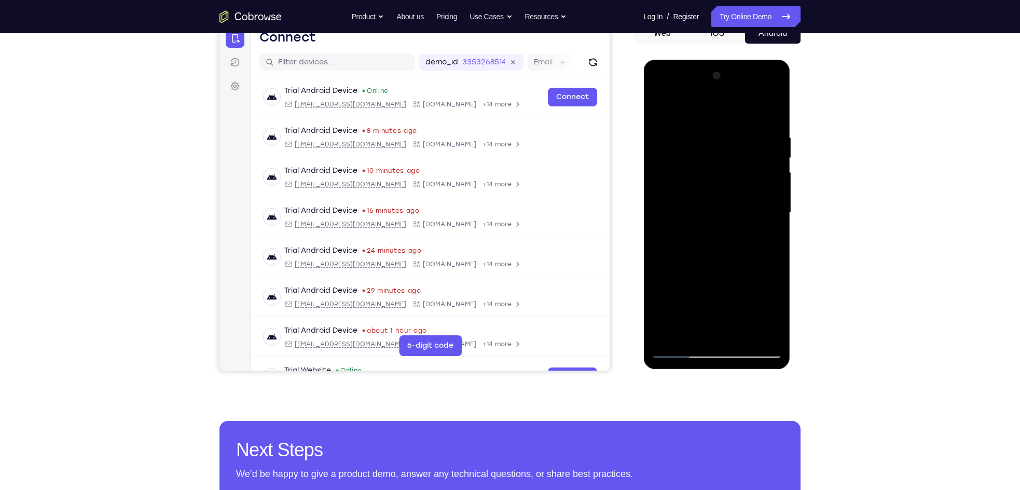
scroll to position [111, 0]
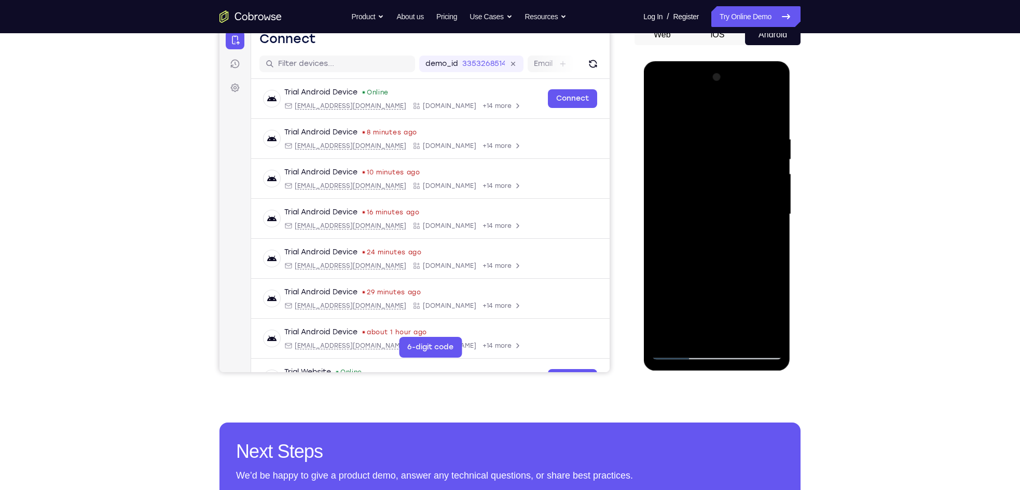
click at [709, 121] on div at bounding box center [716, 214] width 131 height 291
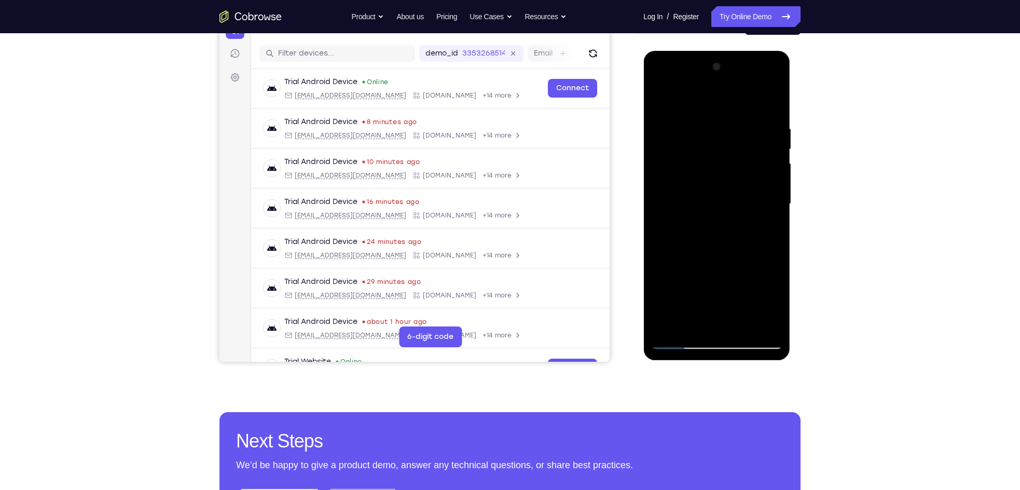
scroll to position [121, 0]
drag, startPoint x: 718, startPoint y: 173, endPoint x: 718, endPoint y: 107, distance: 66.4
click at [718, 107] on div at bounding box center [716, 203] width 131 height 291
drag, startPoint x: 714, startPoint y: 160, endPoint x: 715, endPoint y: 113, distance: 47.2
click at [715, 113] on div at bounding box center [716, 203] width 131 height 291
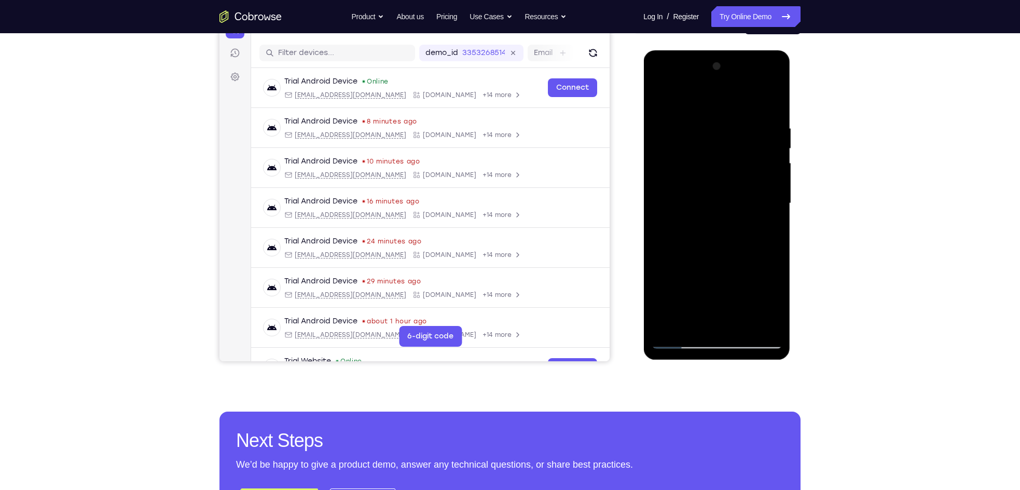
click at [659, 94] on div at bounding box center [716, 203] width 131 height 291
click at [664, 98] on div at bounding box center [716, 203] width 131 height 291
click at [659, 100] on div at bounding box center [716, 203] width 131 height 291
click at [716, 235] on div at bounding box center [716, 203] width 131 height 291
click at [659, 99] on div at bounding box center [716, 203] width 131 height 291
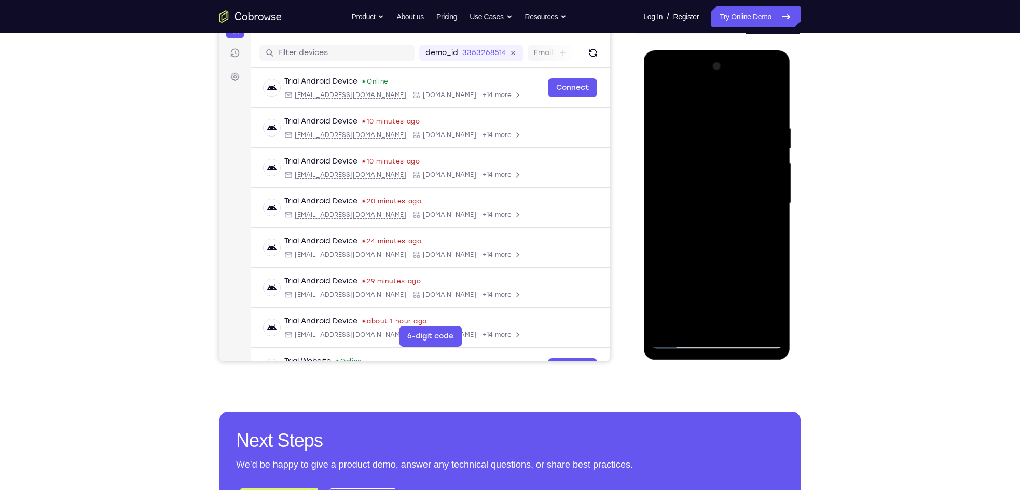
scroll to position [179, 0]
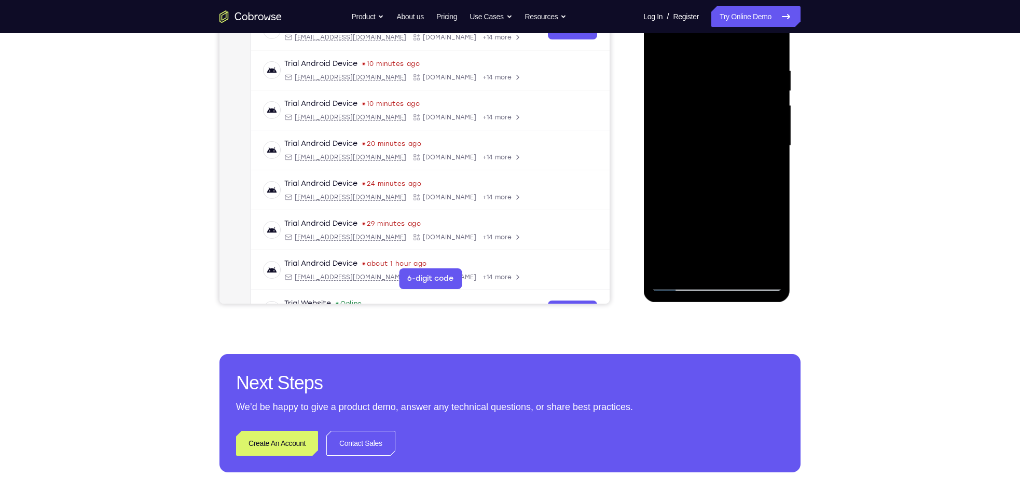
click at [758, 178] on div at bounding box center [716, 146] width 131 height 291
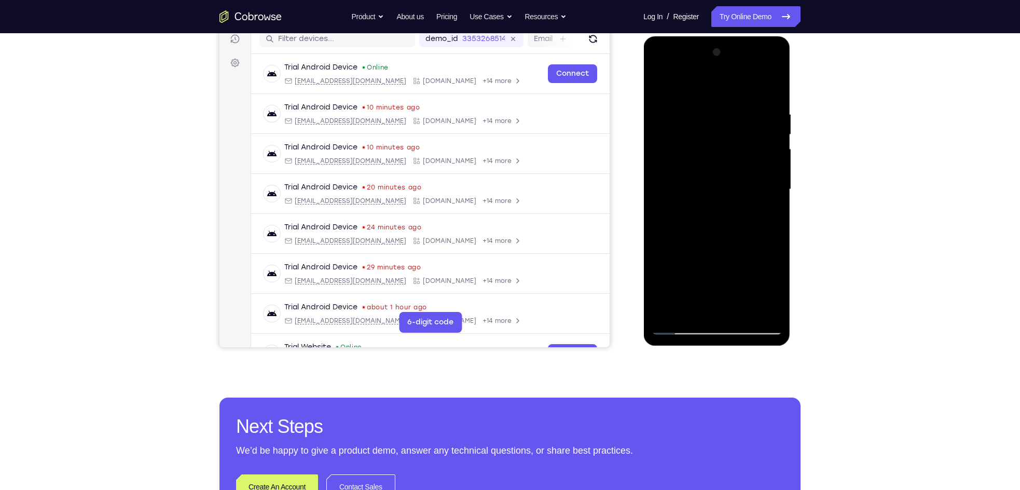
click at [710, 96] on div at bounding box center [716, 189] width 131 height 291
click at [661, 134] on div at bounding box center [716, 189] width 131 height 291
click at [706, 119] on div at bounding box center [716, 189] width 131 height 291
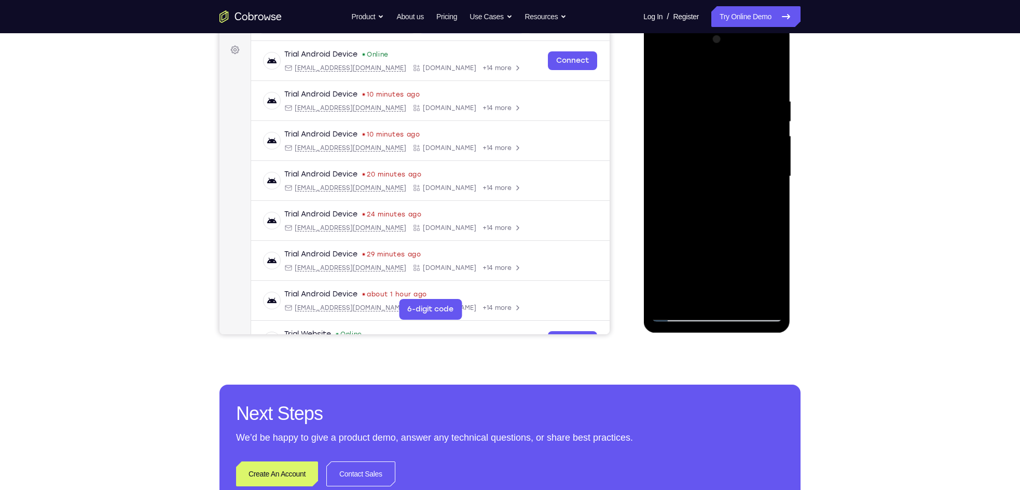
scroll to position [143, 0]
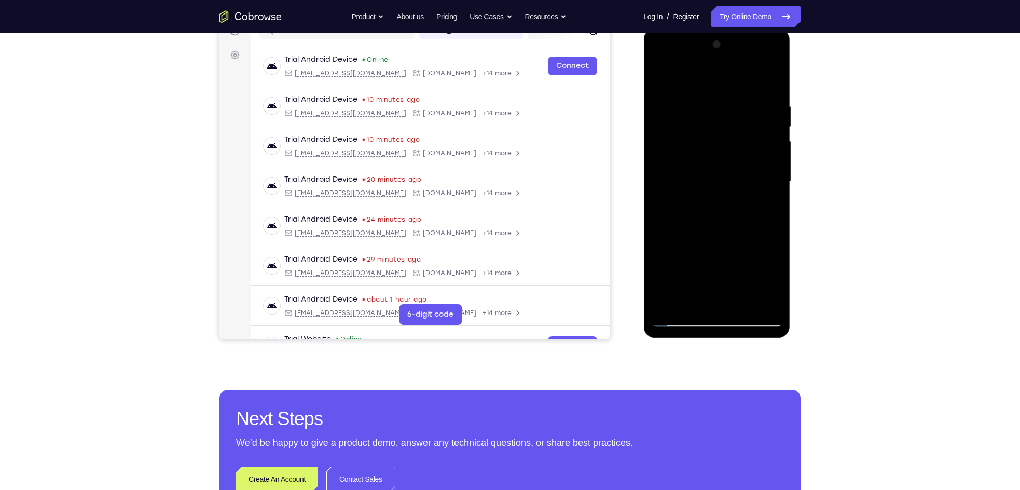
click at [673, 135] on div at bounding box center [716, 181] width 131 height 291
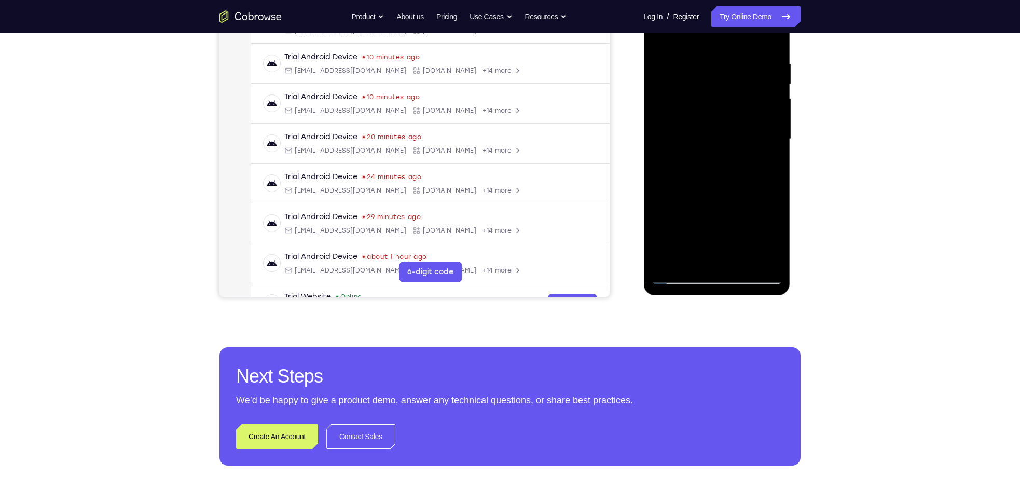
click at [714, 71] on div at bounding box center [716, 139] width 131 height 291
click at [708, 113] on div at bounding box center [716, 139] width 131 height 291
click at [719, 131] on div at bounding box center [716, 139] width 131 height 291
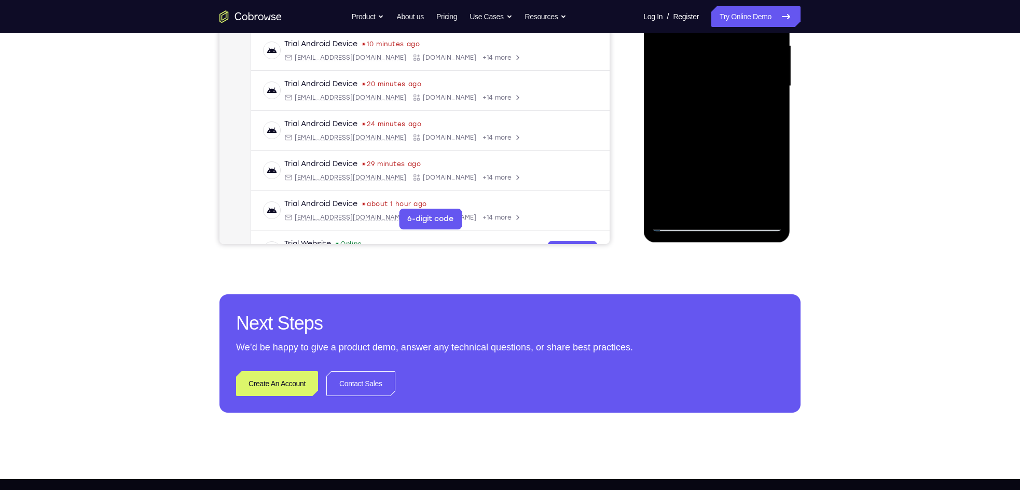
scroll to position [239, 0]
click at [680, 224] on div at bounding box center [716, 85] width 131 height 291
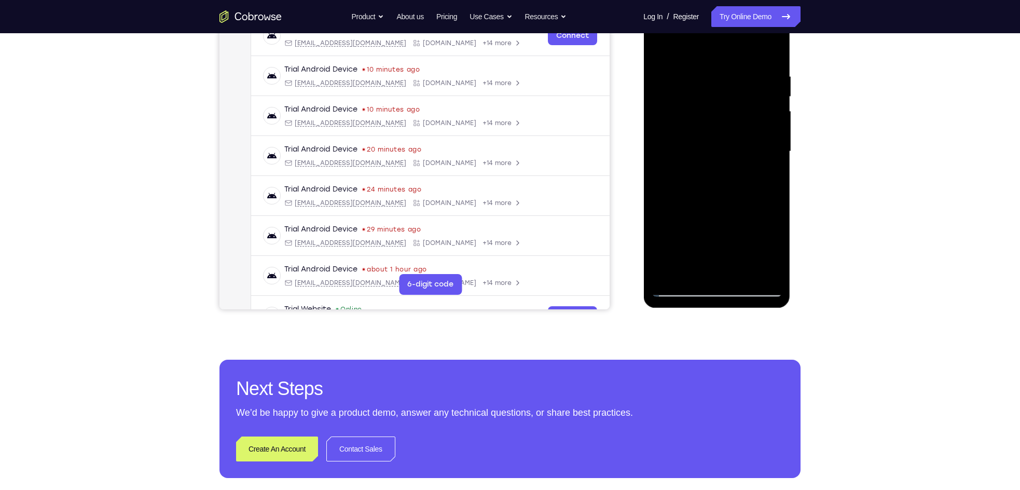
scroll to position [173, 0]
click at [689, 129] on div at bounding box center [716, 152] width 131 height 291
click at [724, 126] on div at bounding box center [716, 152] width 131 height 291
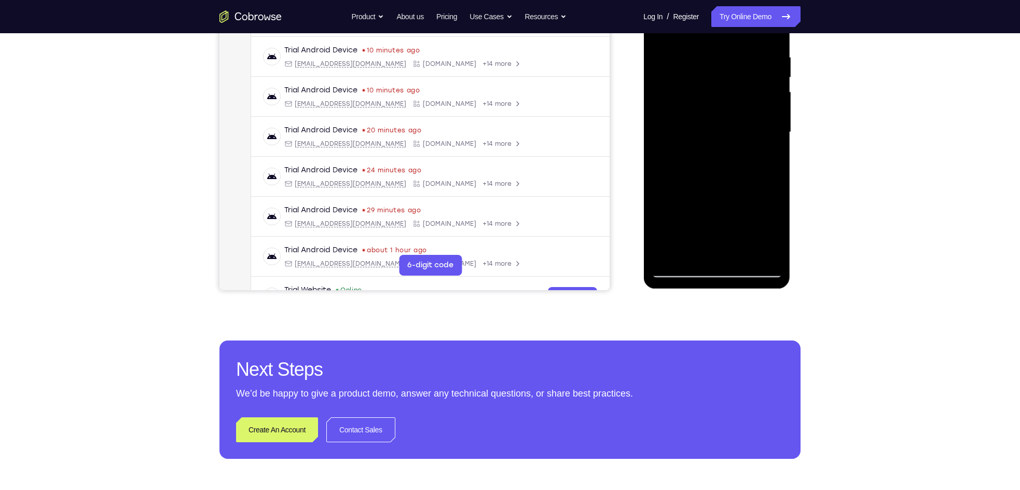
scroll to position [195, 0]
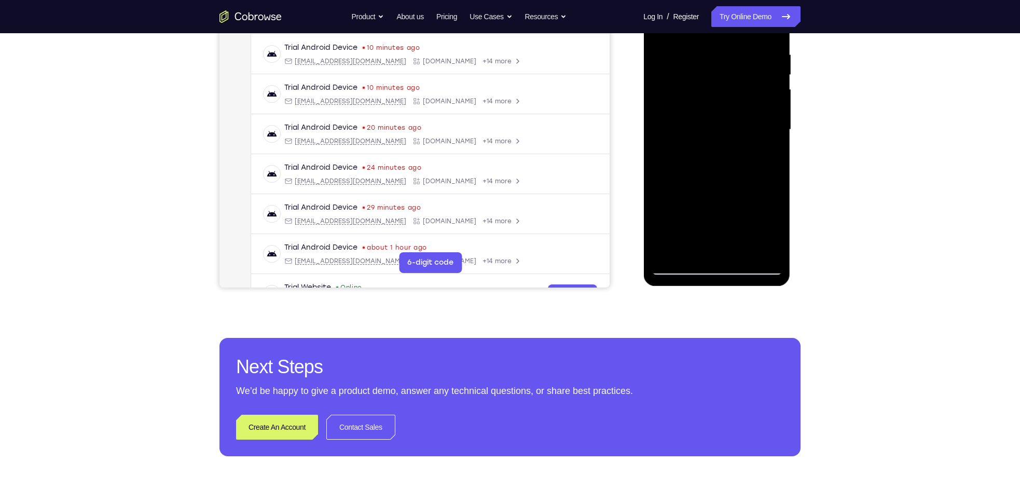
click at [726, 105] on div at bounding box center [716, 129] width 131 height 291
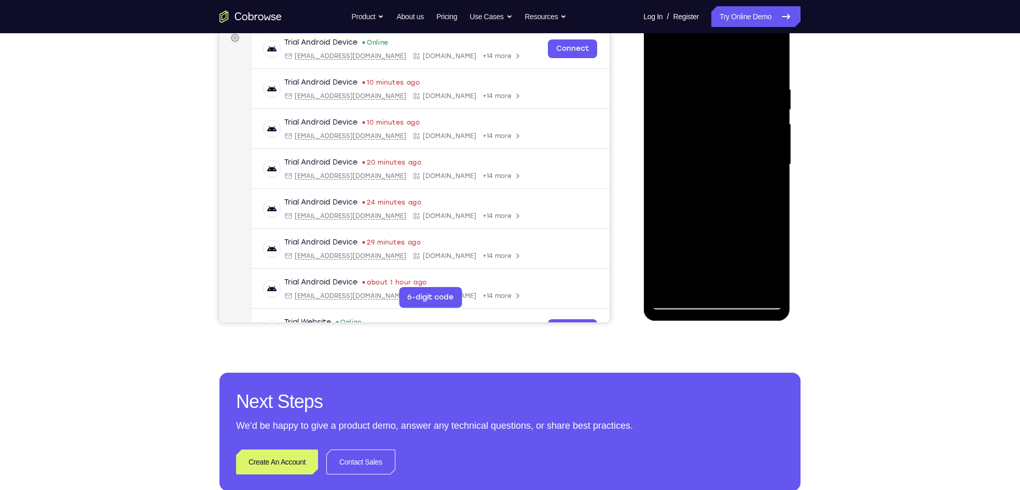
scroll to position [160, 0]
click at [755, 117] on div at bounding box center [716, 165] width 131 height 291
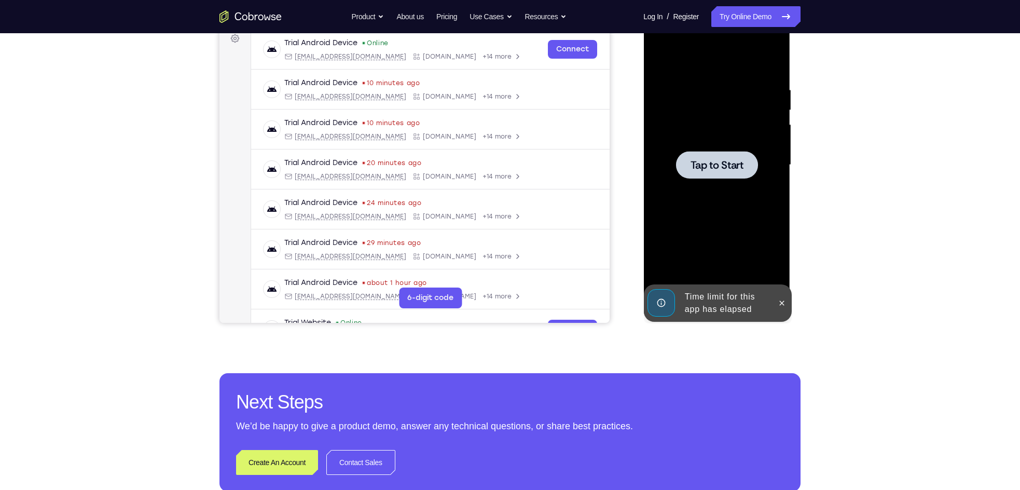
click at [722, 165] on span "Tap to Start" at bounding box center [716, 165] width 53 height 10
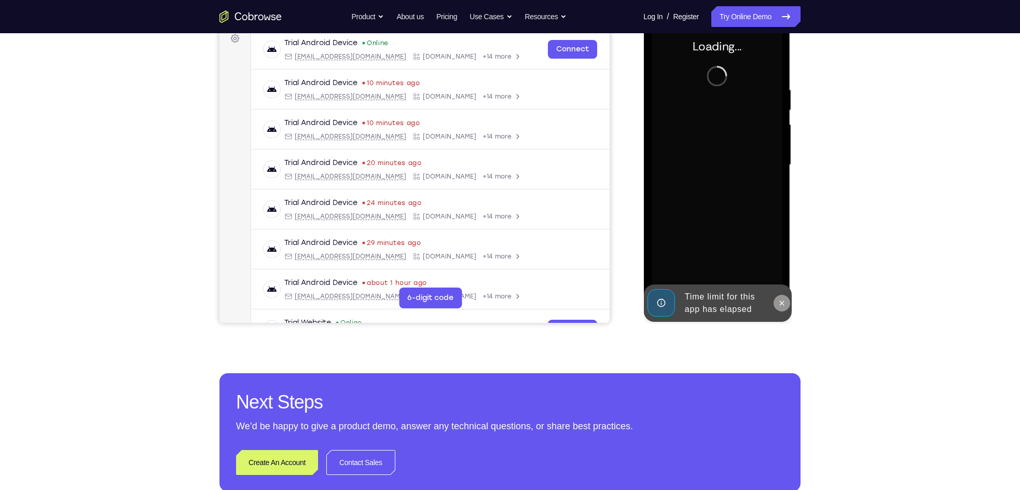
click at [758, 304] on icon at bounding box center [781, 303] width 8 height 8
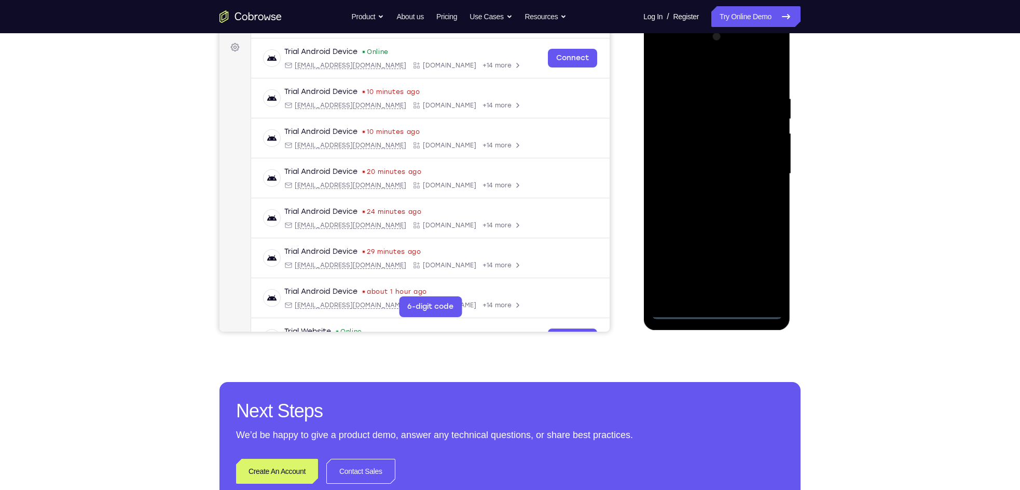
scroll to position [150, 0]
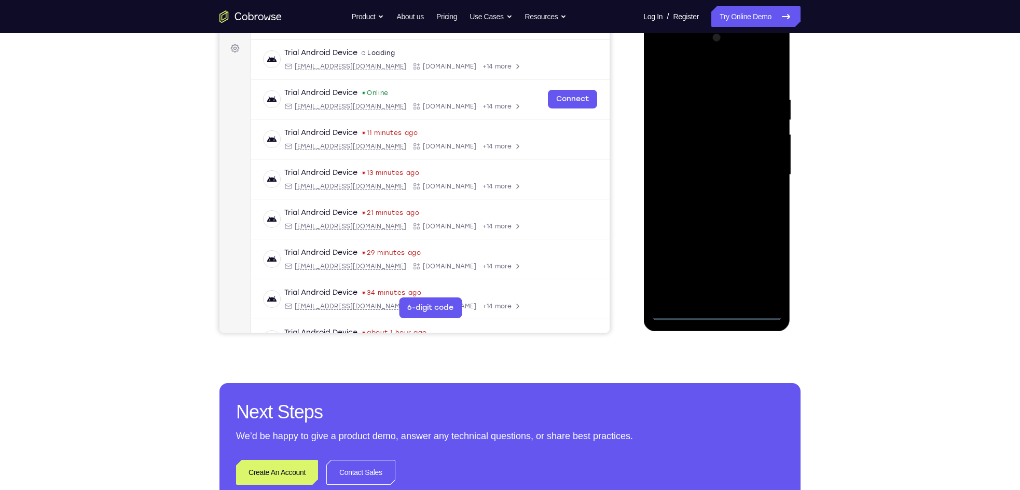
click at [714, 311] on div at bounding box center [716, 175] width 131 height 291
click at [758, 266] on div at bounding box center [716, 175] width 131 height 291
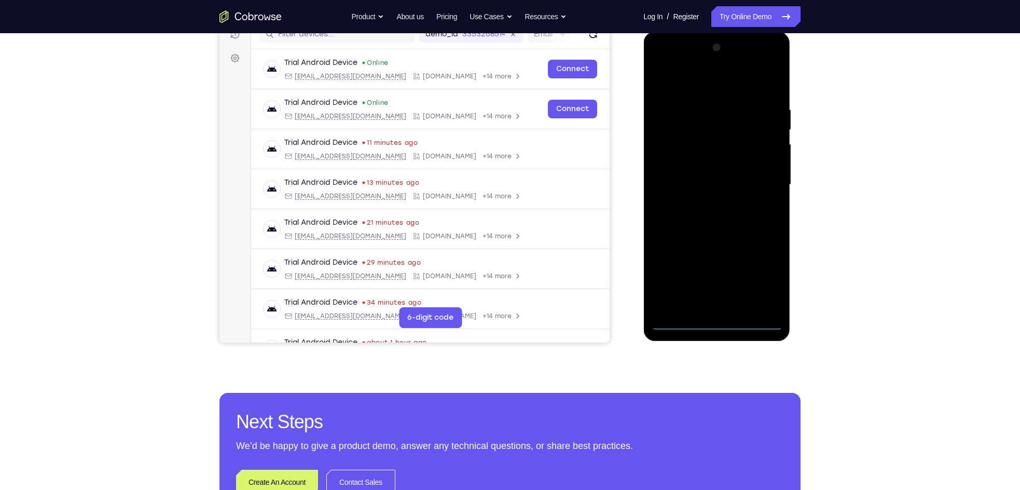
scroll to position [141, 0]
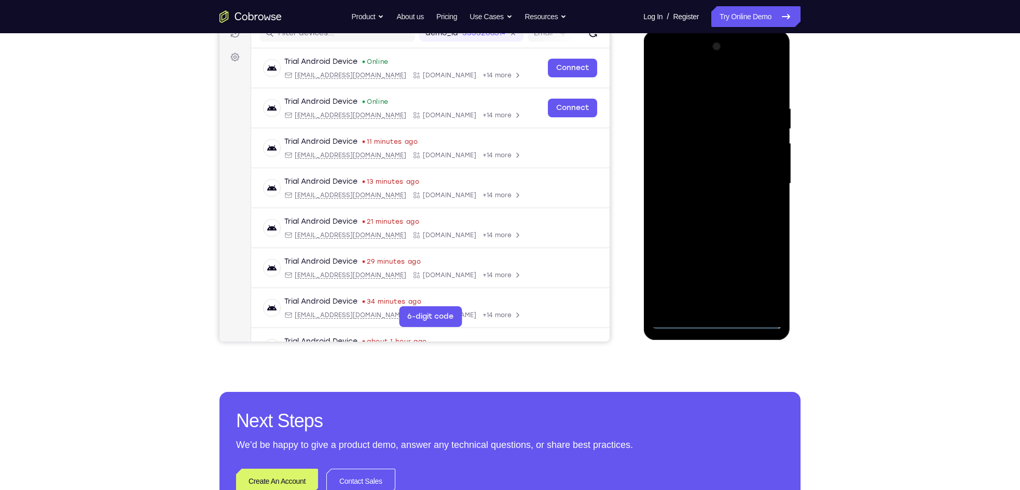
click at [685, 84] on div at bounding box center [716, 183] width 131 height 291
click at [758, 183] on div at bounding box center [716, 183] width 131 height 291
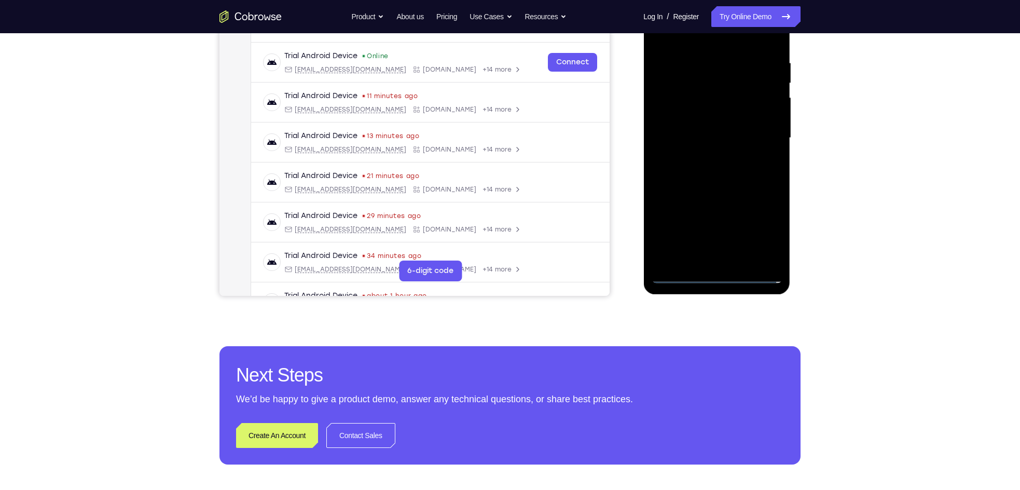
scroll to position [188, 0]
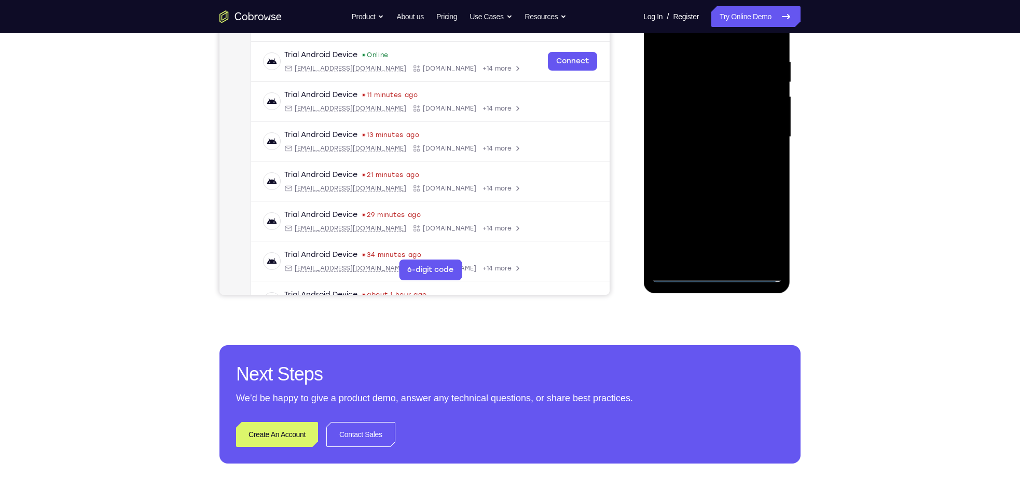
click at [726, 259] on div at bounding box center [716, 137] width 131 height 291
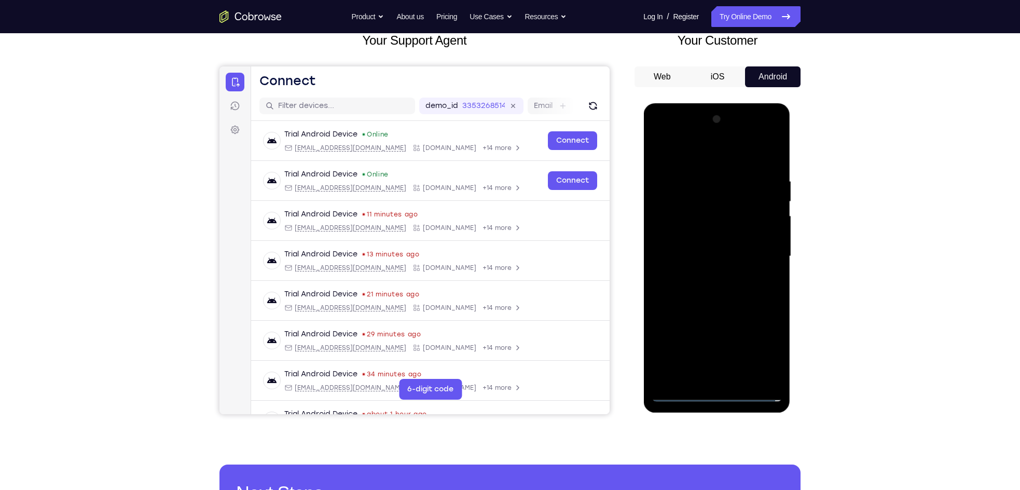
scroll to position [66, 0]
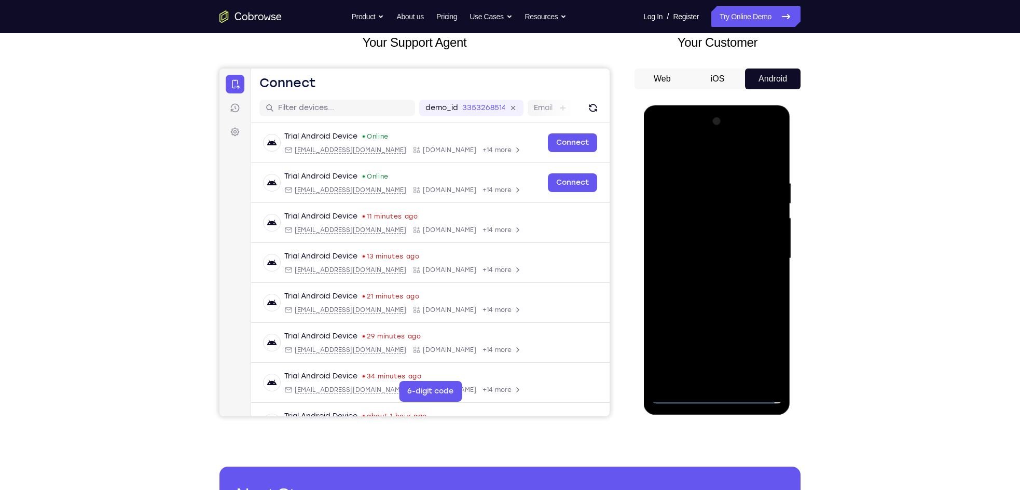
click at [712, 246] on div at bounding box center [716, 258] width 131 height 291
click at [710, 242] on div at bounding box center [716, 258] width 131 height 291
click at [704, 263] on div at bounding box center [716, 258] width 131 height 291
click at [721, 293] on div at bounding box center [716, 258] width 131 height 291
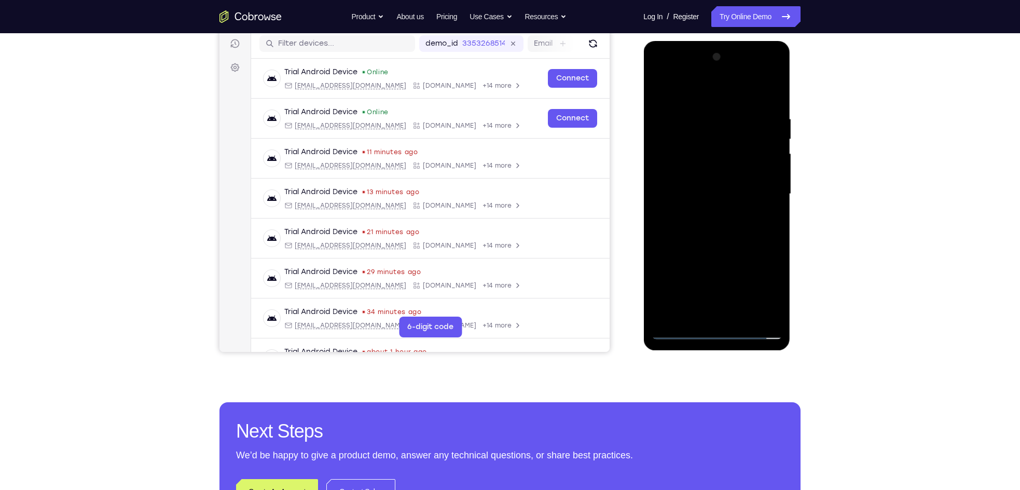
click at [729, 320] on div at bounding box center [716, 194] width 131 height 291
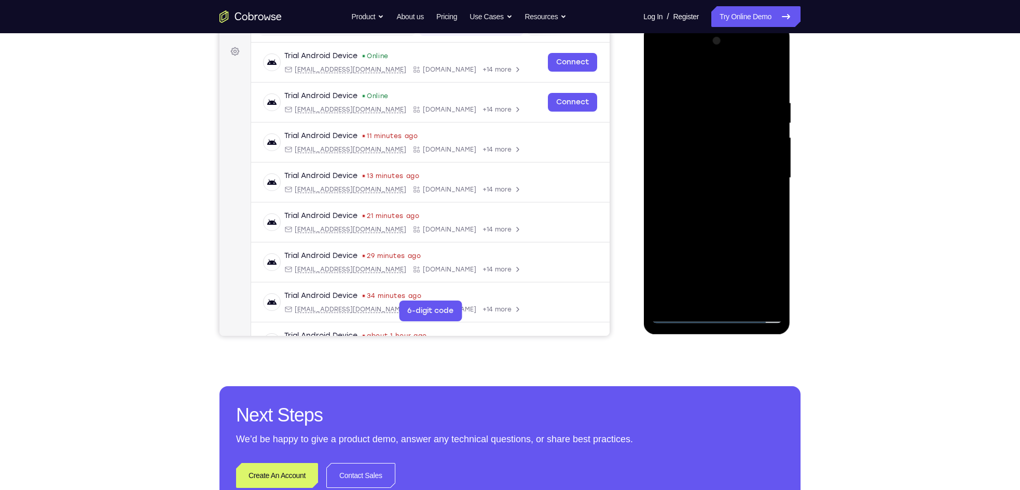
scroll to position [147, 0]
click at [721, 206] on div at bounding box center [716, 177] width 131 height 291
click at [723, 149] on div at bounding box center [716, 177] width 131 height 291
click at [758, 147] on div at bounding box center [716, 177] width 131 height 291
click at [729, 171] on div at bounding box center [716, 177] width 131 height 291
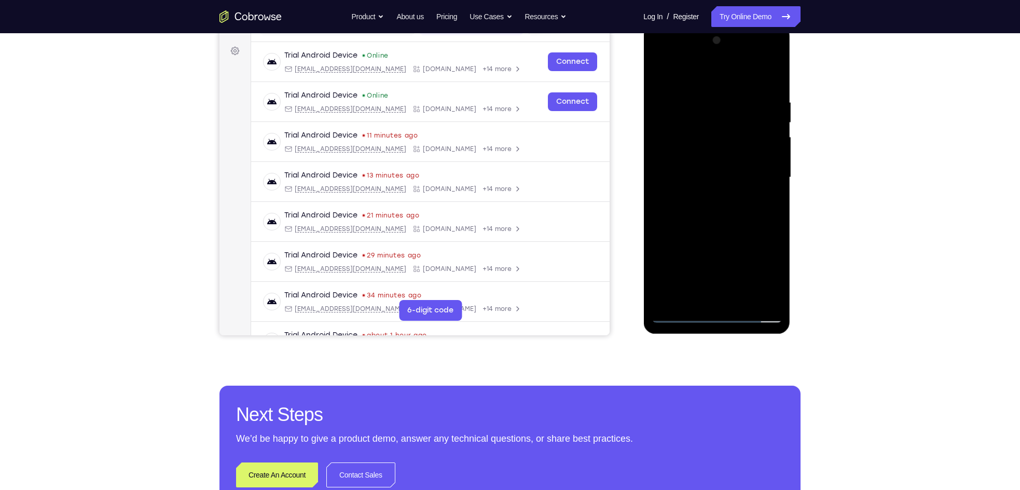
click at [662, 149] on div at bounding box center [716, 177] width 131 height 291
click at [695, 206] on div at bounding box center [716, 177] width 131 height 291
click at [663, 149] on div at bounding box center [716, 177] width 131 height 291
click at [711, 223] on div at bounding box center [716, 177] width 131 height 291
click at [708, 170] on div at bounding box center [716, 177] width 131 height 291
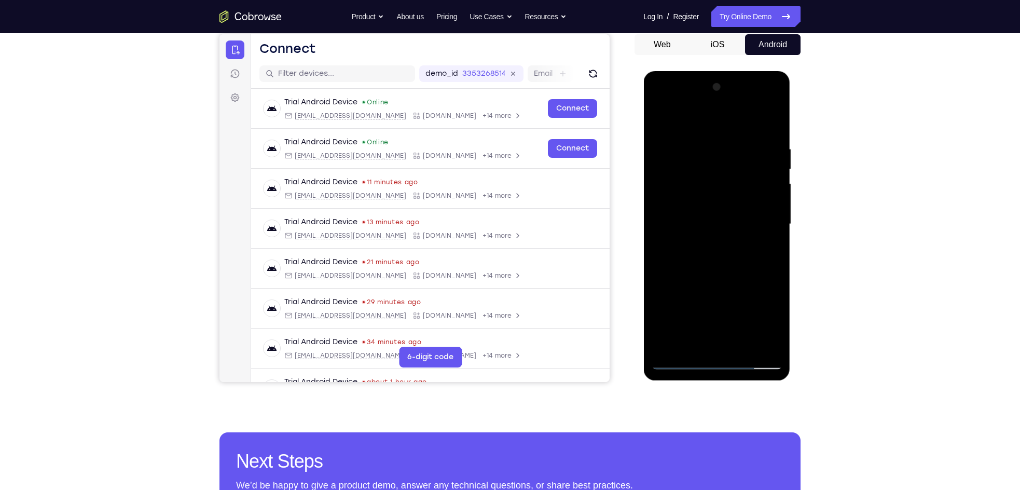
scroll to position [99, 0]
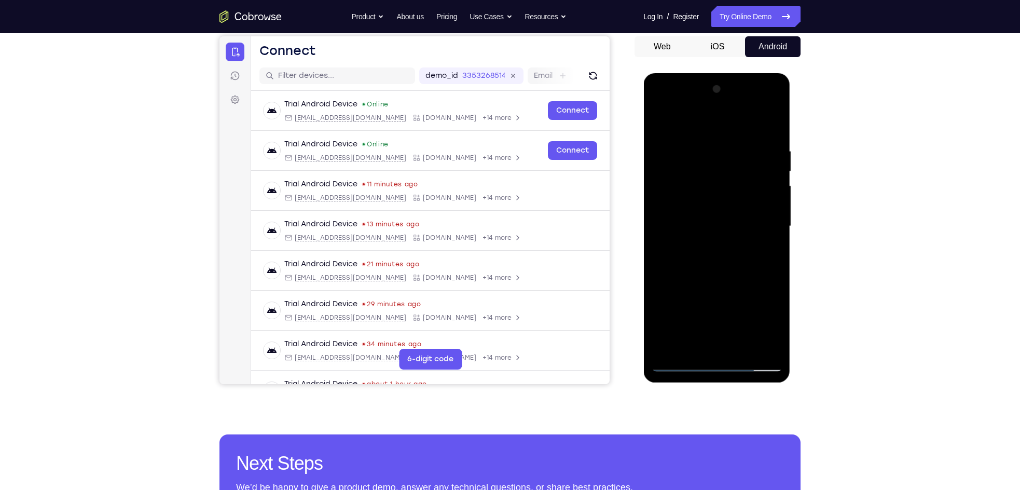
drag, startPoint x: 676, startPoint y: 130, endPoint x: 865, endPoint y: 134, distance: 189.4
click at [758, 134] on html "Online web based iOS Simulators and Android Emulators. Run iPhone, iPad, Mobile…" at bounding box center [717, 228] width 148 height 311
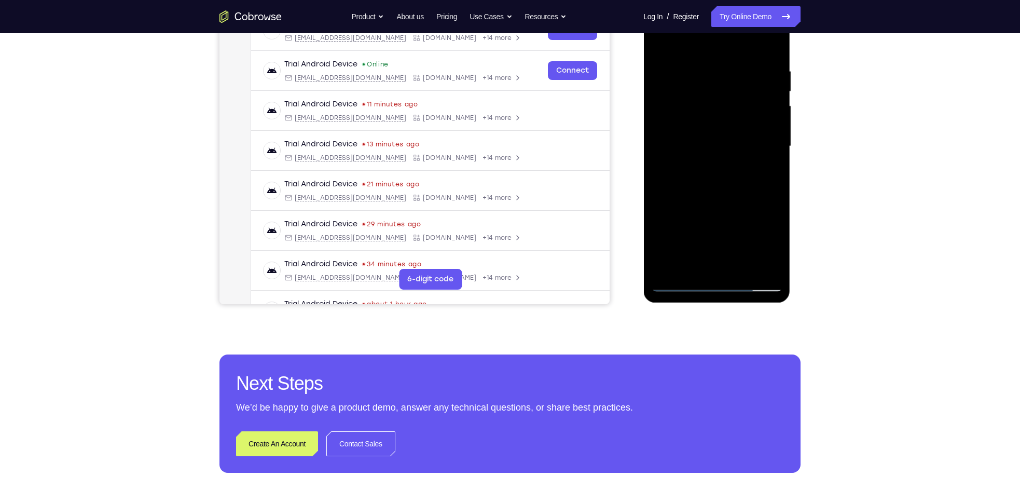
scroll to position [180, 0]
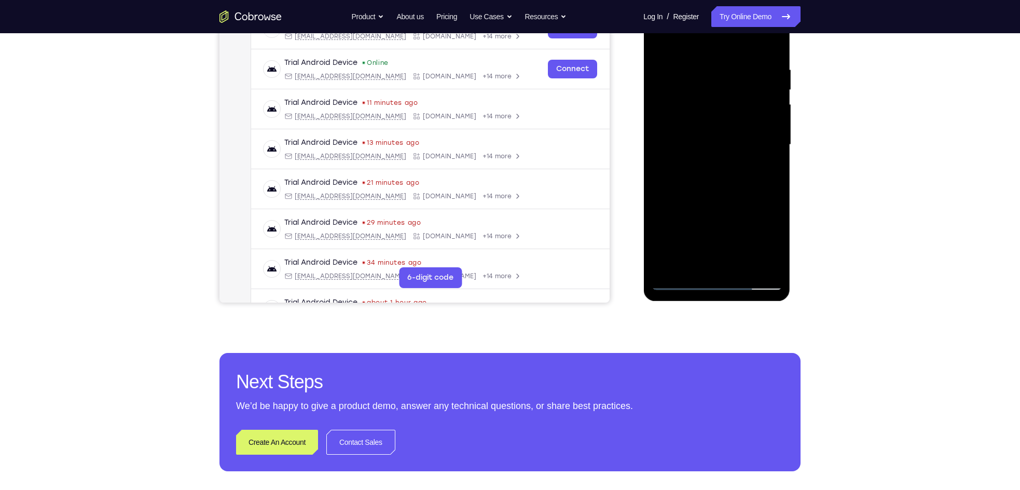
click at [706, 193] on div at bounding box center [716, 144] width 131 height 291
click at [743, 270] on div at bounding box center [716, 144] width 131 height 291
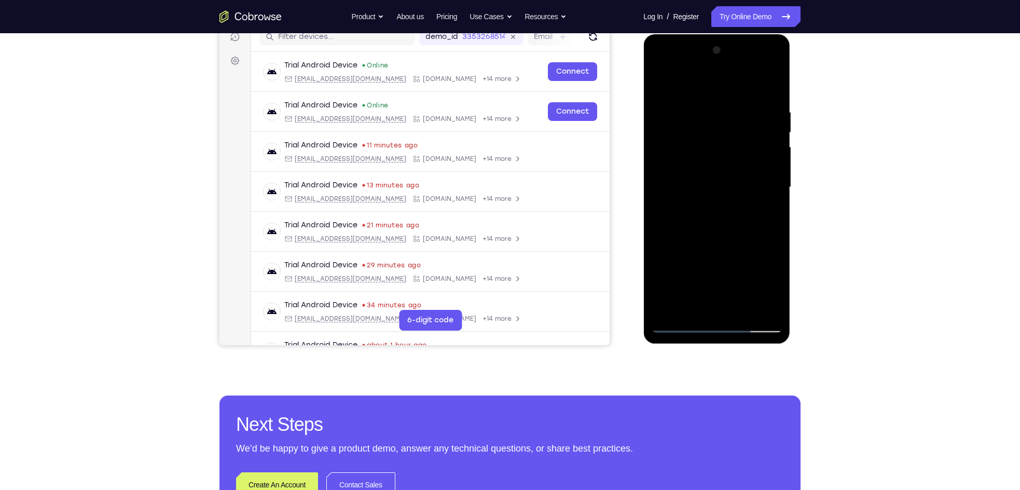
scroll to position [137, 0]
click at [726, 241] on div at bounding box center [716, 188] width 131 height 291
click at [729, 174] on div at bounding box center [716, 188] width 131 height 291
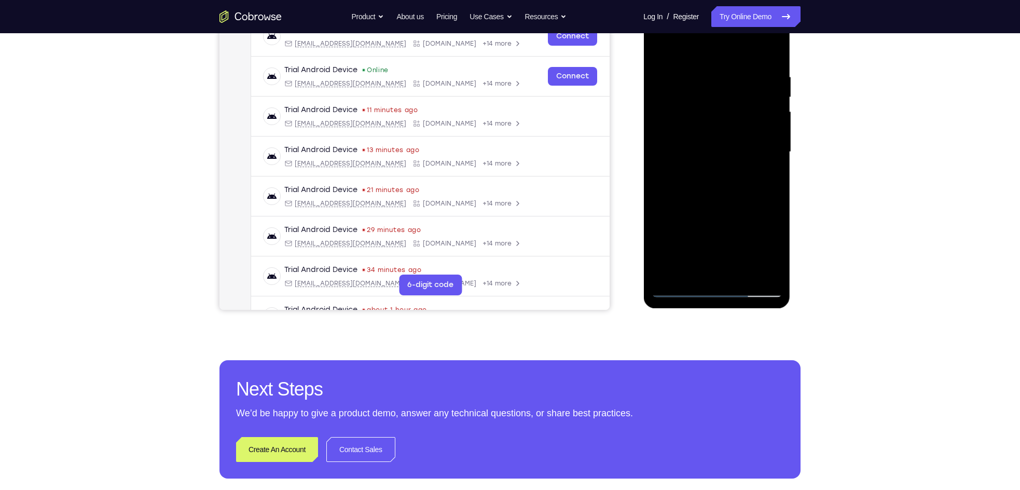
scroll to position [176, 0]
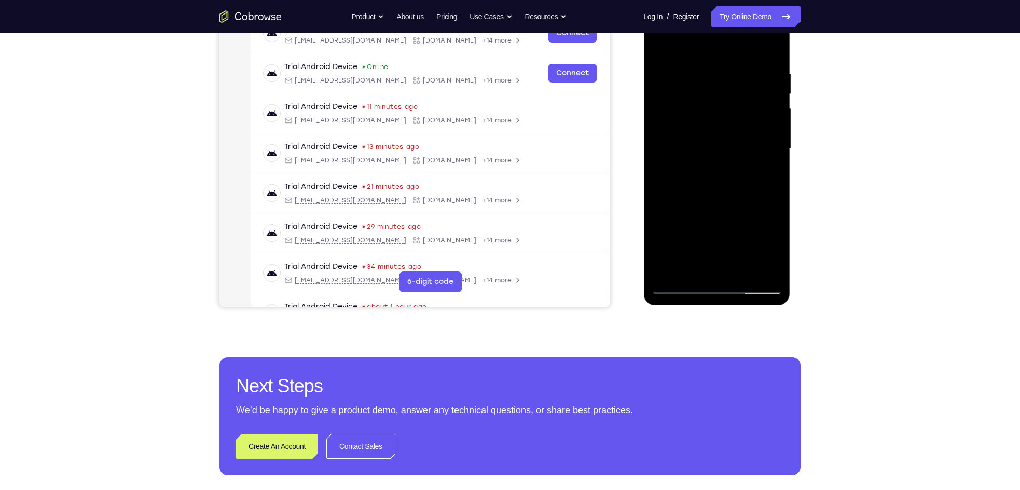
click at [751, 196] on div at bounding box center [716, 149] width 131 height 291
click at [758, 191] on div at bounding box center [716, 149] width 131 height 291
click at [735, 193] on div at bounding box center [716, 149] width 131 height 291
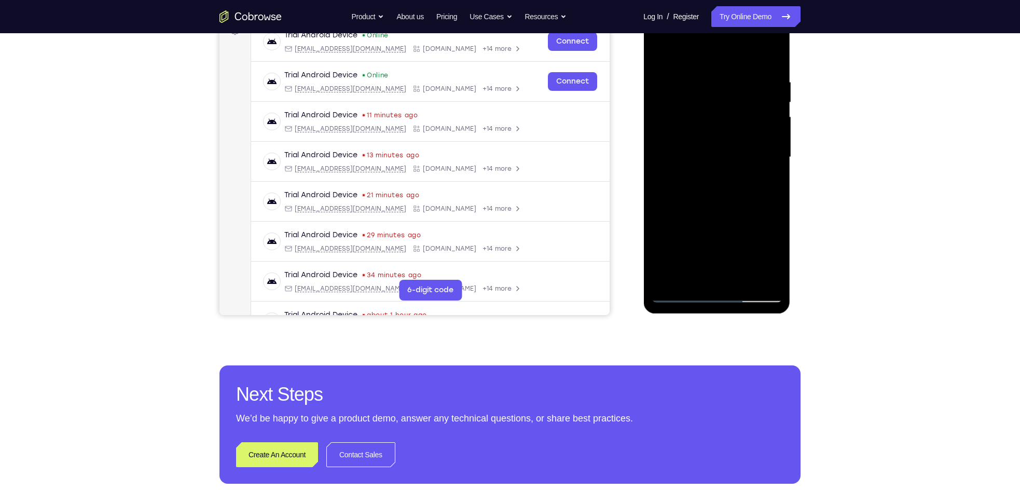
scroll to position [167, 0]
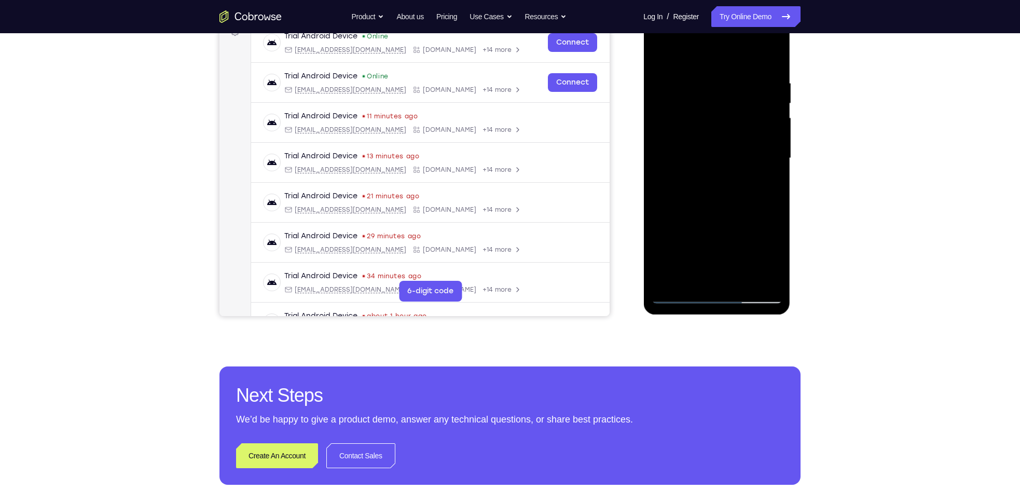
click at [702, 95] on div at bounding box center [716, 158] width 131 height 291
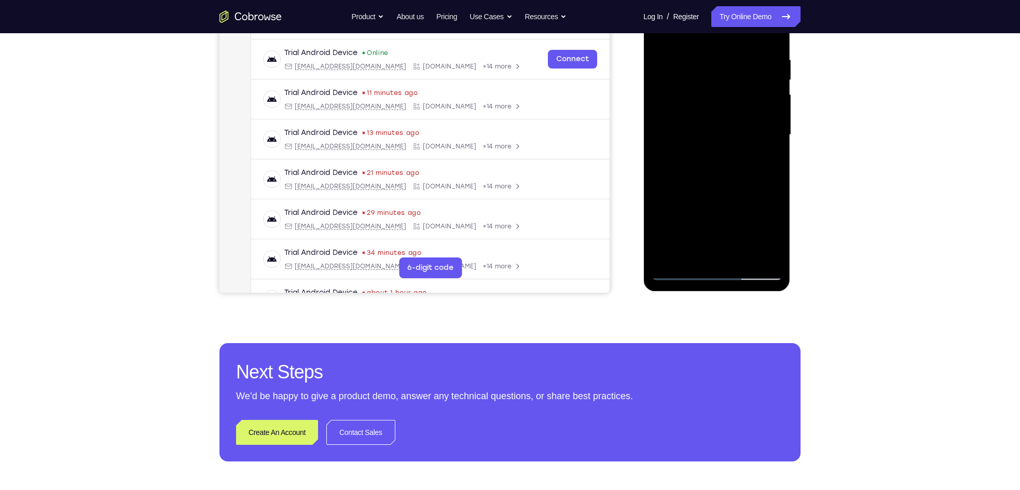
scroll to position [191, 0]
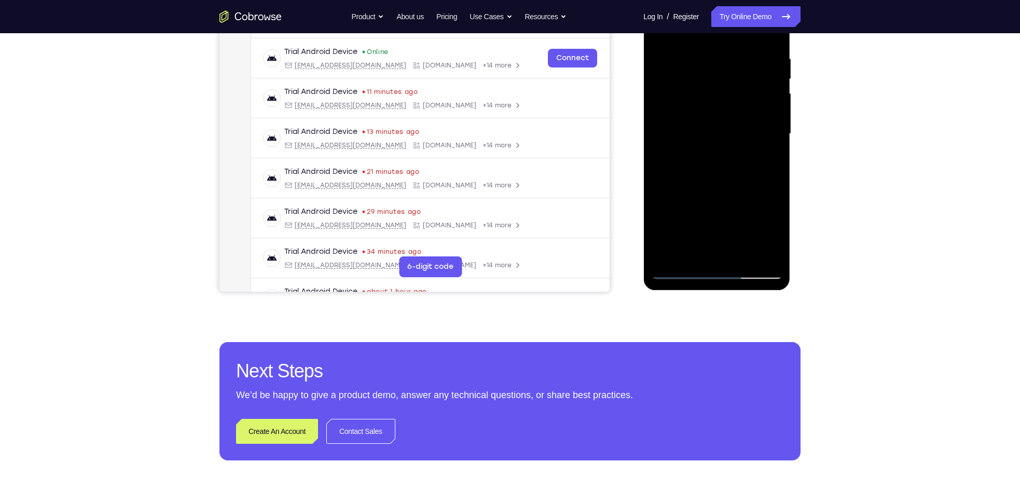
click at [717, 256] on div at bounding box center [716, 134] width 131 height 291
drag, startPoint x: 709, startPoint y: 216, endPoint x: 714, endPoint y: 145, distance: 71.3
click at [714, 145] on div at bounding box center [716, 134] width 131 height 291
drag, startPoint x: 707, startPoint y: 208, endPoint x: 713, endPoint y: 78, distance: 129.4
click at [713, 78] on div at bounding box center [716, 134] width 131 height 291
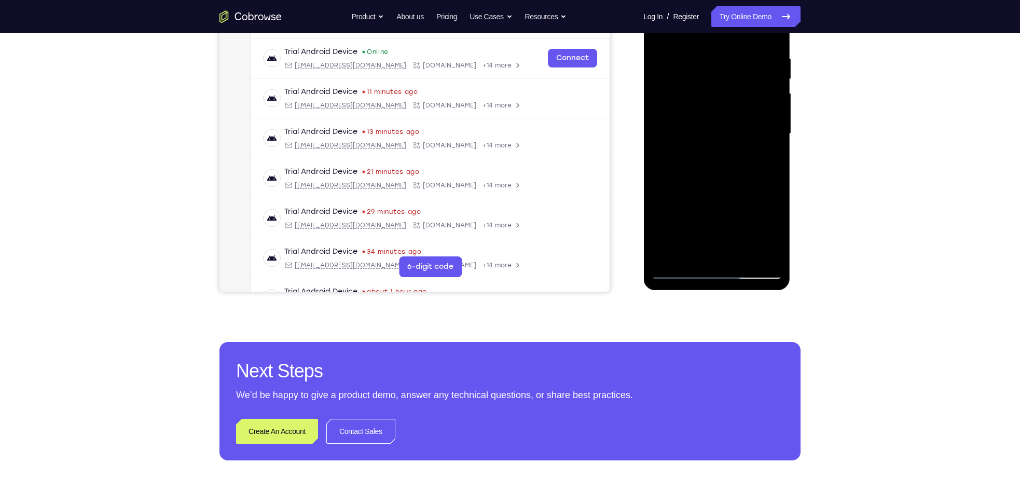
drag, startPoint x: 697, startPoint y: 162, endPoint x: 705, endPoint y: 104, distance: 58.6
click at [705, 104] on div at bounding box center [716, 134] width 131 height 291
drag, startPoint x: 688, startPoint y: 211, endPoint x: 696, endPoint y: 88, distance: 122.7
click at [696, 88] on div at bounding box center [716, 134] width 131 height 291
click at [666, 227] on div at bounding box center [716, 134] width 131 height 291
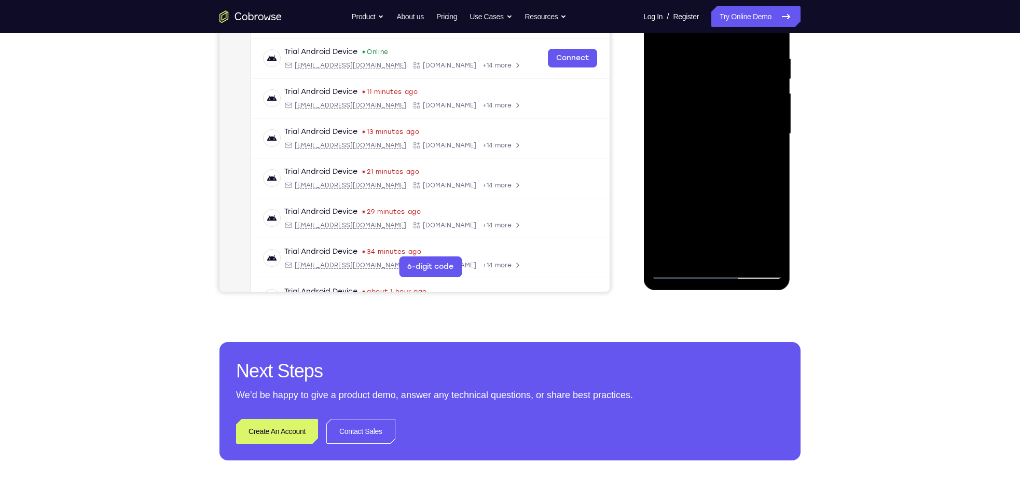
click at [675, 116] on div at bounding box center [716, 134] width 131 height 291
click at [756, 254] on div at bounding box center [716, 134] width 131 height 291
click at [681, 273] on div at bounding box center [716, 134] width 131 height 291
click at [691, 253] on div at bounding box center [716, 134] width 131 height 291
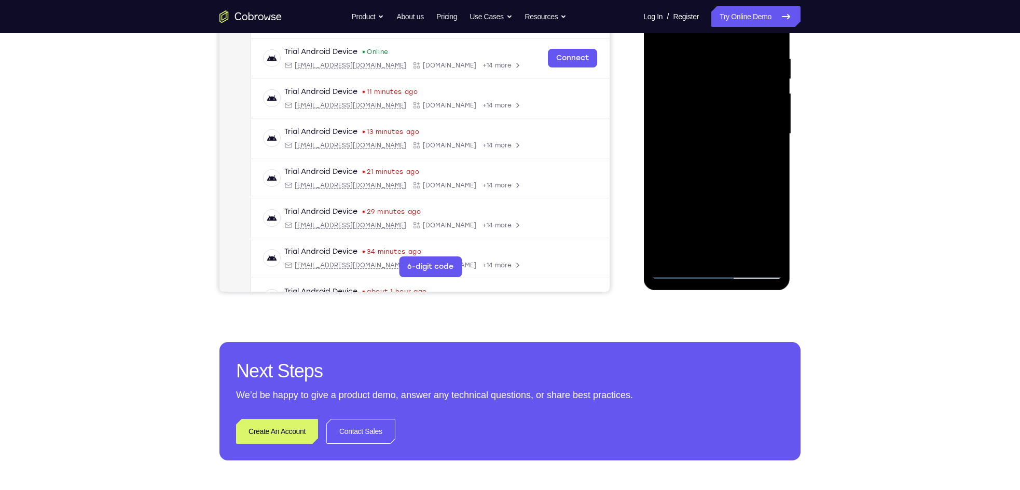
click at [703, 197] on div at bounding box center [716, 134] width 131 height 291
click at [702, 238] on div at bounding box center [716, 134] width 131 height 291
click at [740, 199] on div at bounding box center [716, 134] width 131 height 291
click at [719, 242] on div at bounding box center [716, 134] width 131 height 291
click at [758, 231] on div at bounding box center [716, 134] width 131 height 291
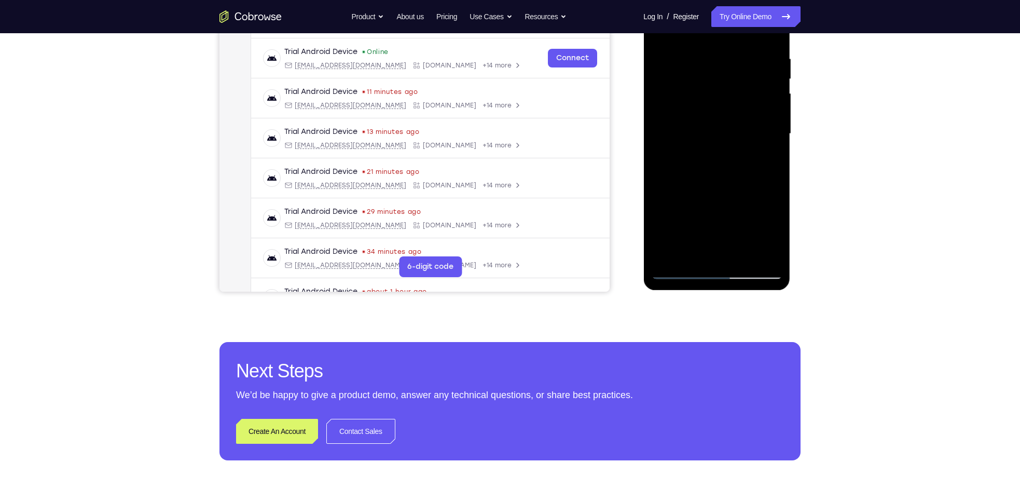
click at [724, 254] on div at bounding box center [716, 134] width 131 height 291
click at [694, 217] on div at bounding box center [716, 134] width 131 height 291
click at [693, 228] on div at bounding box center [716, 134] width 131 height 291
click at [657, 198] on div at bounding box center [716, 134] width 131 height 291
click at [725, 229] on div at bounding box center [716, 134] width 131 height 291
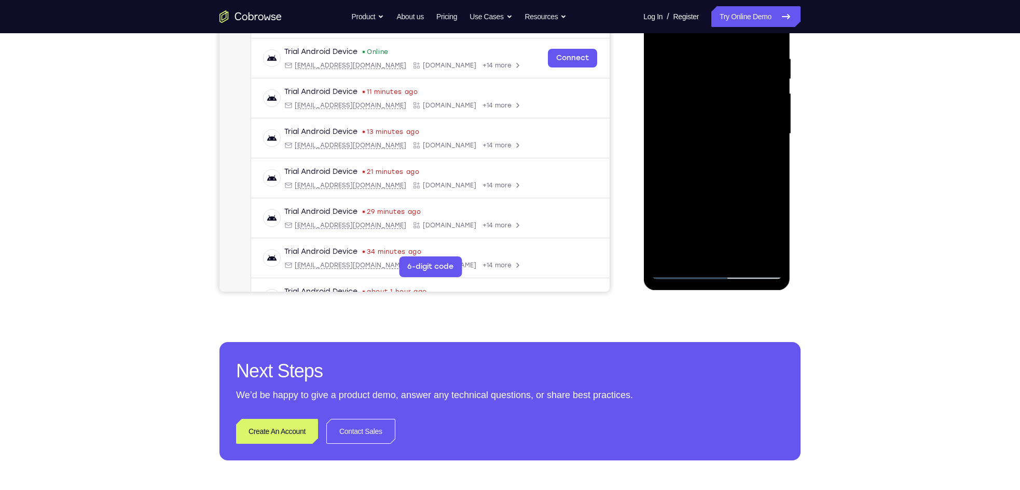
click at [725, 257] on div at bounding box center [716, 134] width 131 height 291
click at [714, 210] on div at bounding box center [716, 134] width 131 height 291
click at [706, 212] on div at bounding box center [716, 134] width 131 height 291
click at [704, 233] on div at bounding box center [716, 134] width 131 height 291
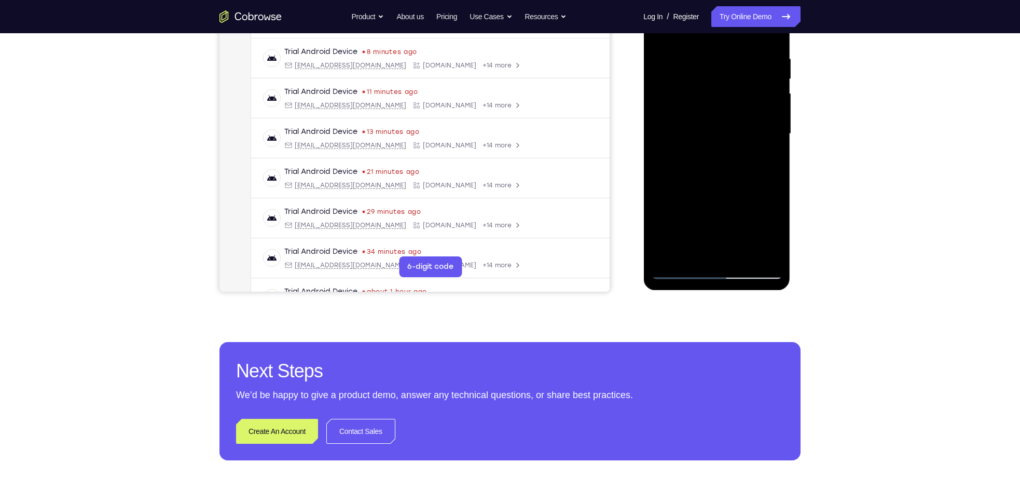
click at [713, 247] on div at bounding box center [716, 134] width 131 height 291
click at [716, 214] on div at bounding box center [716, 134] width 131 height 291
click at [739, 216] on div at bounding box center [716, 134] width 131 height 291
click at [731, 216] on div at bounding box center [716, 134] width 131 height 291
click at [720, 254] on div at bounding box center [716, 134] width 131 height 291
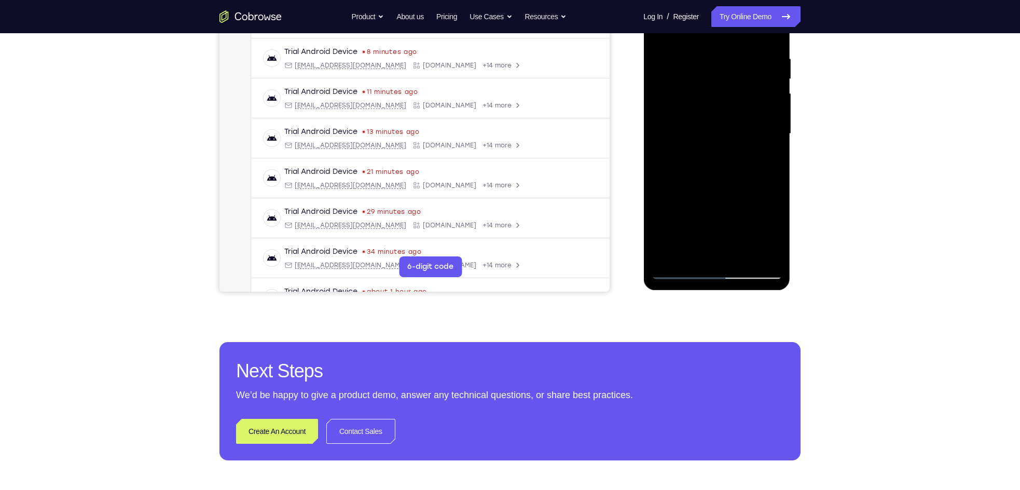
click at [693, 192] on div at bounding box center [716, 134] width 131 height 291
click at [672, 194] on div at bounding box center [716, 134] width 131 height 291
click at [758, 235] on div at bounding box center [716, 134] width 131 height 291
click at [758, 216] on div at bounding box center [716, 134] width 131 height 291
click at [737, 248] on div at bounding box center [716, 134] width 131 height 291
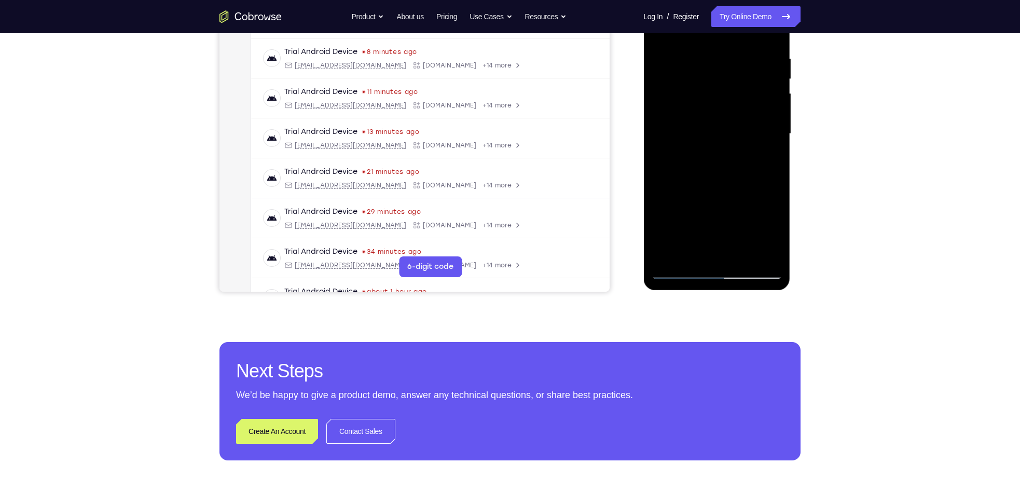
click at [728, 194] on div at bounding box center [716, 134] width 131 height 291
click at [697, 220] on div at bounding box center [716, 134] width 131 height 291
click at [758, 234] on div at bounding box center [716, 134] width 131 height 291
click at [707, 209] on div at bounding box center [716, 134] width 131 height 291
click at [680, 219] on div at bounding box center [716, 134] width 131 height 291
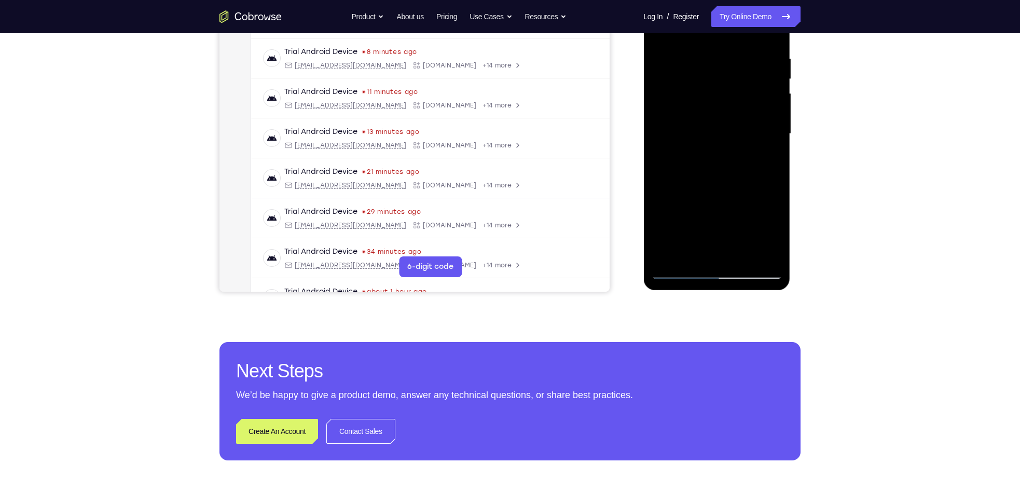
click at [738, 196] on div at bounding box center [716, 134] width 131 height 291
click at [715, 212] on div at bounding box center [716, 134] width 131 height 291
click at [717, 253] on div at bounding box center [716, 134] width 131 height 291
click at [758, 234] on div at bounding box center [716, 134] width 131 height 291
click at [707, 234] on div at bounding box center [716, 134] width 131 height 291
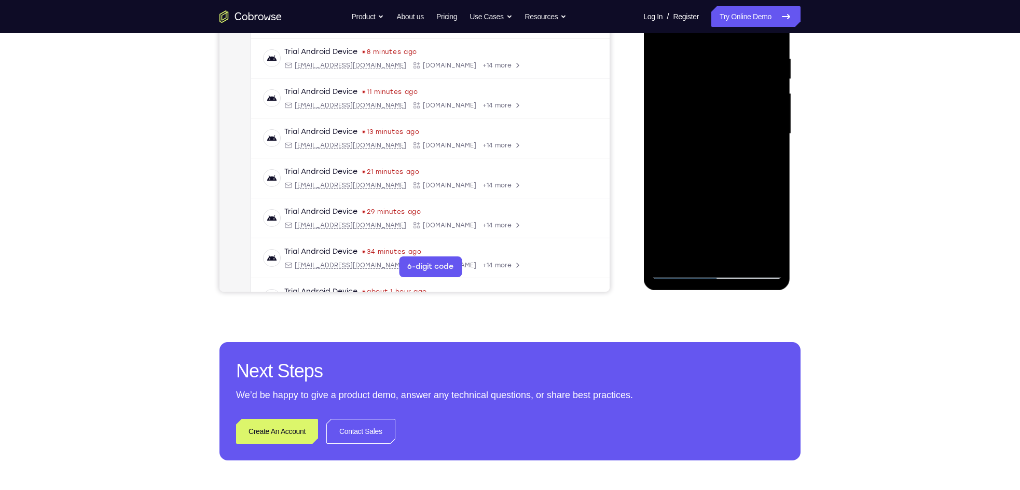
click at [723, 253] on div at bounding box center [716, 134] width 131 height 291
click at [749, 219] on div at bounding box center [716, 134] width 131 height 291
click at [725, 217] on div at bounding box center [716, 134] width 131 height 291
click at [754, 199] on div at bounding box center [716, 134] width 131 height 291
click at [672, 196] on div at bounding box center [716, 134] width 131 height 291
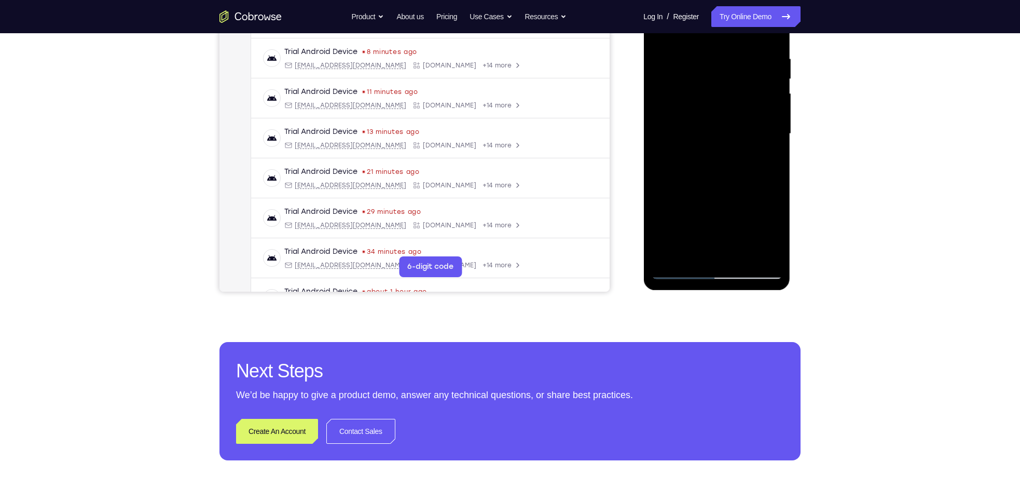
click at [671, 197] on div at bounding box center [716, 134] width 131 height 291
click at [681, 216] on div at bounding box center [716, 134] width 131 height 291
click at [737, 215] on div at bounding box center [716, 134] width 131 height 291
click at [720, 253] on div at bounding box center [716, 134] width 131 height 291
click at [690, 218] on div at bounding box center [716, 134] width 131 height 291
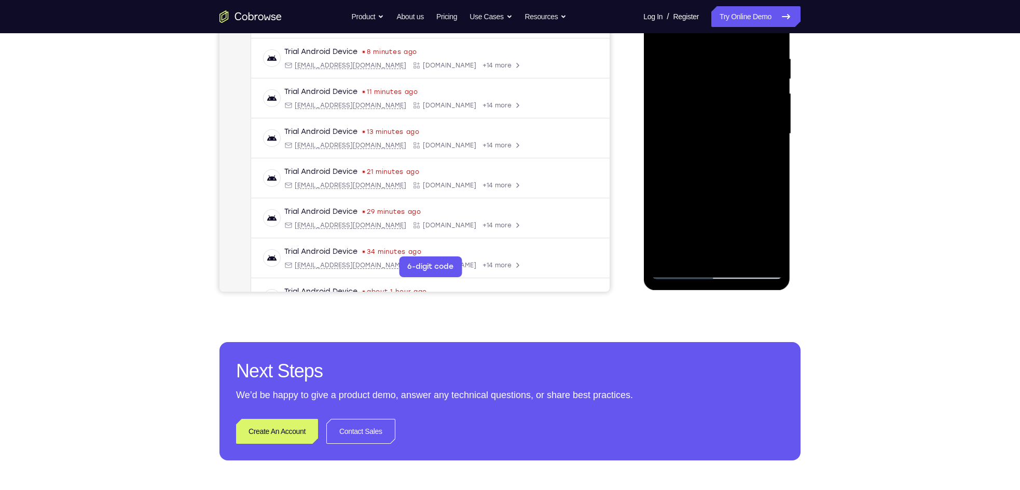
click at [758, 211] on div at bounding box center [716, 134] width 131 height 291
click at [730, 233] on div at bounding box center [716, 134] width 131 height 291
click at [741, 214] on div at bounding box center [716, 134] width 131 height 291
click at [727, 249] on div at bounding box center [716, 134] width 131 height 291
click at [692, 216] on div at bounding box center [716, 134] width 131 height 291
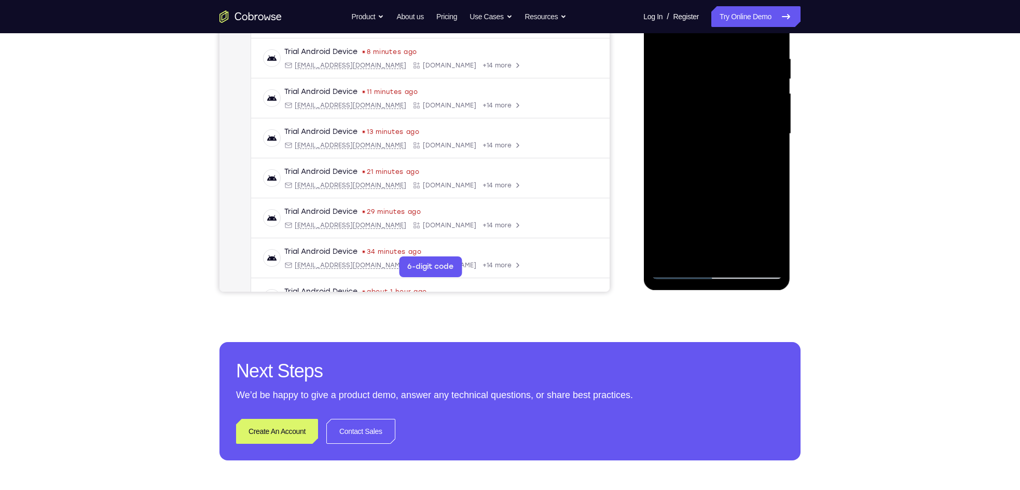
click at [726, 196] on div at bounding box center [716, 134] width 131 height 291
click at [758, 231] on div at bounding box center [716, 134] width 131 height 291
click at [729, 249] on div at bounding box center [716, 134] width 131 height 291
click at [715, 214] on div at bounding box center [716, 134] width 131 height 291
click at [704, 215] on div at bounding box center [716, 134] width 131 height 291
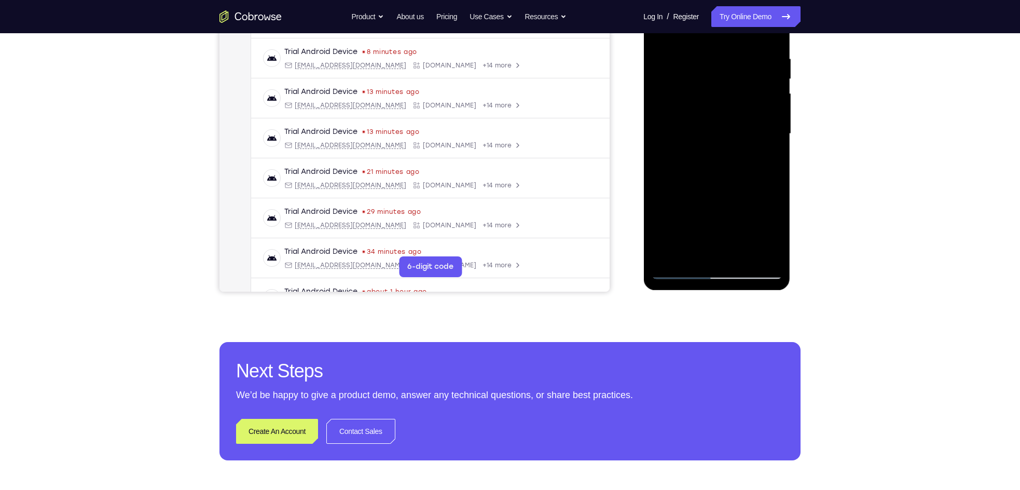
click at [758, 213] on div at bounding box center [716, 134] width 131 height 291
click at [758, 230] on div at bounding box center [716, 134] width 131 height 291
click at [758, 215] on div at bounding box center [716, 134] width 131 height 291
click at [707, 214] on div at bounding box center [716, 134] width 131 height 291
click at [681, 217] on div at bounding box center [716, 134] width 131 height 291
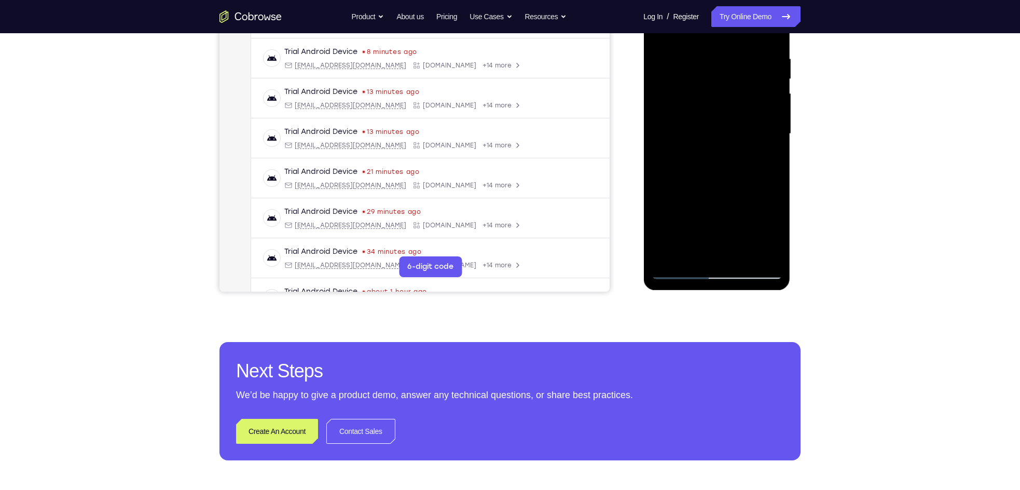
click at [741, 196] on div at bounding box center [716, 134] width 131 height 291
click at [716, 254] on div at bounding box center [716, 134] width 131 height 291
click at [728, 236] on div at bounding box center [716, 134] width 131 height 291
click at [687, 215] on div at bounding box center [716, 134] width 131 height 291
click at [682, 215] on div at bounding box center [716, 134] width 131 height 291
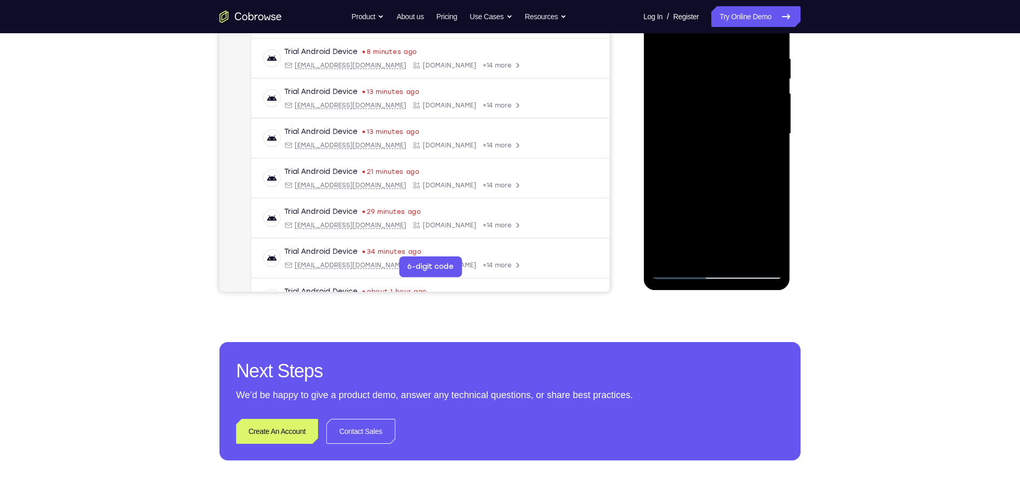
click at [728, 196] on div at bounding box center [716, 134] width 131 height 291
click at [706, 211] on div at bounding box center [716, 134] width 131 height 291
click at [693, 192] on div at bounding box center [716, 134] width 131 height 291
click at [709, 252] on div at bounding box center [716, 134] width 131 height 291
click at [714, 214] on div at bounding box center [716, 134] width 131 height 291
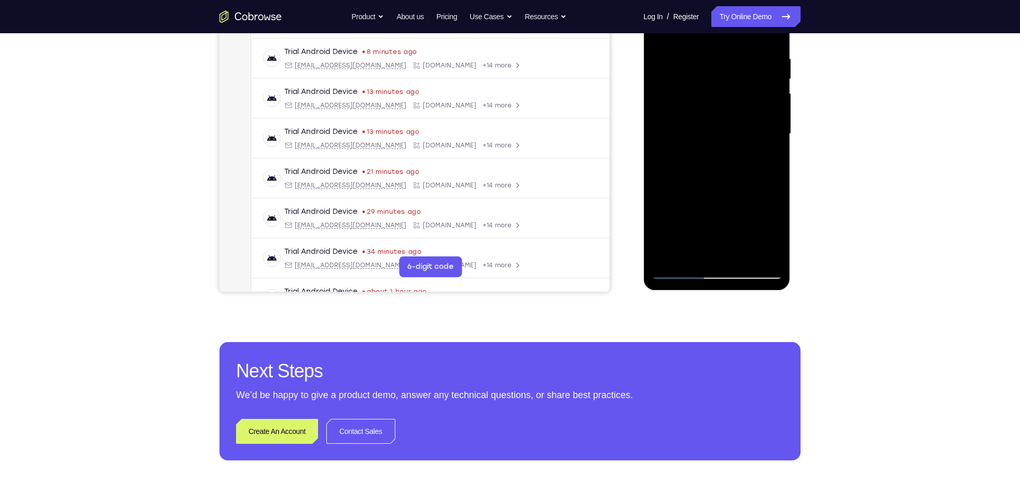
click at [700, 214] on div at bounding box center [716, 134] width 131 height 291
click at [695, 230] on div at bounding box center [716, 134] width 131 height 291
click at [727, 216] on div at bounding box center [716, 134] width 131 height 291
click at [692, 215] on div at bounding box center [716, 134] width 131 height 291
click at [737, 197] on div at bounding box center [716, 134] width 131 height 291
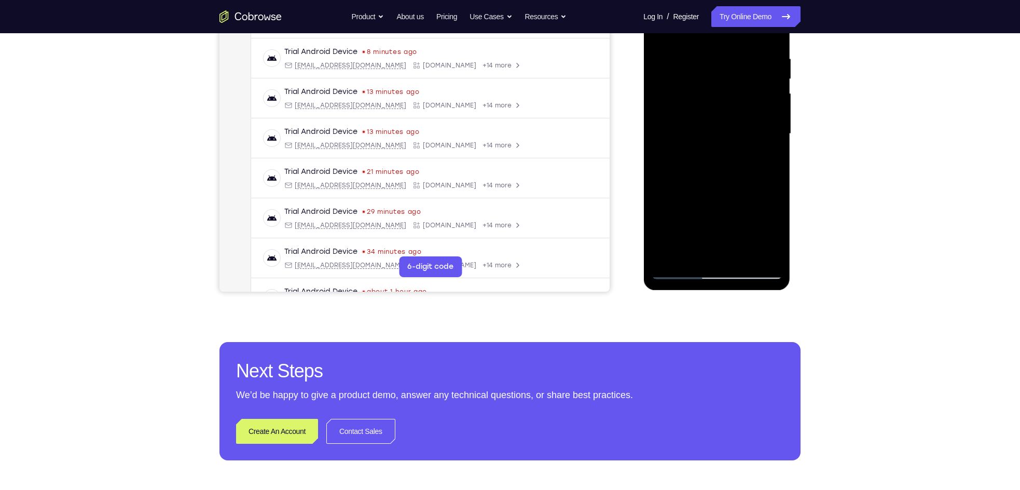
click at [715, 251] on div at bounding box center [716, 134] width 131 height 291
click at [714, 212] on div at bounding box center [716, 134] width 131 height 291
click at [705, 215] on div at bounding box center [716, 134] width 131 height 291
click at [705, 232] on div at bounding box center [716, 134] width 131 height 291
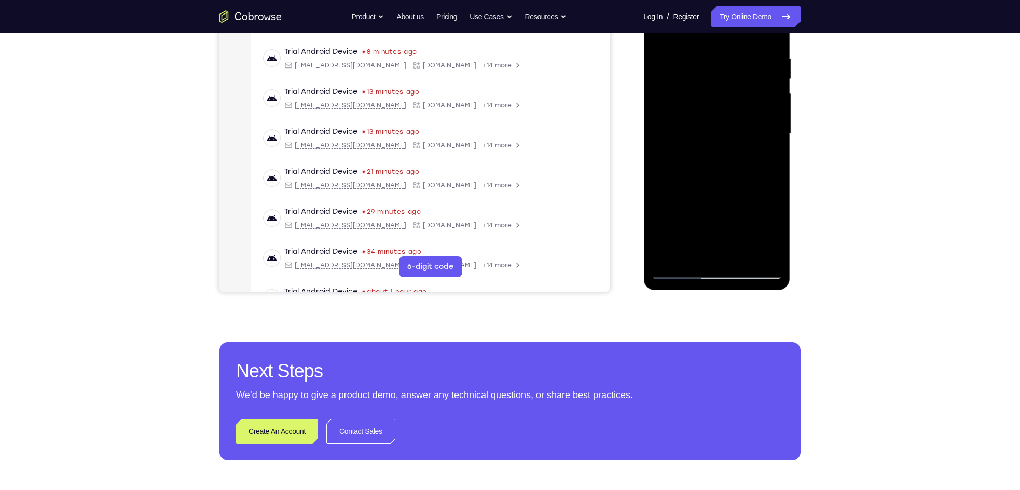
click at [717, 254] on div at bounding box center [716, 134] width 131 height 291
click at [758, 226] on div at bounding box center [716, 134] width 131 height 291
click at [710, 197] on div at bounding box center [716, 134] width 131 height 291
click at [729, 197] on div at bounding box center [716, 134] width 131 height 291
click at [726, 213] on div at bounding box center [716, 134] width 131 height 291
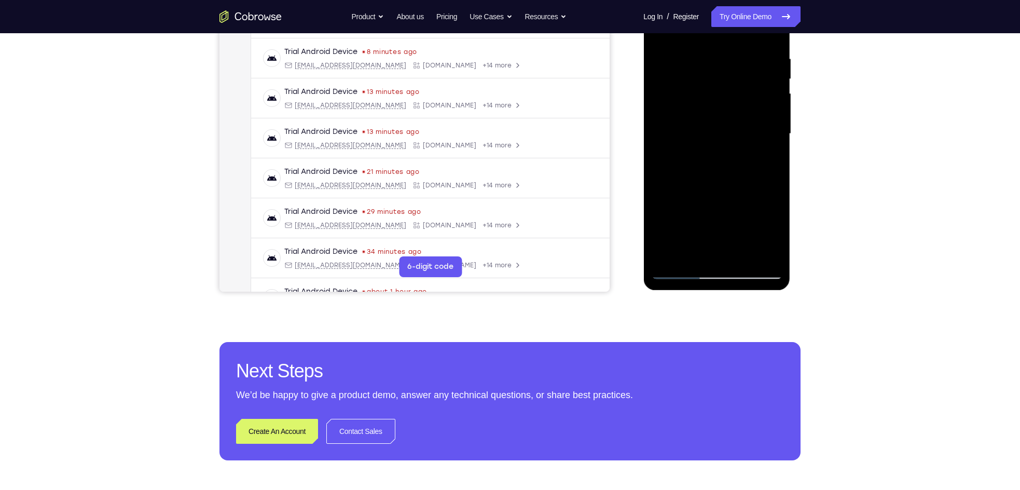
click at [740, 193] on div at bounding box center [716, 134] width 131 height 291
click at [724, 252] on div at bounding box center [716, 134] width 131 height 291
click at [706, 196] on div at bounding box center [716, 134] width 131 height 291
click at [705, 235] on div at bounding box center [716, 134] width 131 height 291
click at [714, 252] on div at bounding box center [716, 134] width 131 height 291
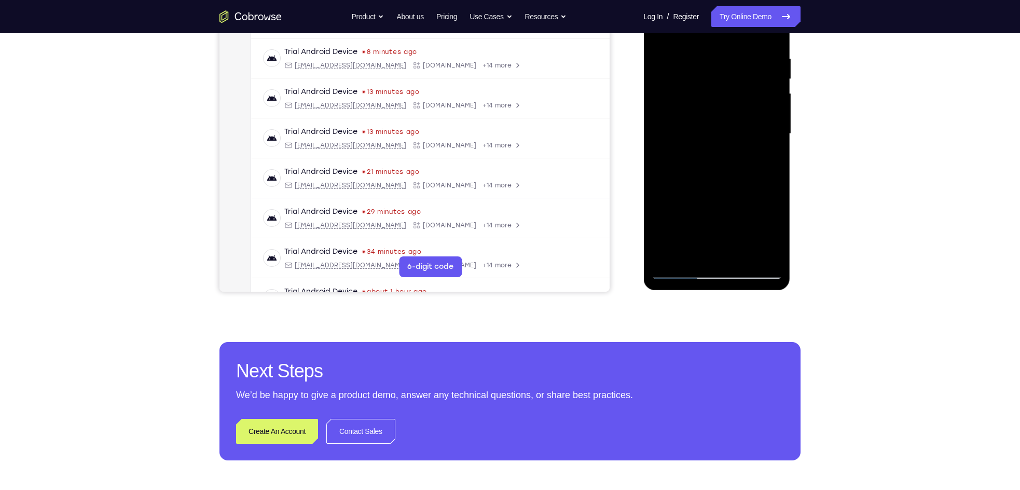
click at [681, 196] on div at bounding box center [716, 134] width 131 height 291
click at [714, 212] on div at bounding box center [716, 134] width 131 height 291
click at [739, 217] on div at bounding box center [716, 134] width 131 height 291
click at [728, 238] on div at bounding box center [716, 134] width 131 height 291
click at [679, 213] on div at bounding box center [716, 134] width 131 height 291
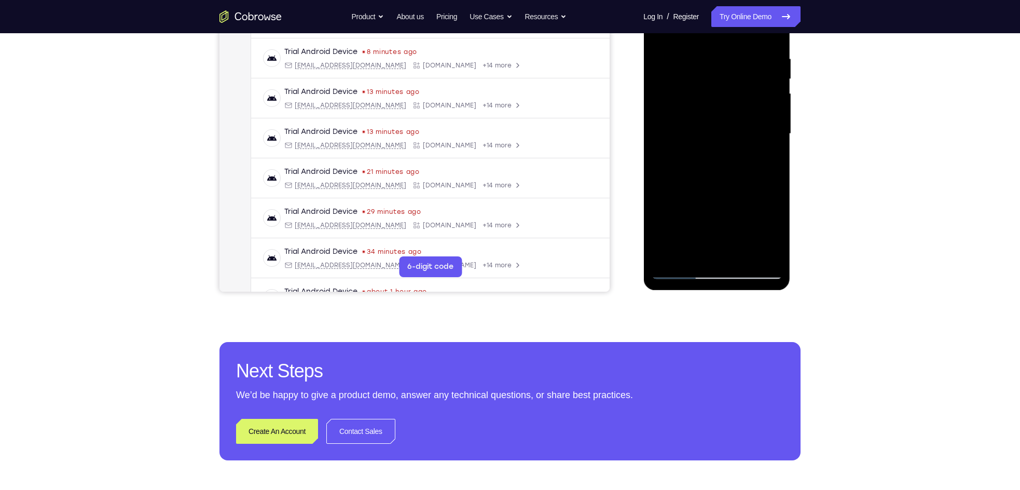
click at [732, 197] on div at bounding box center [716, 134] width 131 height 291
click at [753, 156] on div at bounding box center [716, 134] width 131 height 291
click at [758, 229] on div at bounding box center [716, 134] width 131 height 291
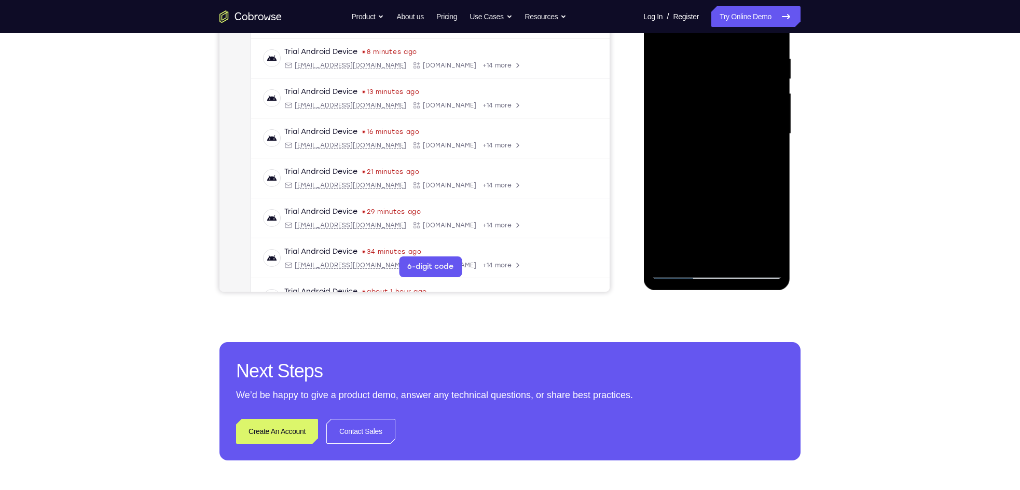
click at [683, 216] on div at bounding box center [716, 134] width 131 height 291
click at [739, 196] on div at bounding box center [716, 134] width 131 height 291
click at [721, 252] on div at bounding box center [716, 134] width 131 height 291
click at [758, 158] on div at bounding box center [716, 134] width 131 height 291
click at [748, 85] on div at bounding box center [716, 134] width 131 height 291
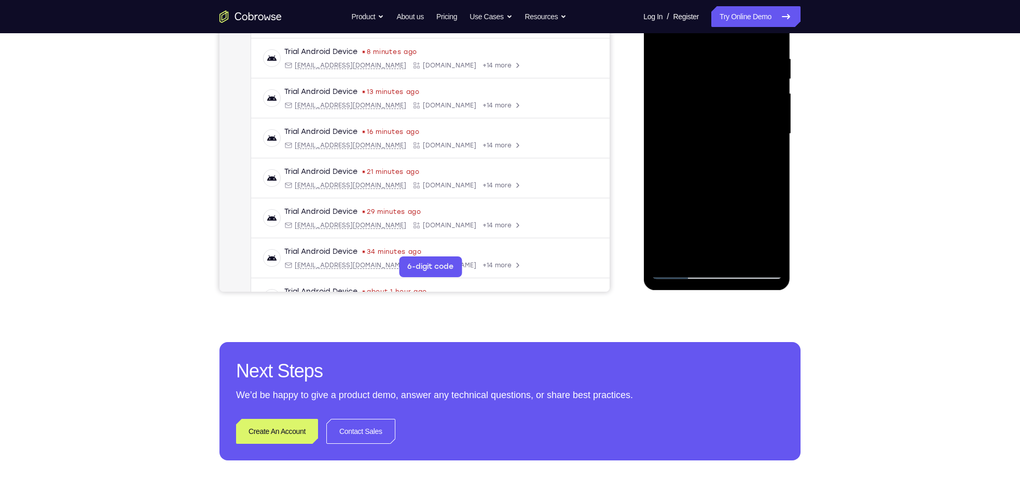
click at [758, 174] on div at bounding box center [716, 134] width 131 height 291
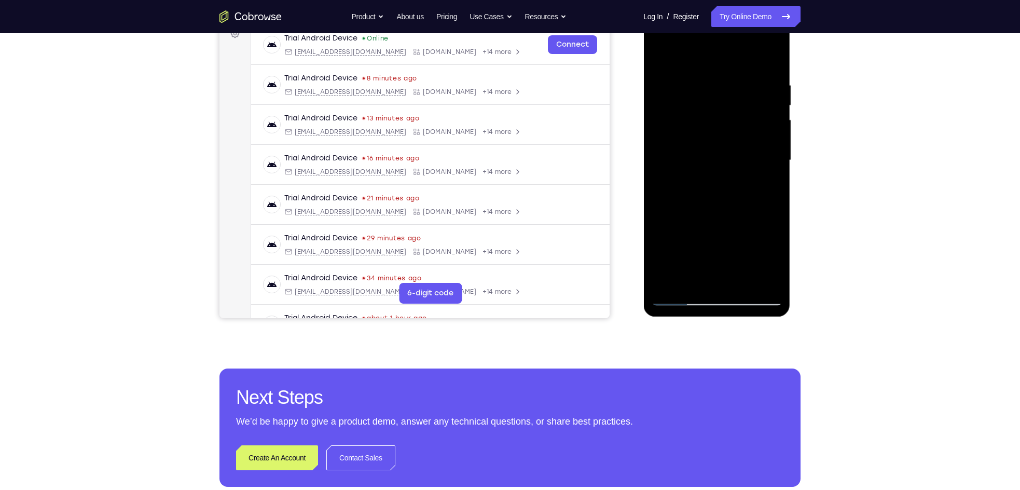
scroll to position [158, 0]
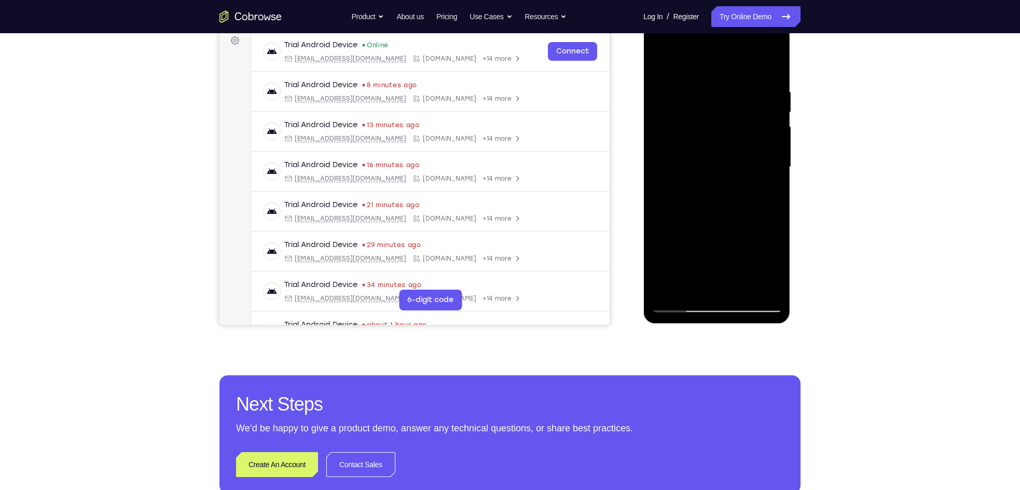
click at [758, 206] on div at bounding box center [716, 167] width 131 height 291
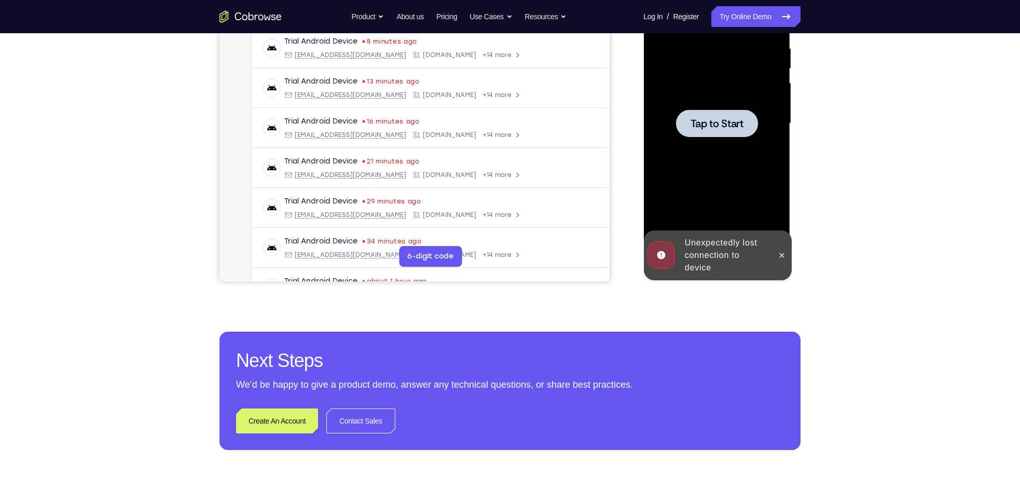
scroll to position [203, 0]
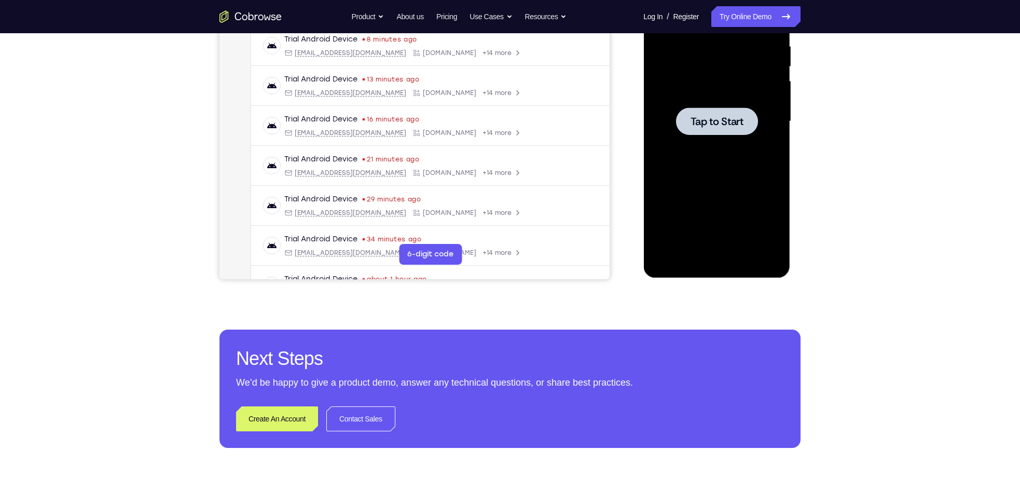
click at [722, 119] on span "Tap to Start" at bounding box center [716, 121] width 53 height 10
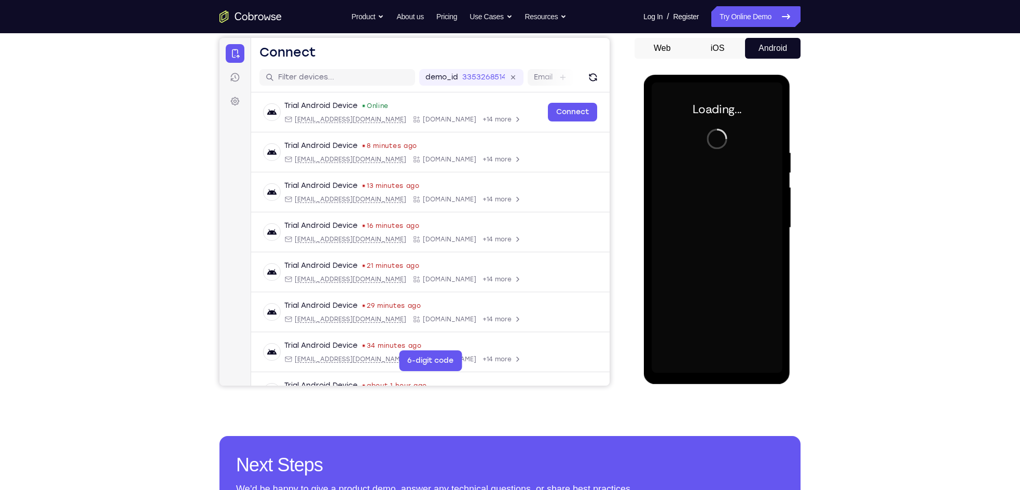
scroll to position [96, 0]
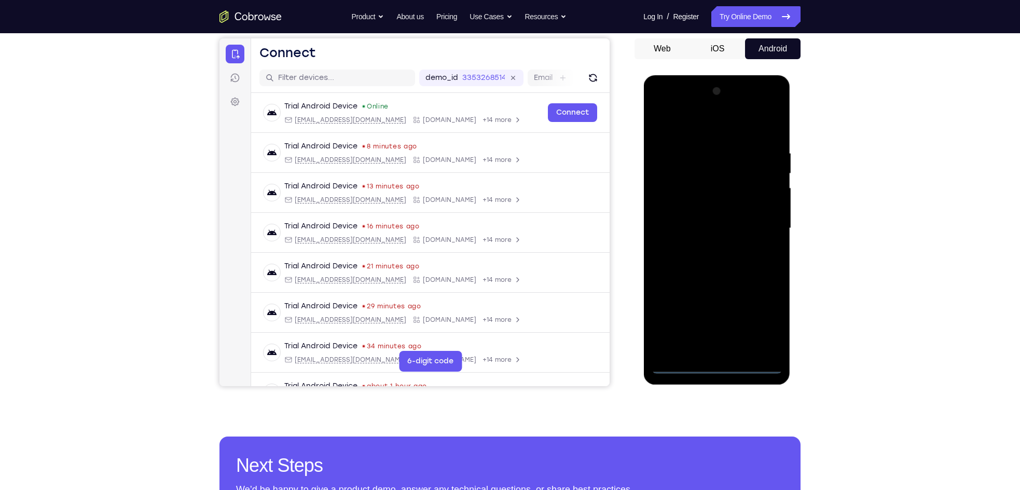
click at [714, 363] on div at bounding box center [716, 228] width 131 height 291
click at [758, 323] on div at bounding box center [716, 228] width 131 height 291
click at [671, 128] on div at bounding box center [716, 228] width 131 height 291
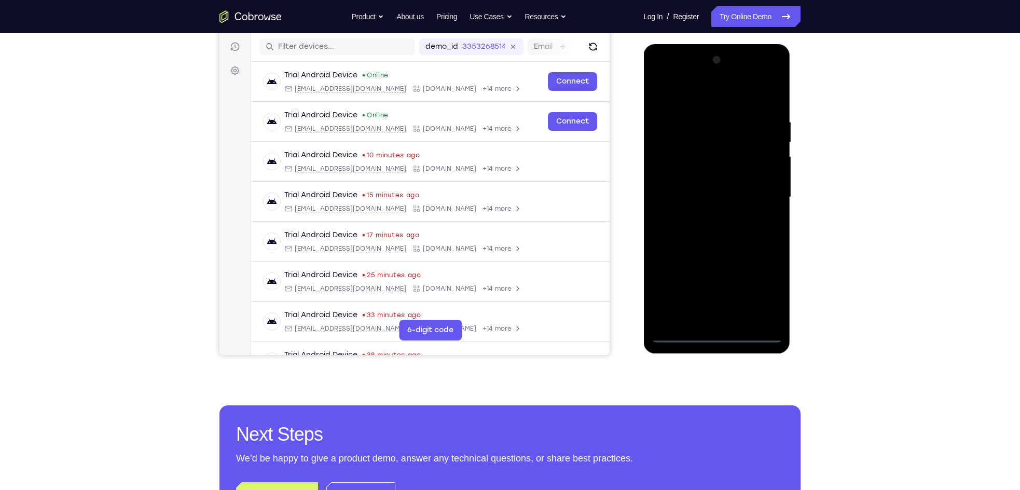
scroll to position [129, 0]
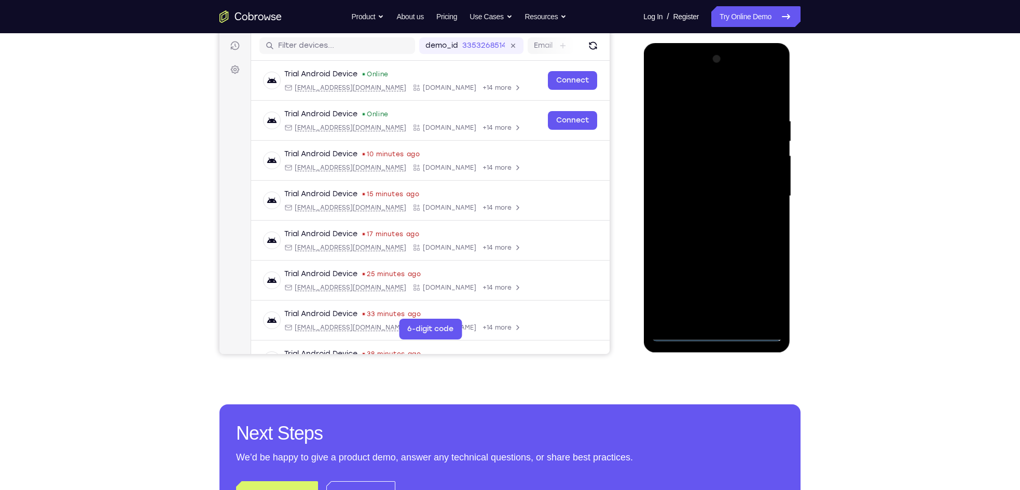
click at [682, 94] on div at bounding box center [716, 196] width 131 height 291
click at [758, 194] on div at bounding box center [716, 196] width 131 height 291
click at [708, 213] on div at bounding box center [716, 196] width 131 height 291
click at [707, 190] on div at bounding box center [716, 196] width 131 height 291
click at [707, 178] on div at bounding box center [716, 196] width 131 height 291
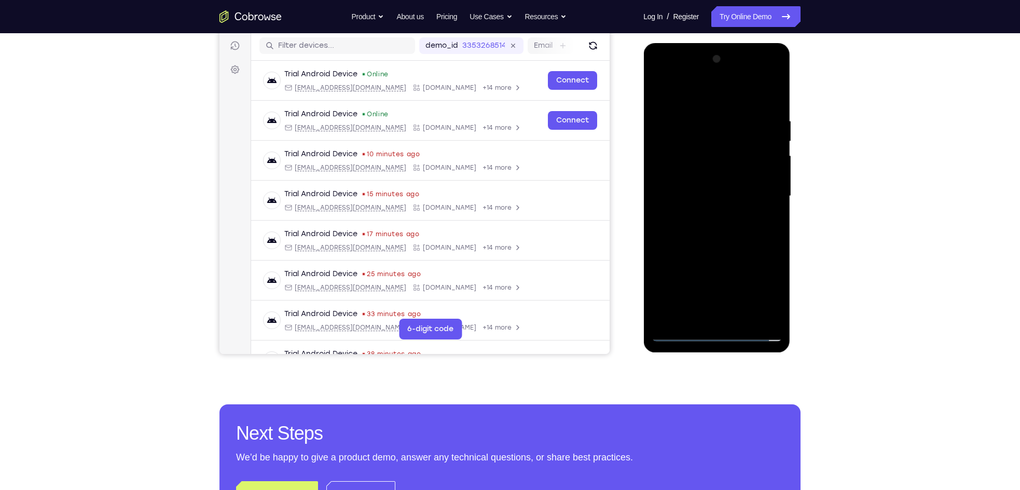
click at [758, 176] on div at bounding box center [716, 196] width 131 height 291
click at [755, 199] on div at bounding box center [716, 196] width 131 height 291
click at [753, 233] on div at bounding box center [716, 196] width 131 height 291
click at [744, 223] on div at bounding box center [716, 196] width 131 height 291
click at [750, 230] on div at bounding box center [716, 196] width 131 height 291
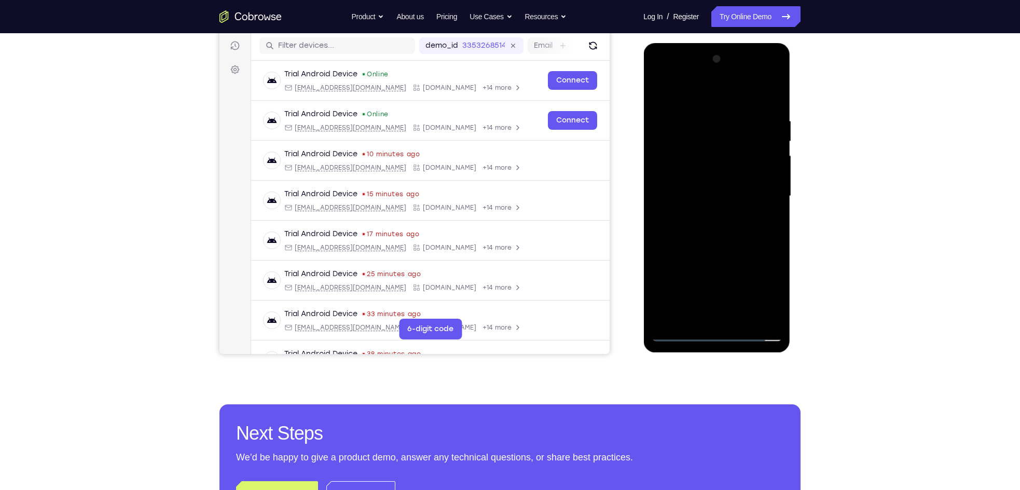
click at [750, 230] on div at bounding box center [716, 196] width 131 height 291
click at [741, 319] on div at bounding box center [716, 196] width 131 height 291
click at [710, 245] on div at bounding box center [716, 196] width 131 height 291
click at [742, 319] on div at bounding box center [716, 196] width 131 height 291
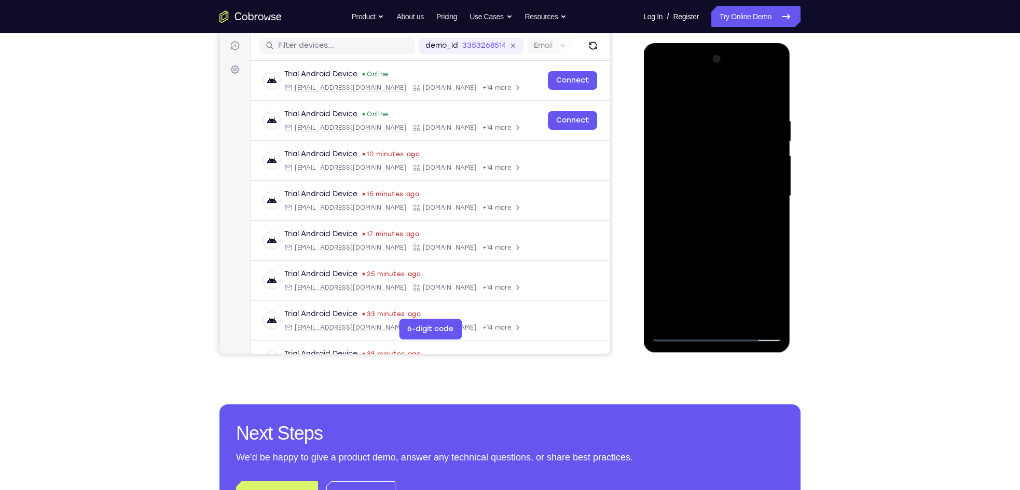
click at [709, 248] on div at bounding box center [716, 196] width 131 height 291
click at [710, 184] on div at bounding box center [716, 196] width 131 height 291
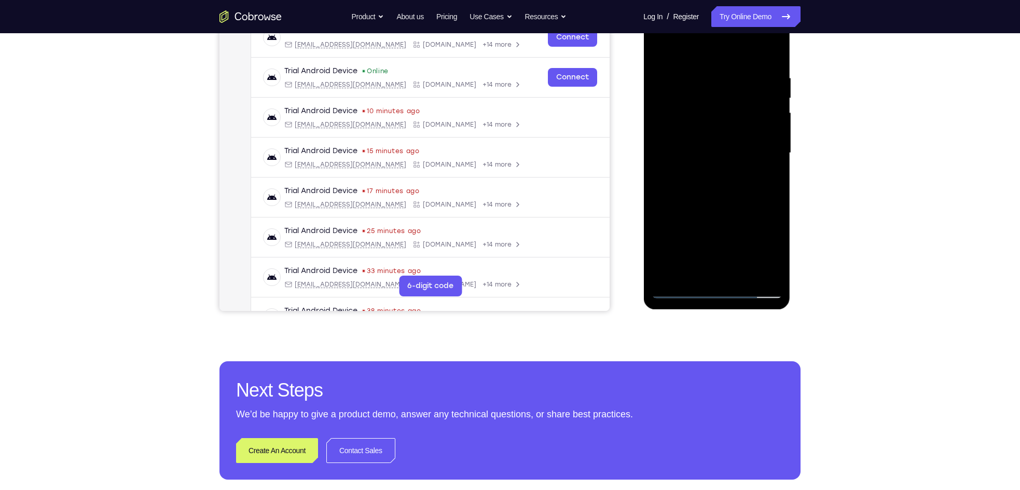
scroll to position [173, 0]
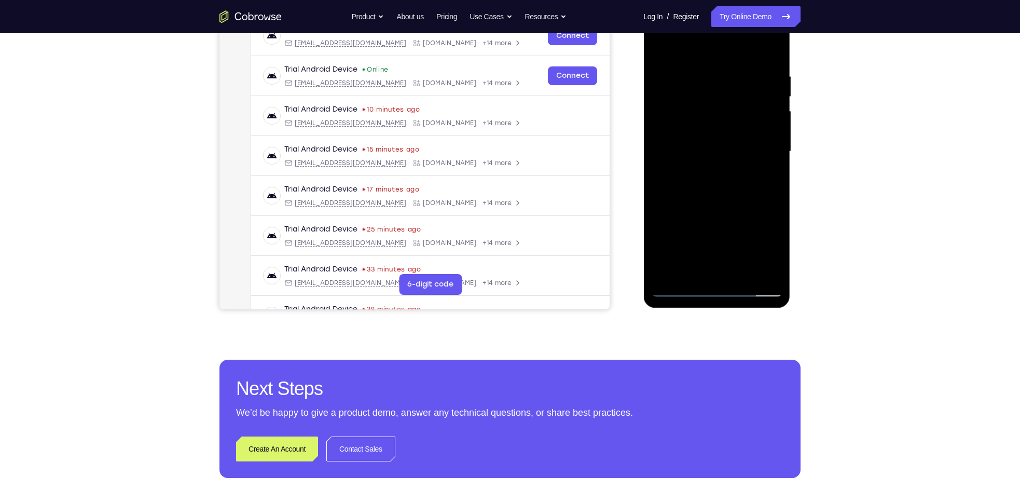
click at [750, 191] on div at bounding box center [716, 151] width 131 height 291
click at [758, 190] on div at bounding box center [716, 151] width 131 height 291
click at [734, 195] on div at bounding box center [716, 151] width 131 height 291
click at [715, 85] on div at bounding box center [716, 151] width 131 height 291
click at [713, 271] on div at bounding box center [716, 151] width 131 height 291
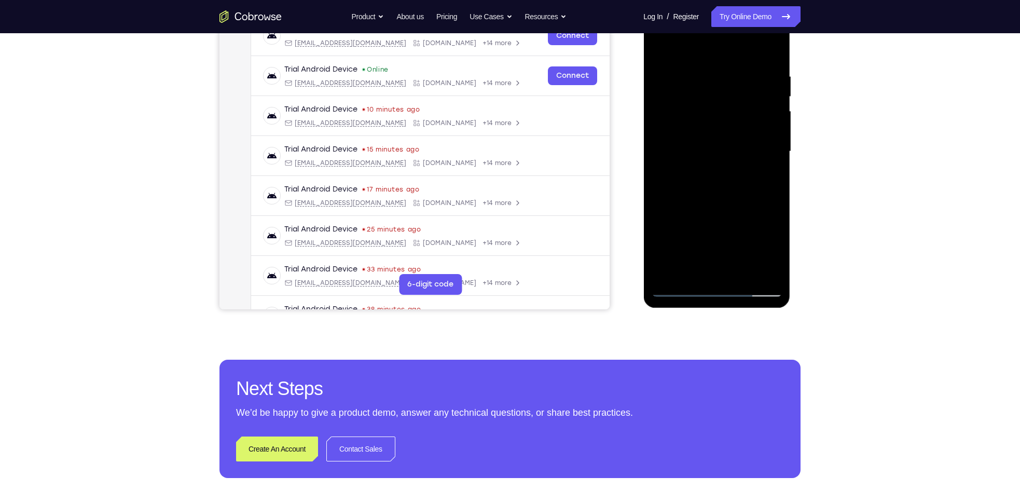
drag, startPoint x: 689, startPoint y: 218, endPoint x: 705, endPoint y: 76, distance: 142.9
click at [705, 76] on div at bounding box center [716, 151] width 131 height 291
drag, startPoint x: 687, startPoint y: 201, endPoint x: 694, endPoint y: 116, distance: 84.8
click at [694, 116] on div at bounding box center [716, 151] width 131 height 291
drag, startPoint x: 685, startPoint y: 225, endPoint x: 682, endPoint y: 92, distance: 132.3
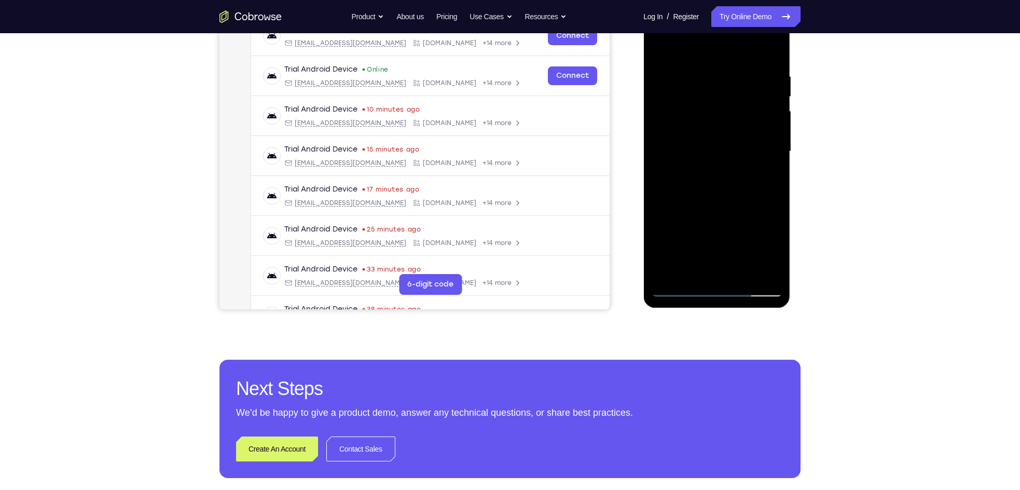
click at [682, 92] on div at bounding box center [716, 151] width 131 height 291
drag, startPoint x: 666, startPoint y: 269, endPoint x: 670, endPoint y: 171, distance: 98.1
click at [670, 171] on div at bounding box center [716, 151] width 131 height 291
click at [665, 266] on div at bounding box center [716, 151] width 131 height 291
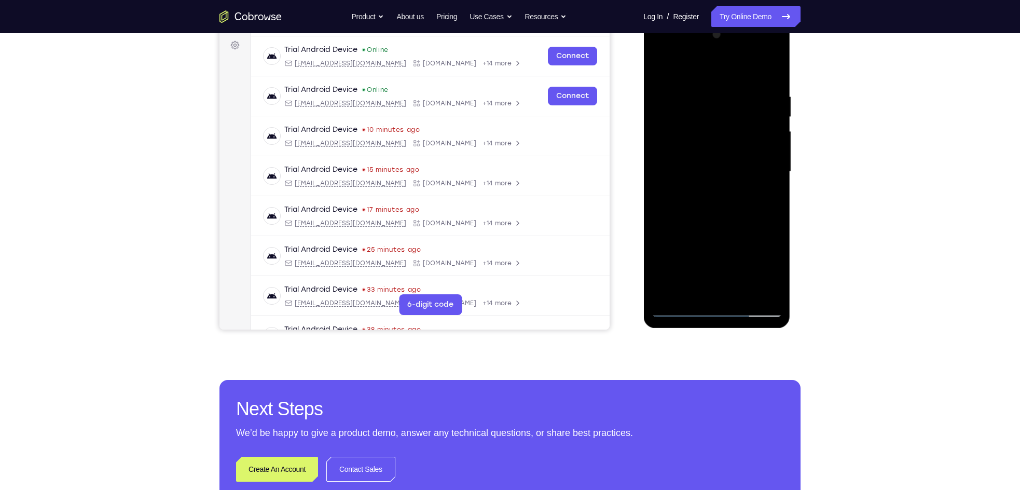
click at [667, 161] on div at bounding box center [716, 171] width 131 height 291
click at [758, 293] on div at bounding box center [716, 171] width 131 height 291
click at [682, 310] on div at bounding box center [716, 171] width 131 height 291
click at [692, 157] on div at bounding box center [716, 171] width 131 height 291
click at [702, 159] on div at bounding box center [716, 171] width 131 height 291
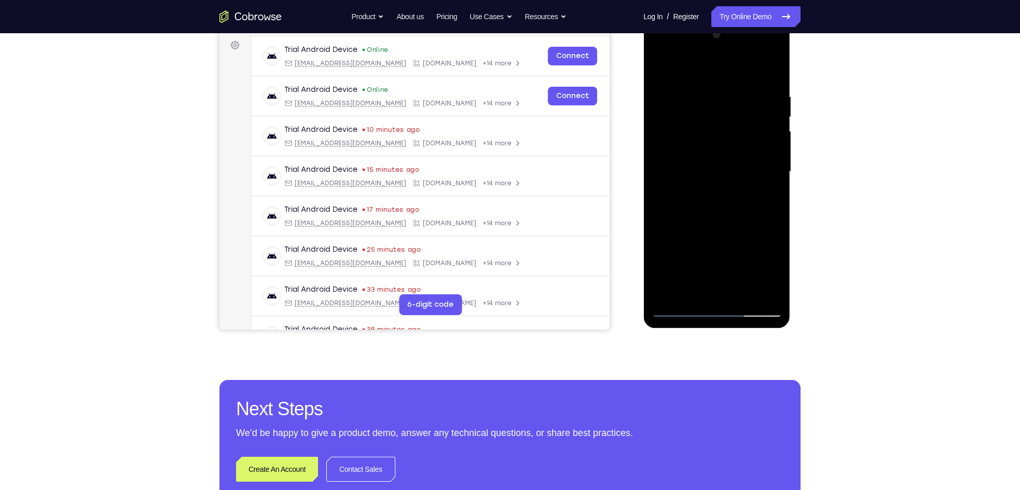
click at [758, 217] on div at bounding box center [716, 171] width 131 height 291
click at [758, 158] on div at bounding box center [716, 171] width 131 height 291
click at [677, 310] on div at bounding box center [716, 171] width 131 height 291
click at [689, 292] on div at bounding box center [716, 171] width 131 height 291
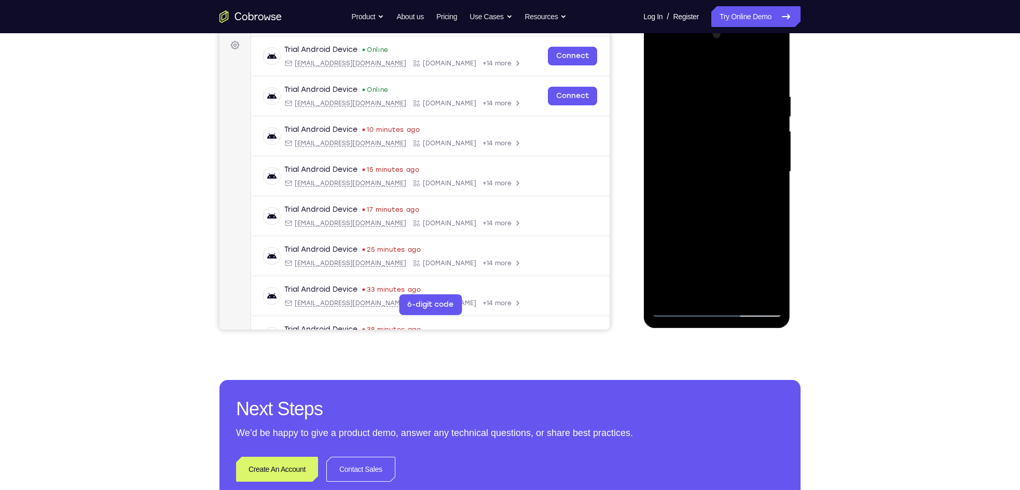
click at [758, 252] on div at bounding box center [716, 171] width 131 height 291
click at [692, 254] on div at bounding box center [716, 171] width 131 height 291
click at [715, 286] on div at bounding box center [716, 171] width 131 height 291
click at [716, 255] on div at bounding box center [716, 171] width 131 height 291
click at [701, 255] on div at bounding box center [716, 171] width 131 height 291
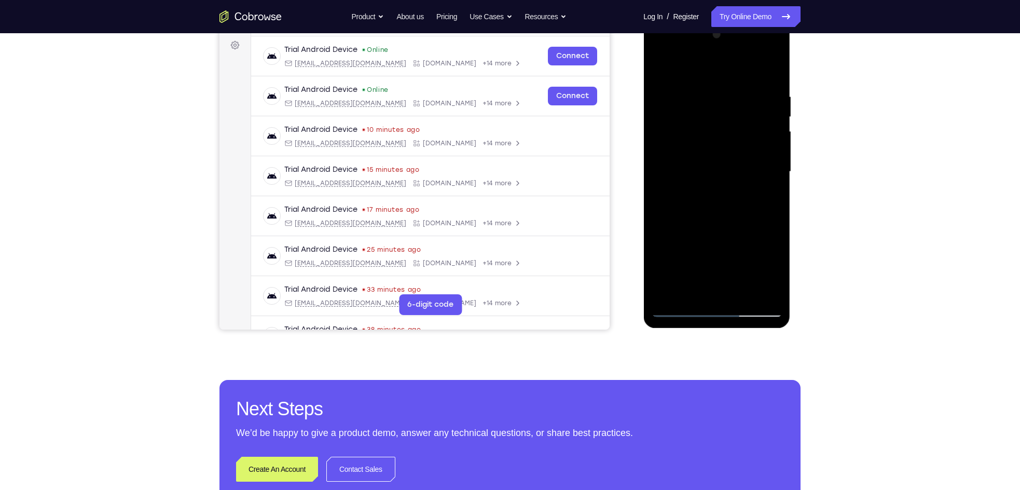
click at [758, 238] on div at bounding box center [716, 171] width 131 height 291
click at [751, 255] on div at bounding box center [716, 171] width 131 height 291
click at [758, 270] on div at bounding box center [716, 171] width 131 height 291
click at [700, 254] on div at bounding box center [716, 171] width 131 height 291
click at [716, 217] on div at bounding box center [716, 171] width 131 height 291
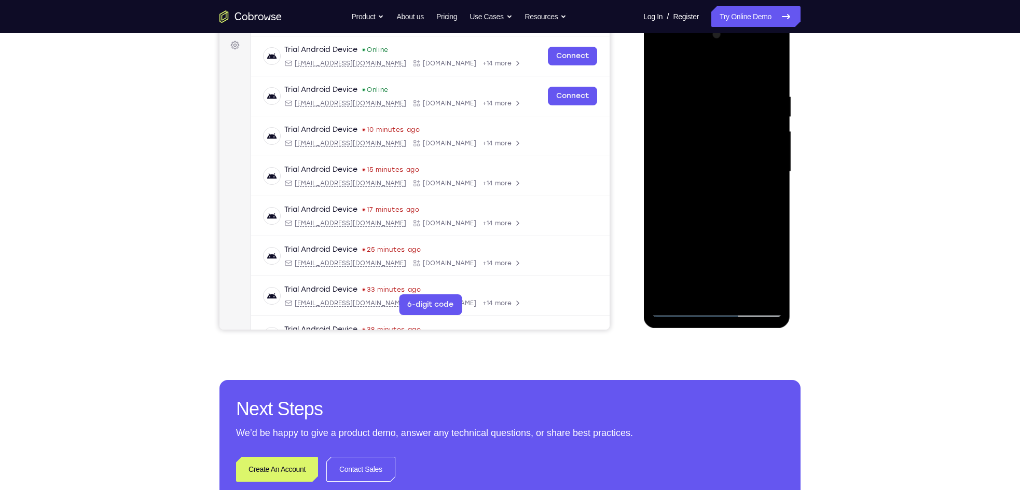
click at [758, 252] on div at bounding box center [716, 171] width 131 height 291
click at [758, 275] on div at bounding box center [716, 171] width 131 height 291
click at [722, 252] on div at bounding box center [716, 171] width 131 height 291
drag, startPoint x: 678, startPoint y: 292, endPoint x: 677, endPoint y: 273, distance: 18.7
click at [677, 273] on div at bounding box center [716, 171] width 131 height 291
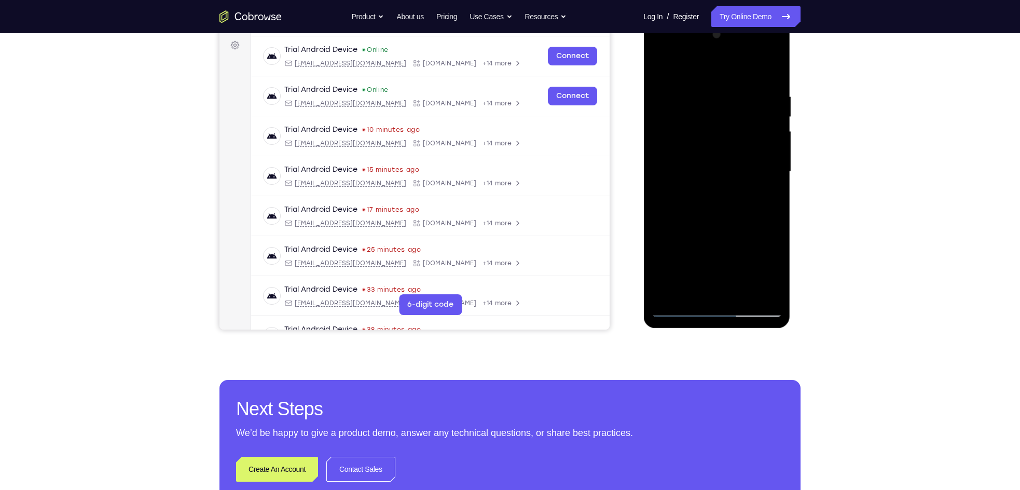
click at [689, 229] on div at bounding box center [716, 171] width 131 height 291
click at [758, 190] on div at bounding box center [716, 171] width 131 height 291
click at [681, 313] on div at bounding box center [716, 171] width 131 height 291
click at [681, 310] on div at bounding box center [716, 171] width 131 height 291
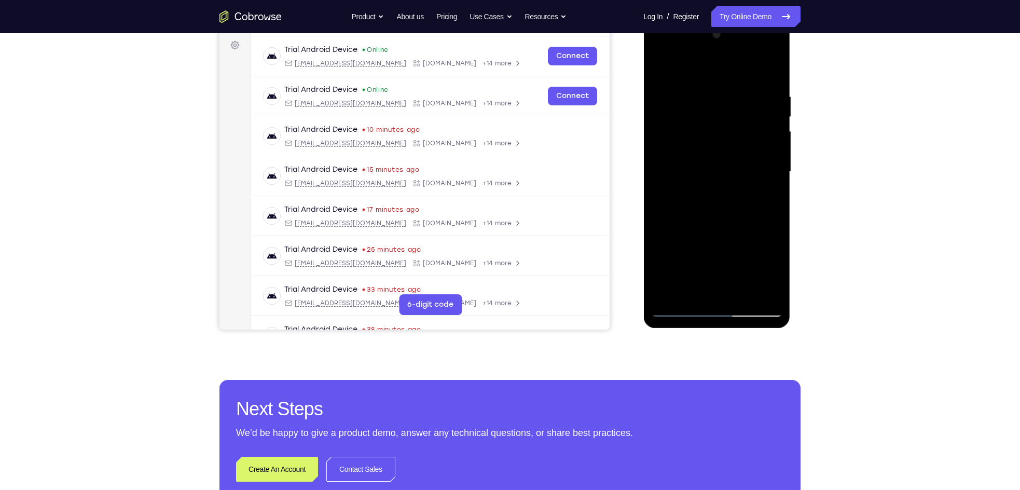
click at [694, 295] on div at bounding box center [716, 171] width 131 height 291
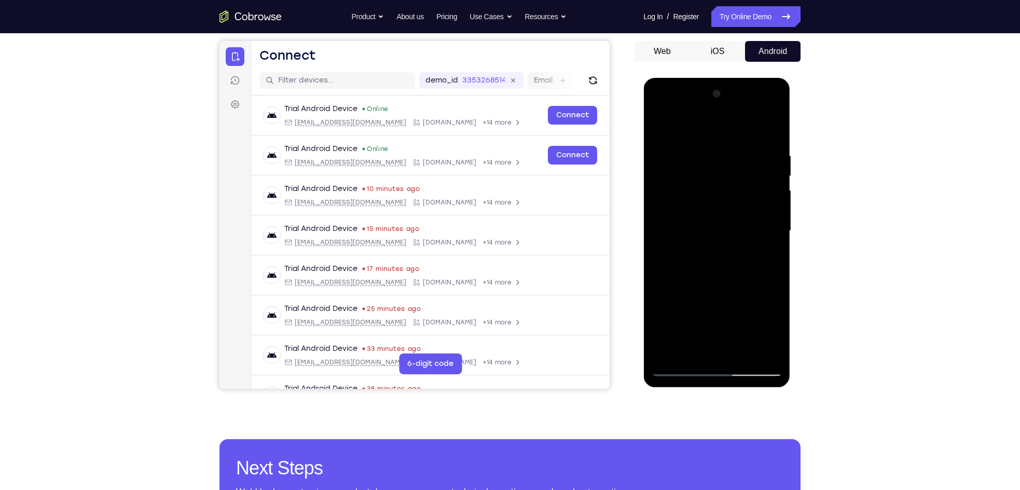
scroll to position [91, 0]
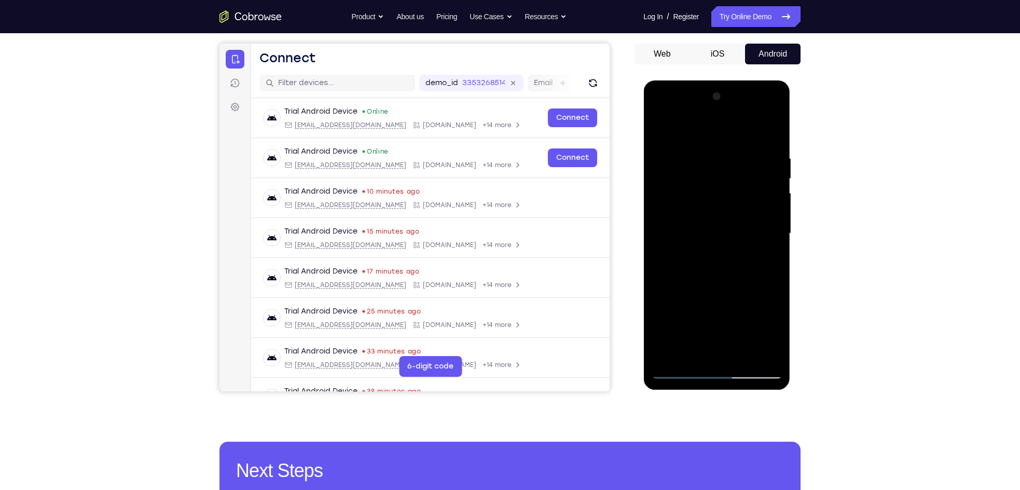
click at [695, 131] on div at bounding box center [716, 233] width 131 height 291
click at [666, 165] on div at bounding box center [716, 233] width 131 height 291
click at [701, 165] on div at bounding box center [716, 233] width 131 height 291
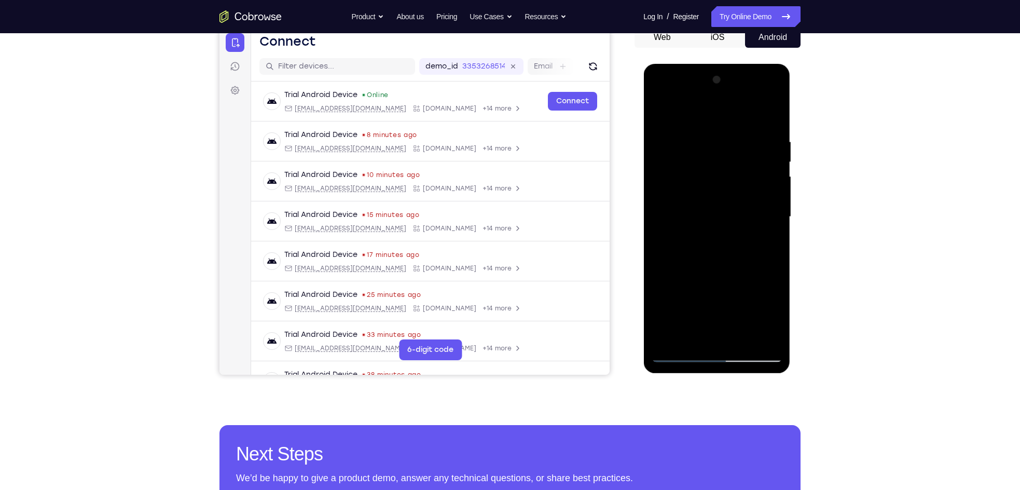
click at [659, 108] on div at bounding box center [716, 217] width 131 height 291
click at [664, 168] on div at bounding box center [716, 217] width 131 height 291
click at [680, 176] on div at bounding box center [716, 217] width 131 height 291
click at [728, 145] on div at bounding box center [716, 217] width 131 height 291
click at [720, 192] on div at bounding box center [716, 217] width 131 height 291
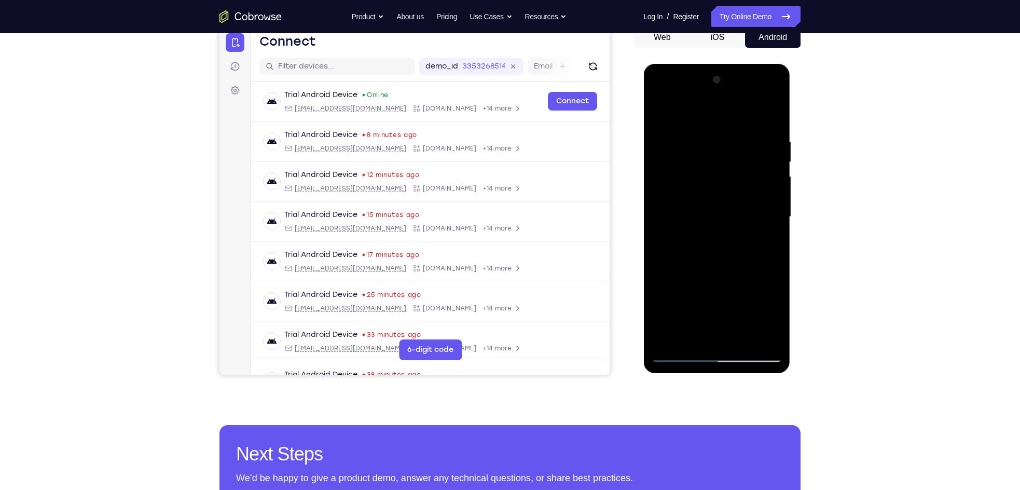
click at [724, 206] on div at bounding box center [716, 217] width 131 height 291
click at [727, 155] on div at bounding box center [716, 216] width 131 height 291
drag, startPoint x: 727, startPoint y: 155, endPoint x: 729, endPoint y: 196, distance: 41.5
click at [729, 196] on div at bounding box center [716, 216] width 131 height 291
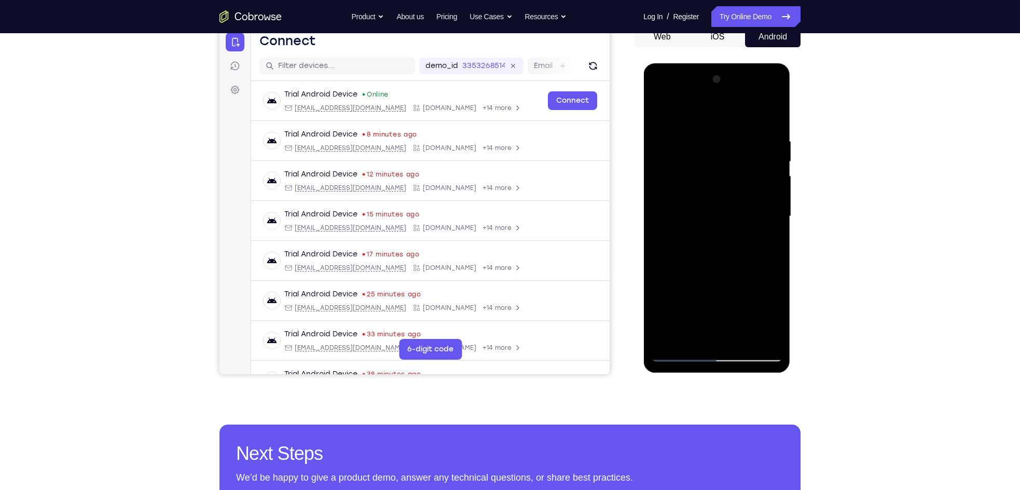
click at [723, 203] on div at bounding box center [716, 216] width 131 height 291
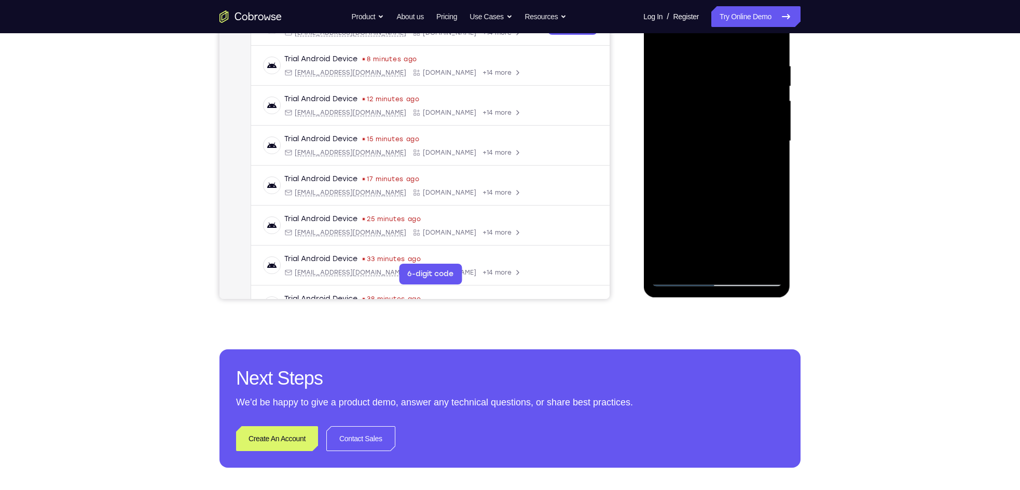
scroll to position [100, 0]
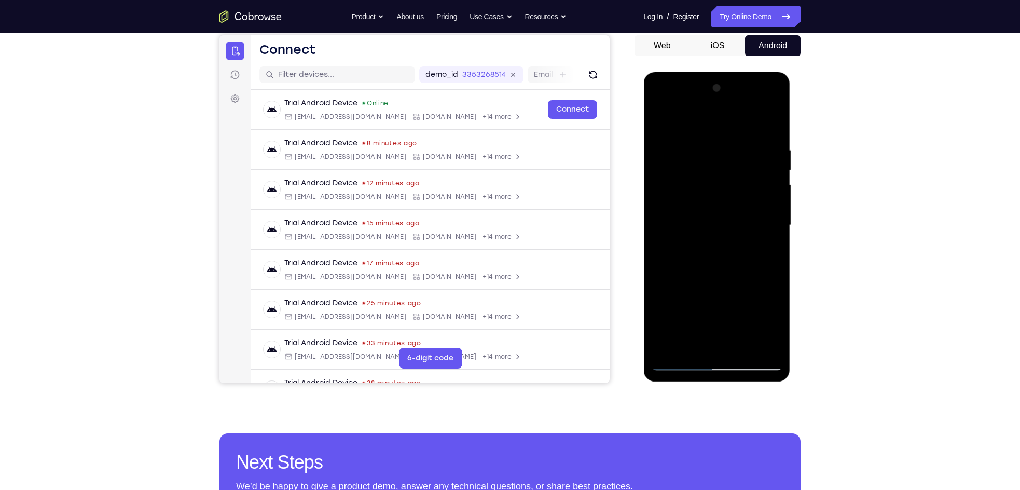
drag, startPoint x: 720, startPoint y: 199, endPoint x: 723, endPoint y: 86, distance: 113.7
click at [723, 86] on div at bounding box center [716, 225] width 131 height 291
drag, startPoint x: 717, startPoint y: 125, endPoint x: 702, endPoint y: 212, distance: 88.4
click at [702, 212] on div at bounding box center [716, 225] width 131 height 291
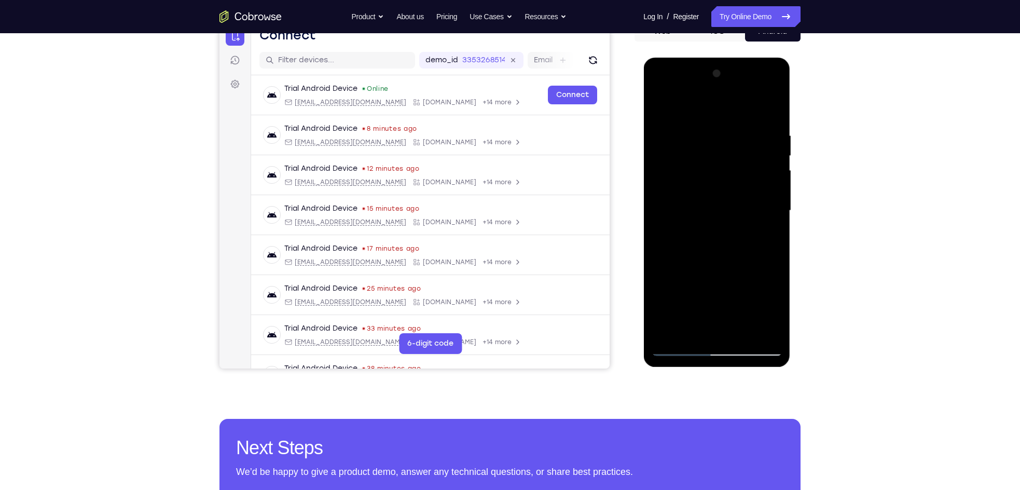
scroll to position [113, 0]
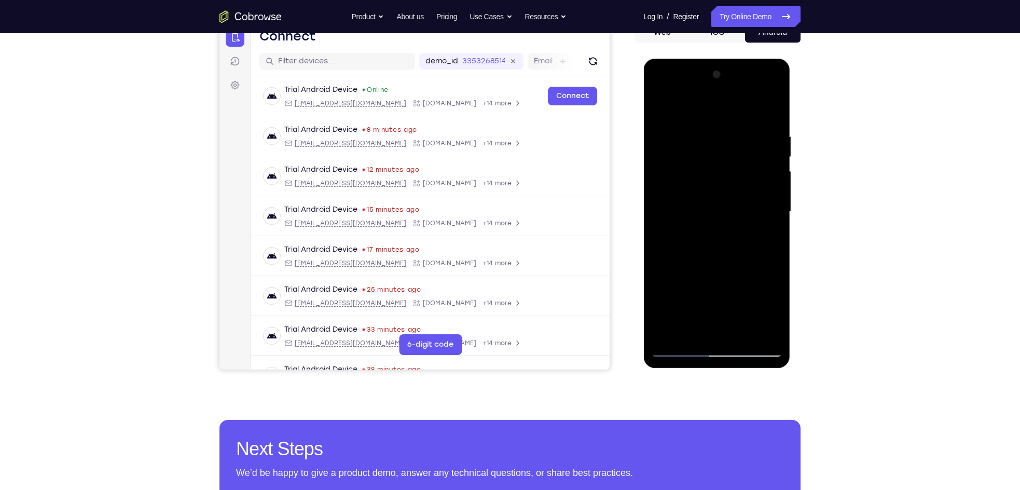
click at [757, 240] on div at bounding box center [716, 211] width 131 height 291
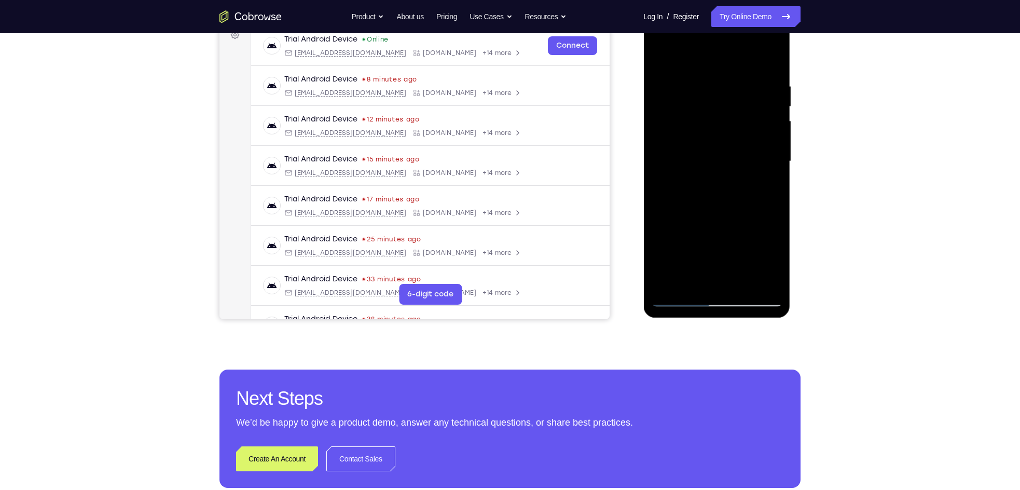
scroll to position [166, 0]
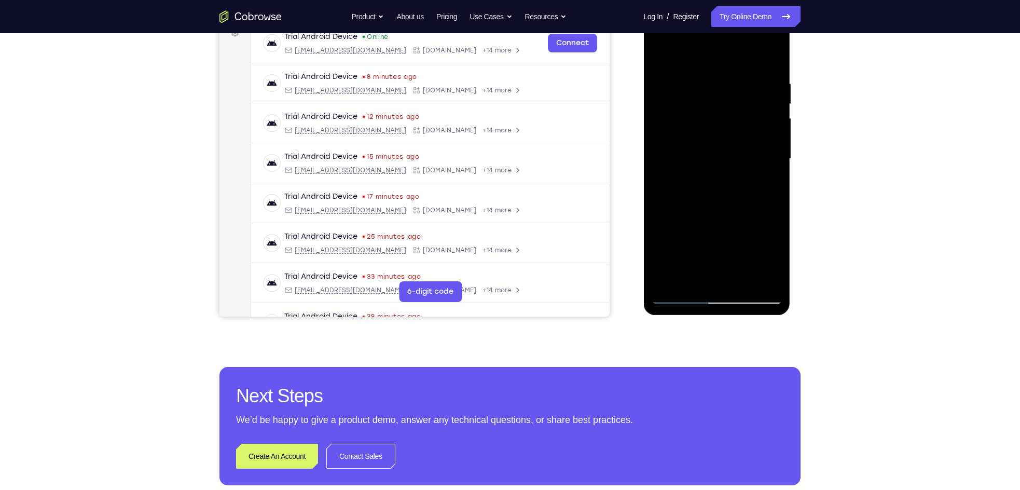
drag, startPoint x: 716, startPoint y: 127, endPoint x: 686, endPoint y: 285, distance: 161.6
click at [686, 285] on div at bounding box center [716, 158] width 131 height 291
click at [731, 191] on div at bounding box center [716, 158] width 131 height 291
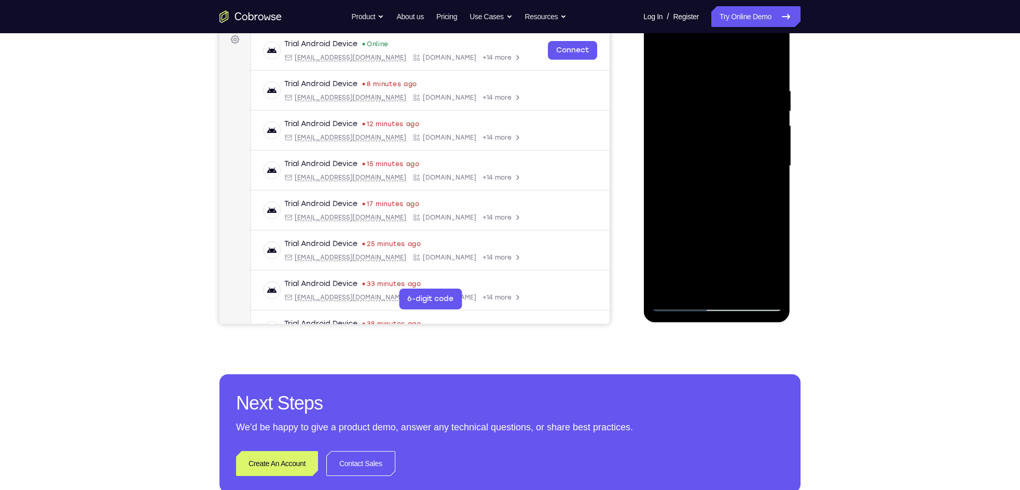
scroll to position [160, 0]
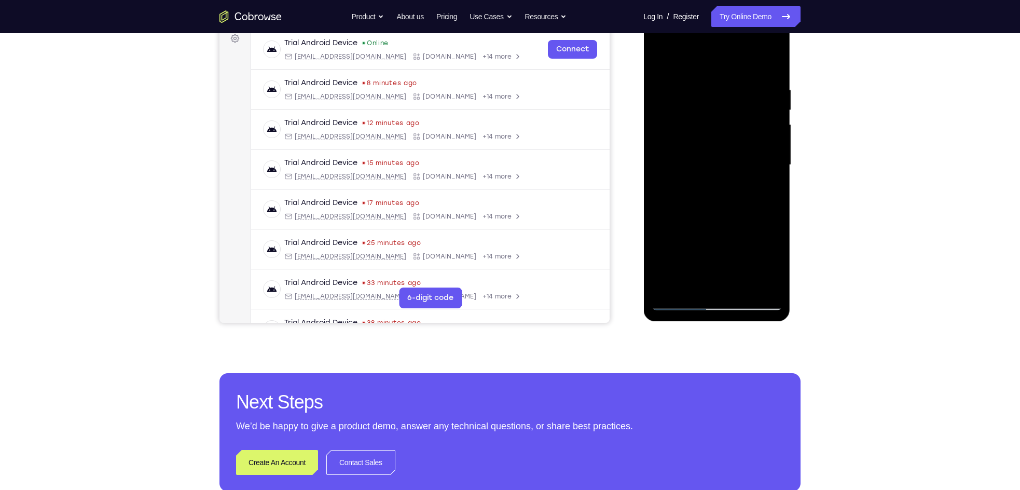
click at [682, 303] on div at bounding box center [716, 165] width 131 height 291
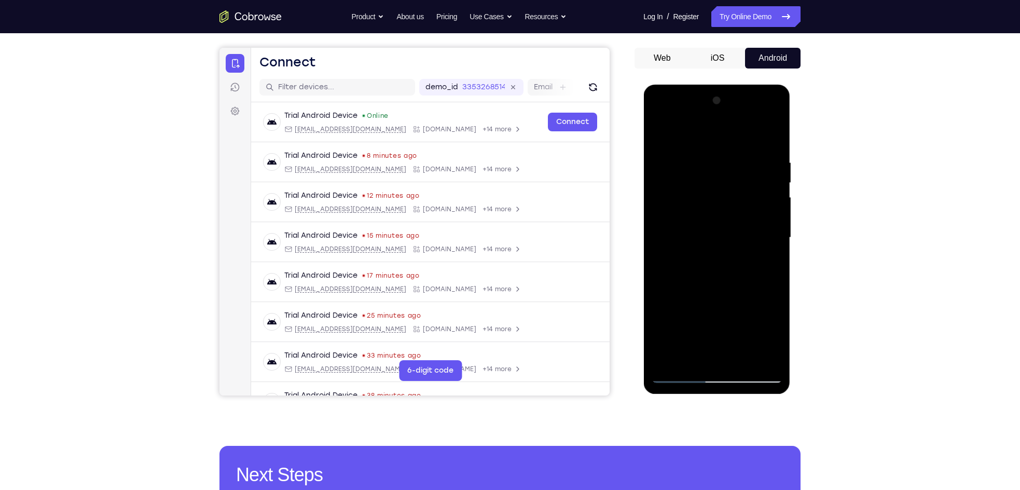
scroll to position [123, 0]
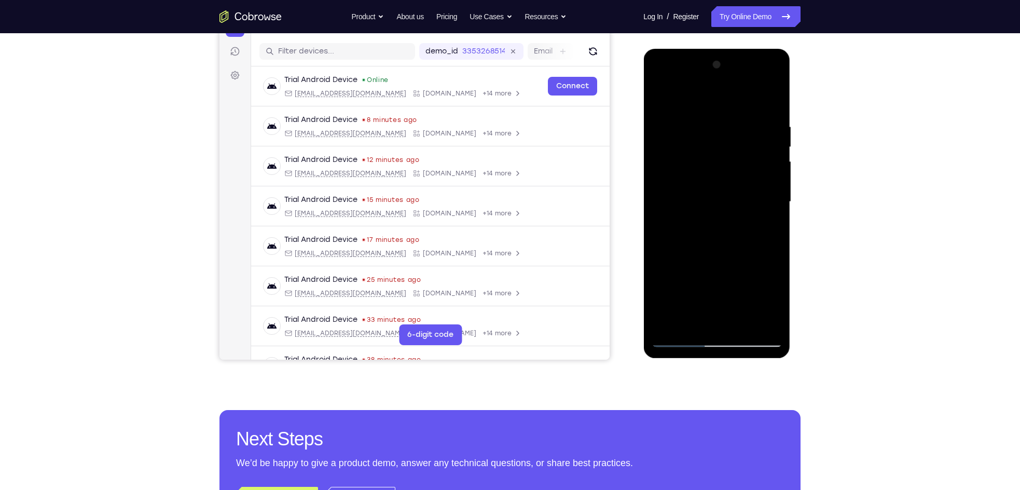
drag, startPoint x: 738, startPoint y: 101, endPoint x: 791, endPoint y: 105, distance: 53.1
click at [758, 105] on html "Online web based iOS Simulators and Android Emulators. Run iPhone, iPad, Mobile…" at bounding box center [717, 204] width 148 height 311
click at [753, 148] on div at bounding box center [716, 202] width 131 height 291
click at [711, 127] on div at bounding box center [716, 202] width 131 height 291
drag, startPoint x: 711, startPoint y: 187, endPoint x: 709, endPoint y: 134, distance: 52.9
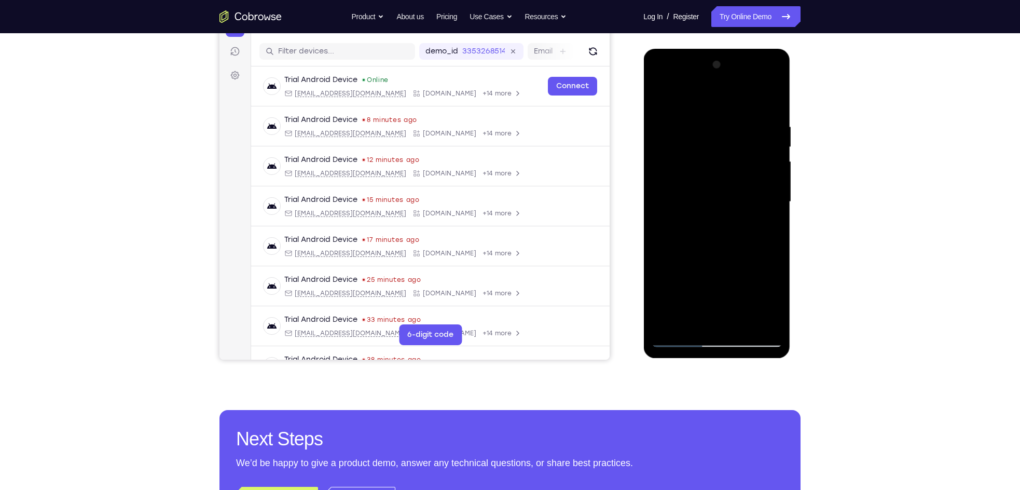
click at [709, 134] on div at bounding box center [716, 202] width 131 height 291
click at [707, 120] on div at bounding box center [716, 202] width 131 height 291
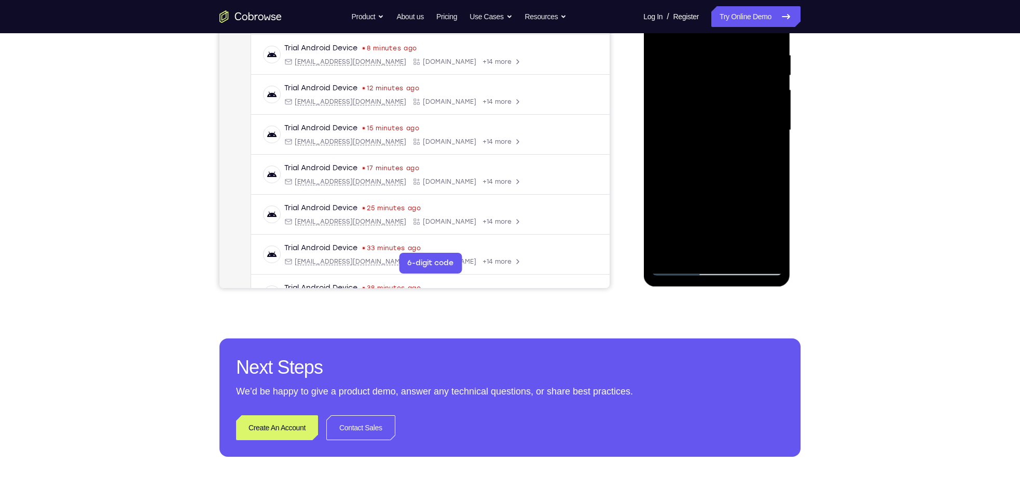
scroll to position [196, 0]
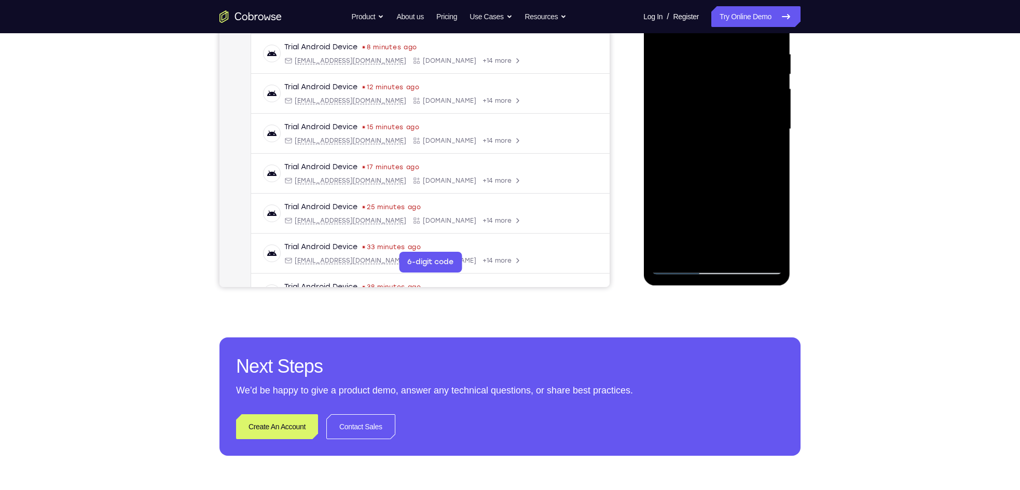
click
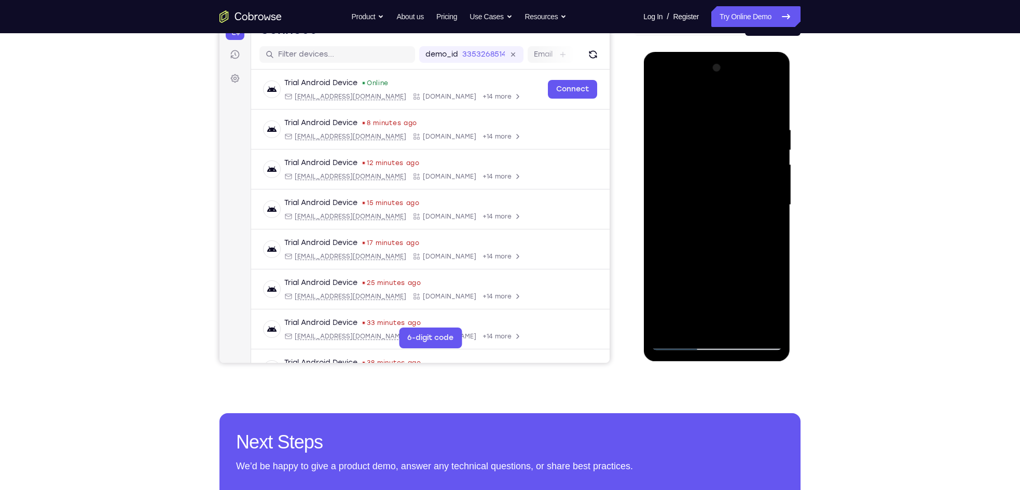
scroll to position [120, 0]
drag, startPoint x: 733, startPoint y: 261, endPoint x: 739, endPoint y: 151, distance: 109.7
drag, startPoint x: 739, startPoint y: 174, endPoint x: 723, endPoint y: 229, distance: 57.3
drag, startPoint x: 733, startPoint y: 171, endPoint x: 709, endPoint y: 266, distance: 98.0
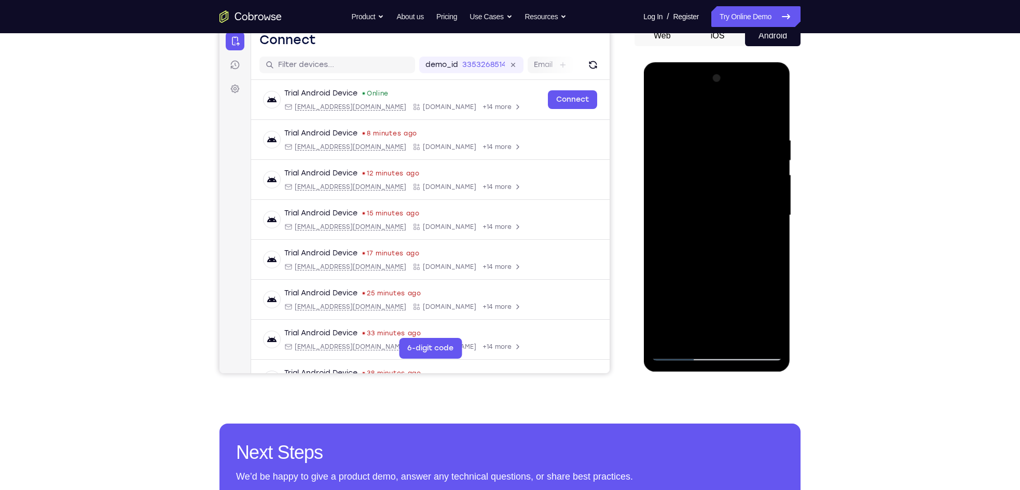
scroll to position [146, 0]
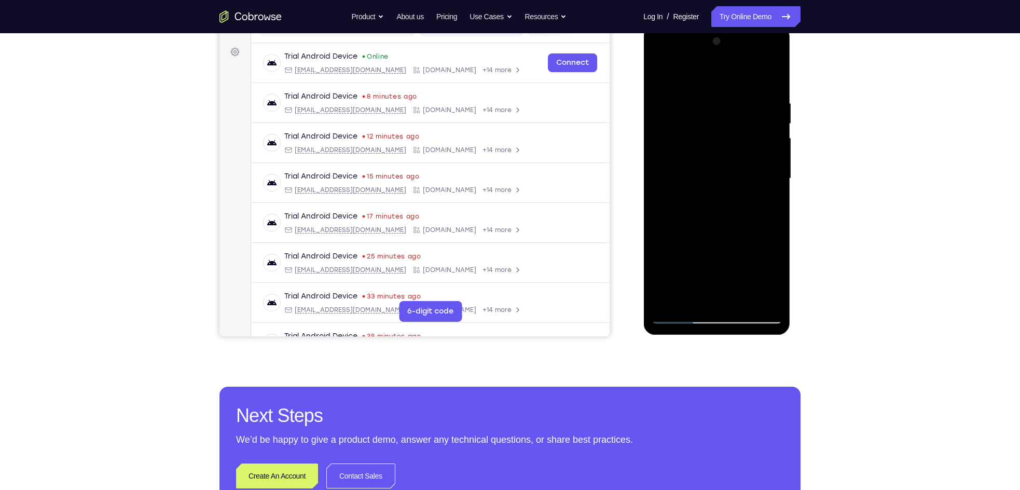
drag, startPoint x: 717, startPoint y: 186, endPoint x: 709, endPoint y: 255, distance: 69.5
drag, startPoint x: 729, startPoint y: 138, endPoint x: 707, endPoint y: 233, distance: 98.0
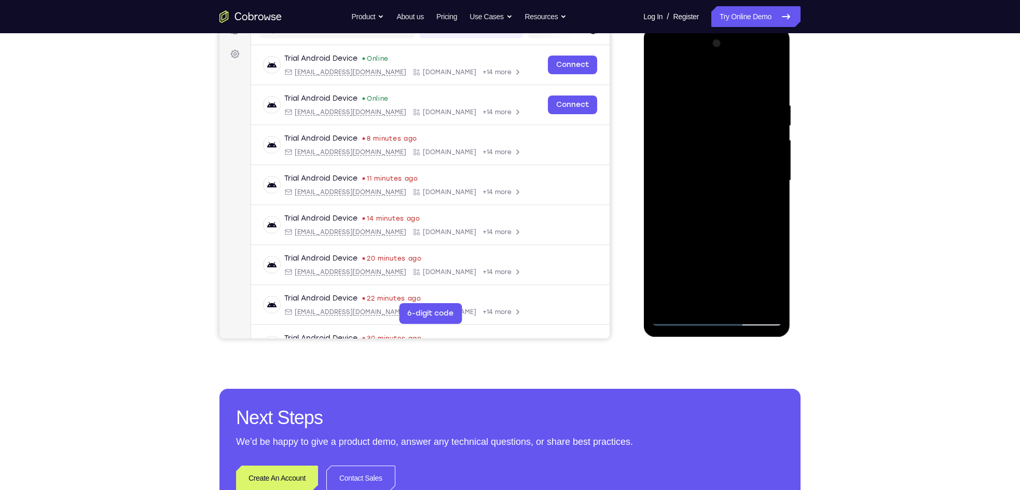
scroll to position [150, 0]
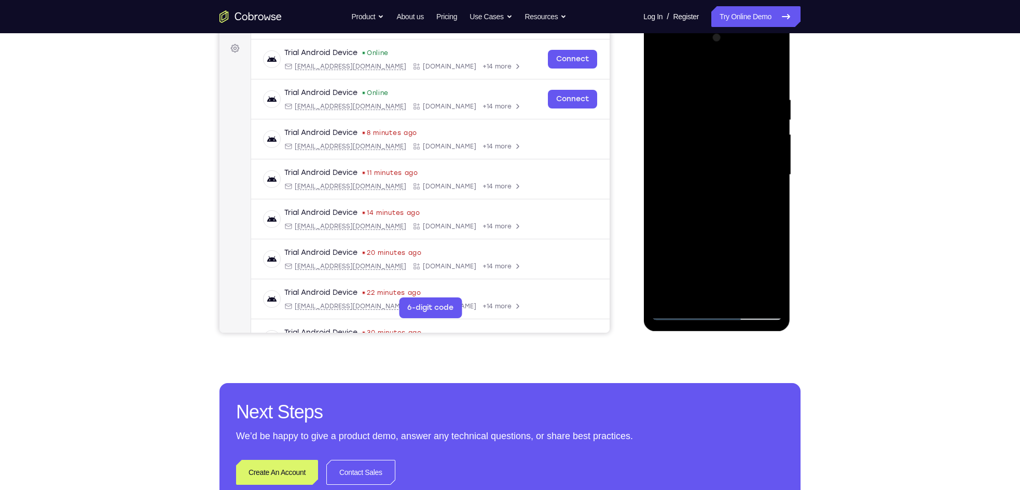
drag, startPoint x: 705, startPoint y: 228, endPoint x: 709, endPoint y: 105, distance: 123.5
drag, startPoint x: 684, startPoint y: 76, endPoint x: 833, endPoint y: 73, distance: 148.9
drag, startPoint x: 736, startPoint y: 108, endPoint x: 713, endPoint y: 200, distance: 95.3
drag, startPoint x: 722, startPoint y: 106, endPoint x: 720, endPoint y: 191, distance: 84.6
drag, startPoint x: 715, startPoint y: 110, endPoint x: 708, endPoint y: 141, distance: 31.6
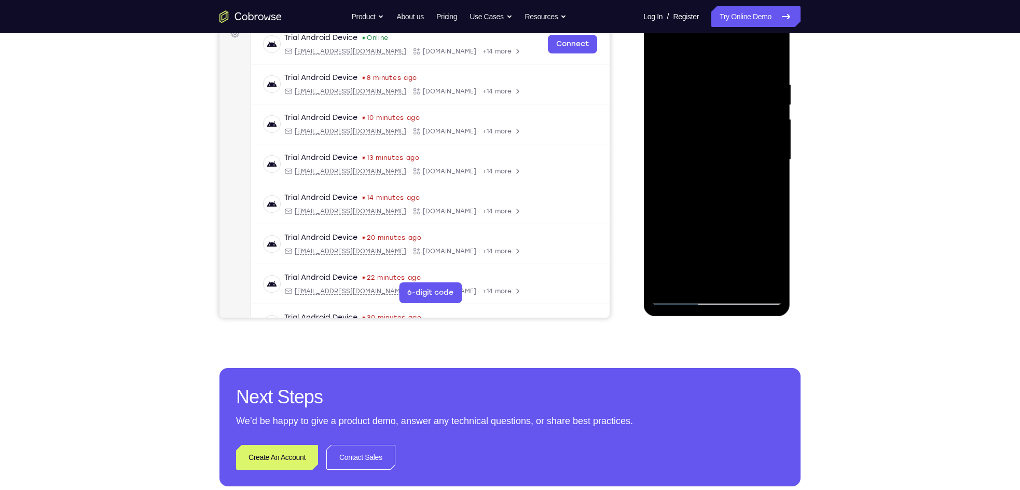
scroll to position [188, 0]
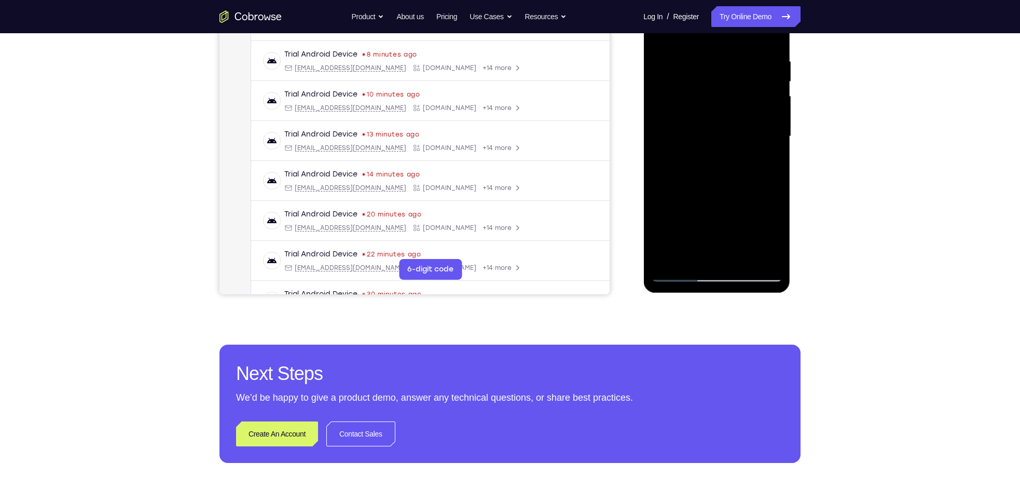
click at [758, 258] on div at bounding box center [716, 136] width 131 height 291
click at [742, 257] on div at bounding box center [716, 136] width 131 height 291
click at [682, 119] on div at bounding box center [716, 136] width 131 height 291
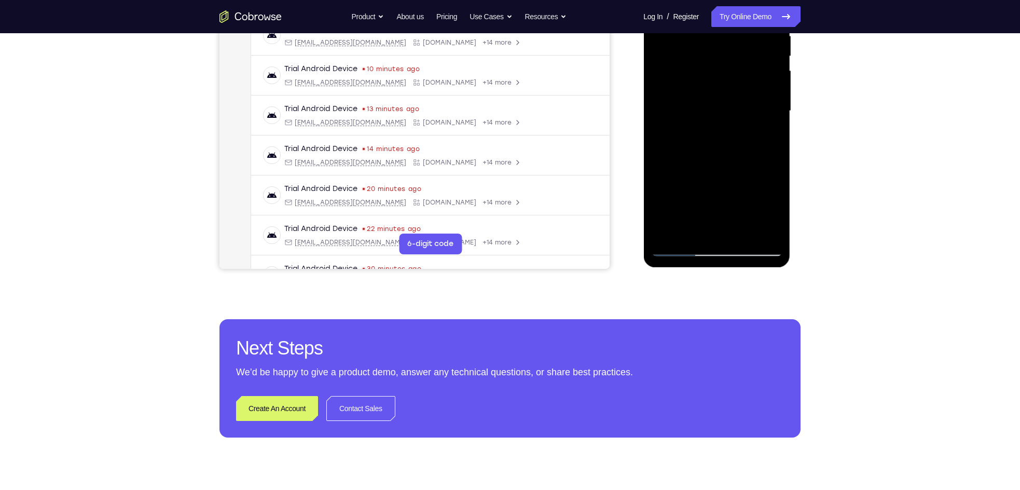
scroll to position [216, 0]
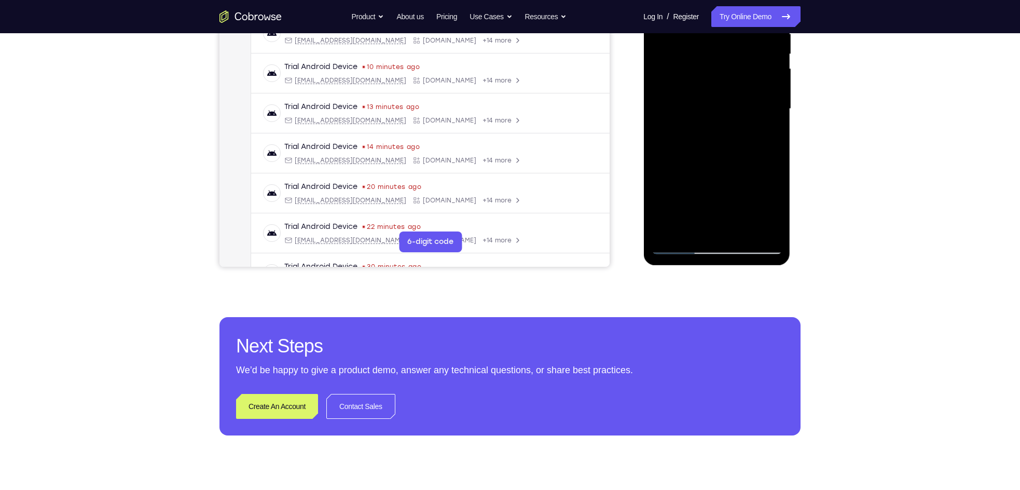
click at [679, 244] on div at bounding box center [716, 109] width 131 height 291
click at [679, 245] on div at bounding box center [716, 109] width 131 height 291
drag, startPoint x: 716, startPoint y: 159, endPoint x: 709, endPoint y: 84, distance: 75.6
click at [709, 84] on div at bounding box center [716, 109] width 131 height 291
click at [738, 231] on div at bounding box center [716, 109] width 131 height 291
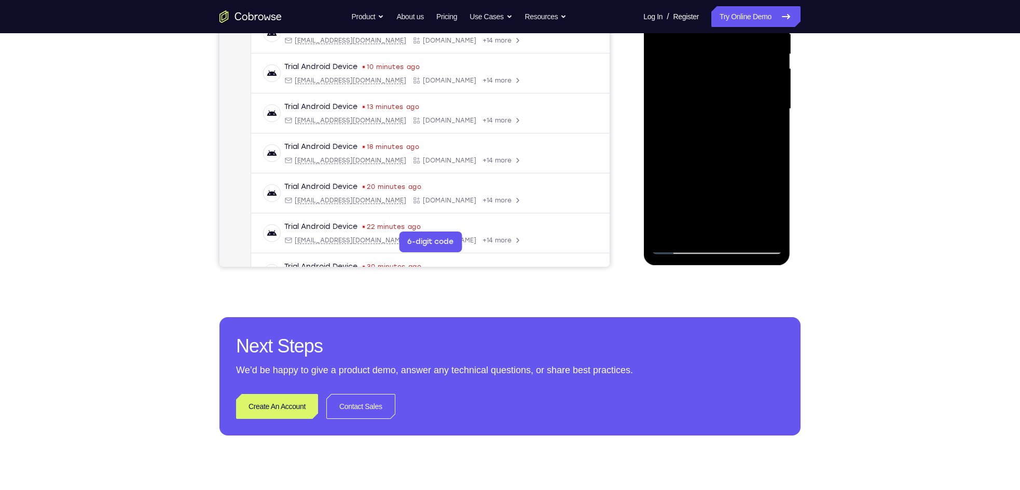
click at [680, 250] on div at bounding box center [716, 109] width 131 height 291
click at [698, 231] on div at bounding box center [716, 109] width 131 height 291
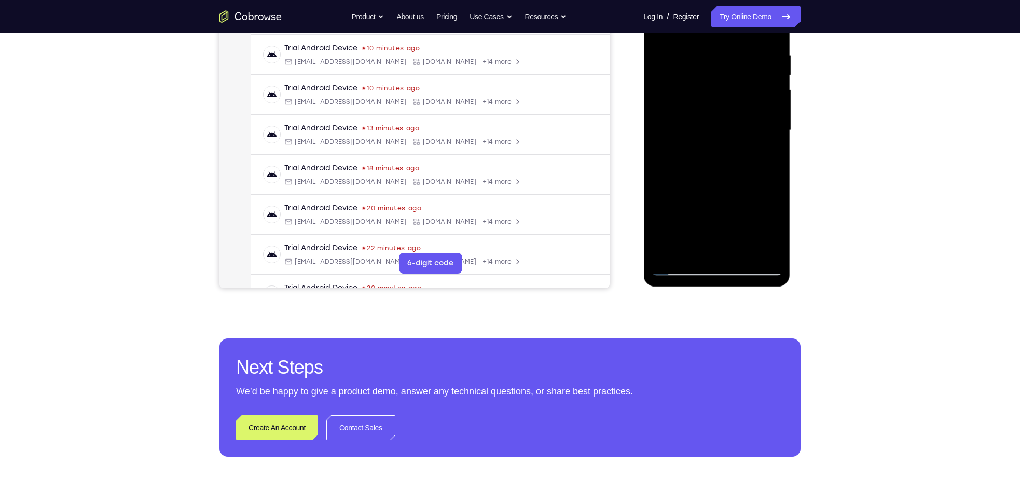
scroll to position [159, 0]
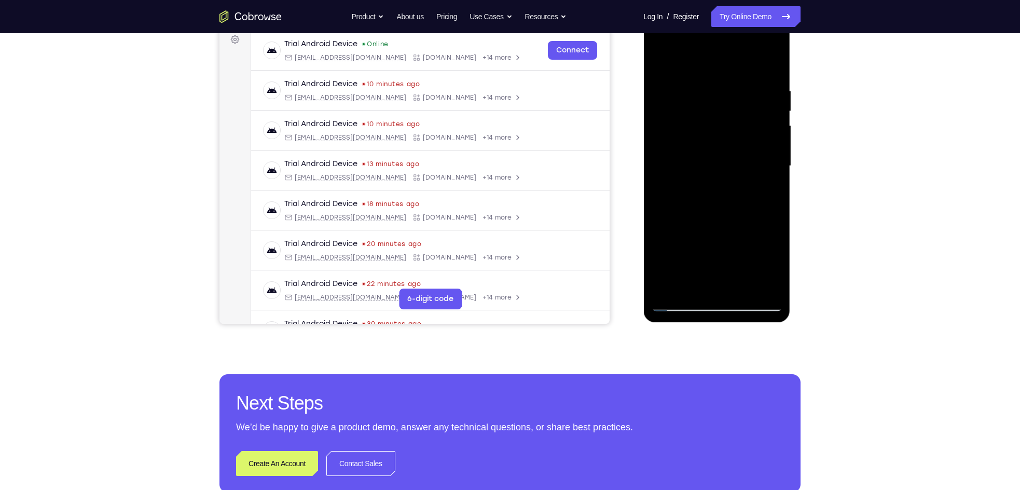
click at [672, 105] on div at bounding box center [716, 166] width 131 height 291
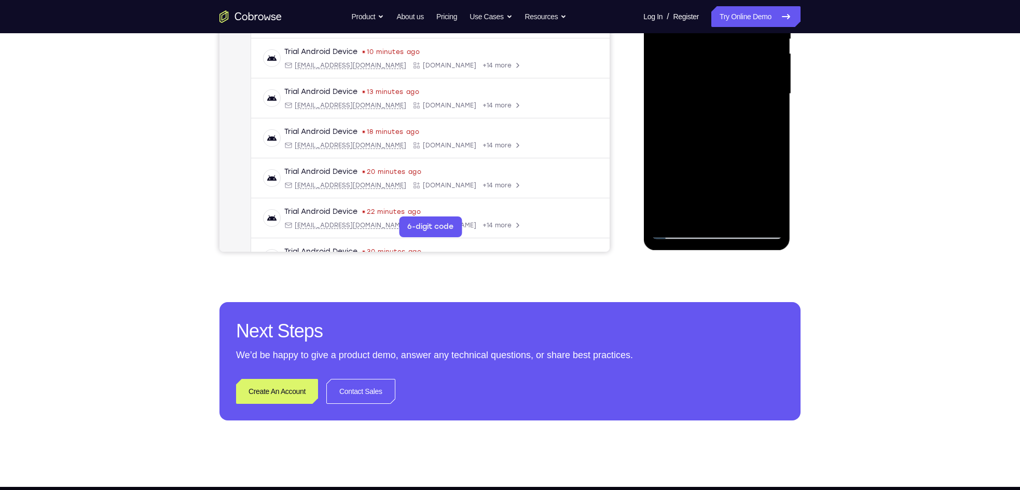
scroll to position [176, 0]
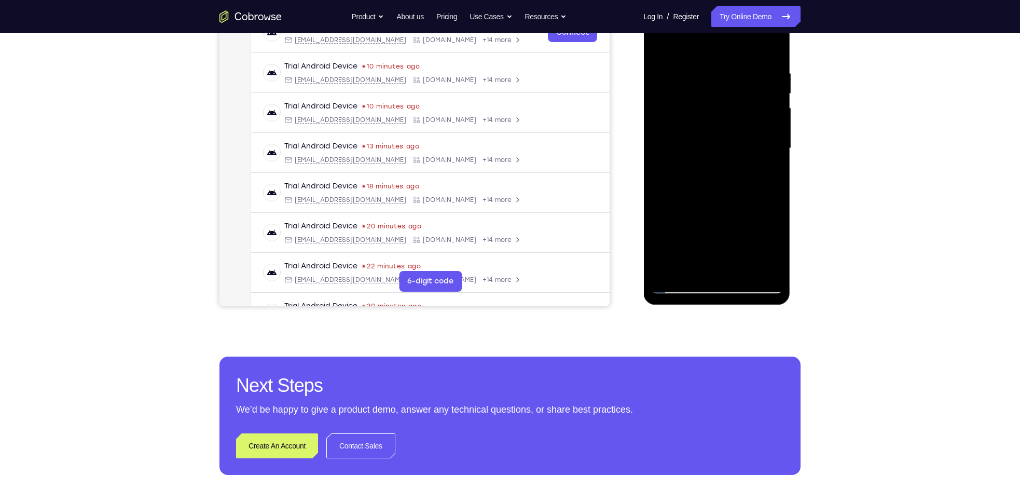
drag, startPoint x: 708, startPoint y: 75, endPoint x: 674, endPoint y: 202, distance: 131.6
click at [674, 202] on div at bounding box center [716, 148] width 131 height 291
click at [722, 133] on div at bounding box center [716, 148] width 131 height 291
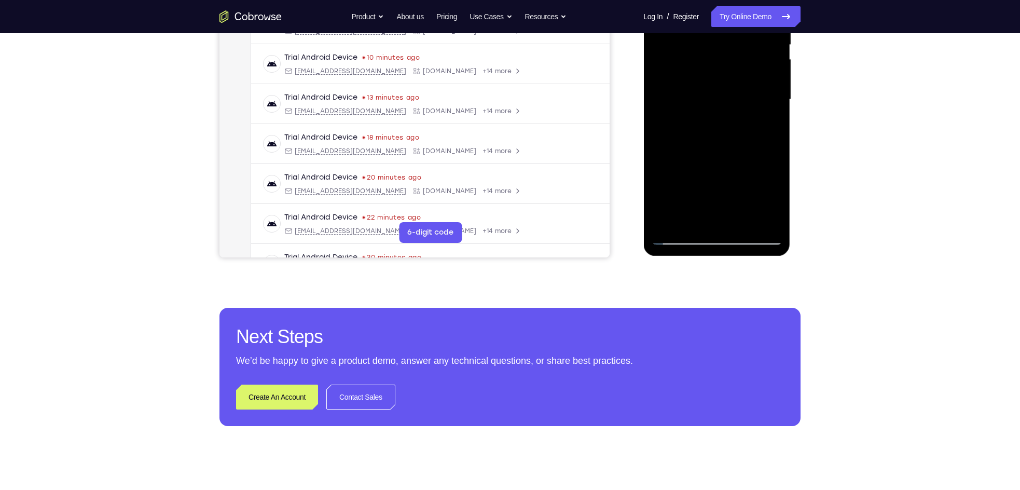
click at [738, 223] on div at bounding box center [716, 99] width 131 height 291
click at [699, 108] on div at bounding box center [716, 99] width 82 height 27
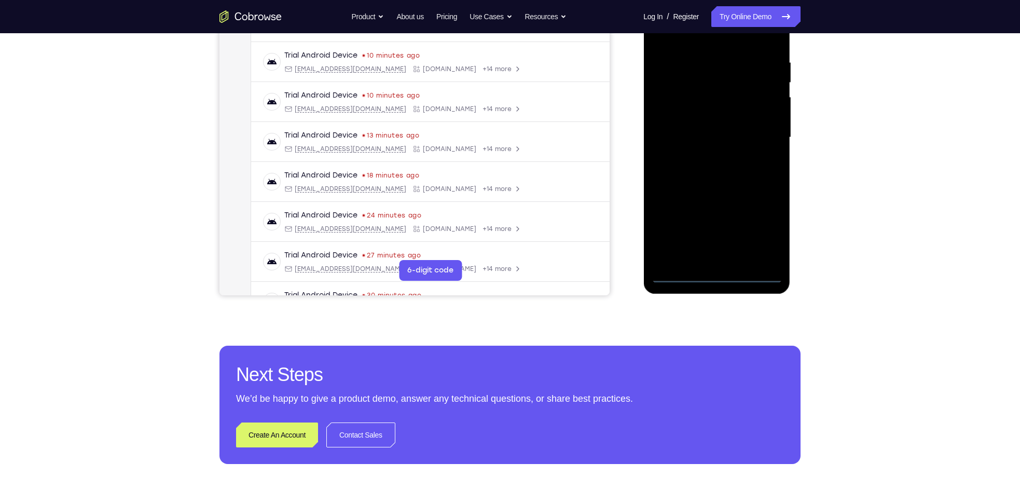
scroll to position [185, 0]
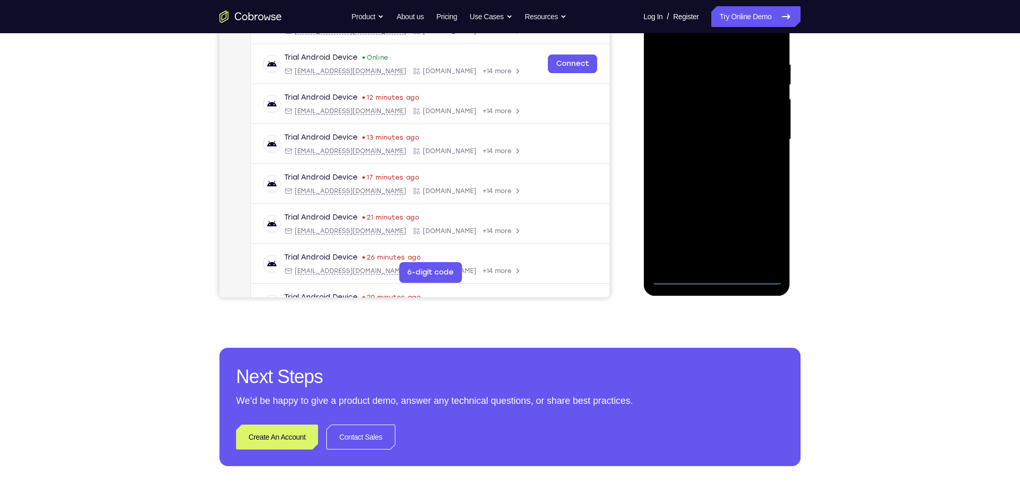
click at [719, 277] on div at bounding box center [716, 139] width 131 height 291
click at [758, 232] on div at bounding box center [716, 139] width 131 height 291
drag, startPoint x: 771, startPoint y: 232, endPoint x: 1008, endPoint y: 121, distance: 261.6
click at [758, 232] on div at bounding box center [716, 139] width 131 height 291
click at [689, 39] on div at bounding box center [716, 139] width 131 height 291
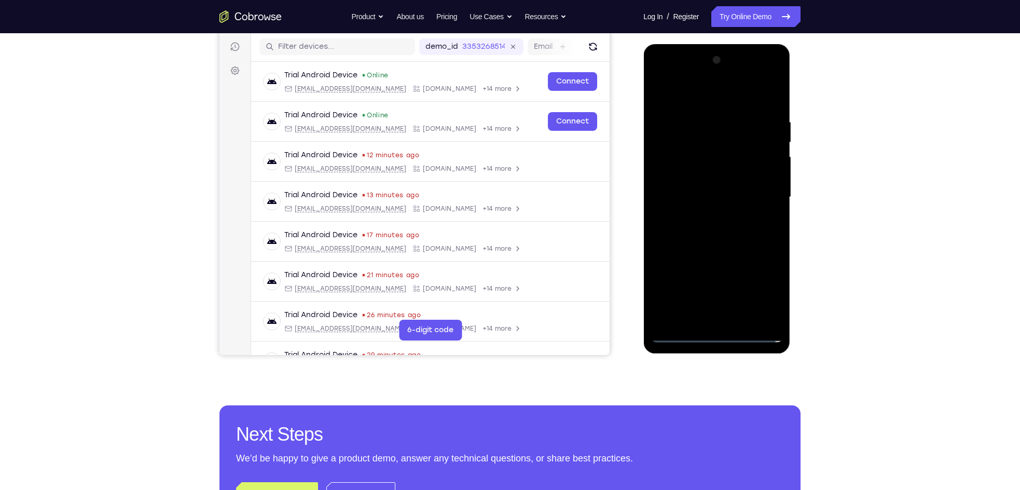
scroll to position [127, 0]
click at [758, 191] on div at bounding box center [716, 197] width 131 height 291
click at [705, 215] on div at bounding box center [716, 197] width 131 height 291
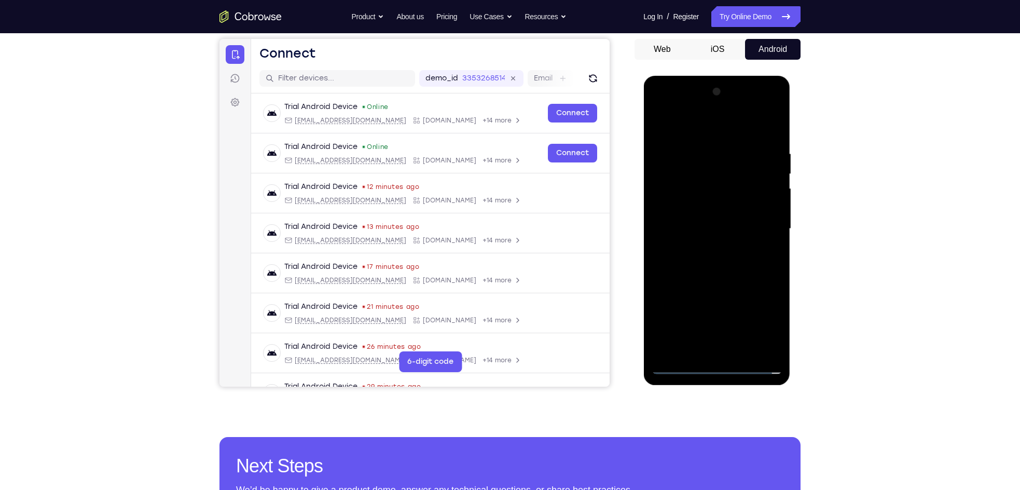
click at [705, 215] on div at bounding box center [716, 229] width 131 height 291
click at [708, 207] on div at bounding box center [716, 229] width 131 height 291
click at [697, 231] on div at bounding box center [716, 229] width 131 height 291
click at [727, 268] on div at bounding box center [716, 229] width 131 height 291
click at [713, 257] on div at bounding box center [716, 229] width 131 height 291
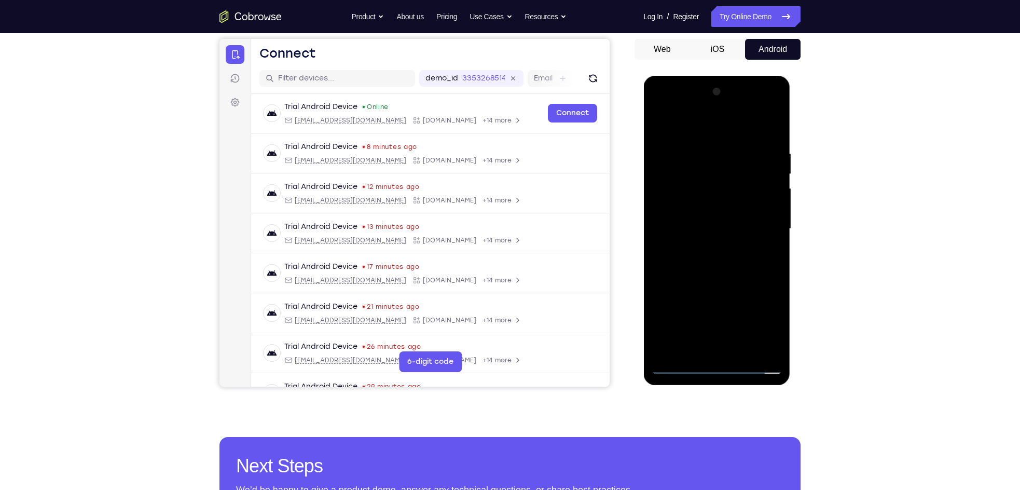
click at [713, 265] on div at bounding box center [716, 229] width 131 height 291
drag, startPoint x: 673, startPoint y: 128, endPoint x: 815, endPoint y: 121, distance: 141.3
click at [758, 121] on html "Online web based iOS Simulators and Android Emulators. Run iPhone, iPad, Mobile…" at bounding box center [717, 231] width 148 height 311
click at [730, 278] on div at bounding box center [716, 229] width 131 height 291
click at [744, 350] on div at bounding box center [716, 229] width 131 height 291
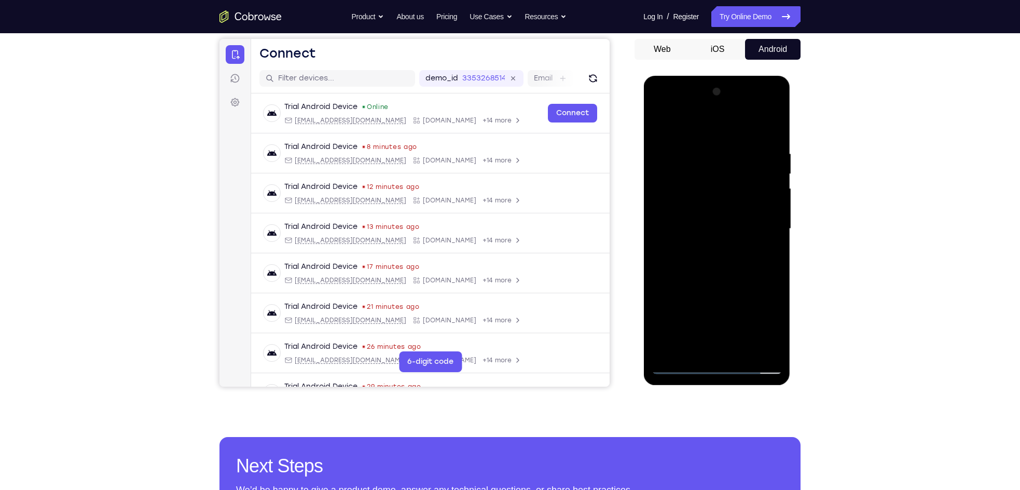
scroll to position [126, 0]
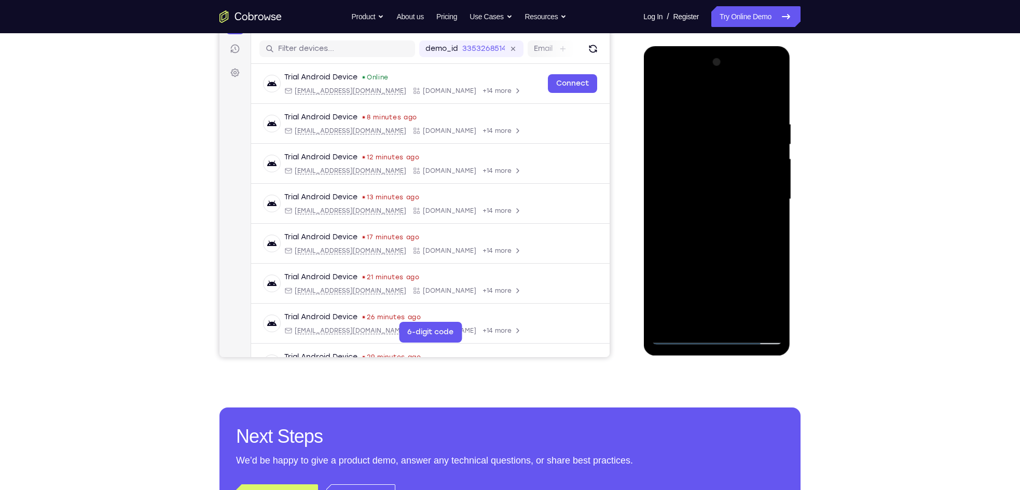
click at [713, 252] on div at bounding box center [716, 199] width 131 height 291
click at [703, 187] on div at bounding box center [716, 199] width 131 height 291
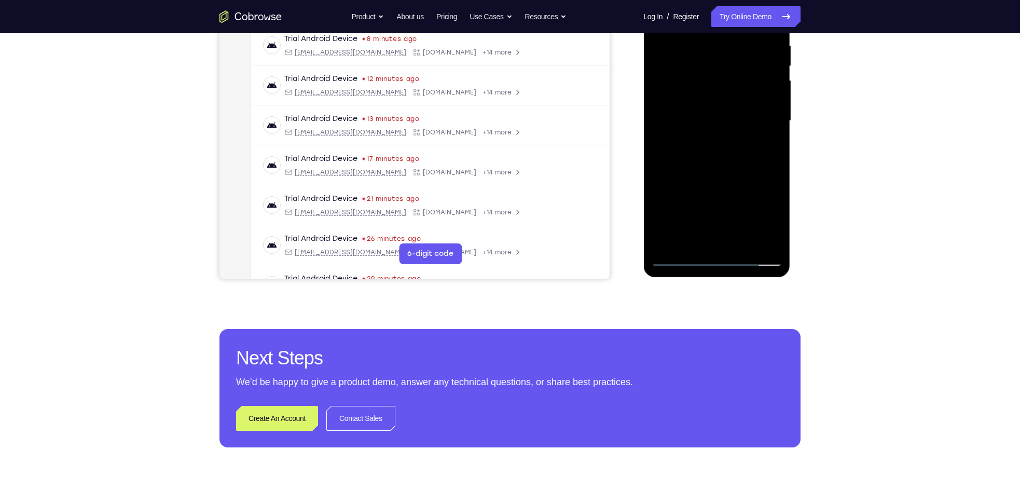
scroll to position [204, 0]
click at [750, 180] on div at bounding box center [716, 120] width 131 height 291
click at [758, 180] on div at bounding box center [716, 120] width 131 height 291
click at [732, 165] on div at bounding box center [716, 120] width 131 height 291
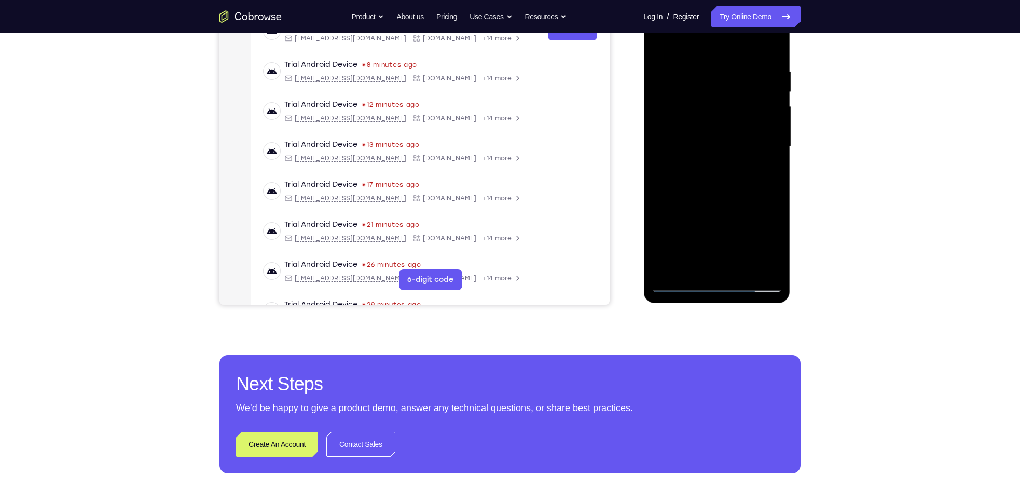
scroll to position [177, 0]
click at [702, 80] on div at bounding box center [716, 147] width 131 height 291
click at [701, 256] on div at bounding box center [716, 147] width 131 height 291
click at [699, 265] on div at bounding box center [716, 147] width 131 height 291
drag, startPoint x: 694, startPoint y: 243, endPoint x: 692, endPoint y: 127, distance: 116.2
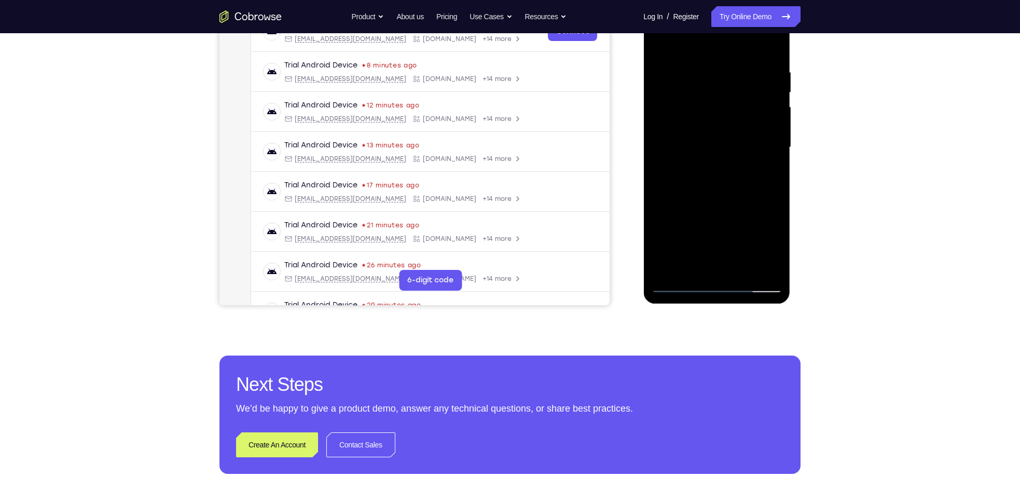
click at [692, 127] on div at bounding box center [716, 147] width 131 height 291
drag, startPoint x: 702, startPoint y: 205, endPoint x: 711, endPoint y: 127, distance: 79.3
click at [711, 127] on div at bounding box center [716, 147] width 131 height 291
drag, startPoint x: 685, startPoint y: 182, endPoint x: 688, endPoint y: 142, distance: 39.6
click at [688, 142] on div at bounding box center [716, 147] width 131 height 291
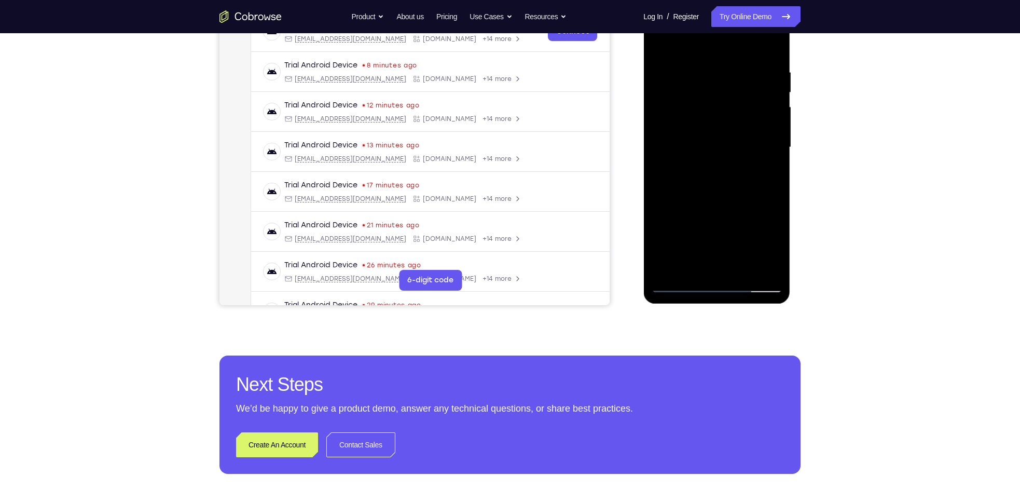
drag, startPoint x: 683, startPoint y: 223, endPoint x: 686, endPoint y: 152, distance: 70.6
click at [686, 152] on div at bounding box center [716, 147] width 131 height 291
click at [662, 241] on div at bounding box center [716, 147] width 131 height 291
click at [664, 238] on div at bounding box center [716, 147] width 131 height 291
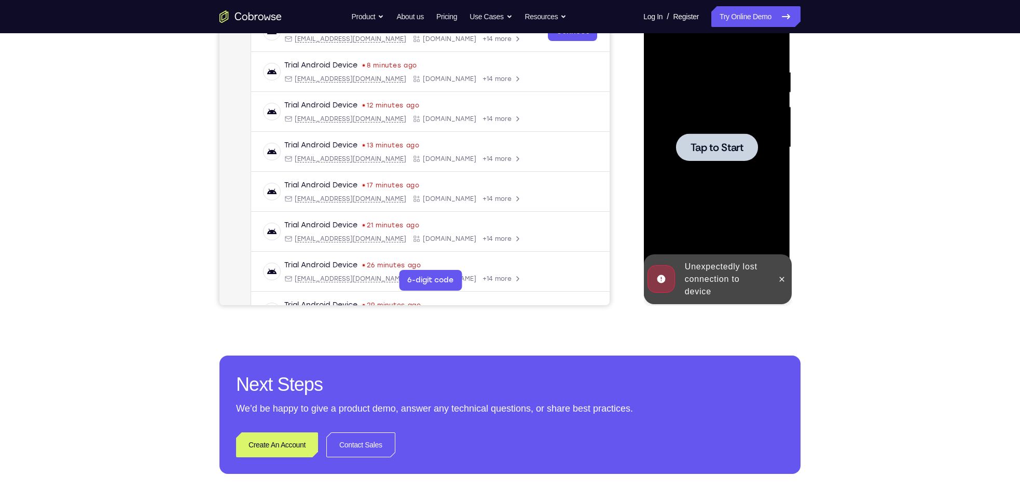
click at [733, 145] on span "Tap to Start" at bounding box center [716, 147] width 53 height 10
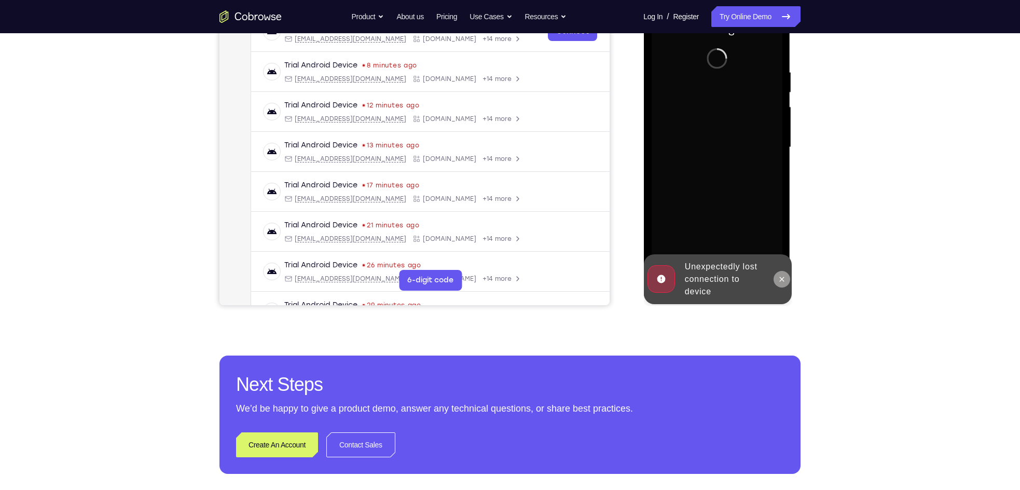
click at [758, 279] on icon at bounding box center [781, 279] width 8 height 8
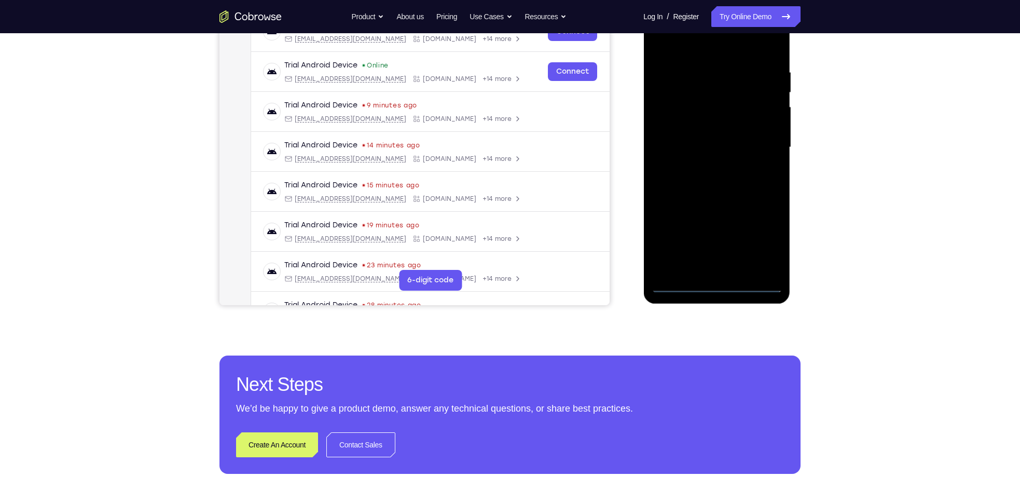
click at [716, 284] on div at bounding box center [716, 147] width 131 height 291
click at [758, 244] on div at bounding box center [716, 147] width 131 height 291
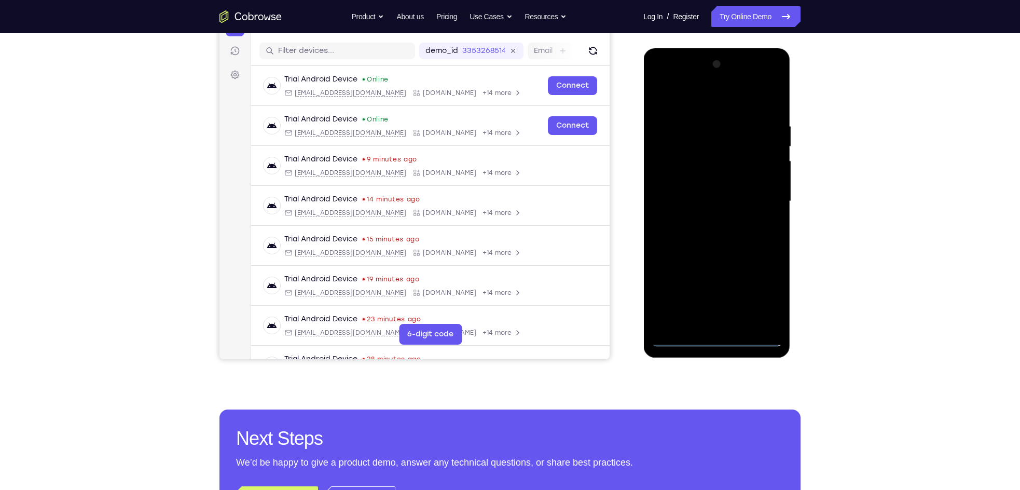
scroll to position [123, 0]
click at [686, 104] on div at bounding box center [716, 202] width 131 height 291
click at [758, 192] on div at bounding box center [716, 202] width 131 height 291
click at [758, 198] on div at bounding box center [716, 202] width 131 height 291
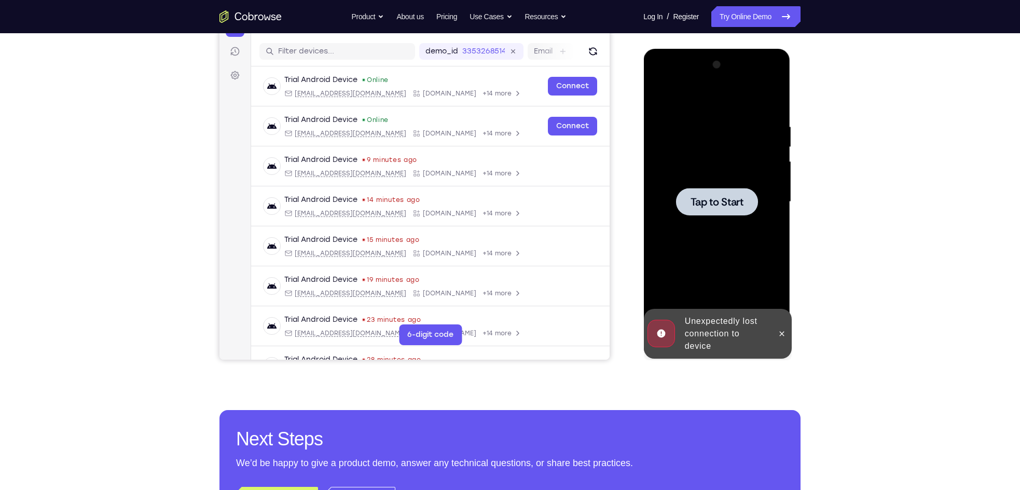
click at [718, 198] on span "Tap to Start" at bounding box center [716, 202] width 53 height 10
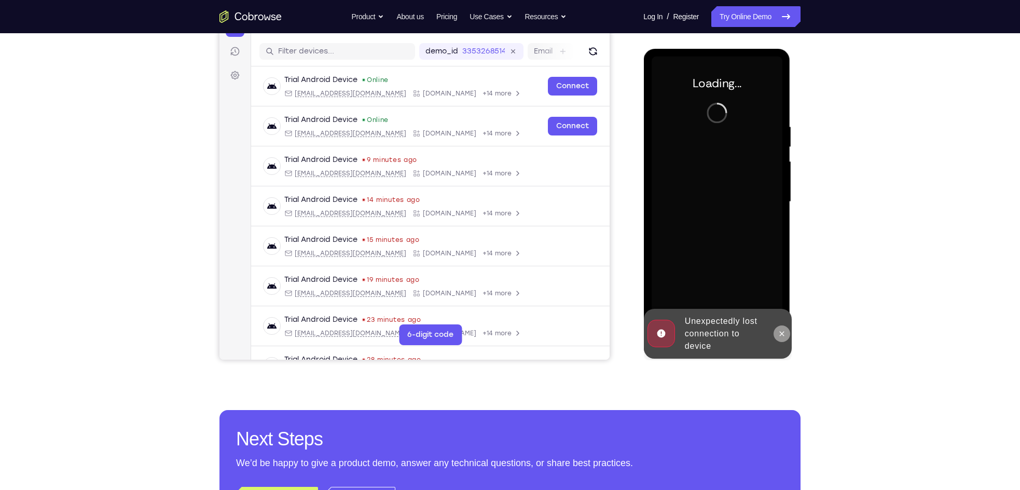
click at [758, 339] on button at bounding box center [781, 333] width 17 height 17
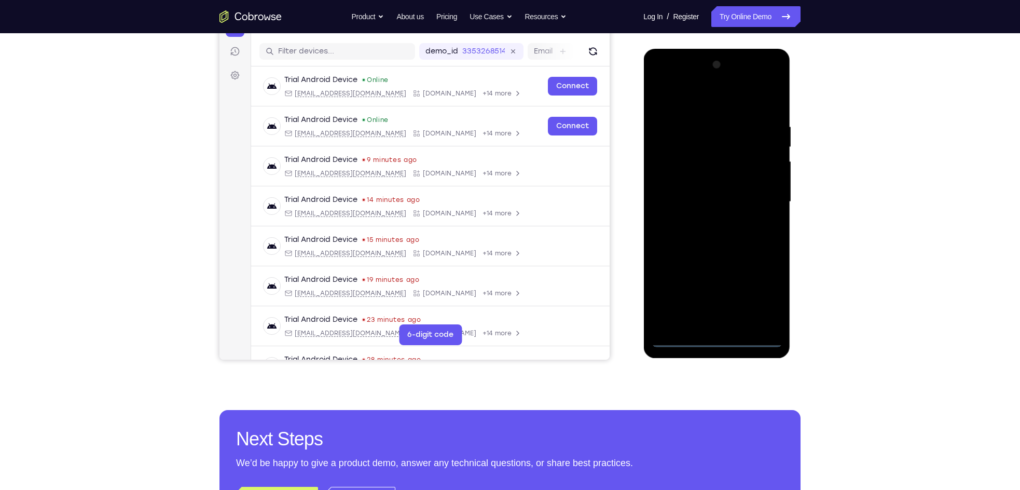
click at [716, 340] on div at bounding box center [716, 202] width 131 height 291
click at [758, 287] on div at bounding box center [716, 202] width 131 height 291
click at [686, 102] on div at bounding box center [716, 202] width 131 height 291
click at [758, 197] on div at bounding box center [716, 202] width 131 height 291
click at [706, 222] on div at bounding box center [716, 202] width 131 height 291
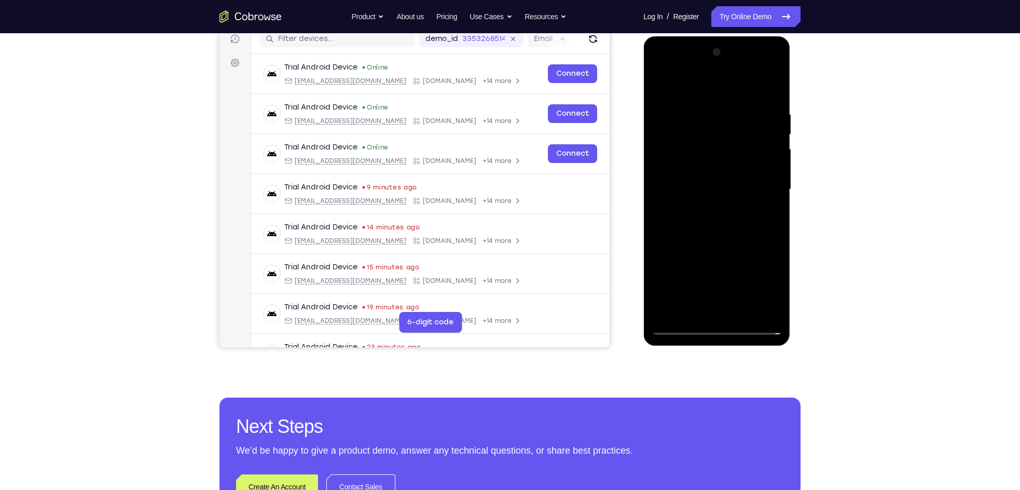
scroll to position [136, 0]
click at [706, 178] on div at bounding box center [716, 189] width 131 height 291
click at [705, 169] on div at bounding box center [716, 189] width 131 height 291
click at [706, 185] on div at bounding box center [716, 189] width 131 height 291
click at [718, 221] on div at bounding box center [716, 189] width 131 height 291
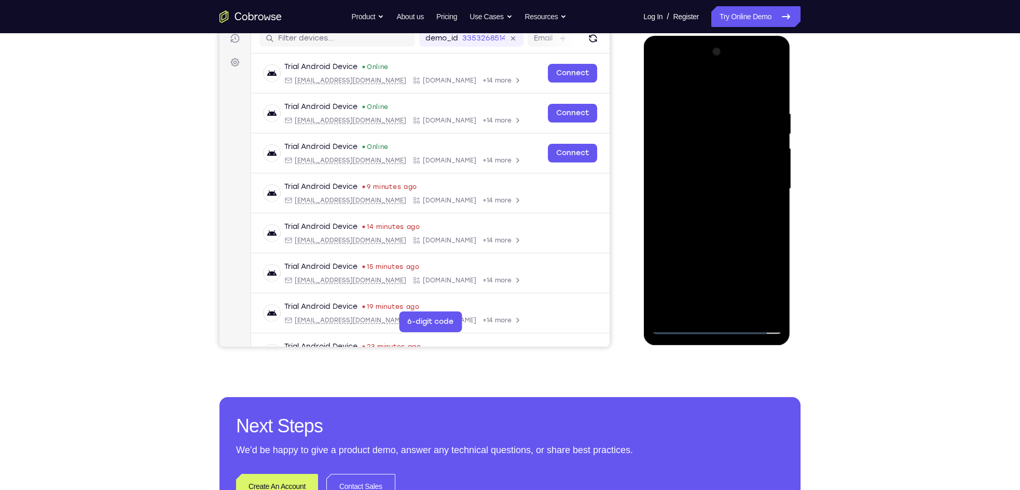
click at [716, 216] on div at bounding box center [716, 189] width 131 height 291
click at [710, 228] on div at bounding box center [716, 189] width 131 height 291
click at [741, 310] on div at bounding box center [716, 189] width 131 height 291
click at [734, 237] on div at bounding box center [716, 189] width 131 height 291
click at [737, 309] on div at bounding box center [716, 189] width 131 height 291
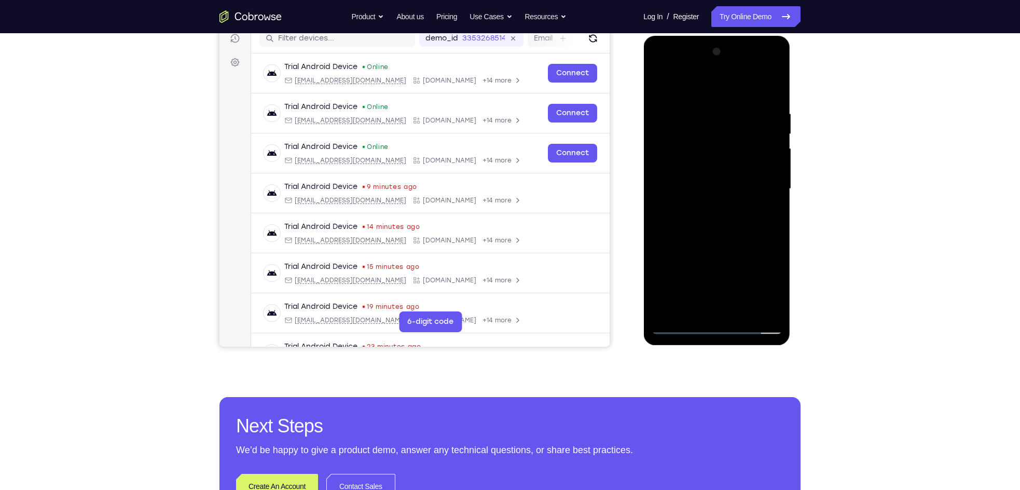
click at [707, 246] on div at bounding box center [716, 189] width 131 height 291
click at [707, 171] on div at bounding box center [716, 189] width 131 height 291
click at [709, 303] on div at bounding box center [716, 189] width 131 height 291
click at [751, 154] on div at bounding box center [716, 189] width 131 height 291
click at [758, 245] on div at bounding box center [716, 189] width 131 height 291
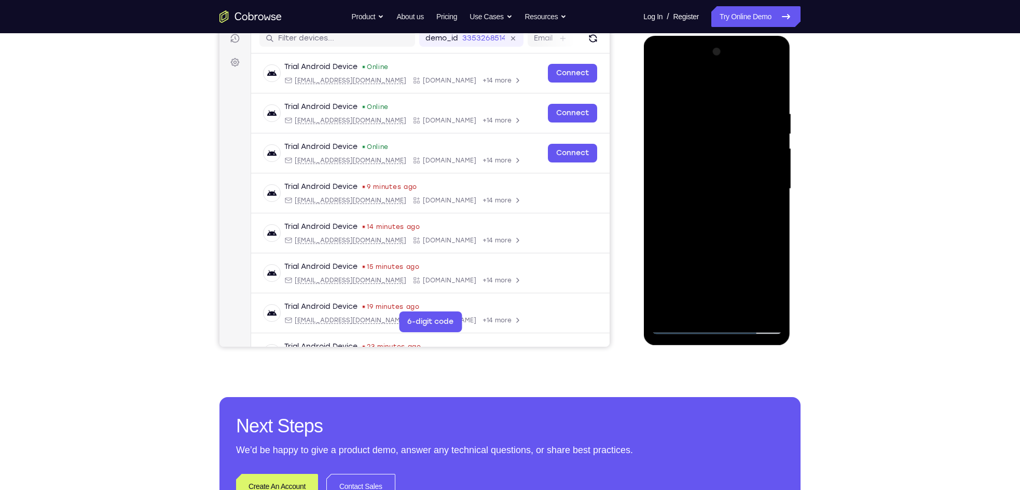
click at [731, 233] on div at bounding box center [716, 189] width 131 height 291
click at [683, 117] on div at bounding box center [716, 189] width 131 height 291
click at [719, 310] on div at bounding box center [716, 189] width 131 height 291
drag, startPoint x: 714, startPoint y: 275, endPoint x: 718, endPoint y: 140, distance: 134.9
click at [718, 140] on div at bounding box center [716, 189] width 131 height 291
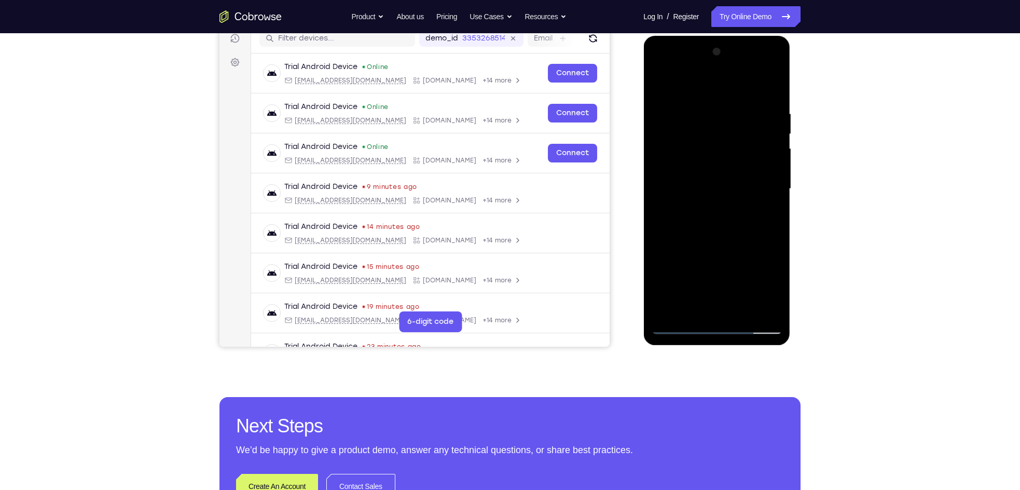
drag, startPoint x: 710, startPoint y: 281, endPoint x: 701, endPoint y: 135, distance: 146.0
click at [701, 135] on div at bounding box center [716, 189] width 131 height 291
drag, startPoint x: 695, startPoint y: 281, endPoint x: 694, endPoint y: 191, distance: 89.8
click at [694, 191] on div at bounding box center [716, 189] width 131 height 291
click at [668, 318] on div at bounding box center [716, 189] width 131 height 291
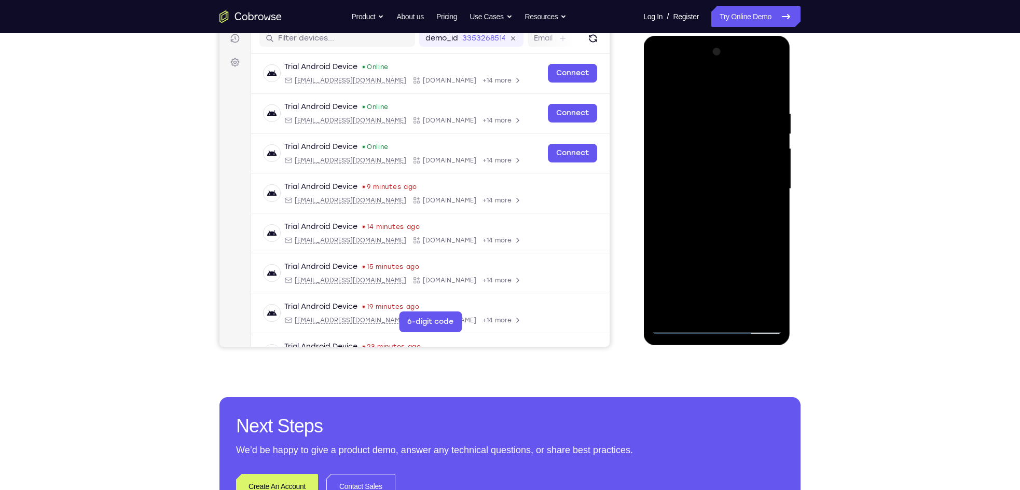
click at [668, 177] on div at bounding box center [716, 189] width 131 height 291
click at [758, 310] on div at bounding box center [716, 189] width 131 height 291
click at [674, 328] on div at bounding box center [716, 189] width 131 height 291
click at [692, 173] on div at bounding box center [716, 189] width 131 height 291
click at [758, 235] on div at bounding box center [716, 189] width 131 height 291
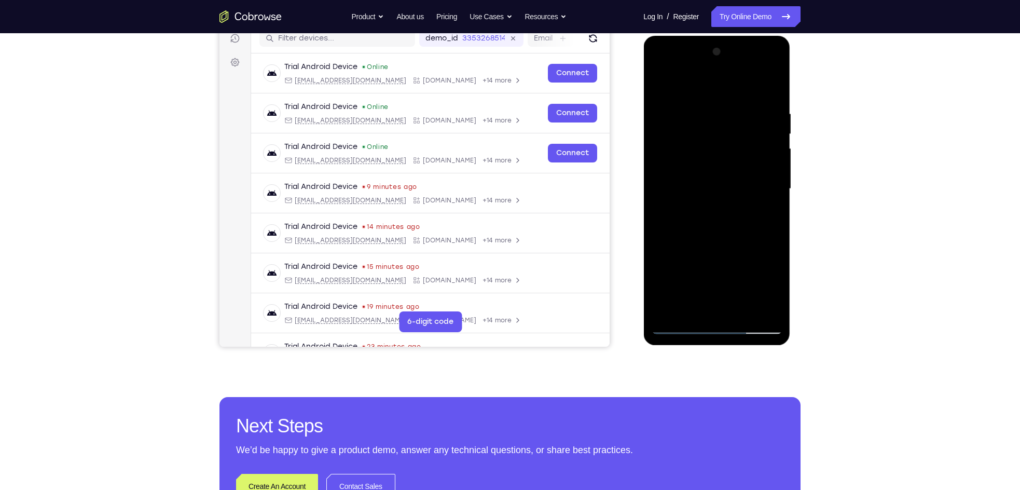
click at [679, 327] on div at bounding box center [716, 189] width 131 height 291
click at [692, 313] on div at bounding box center [716, 189] width 131 height 291
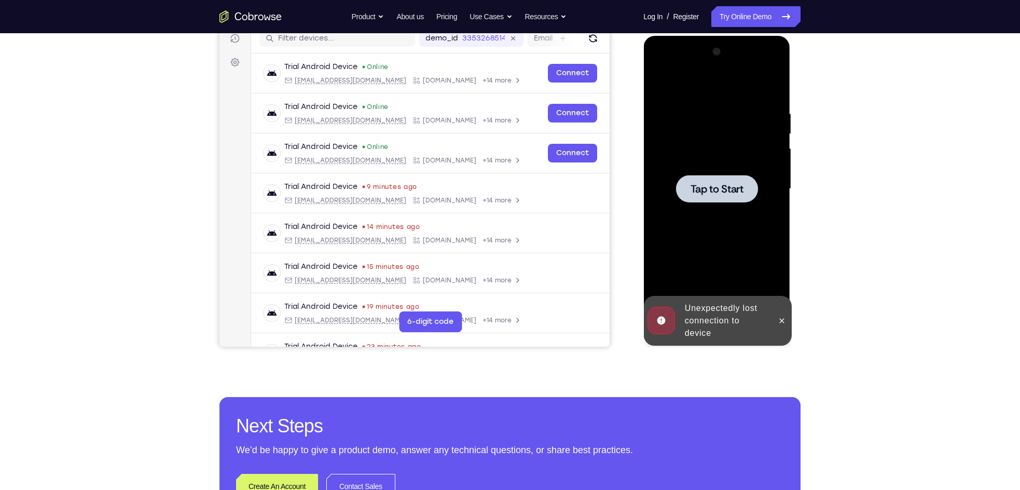
click at [705, 184] on span "Tap to Start" at bounding box center [716, 189] width 53 height 10
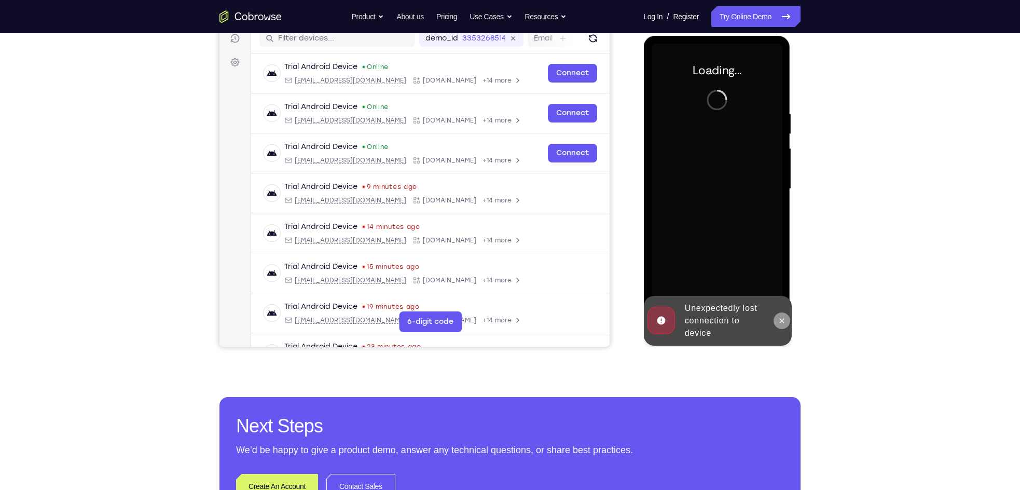
click at [758, 319] on icon at bounding box center [781, 320] width 5 height 5
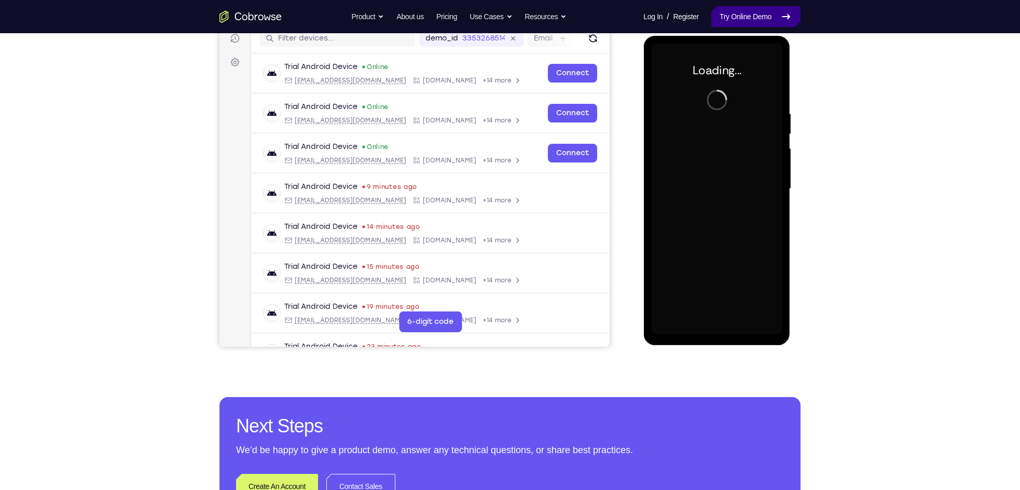
click at [743, 12] on link "Try Online Demo" at bounding box center [755, 16] width 89 height 21
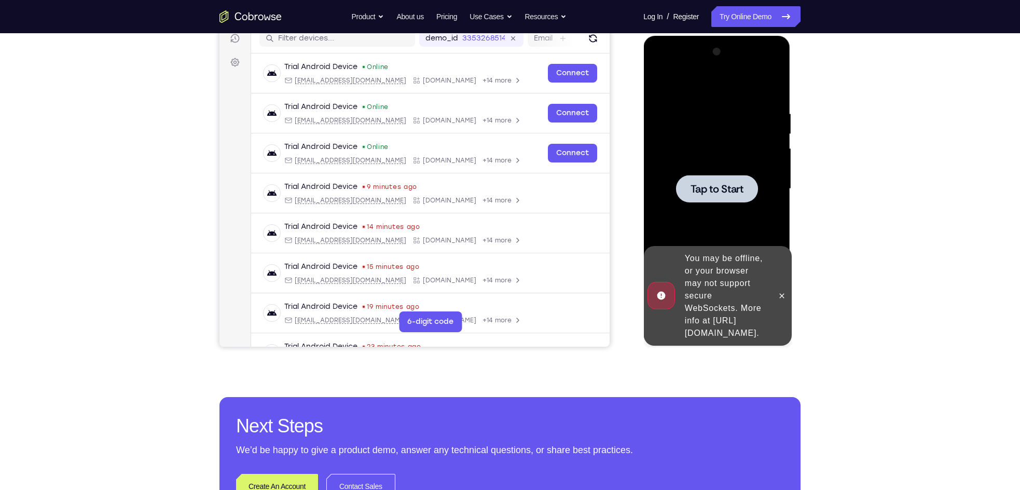
click at [721, 184] on span "Tap to Start" at bounding box center [716, 189] width 53 height 10
click at [758, 289] on button at bounding box center [781, 295] width 17 height 17
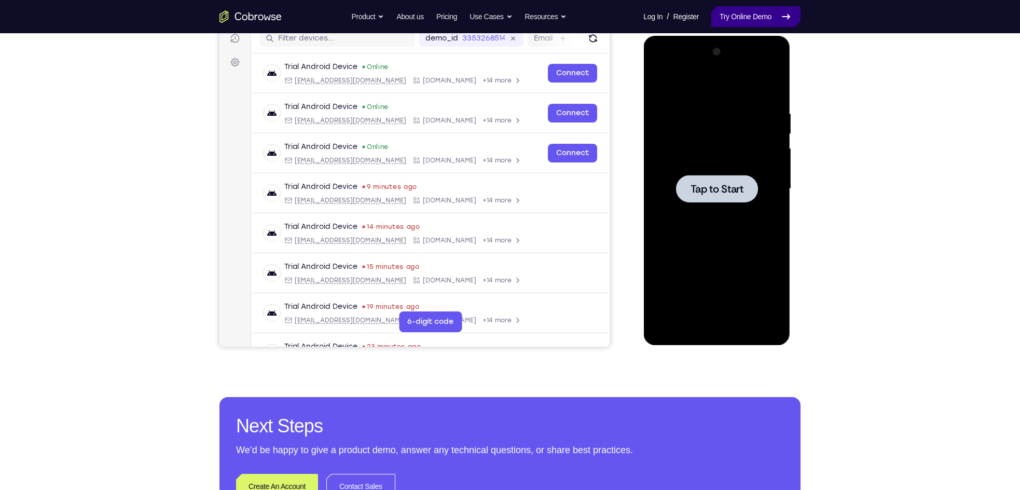
click at [748, 18] on link "Try Online Demo" at bounding box center [755, 16] width 89 height 21
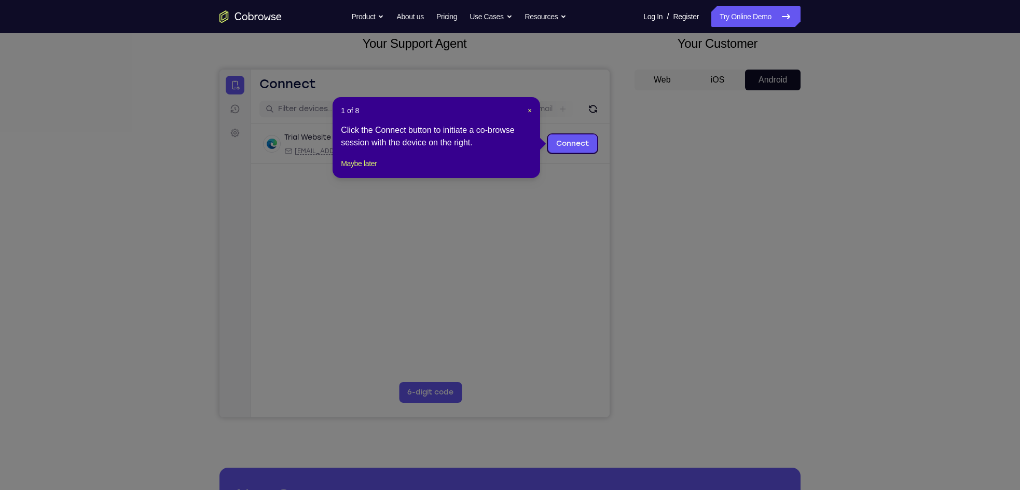
click at [532, 108] on div "1 of 8 × Click the Connect button to initiate a co-browse session with the devi…" at bounding box center [437, 137] width 208 height 81
click at [529, 110] on span "×" at bounding box center [530, 110] width 4 height 8
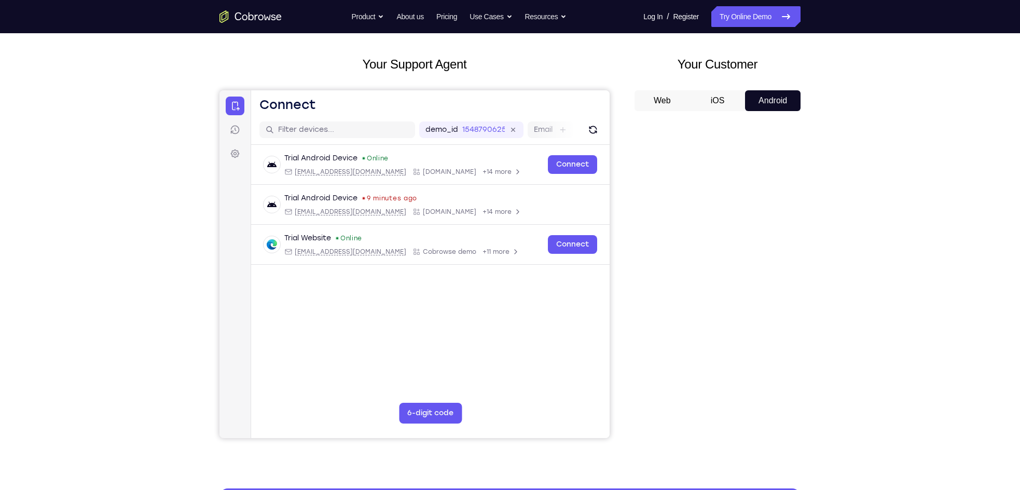
scroll to position [80, 0]
